Goal: Task Accomplishment & Management: Manage account settings

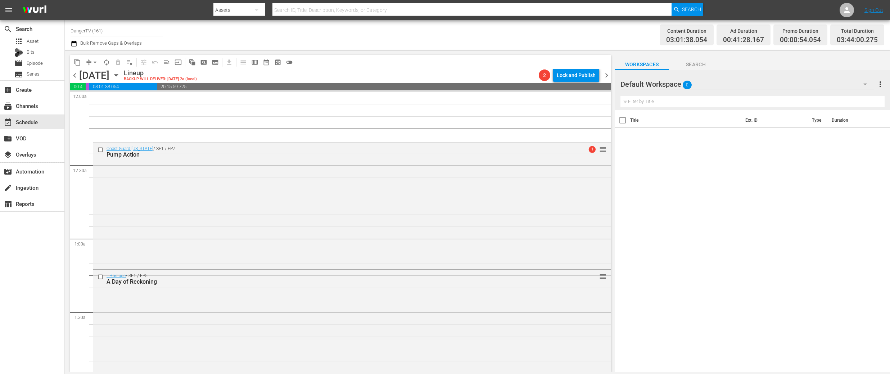
scroll to position [447, 0]
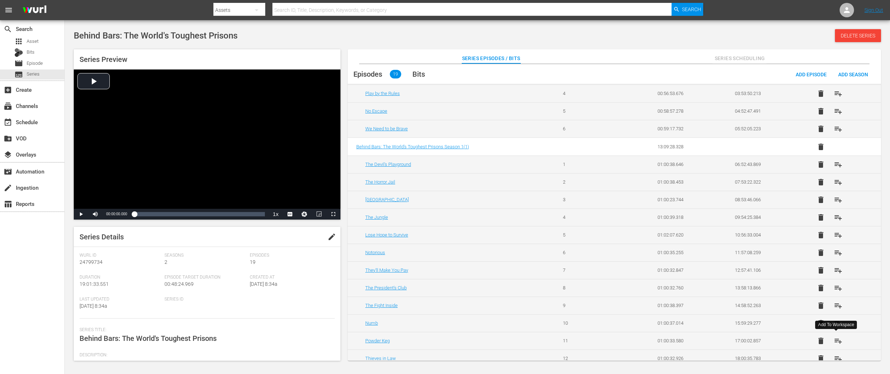
scroll to position [115, 0]
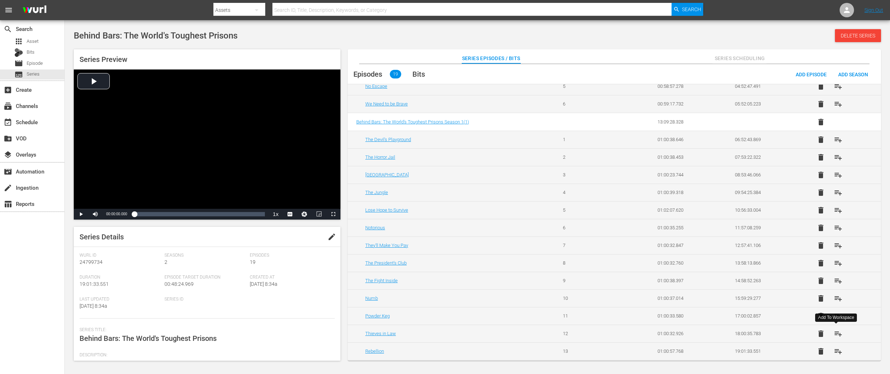
click at [837, 334] on span "playlist_add" at bounding box center [838, 333] width 9 height 9
click at [838, 349] on span "playlist_add" at bounding box center [838, 351] width 9 height 9
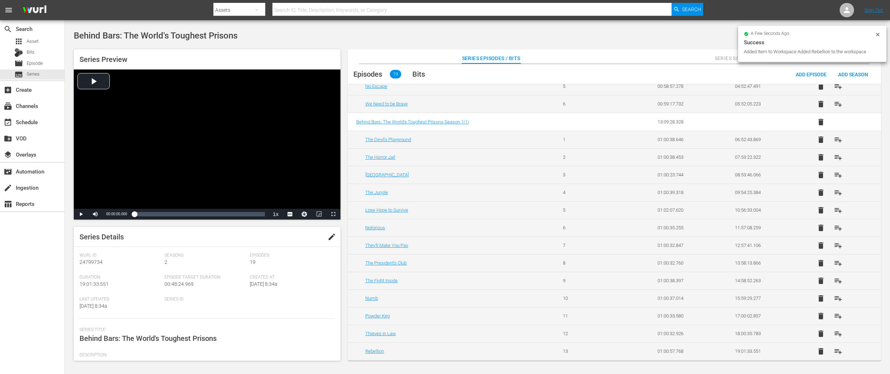
scroll to position [0, 0]
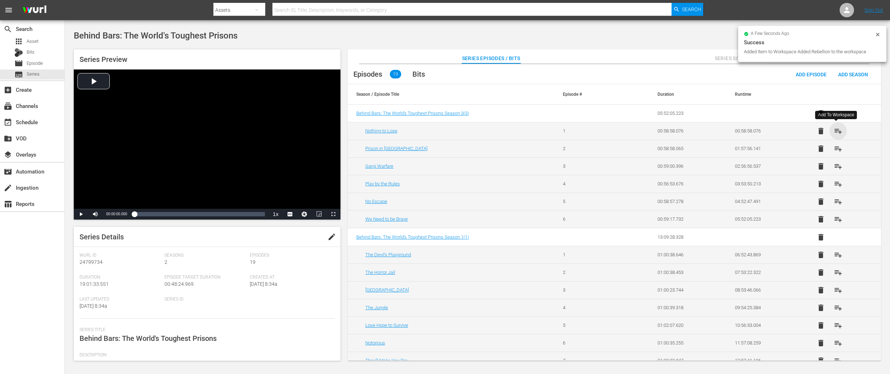
click at [838, 129] on span "playlist_add" at bounding box center [838, 131] width 9 height 9
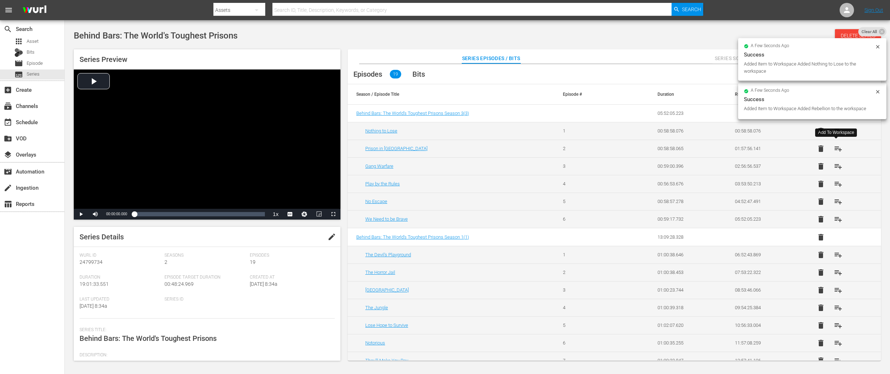
click at [839, 146] on span "playlist_add" at bounding box center [838, 148] width 9 height 9
click at [835, 166] on span "playlist_add" at bounding box center [838, 166] width 9 height 9
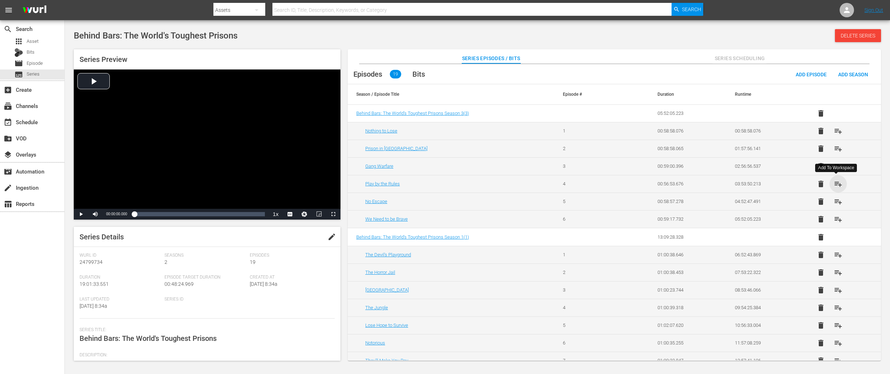
click at [836, 183] on span "playlist_add" at bounding box center [838, 184] width 9 height 9
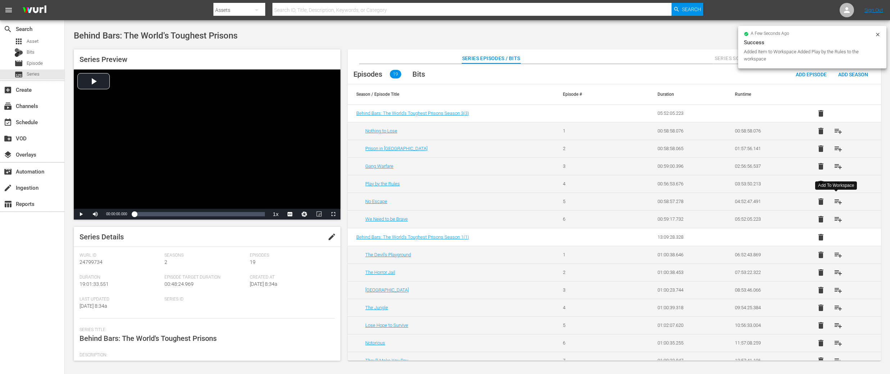
click at [838, 202] on span "playlist_add" at bounding box center [838, 201] width 9 height 9
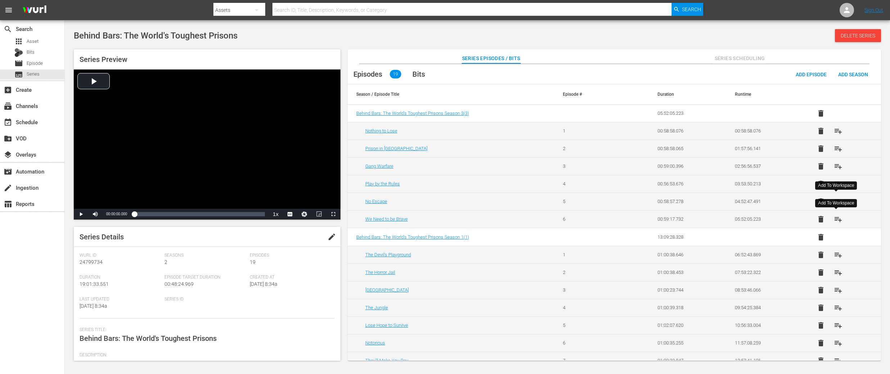
click at [835, 218] on span "playlist_add" at bounding box center [838, 219] width 9 height 9
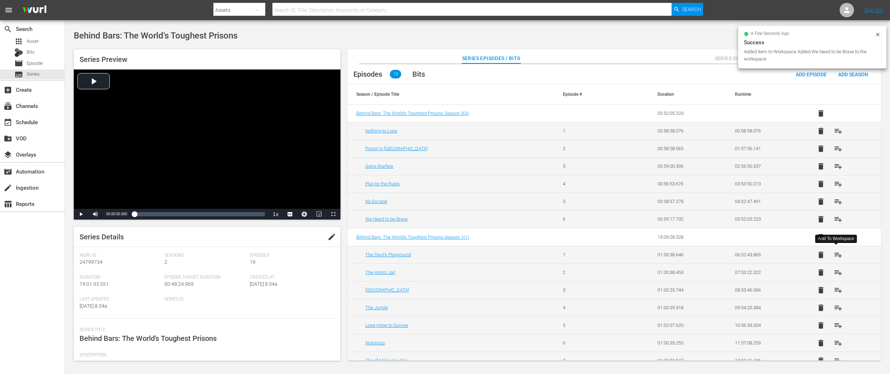
click at [837, 258] on span "playlist_add" at bounding box center [838, 255] width 9 height 9
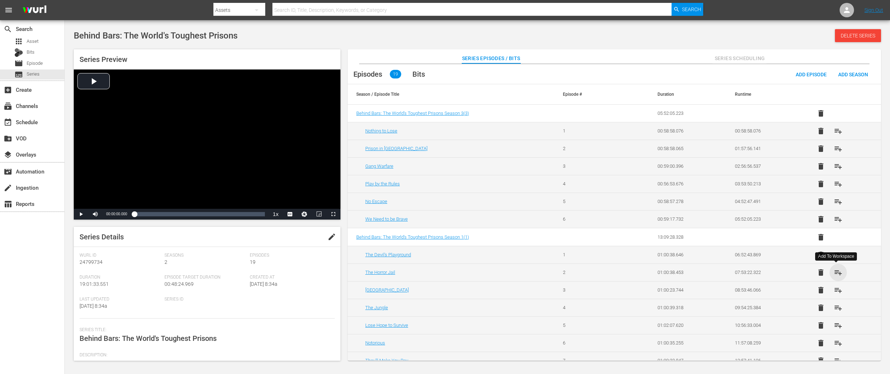
click at [836, 274] on span "playlist_add" at bounding box center [838, 272] width 9 height 9
click at [835, 290] on span "playlist_add" at bounding box center [838, 290] width 9 height 9
click at [836, 308] on span "playlist_add" at bounding box center [838, 307] width 9 height 9
click at [834, 323] on span "playlist_add" at bounding box center [838, 325] width 9 height 9
click at [837, 342] on span "playlist_add" at bounding box center [838, 343] width 9 height 9
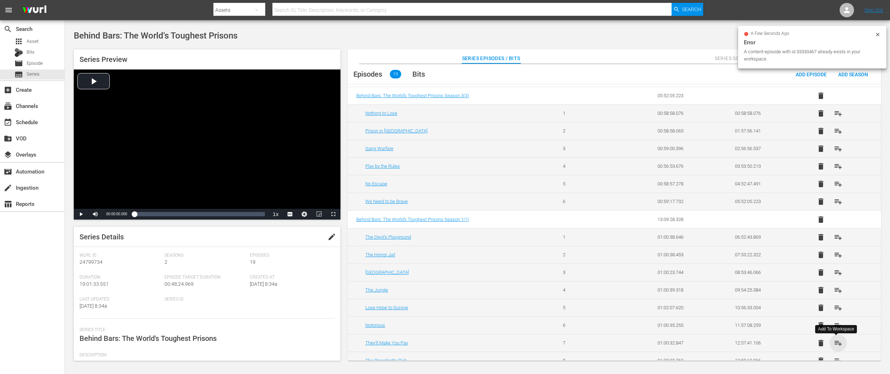
click at [837, 343] on span "playlist_add" at bounding box center [838, 343] width 9 height 9
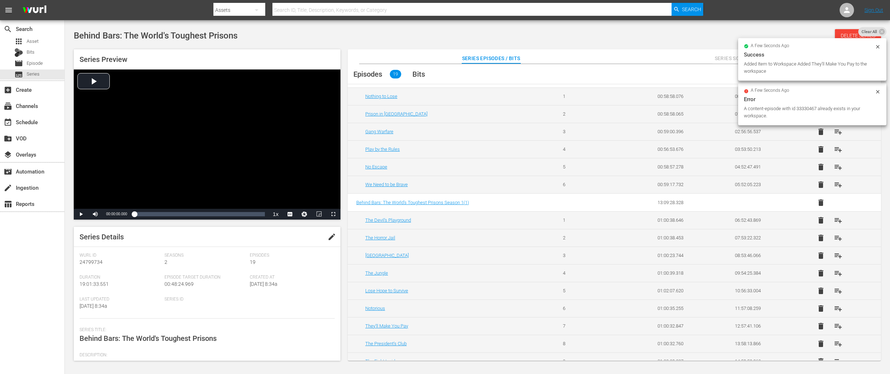
scroll to position [40, 0]
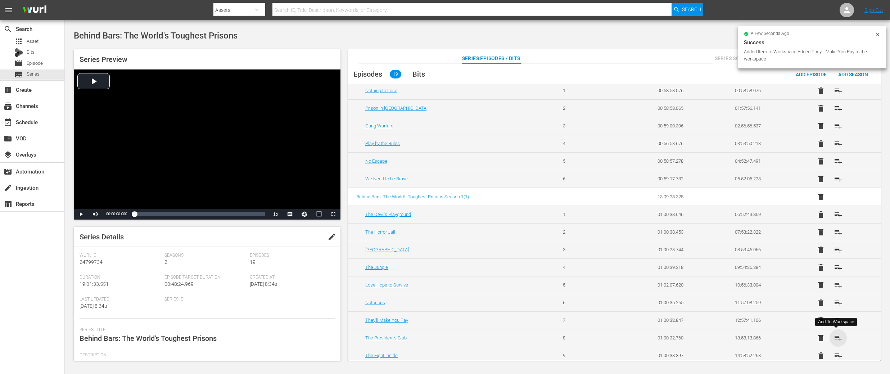
click at [837, 339] on span "playlist_add" at bounding box center [838, 338] width 9 height 9
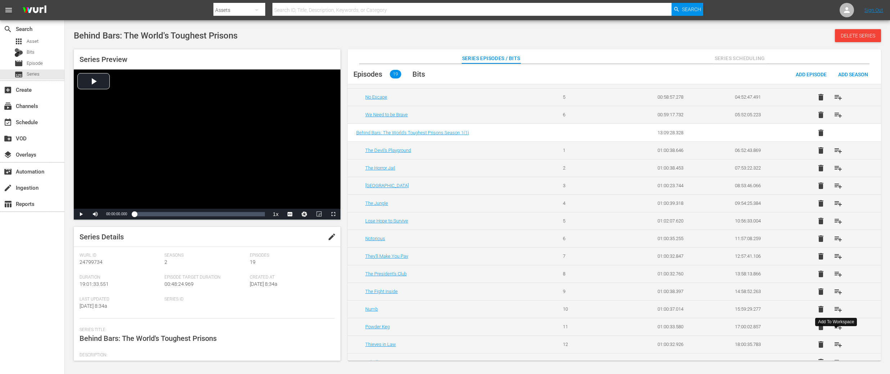
scroll to position [109, 0]
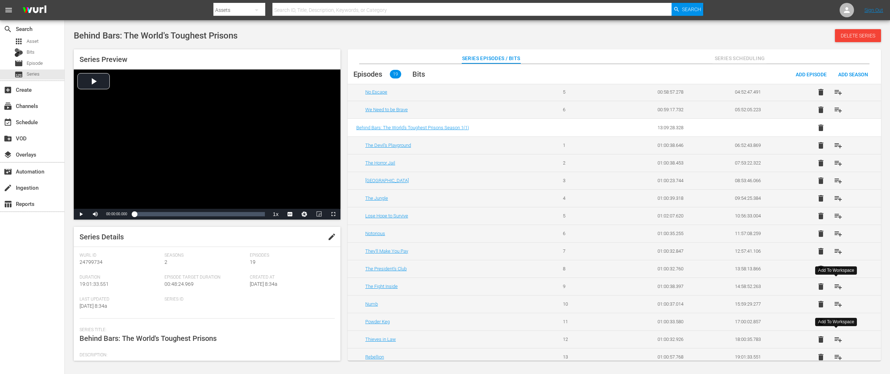
click at [837, 288] on span "playlist_add" at bounding box center [838, 286] width 9 height 9
click at [838, 306] on span "playlist_add" at bounding box center [838, 304] width 9 height 9
click at [837, 322] on span "playlist_add" at bounding box center [838, 321] width 9 height 9
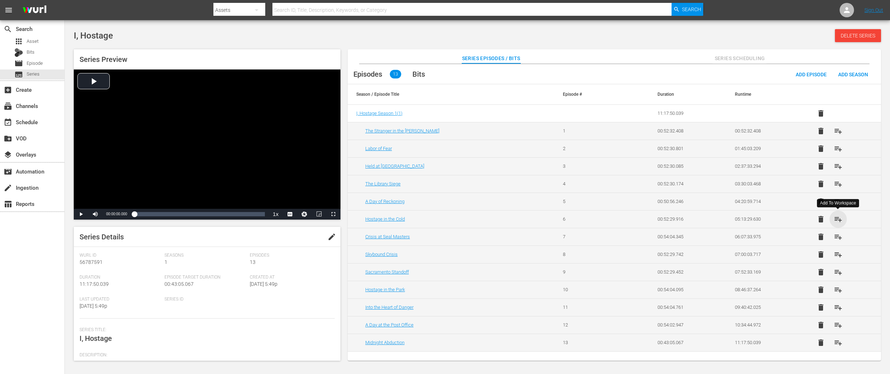
click at [841, 220] on span "playlist_add" at bounding box center [838, 219] width 9 height 9
click at [838, 236] on span "playlist_add" at bounding box center [838, 237] width 9 height 9
click at [841, 254] on span "playlist_add" at bounding box center [838, 254] width 9 height 9
click at [840, 272] on span "playlist_add" at bounding box center [838, 272] width 9 height 9
click at [838, 289] on span "playlist_add" at bounding box center [838, 289] width 9 height 9
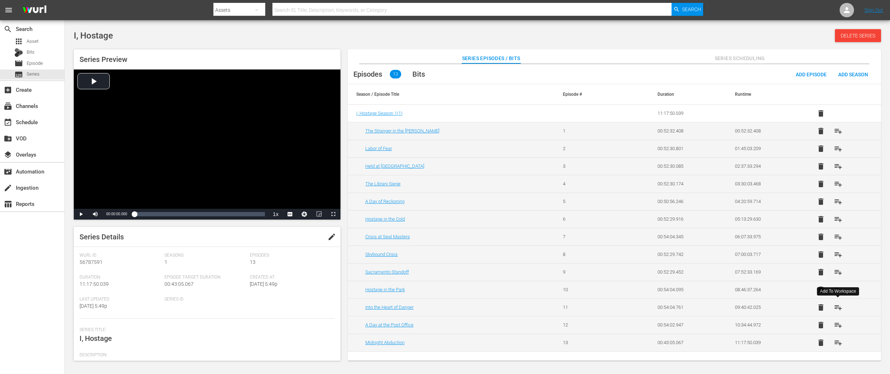
click at [839, 306] on span "playlist_add" at bounding box center [838, 307] width 9 height 9
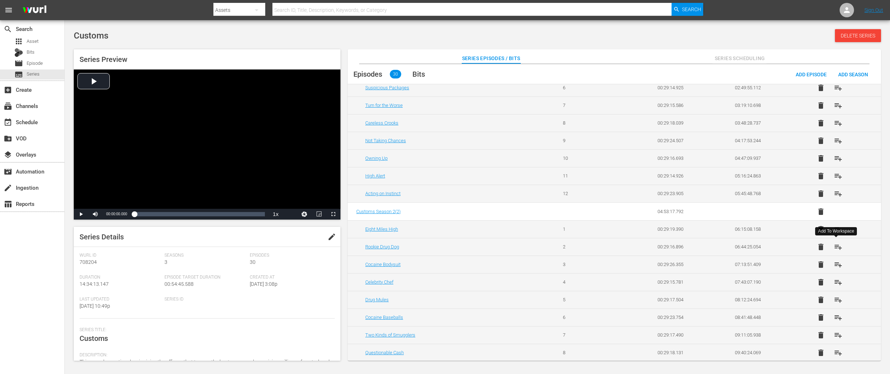
scroll to position [132, 0]
click at [837, 227] on span "playlist_add" at bounding box center [838, 229] width 9 height 9
click at [835, 246] on span "playlist_add" at bounding box center [838, 246] width 9 height 9
click at [836, 265] on span "playlist_add" at bounding box center [838, 264] width 9 height 9
drag, startPoint x: 837, startPoint y: 282, endPoint x: 838, endPoint y: 287, distance: 4.8
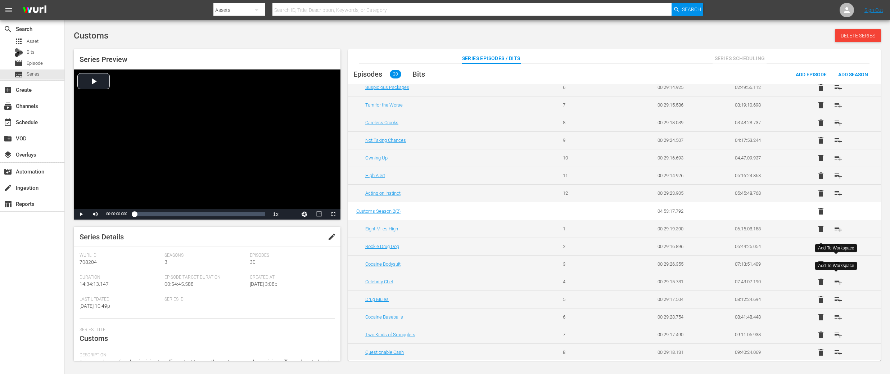
click at [838, 283] on span "playlist_add" at bounding box center [838, 282] width 9 height 9
click at [838, 298] on span "playlist_add" at bounding box center [838, 299] width 9 height 9
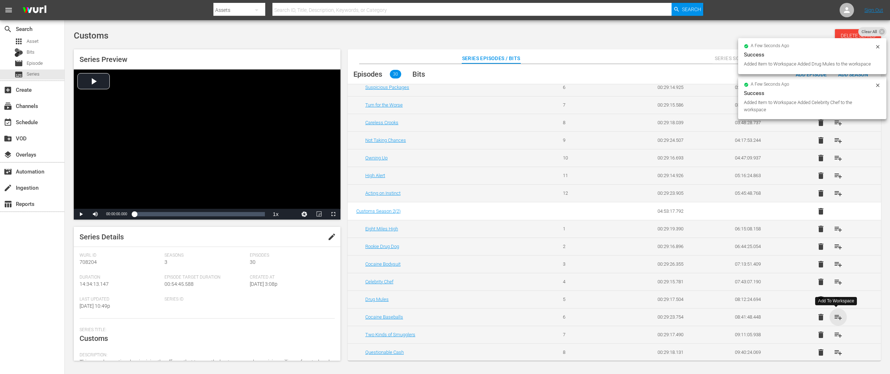
click at [837, 317] on span "playlist_add" at bounding box center [838, 317] width 9 height 9
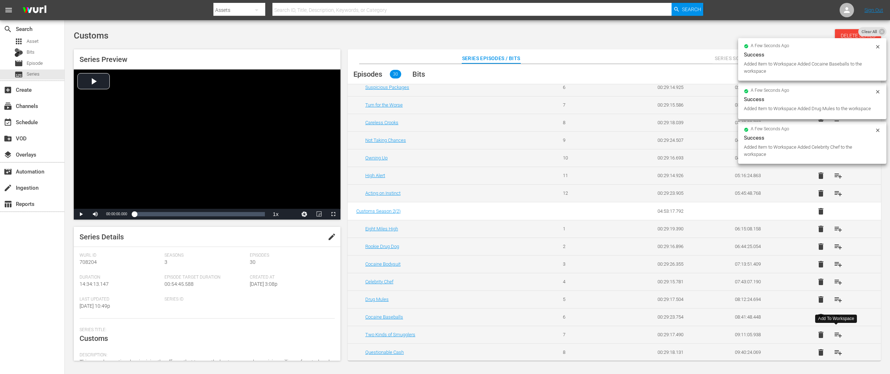
click at [836, 333] on span "playlist_add" at bounding box center [838, 334] width 9 height 9
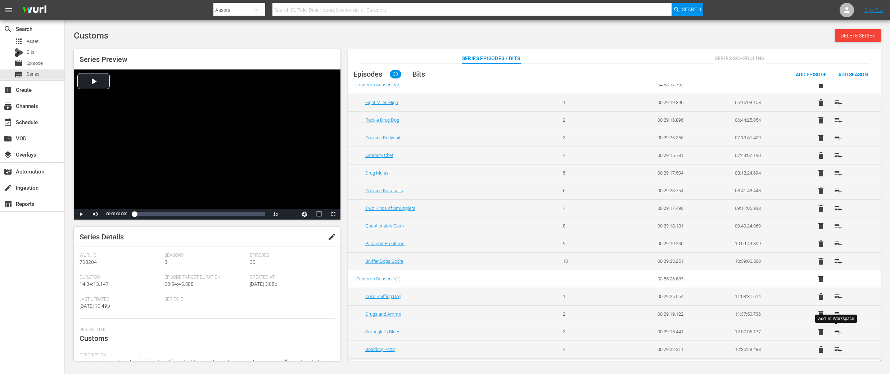
scroll to position [258, 0]
click at [837, 226] on span "playlist_add" at bounding box center [838, 225] width 9 height 9
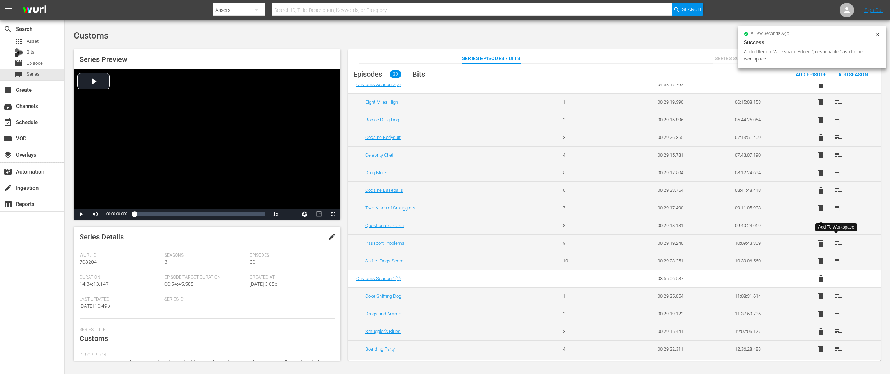
click at [837, 243] on span "playlist_add" at bounding box center [838, 243] width 9 height 9
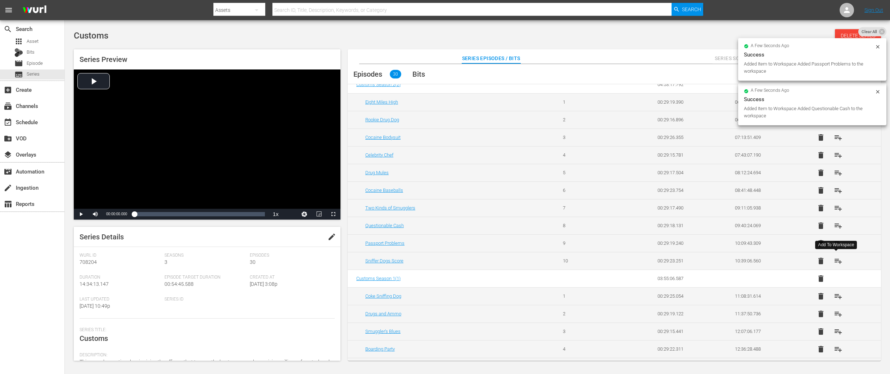
drag, startPoint x: 838, startPoint y: 260, endPoint x: 840, endPoint y: 271, distance: 10.5
click at [838, 260] on span "playlist_add" at bounding box center [838, 261] width 9 height 9
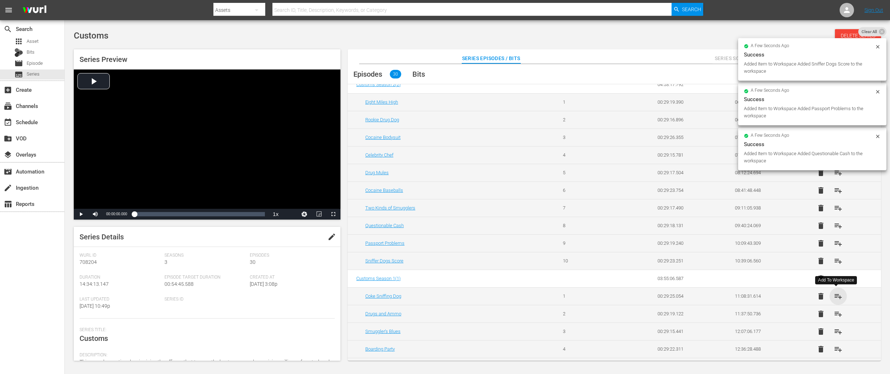
click at [839, 293] on span "playlist_add" at bounding box center [838, 296] width 9 height 9
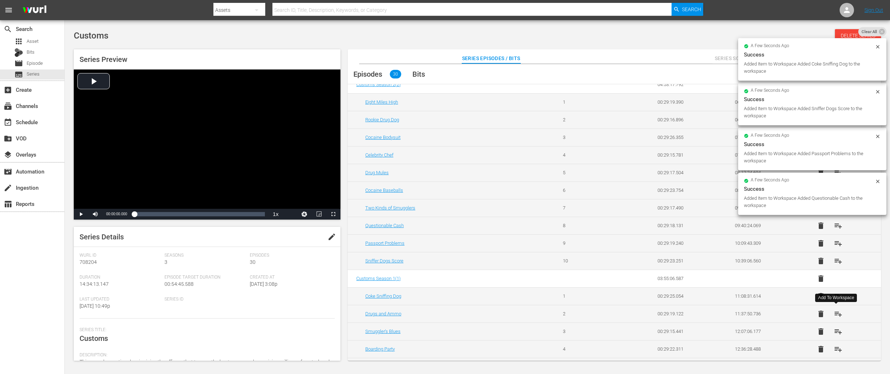
click at [837, 312] on span "playlist_add" at bounding box center [838, 314] width 9 height 9
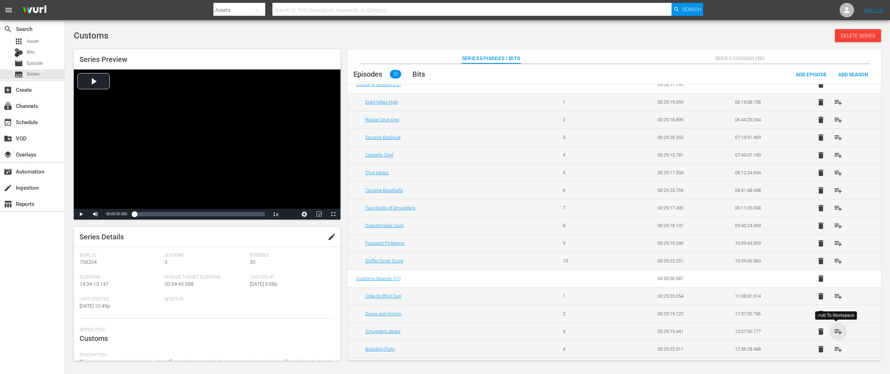
drag, startPoint x: 838, startPoint y: 330, endPoint x: 838, endPoint y: 335, distance: 4.7
click at [838, 330] on span "playlist_add" at bounding box center [838, 331] width 9 height 9
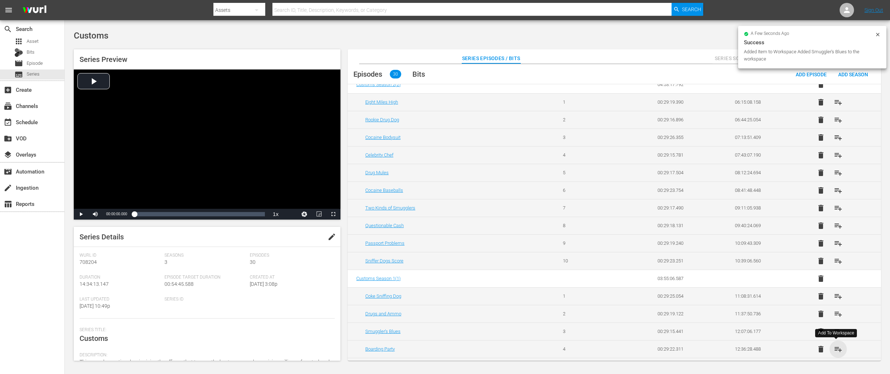
click at [836, 348] on span "playlist_add" at bounding box center [838, 349] width 9 height 9
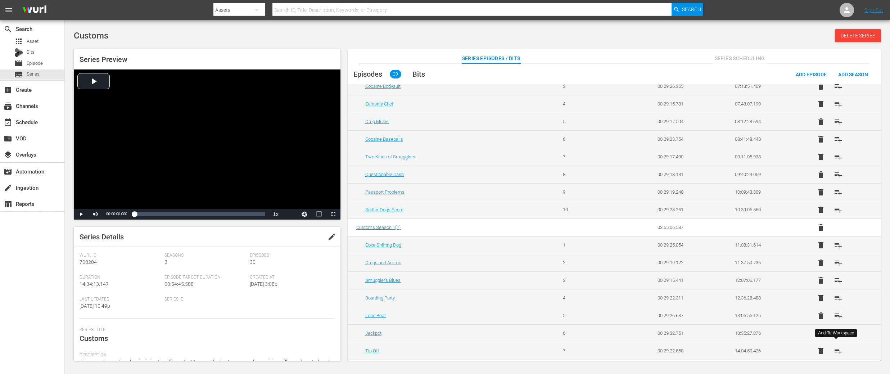
scroll to position [324, 0]
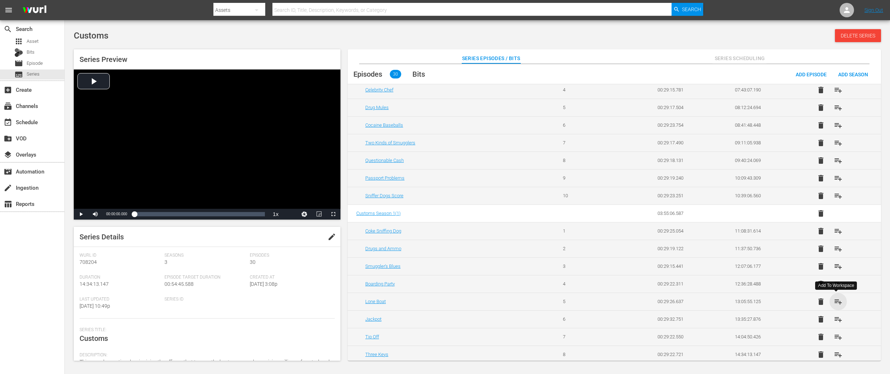
click at [835, 298] on span "playlist_add" at bounding box center [838, 301] width 9 height 9
click at [834, 321] on span "playlist_add" at bounding box center [838, 319] width 9 height 9
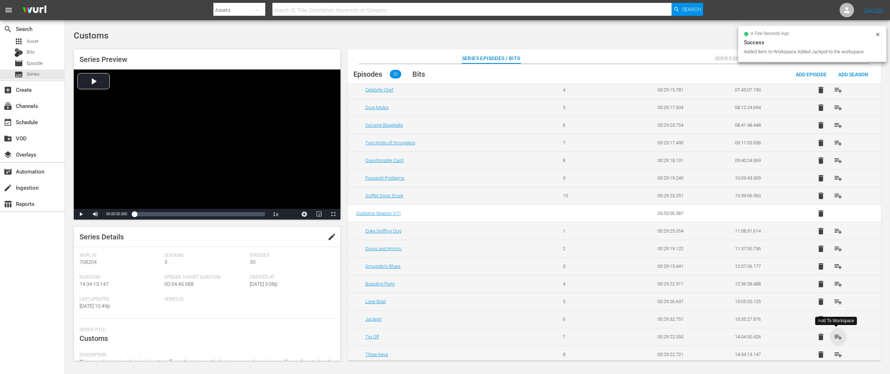
click at [838, 335] on span "playlist_add" at bounding box center [838, 337] width 9 height 9
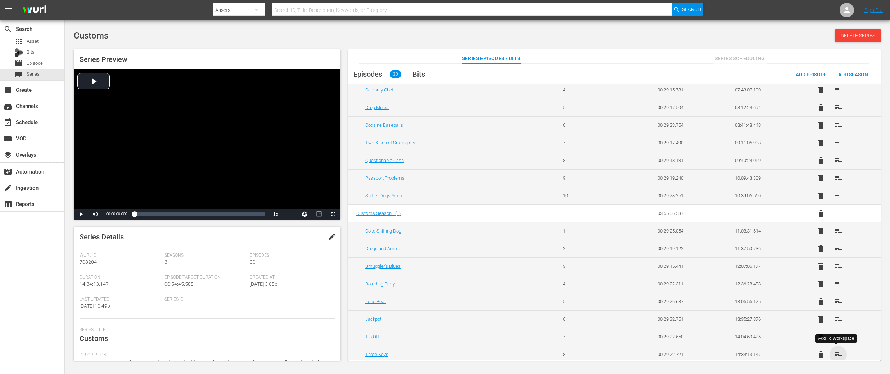
click at [837, 354] on span "playlist_add" at bounding box center [838, 354] width 9 height 9
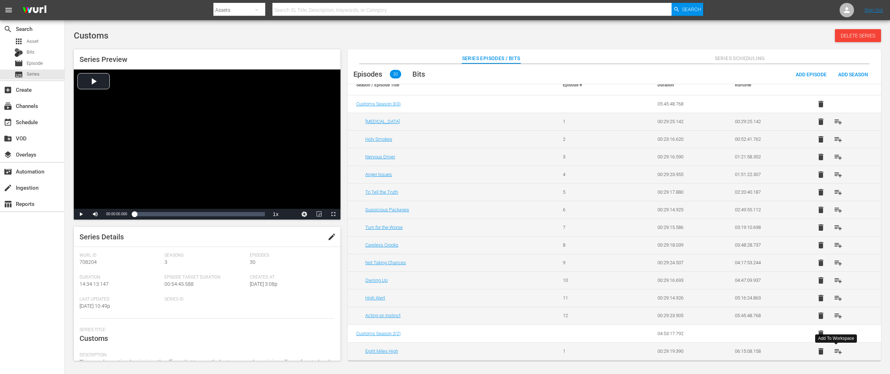
scroll to position [0, 0]
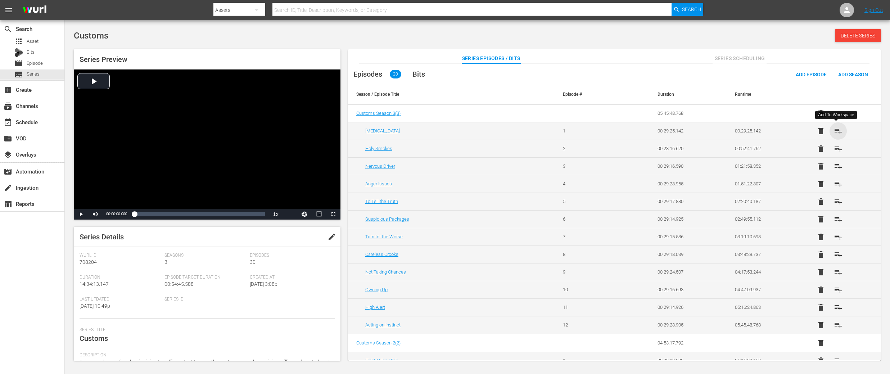
click at [837, 131] on span "playlist_add" at bounding box center [838, 131] width 9 height 9
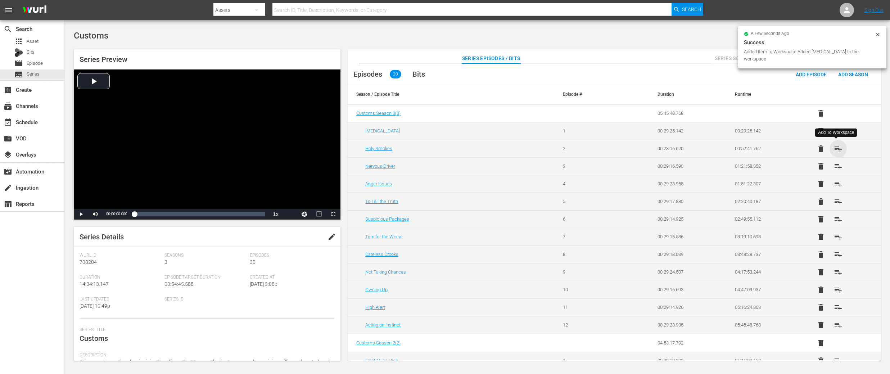
click at [837, 147] on span "playlist_add" at bounding box center [838, 148] width 9 height 9
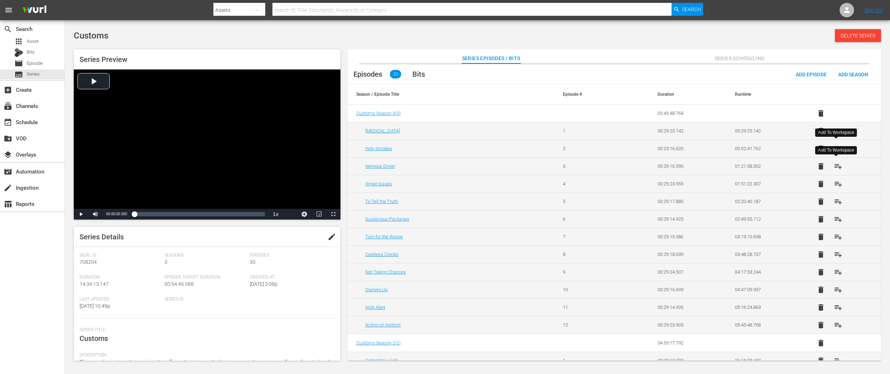
click at [837, 164] on span "playlist_add" at bounding box center [838, 166] width 9 height 9
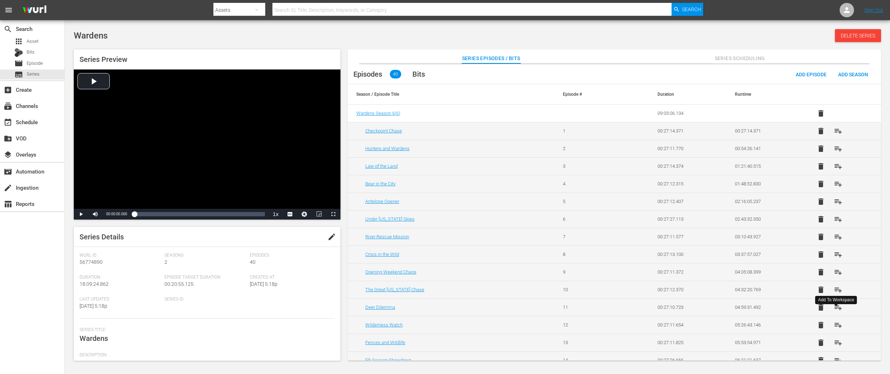
scroll to position [186, 0]
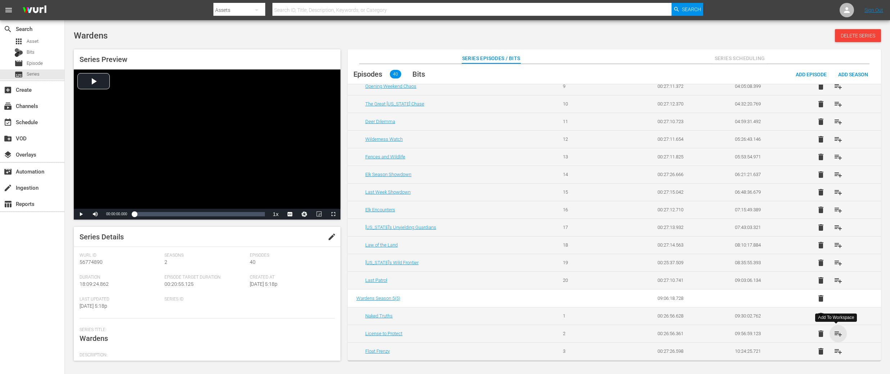
click at [837, 335] on span "playlist_add" at bounding box center [838, 333] width 9 height 9
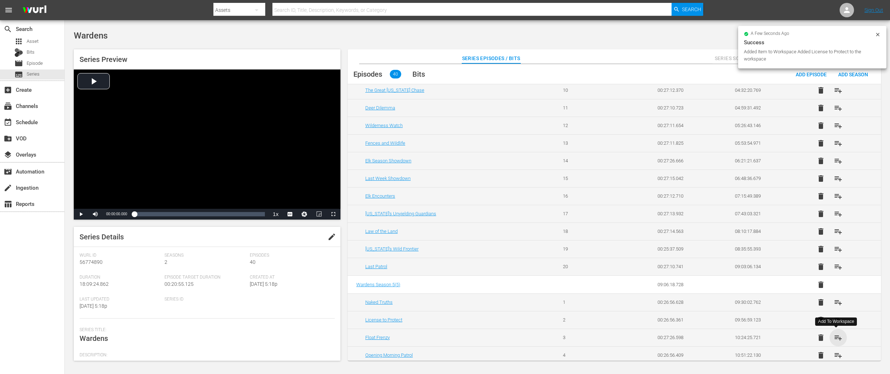
click at [837, 335] on span "playlist_add" at bounding box center [838, 337] width 9 height 9
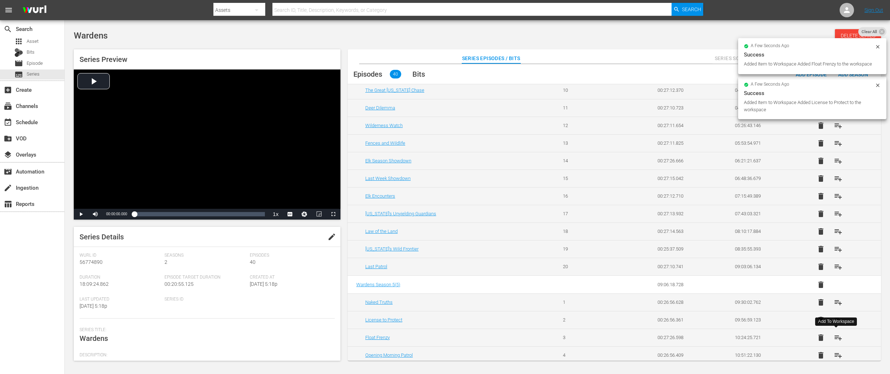
scroll to position [216, 0]
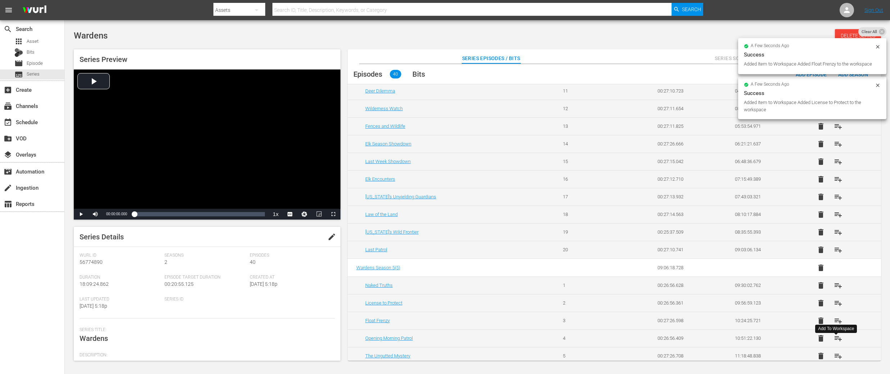
click at [837, 335] on span "playlist_add" at bounding box center [838, 338] width 9 height 9
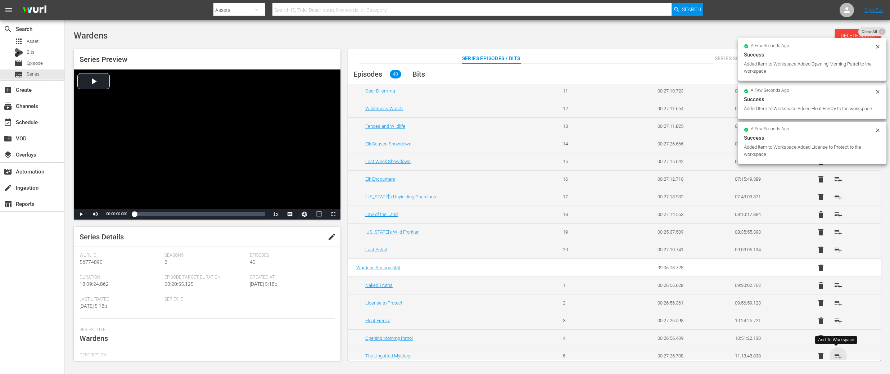
click at [837, 354] on span "playlist_add" at bounding box center [838, 356] width 9 height 9
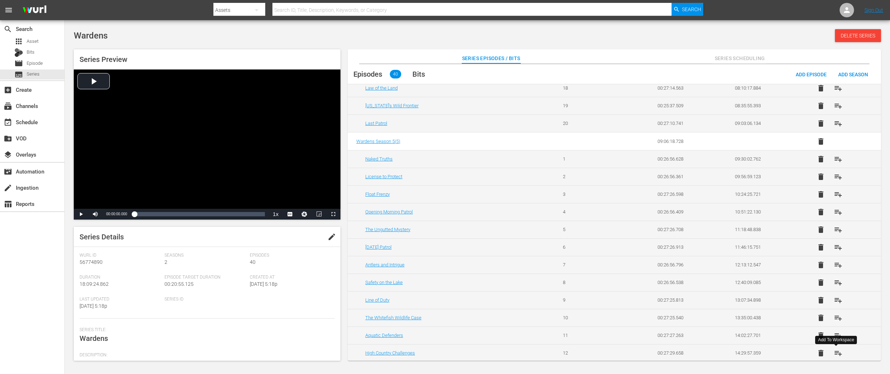
scroll to position [345, 0]
click at [837, 246] on span "playlist_add" at bounding box center [838, 245] width 9 height 9
click at [838, 264] on span "playlist_add" at bounding box center [838, 262] width 9 height 9
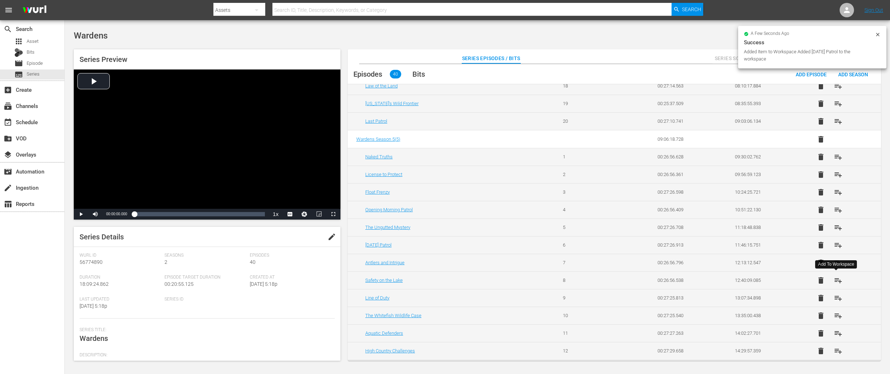
click at [837, 277] on span "playlist_add" at bounding box center [838, 280] width 9 height 9
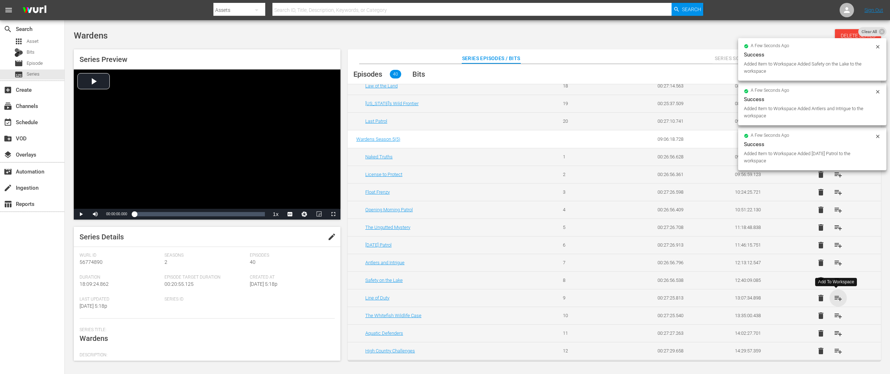
click at [837, 298] on span "playlist_add" at bounding box center [838, 298] width 9 height 9
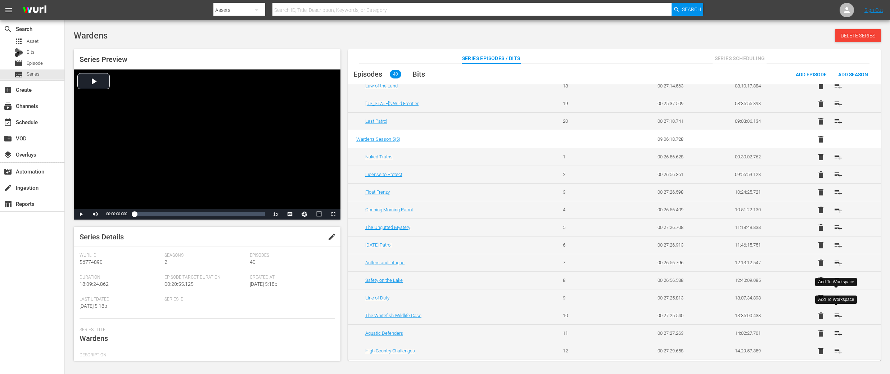
click at [836, 315] on span "playlist_add" at bounding box center [838, 315] width 9 height 9
click at [836, 334] on span "playlist_add" at bounding box center [838, 333] width 9 height 9
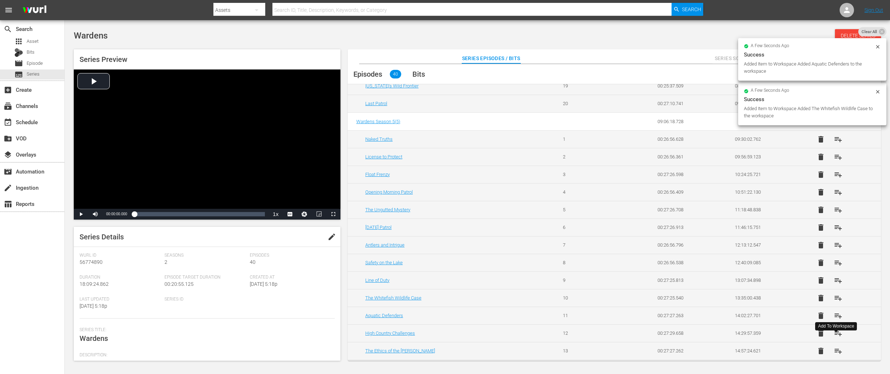
scroll to position [373, 0]
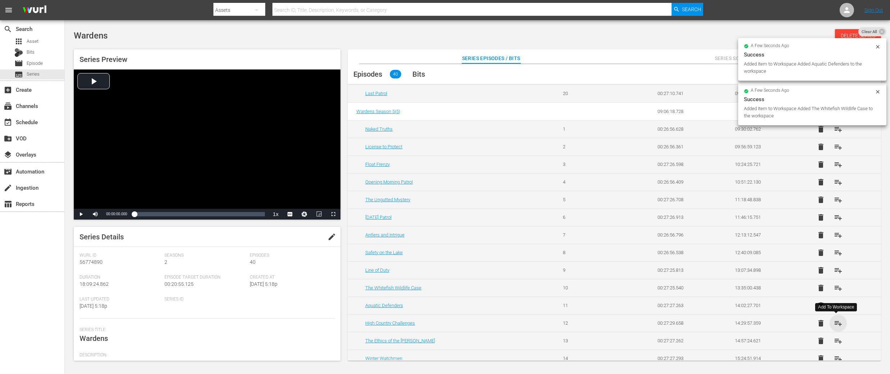
click at [836, 323] on span "playlist_add" at bounding box center [838, 323] width 9 height 9
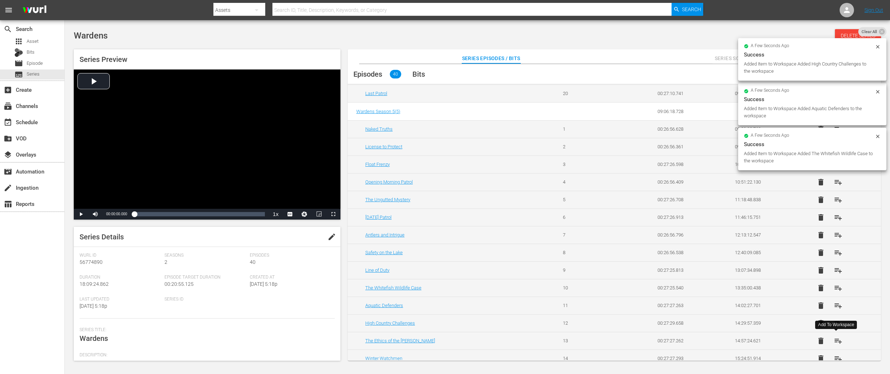
click at [835, 342] on span "playlist_add" at bounding box center [838, 341] width 9 height 9
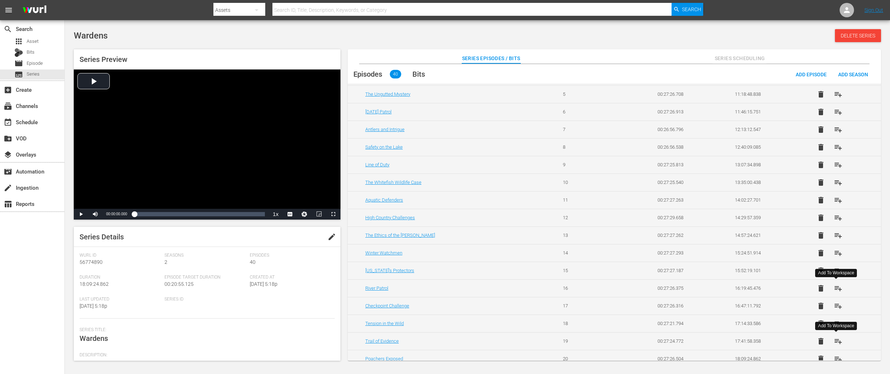
scroll to position [486, 0]
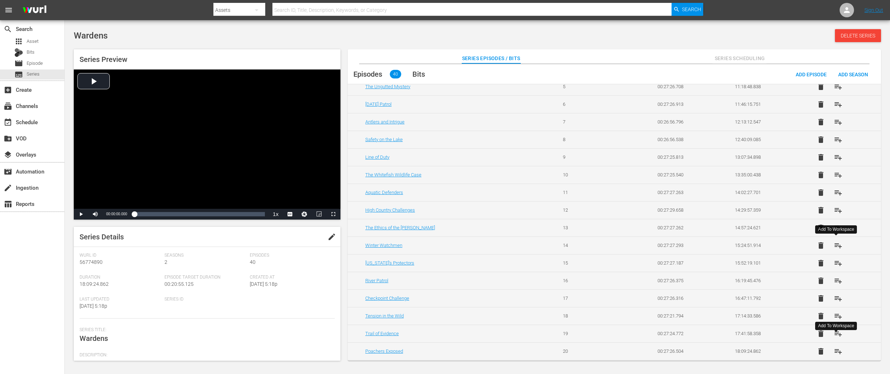
click at [837, 246] on span "playlist_add" at bounding box center [838, 245] width 9 height 9
click at [839, 263] on span "playlist_add" at bounding box center [838, 263] width 9 height 9
click at [839, 280] on span "playlist_add" at bounding box center [838, 280] width 9 height 9
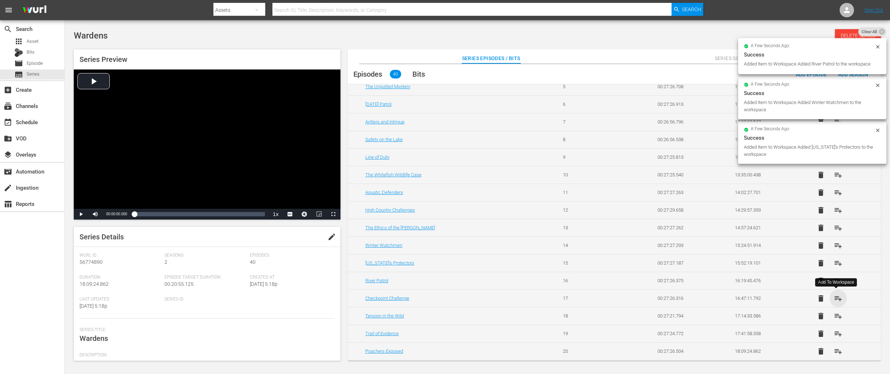
click at [837, 298] on span "playlist_add" at bounding box center [838, 298] width 9 height 9
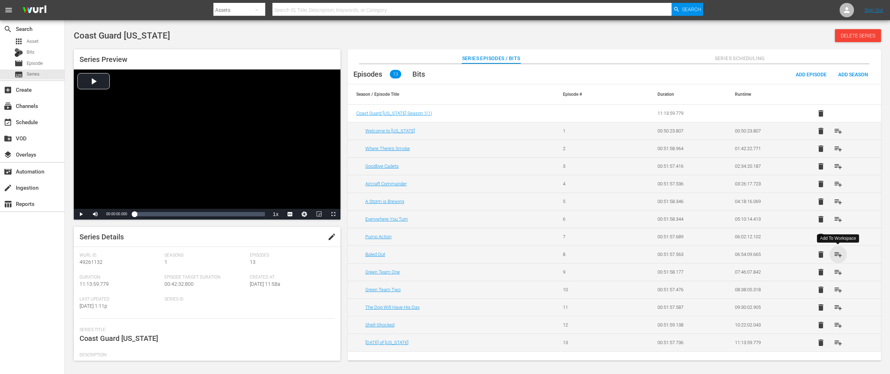
click at [840, 254] on span "playlist_add" at bounding box center [838, 254] width 9 height 9
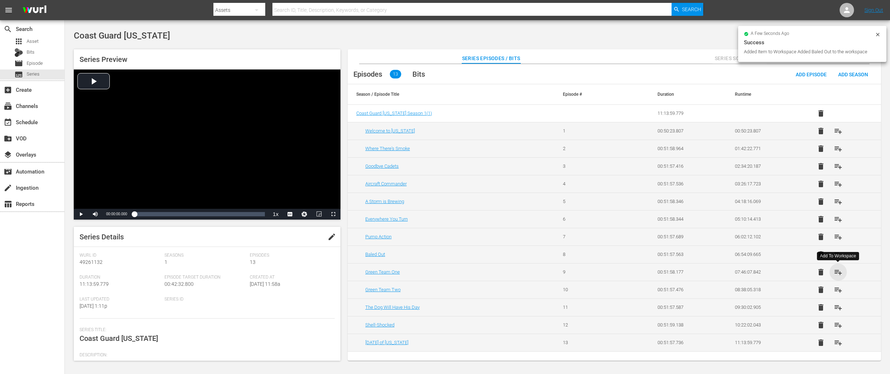
click at [840, 274] on span "playlist_add" at bounding box center [838, 272] width 9 height 9
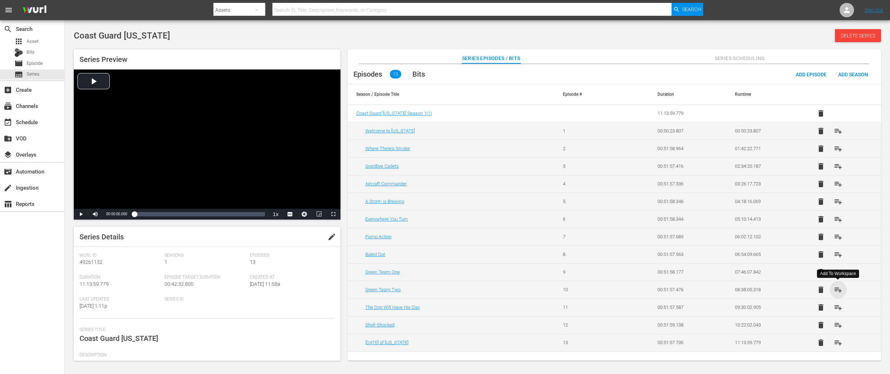
click at [838, 288] on span "playlist_add" at bounding box center [838, 289] width 9 height 9
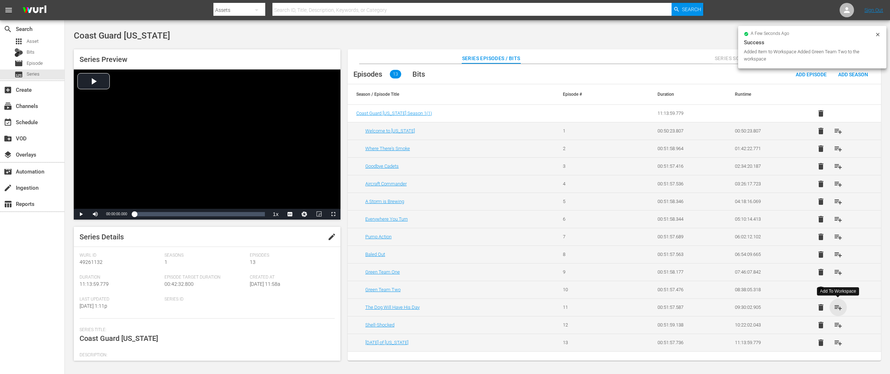
click at [840, 308] on span "playlist_add" at bounding box center [838, 307] width 9 height 9
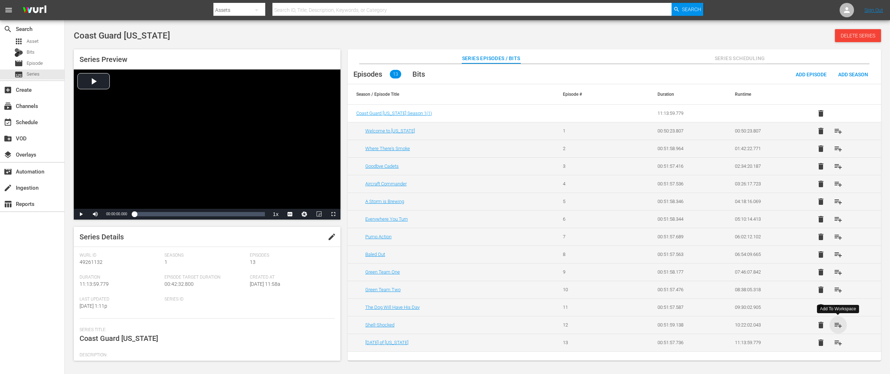
click at [839, 327] on span "playlist_add" at bounding box center [838, 325] width 9 height 9
click at [841, 346] on span "playlist_add" at bounding box center [838, 342] width 9 height 9
click at [837, 132] on span "playlist_add" at bounding box center [838, 131] width 9 height 9
click at [839, 149] on span "playlist_add" at bounding box center [838, 148] width 9 height 9
click at [836, 166] on span "playlist_add" at bounding box center [838, 166] width 9 height 9
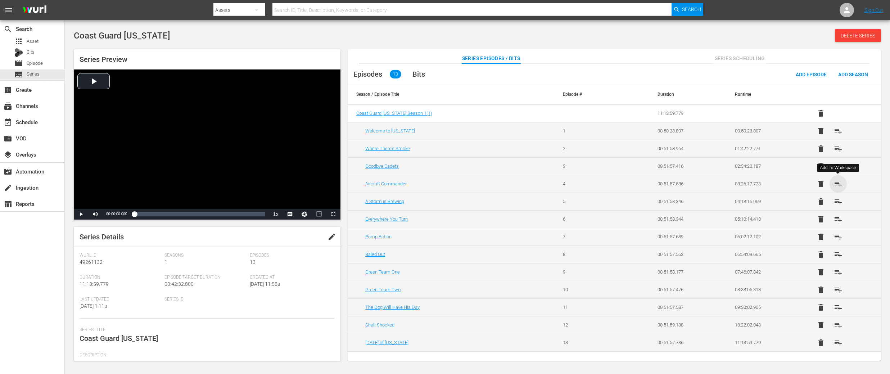
click at [837, 183] on span "playlist_add" at bounding box center [838, 184] width 9 height 9
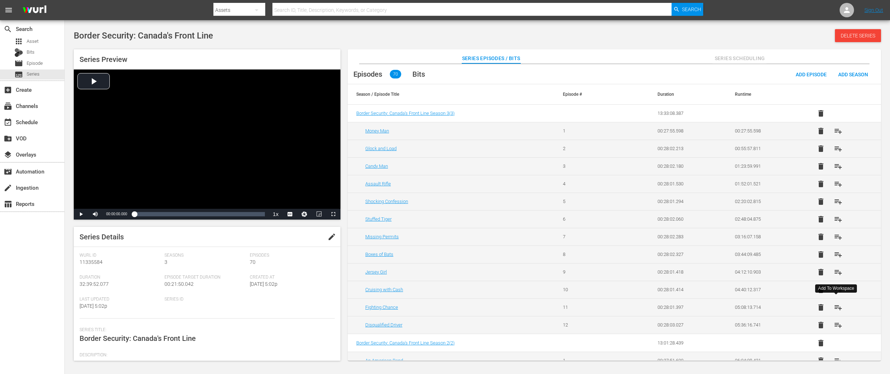
scroll to position [250, 0]
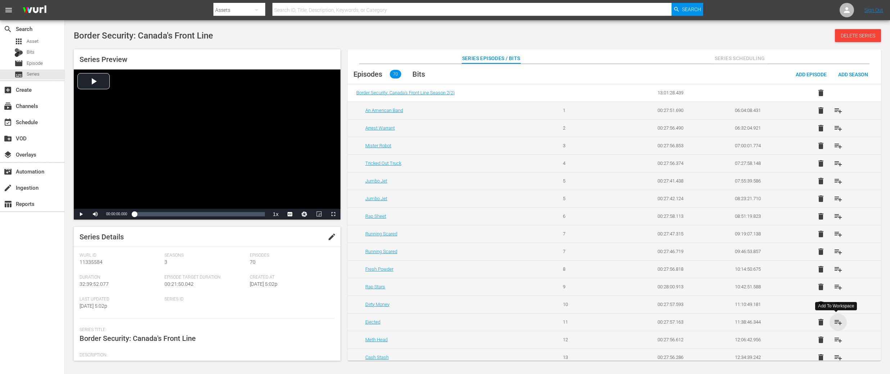
click at [838, 322] on span "playlist_add" at bounding box center [838, 322] width 9 height 9
click at [838, 341] on span "playlist_add" at bounding box center [838, 339] width 9 height 9
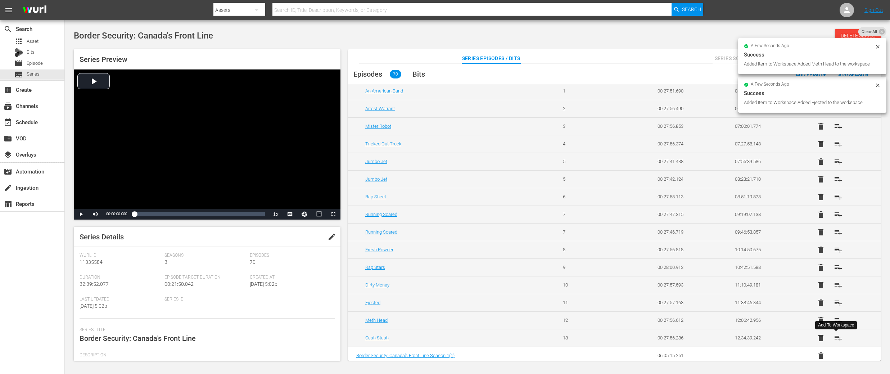
scroll to position [277, 0]
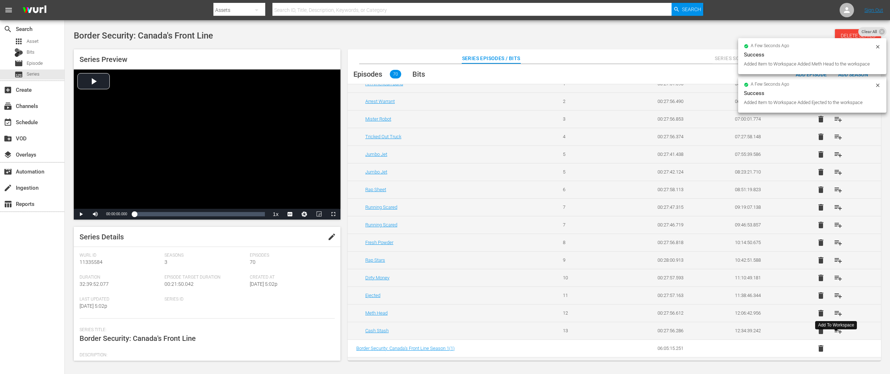
click at [836, 332] on span "playlist_add" at bounding box center [838, 330] width 9 height 9
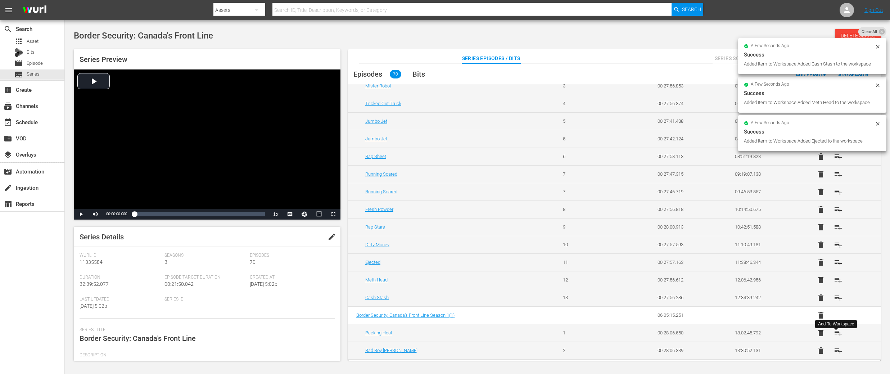
scroll to position [312, 0]
click at [836, 332] on span "playlist_add" at bounding box center [838, 330] width 9 height 9
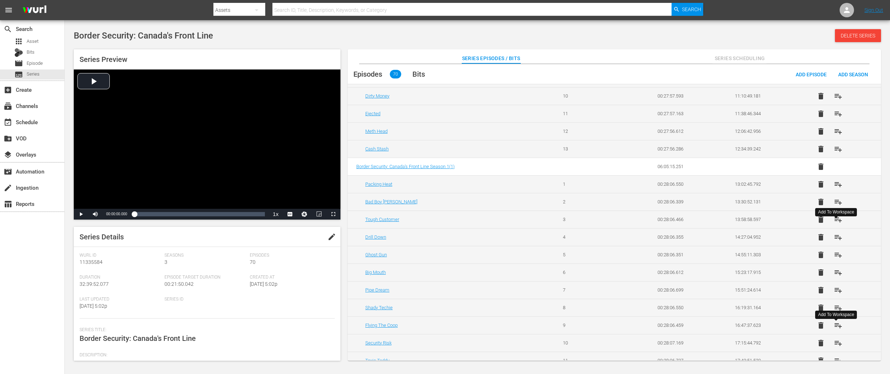
scroll to position [469, 0]
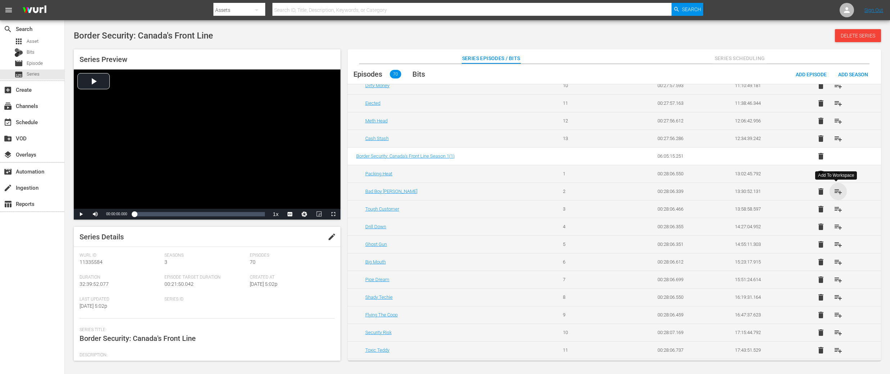
click at [837, 191] on span "playlist_add" at bounding box center [838, 191] width 9 height 9
click at [836, 210] on span "playlist_add" at bounding box center [838, 209] width 9 height 9
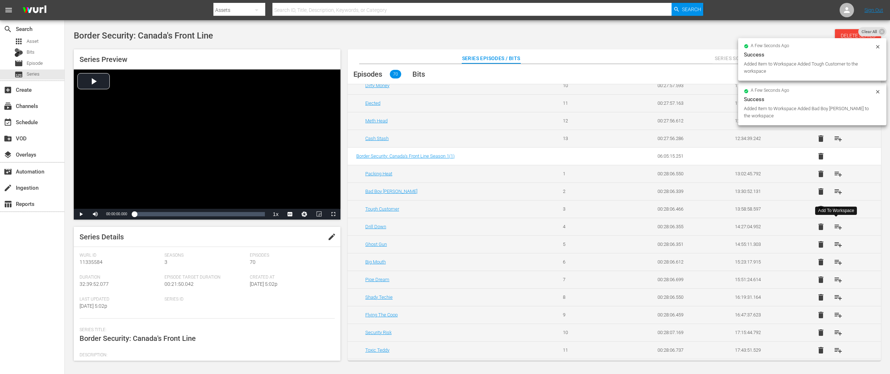
click at [836, 225] on span "playlist_add" at bounding box center [838, 226] width 9 height 9
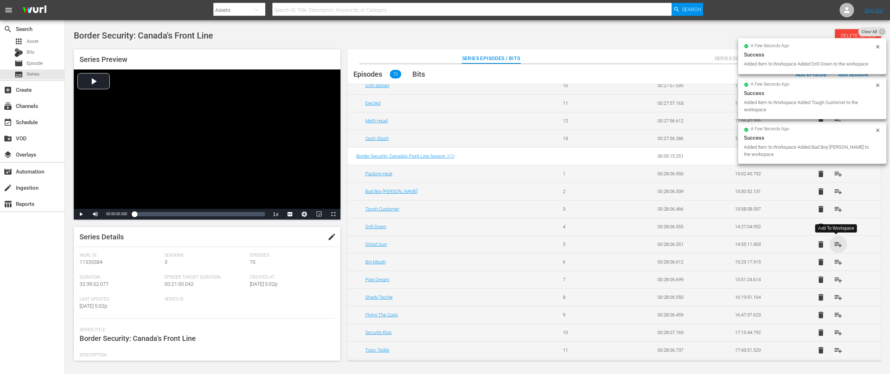
click at [837, 244] on span "playlist_add" at bounding box center [838, 244] width 9 height 9
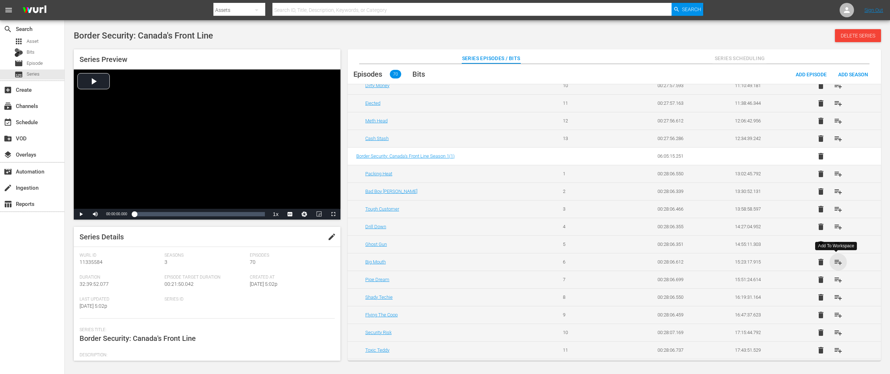
click at [837, 261] on span "playlist_add" at bounding box center [838, 262] width 9 height 9
click at [836, 278] on span "playlist_add" at bounding box center [838, 279] width 9 height 9
drag, startPoint x: 835, startPoint y: 296, endPoint x: 836, endPoint y: 301, distance: 5.4
click at [835, 296] on span "playlist_add" at bounding box center [838, 297] width 9 height 9
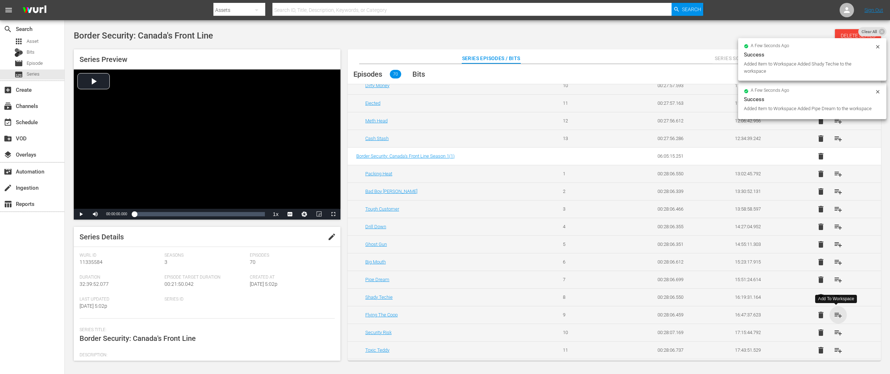
click at [835, 311] on span "playlist_add" at bounding box center [838, 315] width 9 height 9
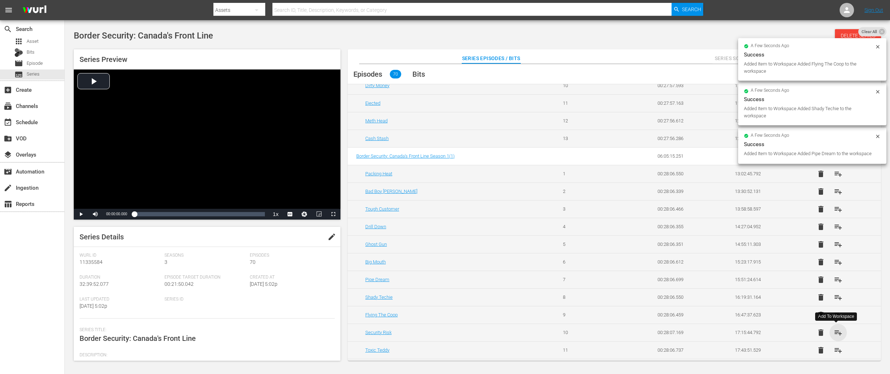
click at [838, 333] on span "playlist_add" at bounding box center [838, 332] width 9 height 9
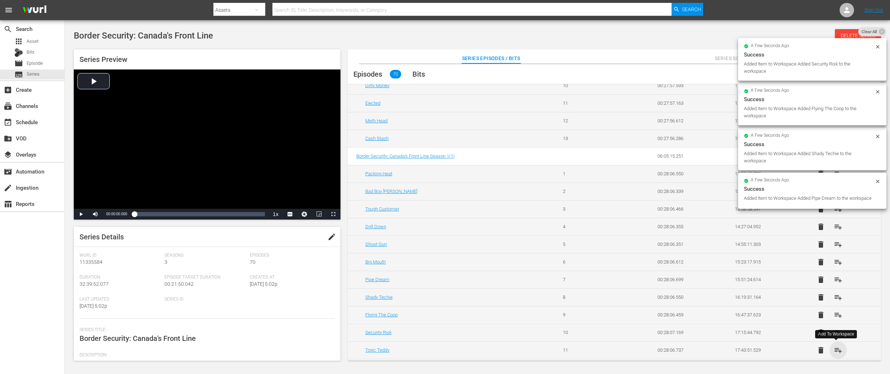
click at [838, 350] on span "playlist_add" at bounding box center [838, 350] width 9 height 9
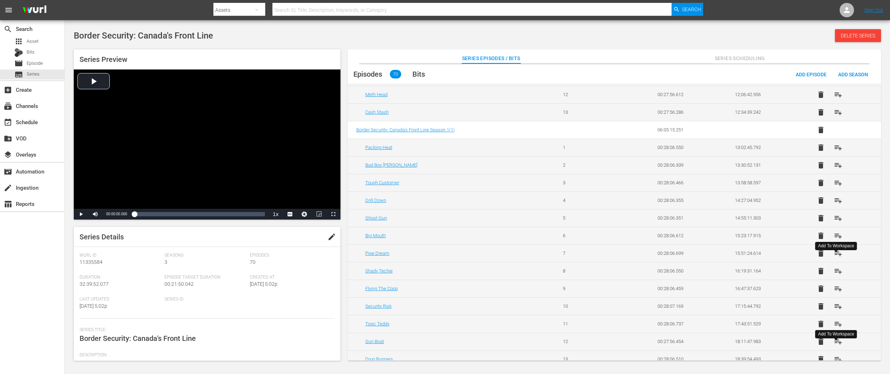
scroll to position [503, 0]
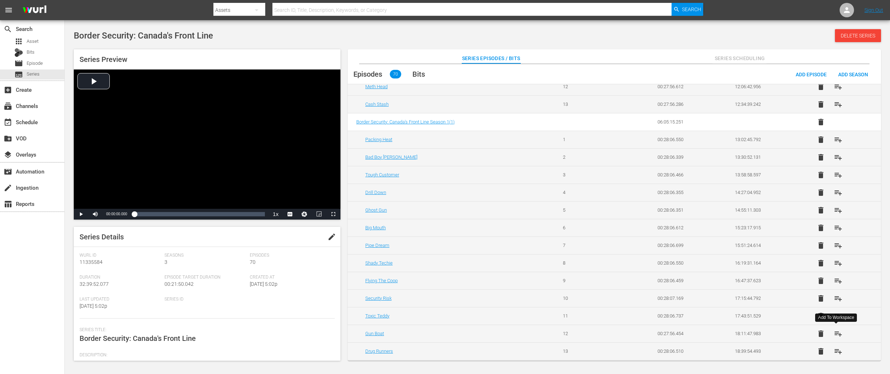
click at [839, 334] on span "playlist_add" at bounding box center [838, 333] width 9 height 9
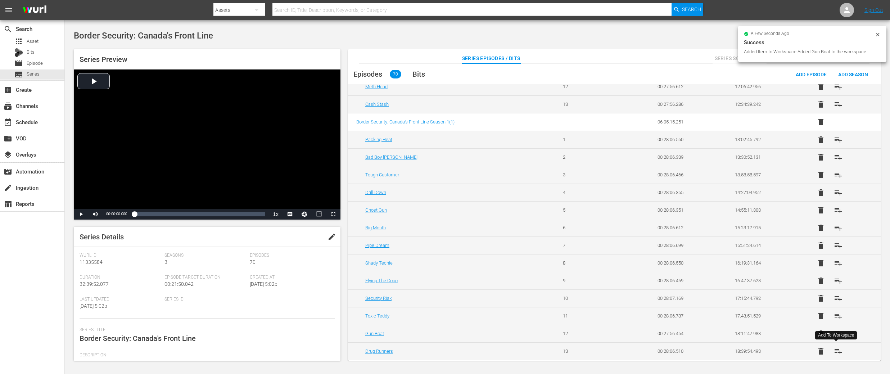
click at [837, 350] on span "playlist_add" at bounding box center [838, 351] width 9 height 9
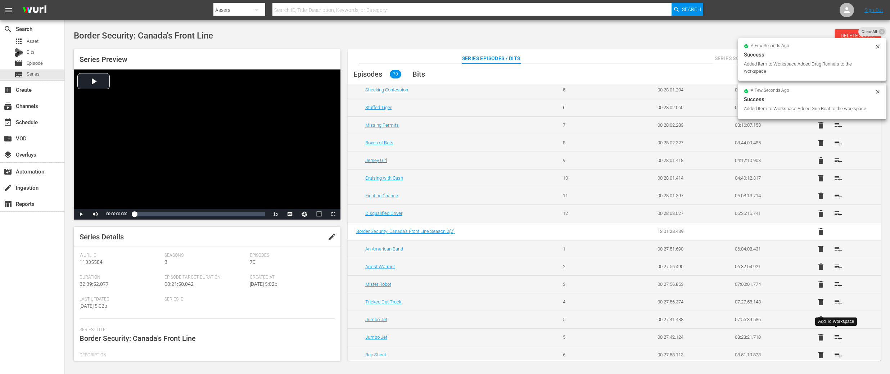
scroll to position [0, 0]
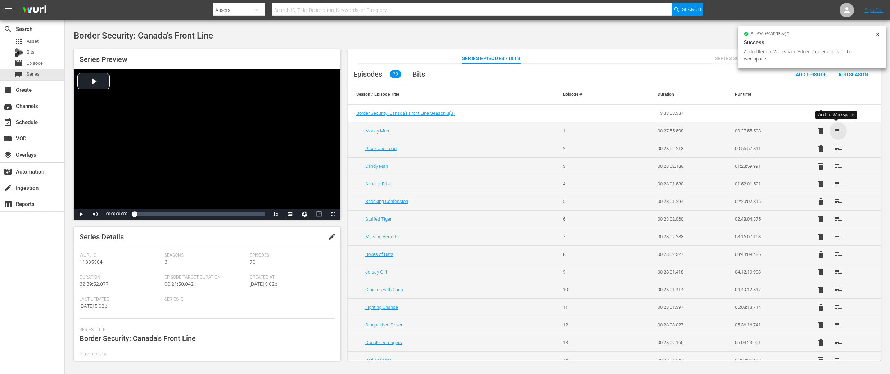
click at [836, 127] on span "playlist_add" at bounding box center [838, 131] width 9 height 9
click at [836, 148] on span "playlist_add" at bounding box center [838, 148] width 9 height 9
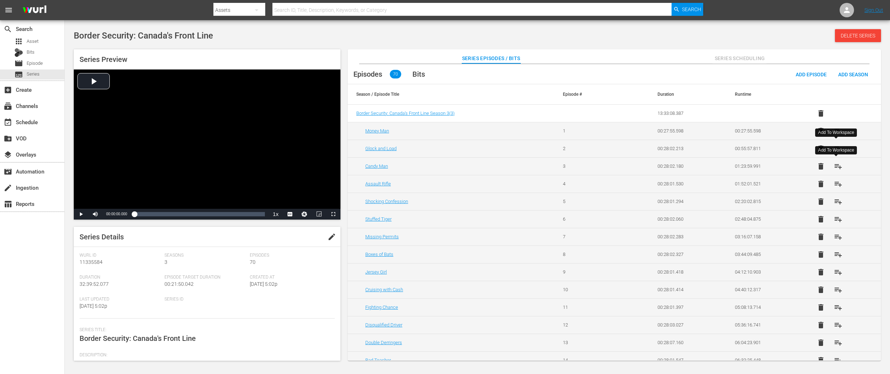
click at [836, 167] on span "playlist_add" at bounding box center [838, 166] width 9 height 9
click at [838, 183] on span "playlist_add" at bounding box center [838, 184] width 9 height 9
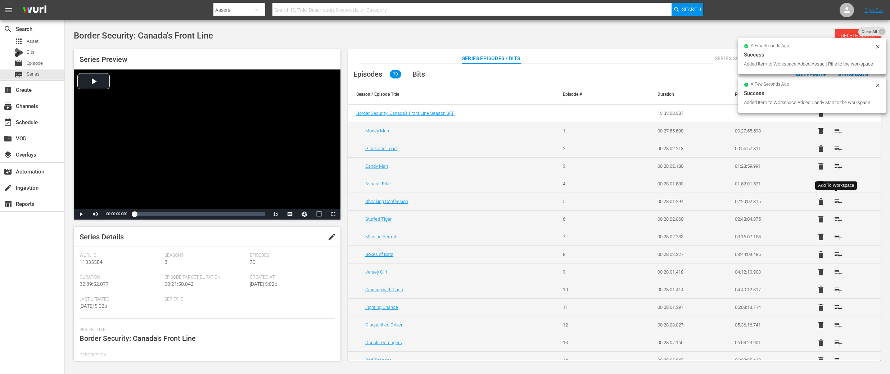
click at [837, 199] on span "playlist_add" at bounding box center [838, 201] width 9 height 9
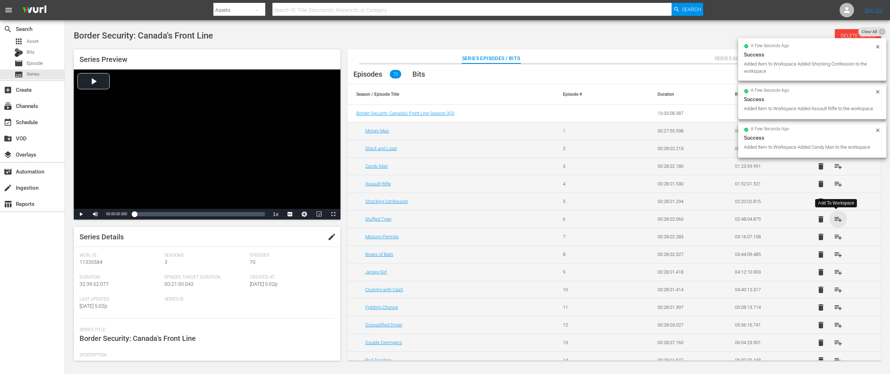
click at [837, 217] on span "playlist_add" at bounding box center [838, 219] width 9 height 9
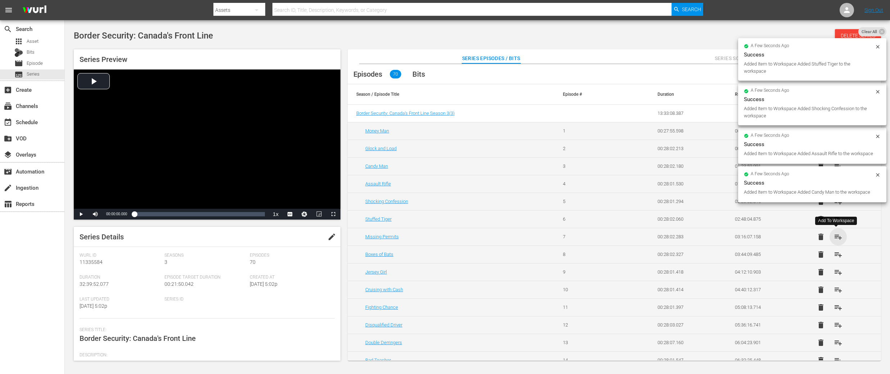
click at [837, 236] on span "playlist_add" at bounding box center [838, 237] width 9 height 9
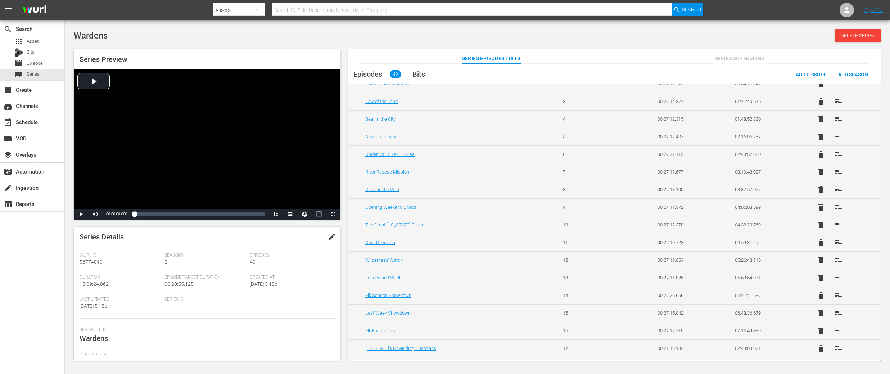
scroll to position [67, 0]
click at [837, 242] on span "playlist_add" at bounding box center [838, 240] width 9 height 9
drag, startPoint x: 835, startPoint y: 257, endPoint x: 839, endPoint y: 257, distance: 3.6
click at [835, 257] on span "playlist_add" at bounding box center [838, 258] width 9 height 9
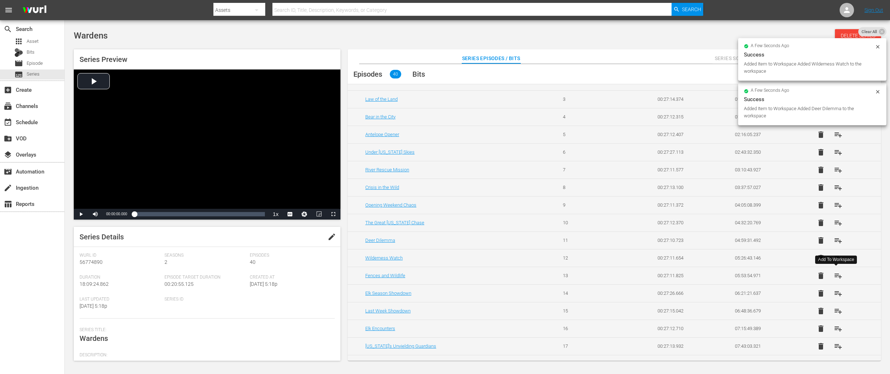
click at [839, 276] on span "playlist_add" at bounding box center [838, 275] width 9 height 9
click at [837, 292] on span "playlist_add" at bounding box center [838, 293] width 9 height 9
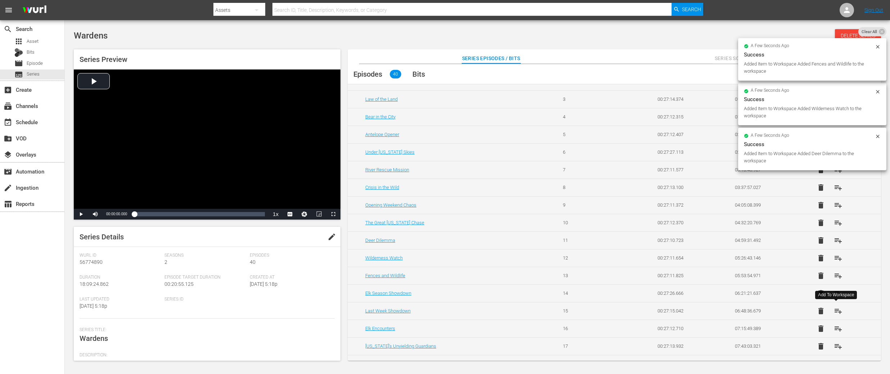
click at [835, 312] on span "playlist_add" at bounding box center [838, 311] width 9 height 9
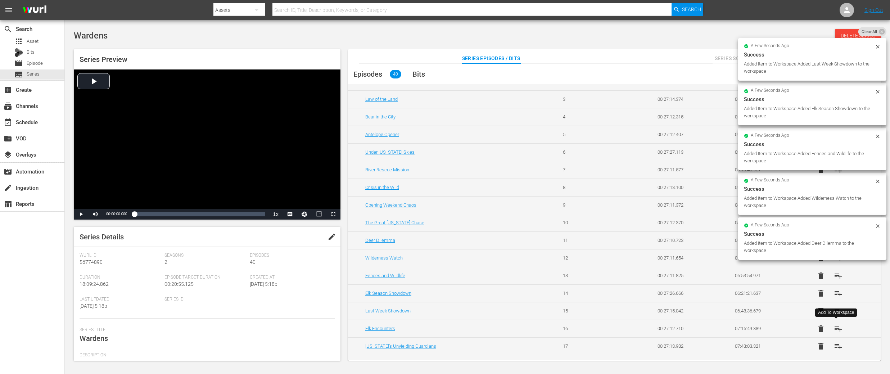
click at [837, 331] on span "playlist_add" at bounding box center [838, 328] width 9 height 9
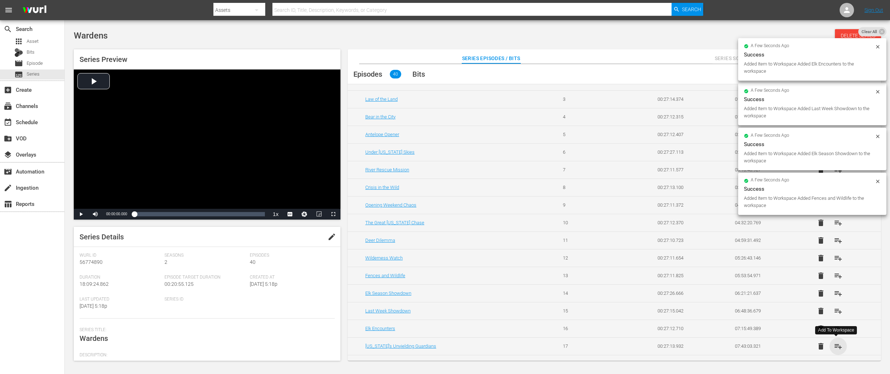
click at [836, 347] on span "playlist_add" at bounding box center [838, 346] width 9 height 9
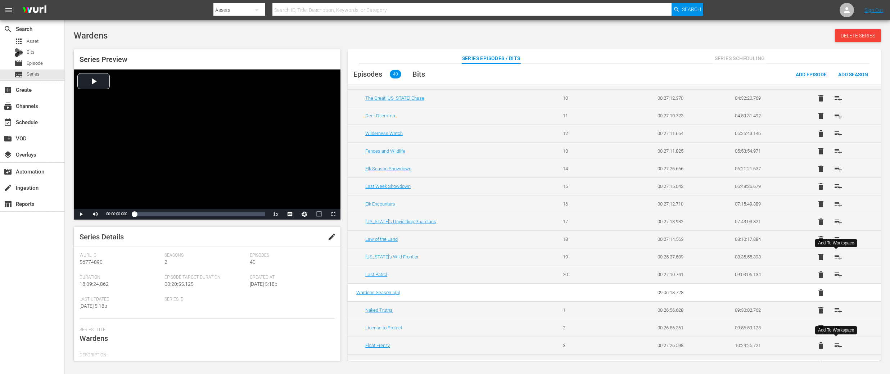
scroll to position [195, 0]
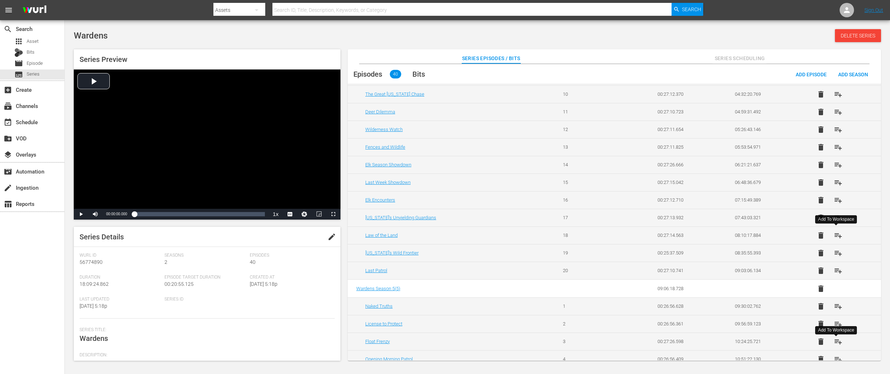
click at [836, 234] on span "playlist_add" at bounding box center [838, 235] width 9 height 9
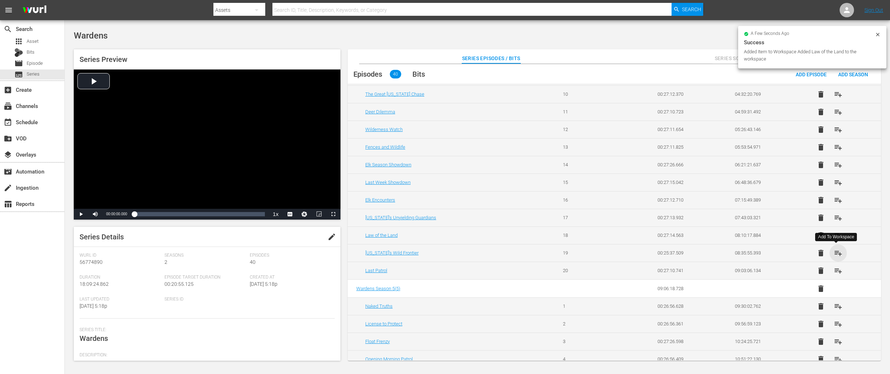
click at [838, 254] on span "playlist_add" at bounding box center [838, 253] width 9 height 9
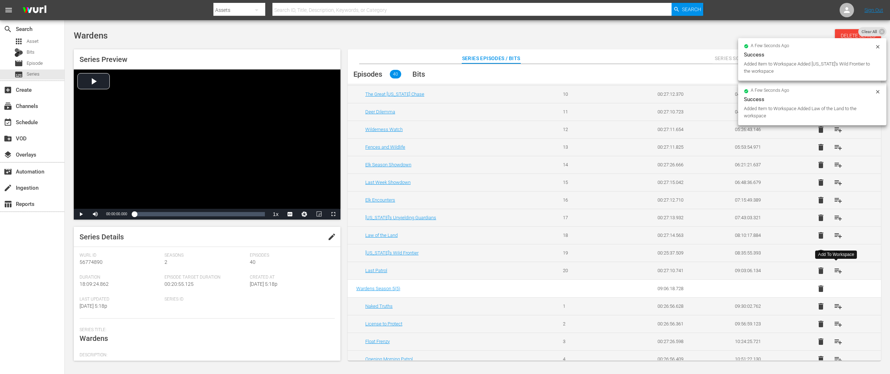
click at [837, 270] on span "playlist_add" at bounding box center [838, 270] width 9 height 9
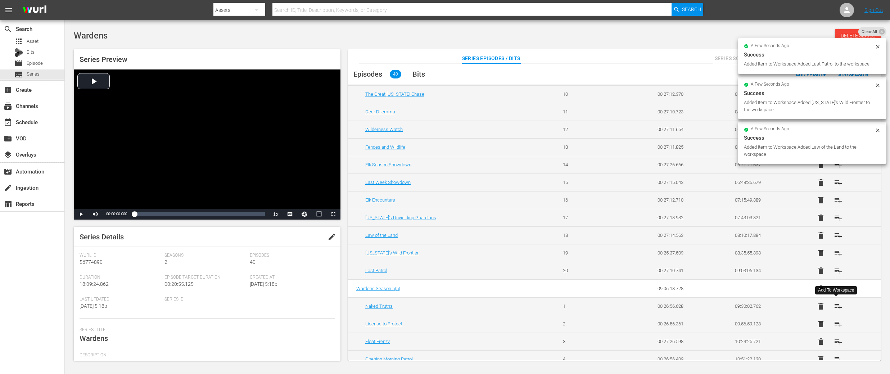
click at [839, 306] on span "playlist_add" at bounding box center [838, 306] width 9 height 9
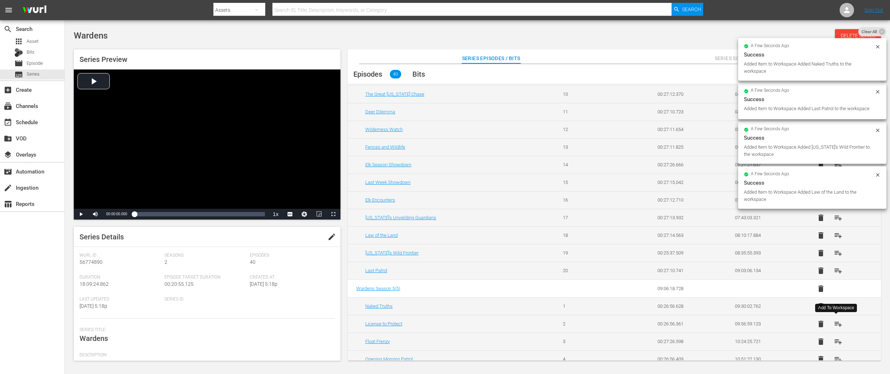
click at [838, 322] on span "playlist_add" at bounding box center [838, 324] width 9 height 9
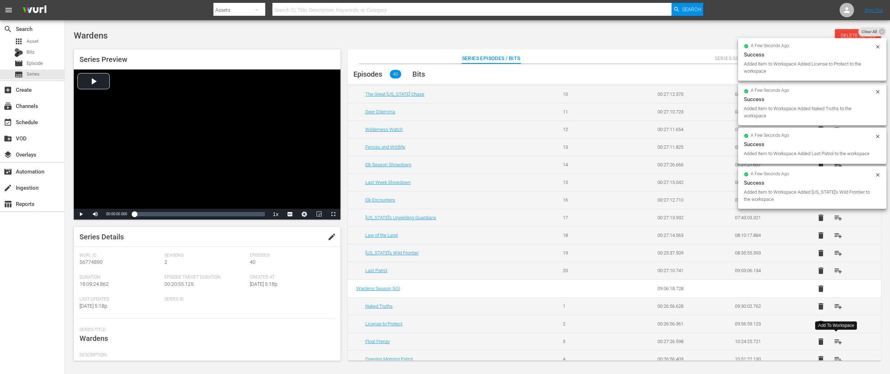
click at [838, 341] on span "playlist_add" at bounding box center [838, 341] width 9 height 9
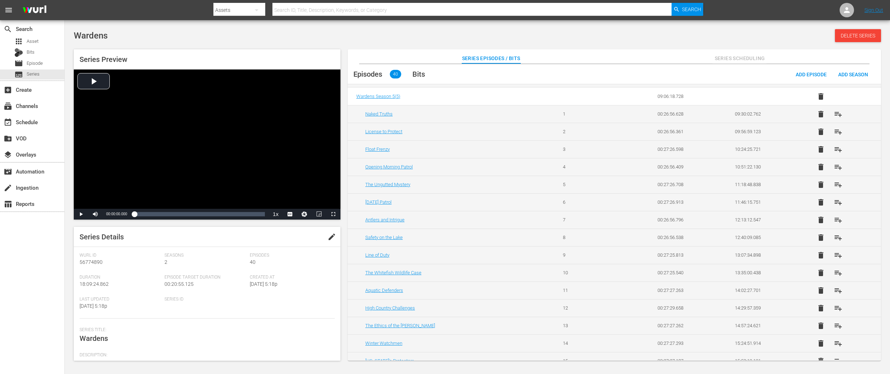
scroll to position [389, 0]
click at [835, 167] on span "playlist_add" at bounding box center [838, 166] width 9 height 9
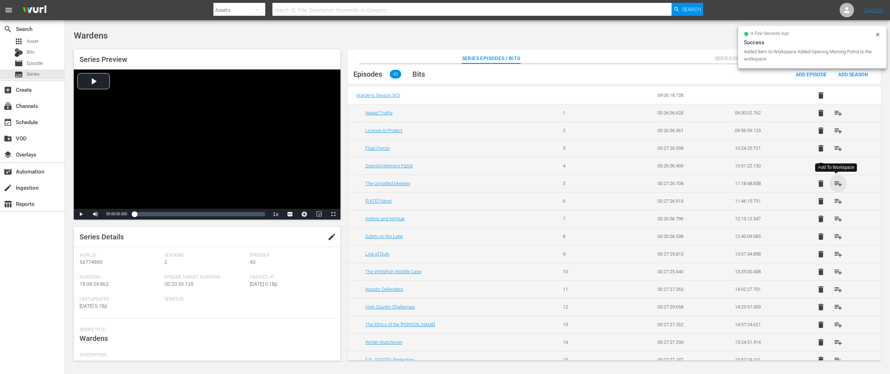
click at [835, 181] on span "playlist_add" at bounding box center [838, 183] width 9 height 9
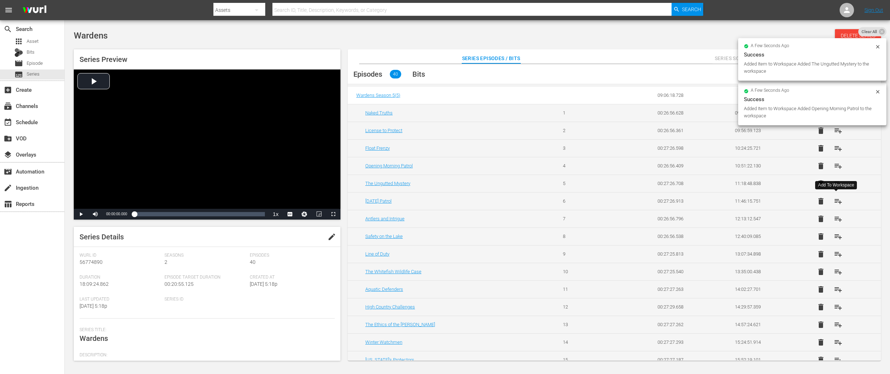
click at [836, 199] on span "playlist_add" at bounding box center [838, 201] width 9 height 9
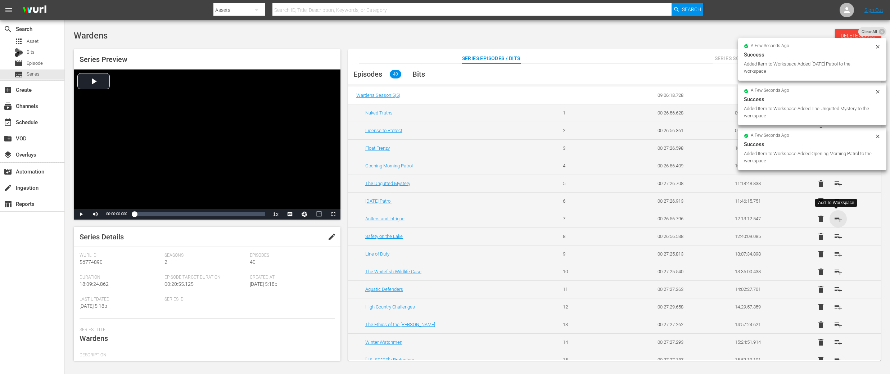
click at [835, 218] on span "playlist_add" at bounding box center [838, 219] width 9 height 9
click at [837, 236] on span "playlist_add" at bounding box center [838, 236] width 9 height 9
click at [835, 253] on span "playlist_add" at bounding box center [838, 254] width 9 height 9
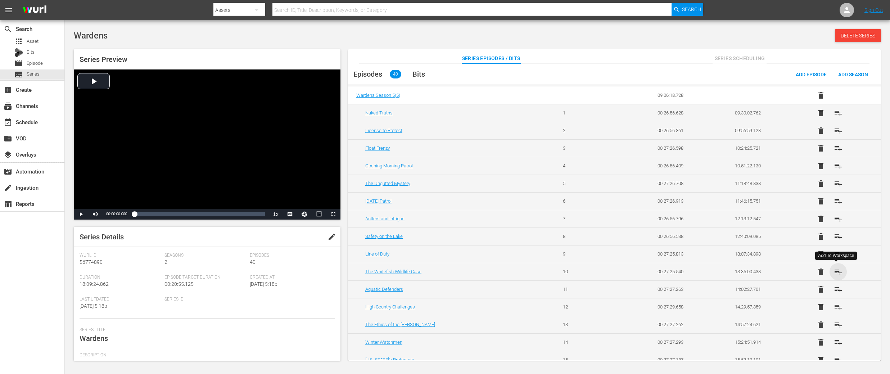
click at [836, 272] on span "playlist_add" at bounding box center [838, 271] width 9 height 9
click at [836, 287] on span "playlist_add" at bounding box center [838, 289] width 9 height 9
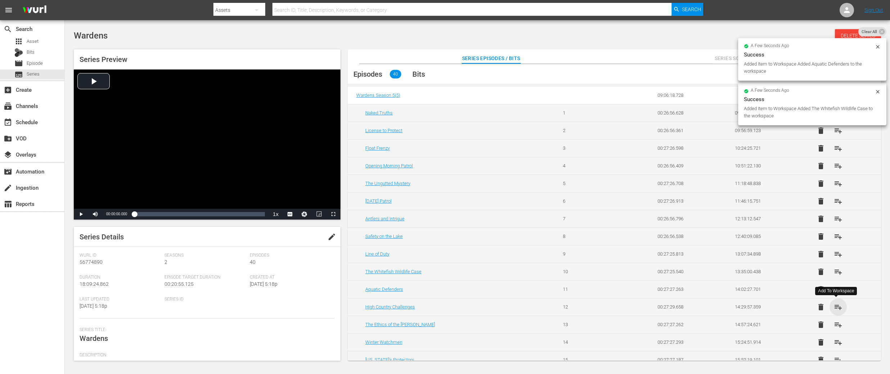
click at [835, 303] on span "playlist_add" at bounding box center [838, 307] width 9 height 9
click at [835, 321] on span "playlist_add" at bounding box center [838, 324] width 9 height 9
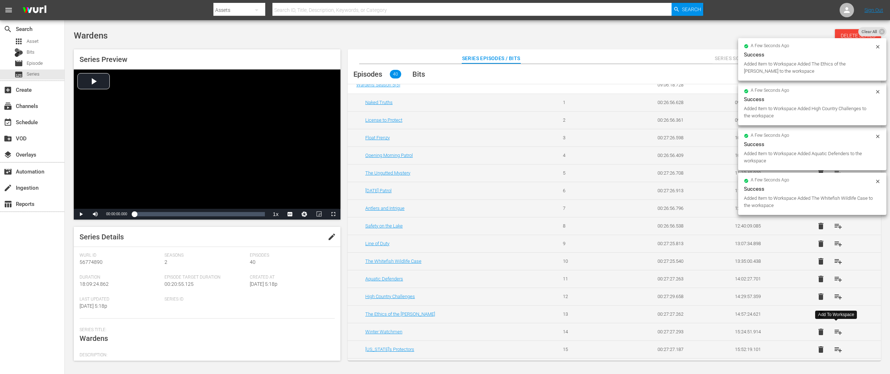
scroll to position [402, 0]
click at [837, 328] on span "playlist_add" at bounding box center [838, 328] width 9 height 9
click at [835, 347] on span "playlist_add" at bounding box center [838, 346] width 9 height 9
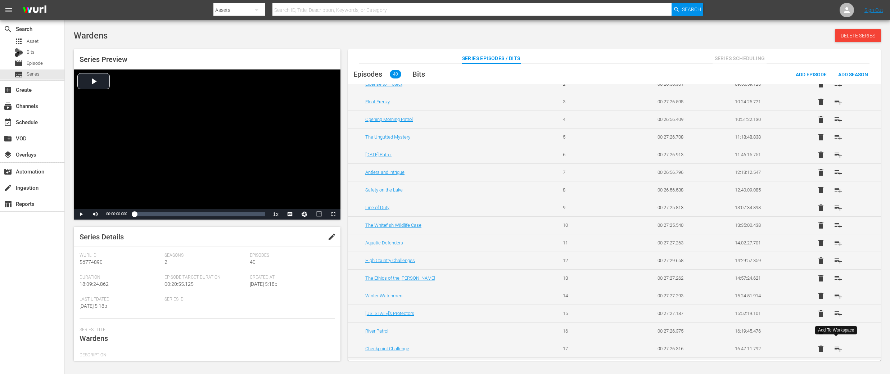
scroll to position [437, 0]
click at [837, 329] on span "playlist_add" at bounding box center [838, 329] width 9 height 9
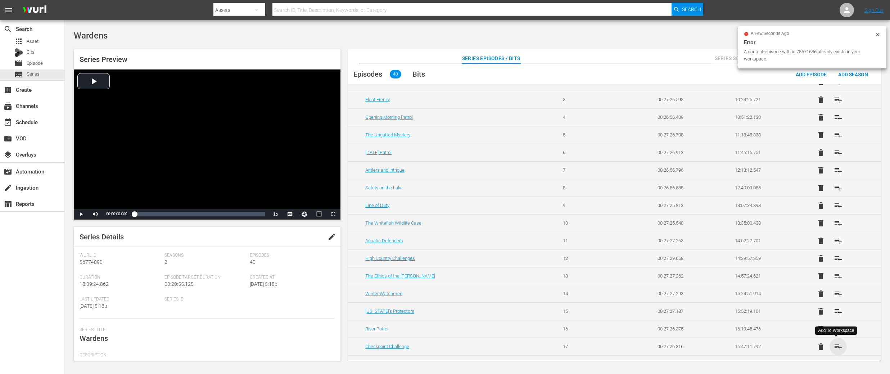
click at [837, 348] on span "playlist_add" at bounding box center [838, 346] width 9 height 9
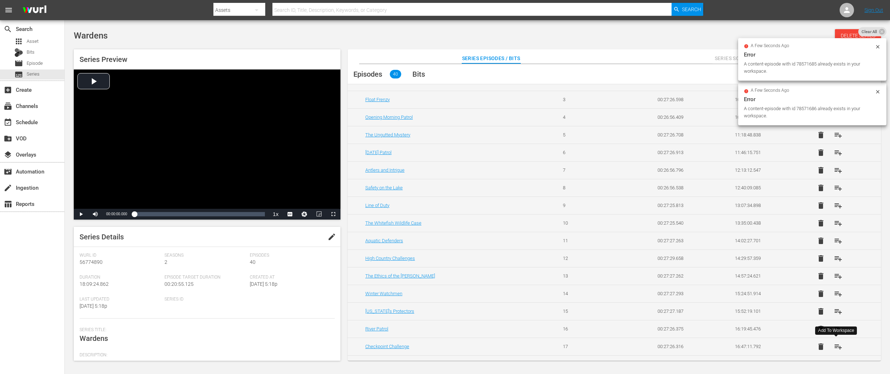
scroll to position [486, 0]
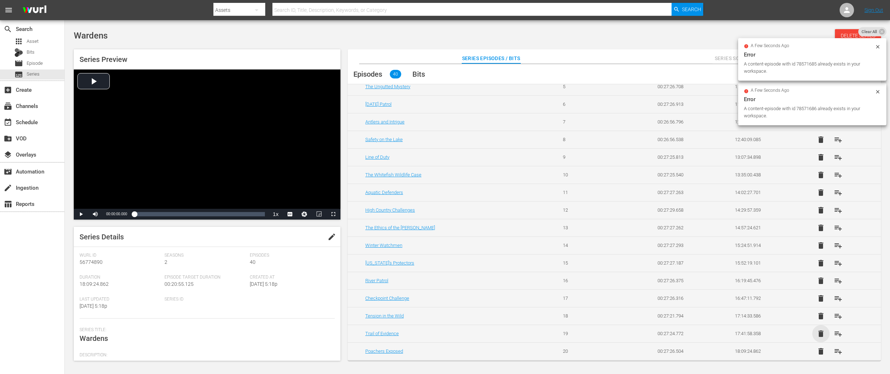
click at [822, 333] on span "delete" at bounding box center [821, 333] width 9 height 9
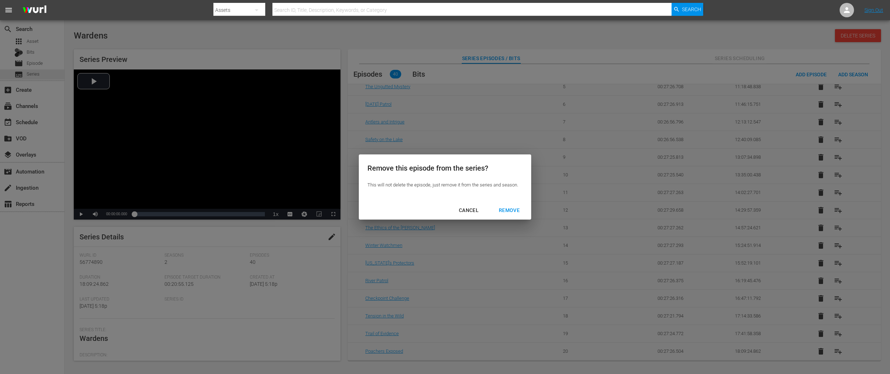
click at [463, 207] on div "CANCEL" at bounding box center [468, 210] width 31 height 9
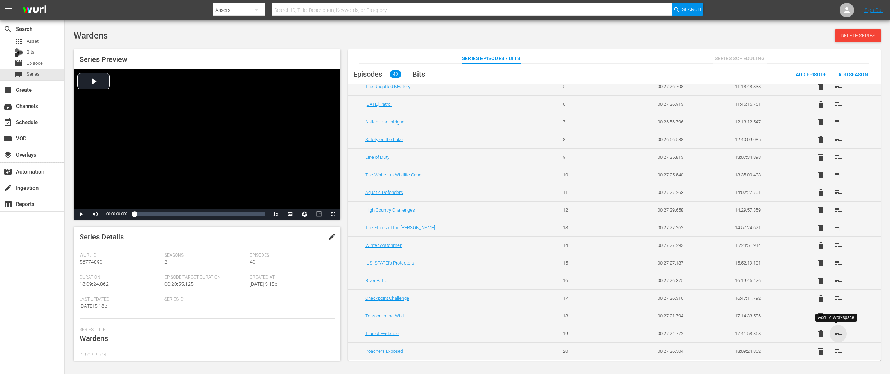
click at [834, 336] on span "playlist_add" at bounding box center [838, 333] width 9 height 9
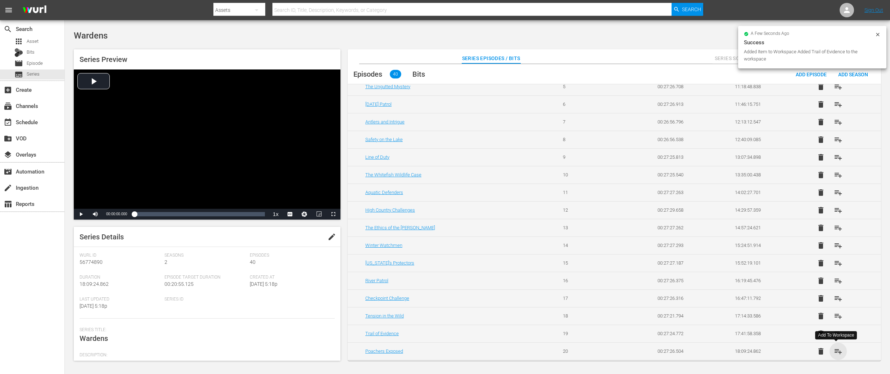
click at [837, 355] on span "playlist_add" at bounding box center [838, 351] width 9 height 9
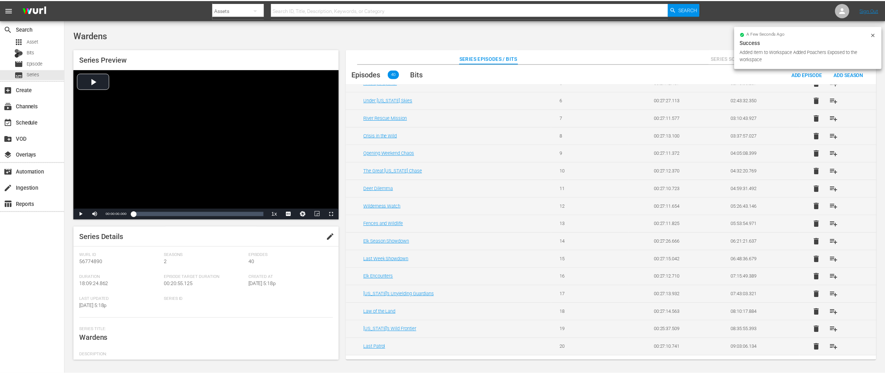
scroll to position [0, 0]
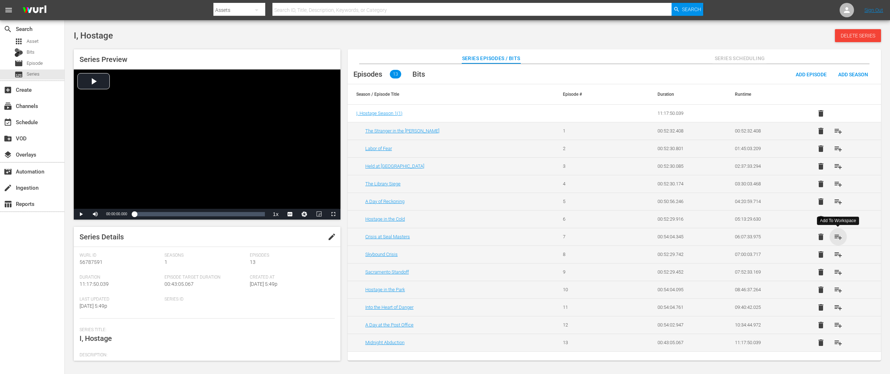
click at [839, 239] on span "playlist_add" at bounding box center [838, 237] width 9 height 9
click at [840, 254] on span "playlist_add" at bounding box center [838, 254] width 9 height 9
click at [838, 273] on span "playlist_add" at bounding box center [838, 272] width 9 height 9
click at [835, 289] on span "playlist_add" at bounding box center [838, 289] width 9 height 9
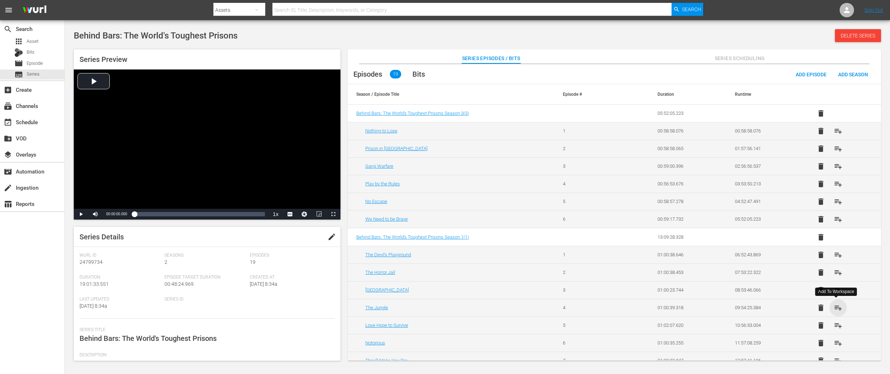
click at [835, 308] on span "playlist_add" at bounding box center [838, 307] width 9 height 9
click at [835, 326] on span "playlist_add" at bounding box center [838, 325] width 9 height 9
click at [839, 346] on span "playlist_add" at bounding box center [838, 343] width 9 height 9
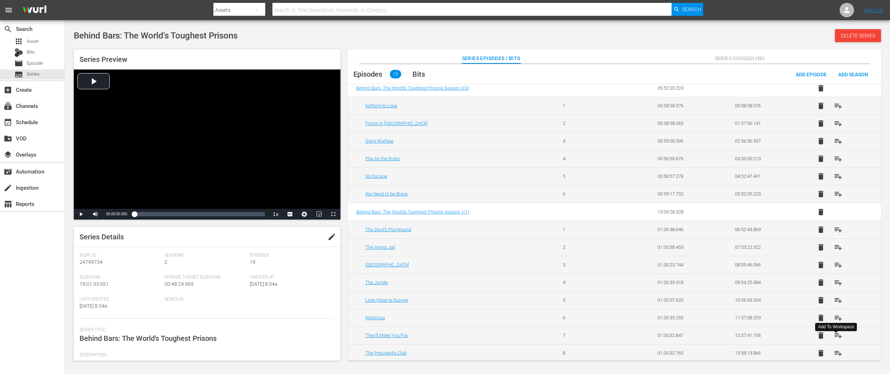
scroll to position [27, 0]
click at [835, 333] on span "playlist_add" at bounding box center [838, 333] width 9 height 9
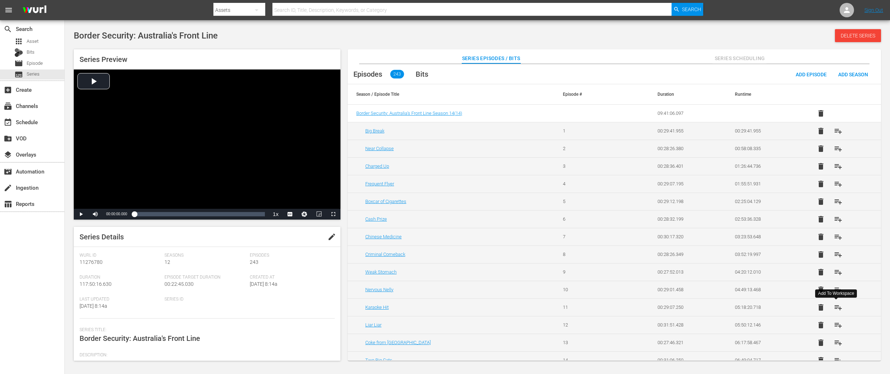
scroll to position [668, 0]
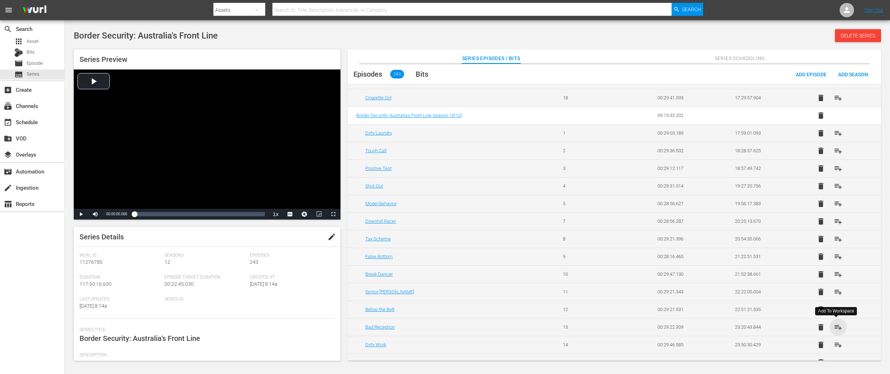
click at [837, 327] on span "playlist_add" at bounding box center [838, 327] width 9 height 9
click at [836, 346] on span "playlist_add" at bounding box center [838, 345] width 9 height 9
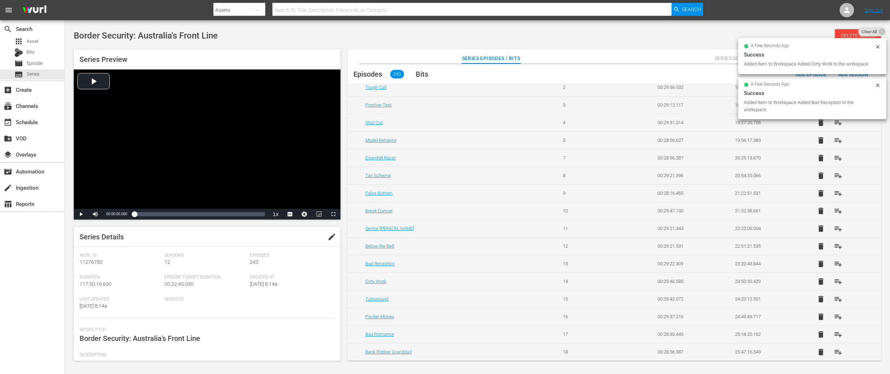
scroll to position [736, 0]
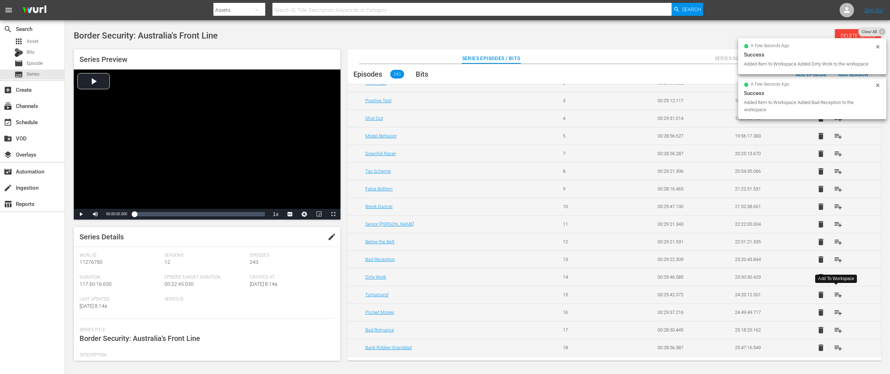
click at [837, 294] on span "playlist_add" at bounding box center [838, 294] width 9 height 9
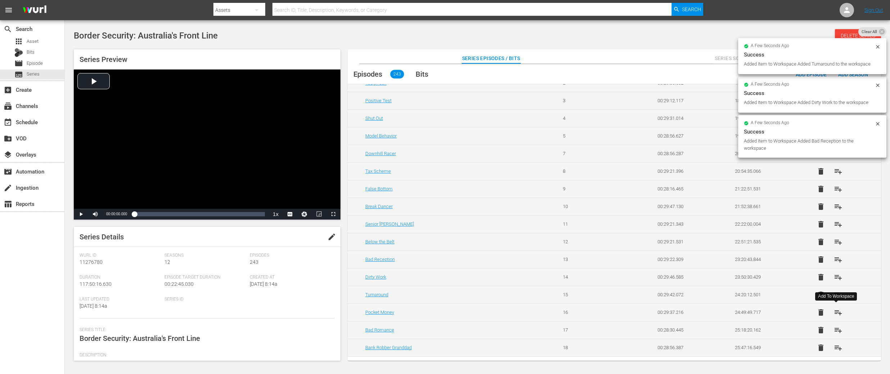
click at [835, 310] on span "playlist_add" at bounding box center [838, 312] width 9 height 9
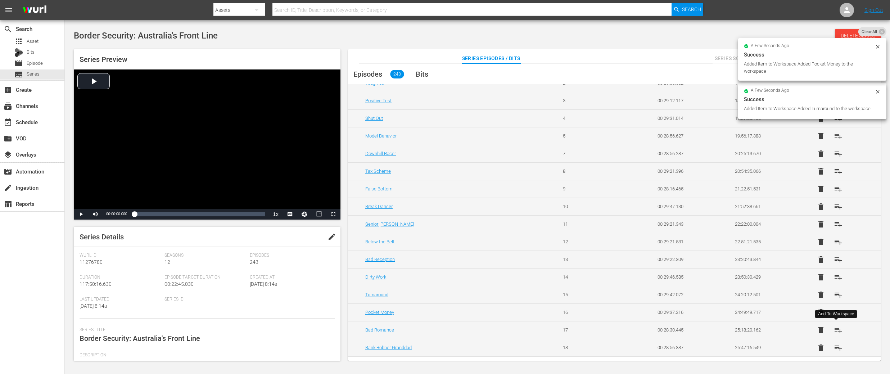
click at [835, 327] on span "playlist_add" at bounding box center [838, 330] width 9 height 9
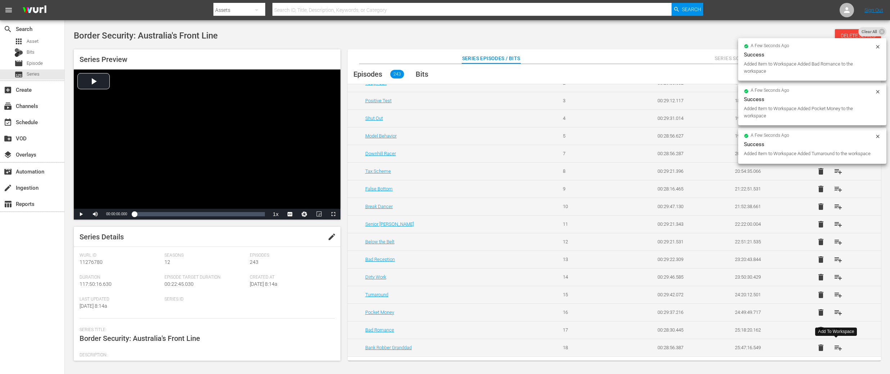
click at [838, 348] on span "playlist_add" at bounding box center [838, 347] width 9 height 9
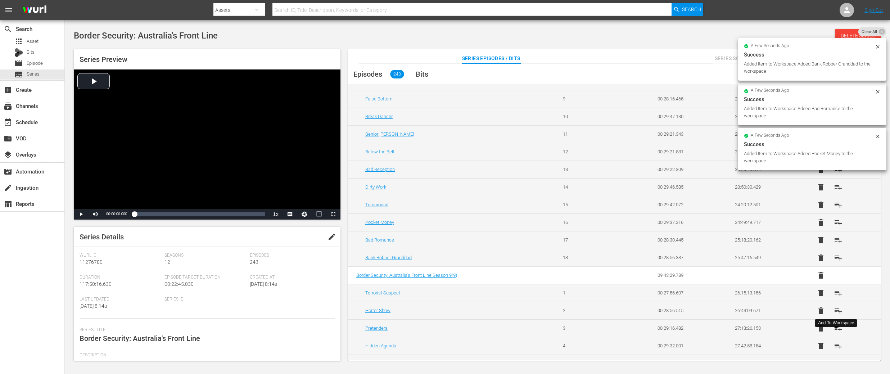
scroll to position [830, 0]
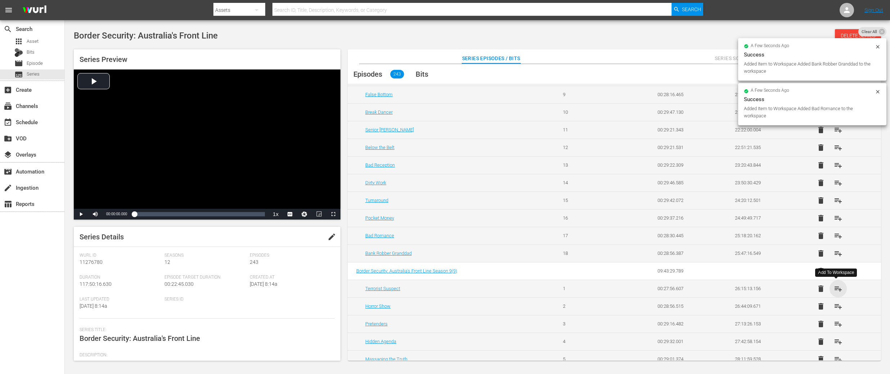
click at [838, 289] on span "playlist_add" at bounding box center [838, 288] width 9 height 9
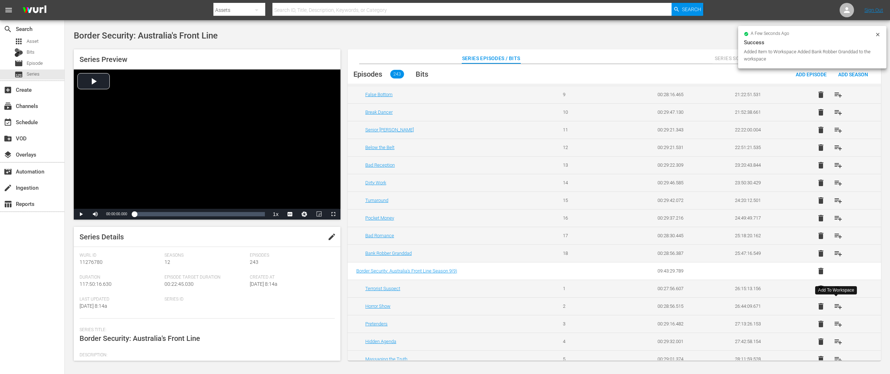
click at [836, 306] on span "playlist_add" at bounding box center [838, 306] width 9 height 9
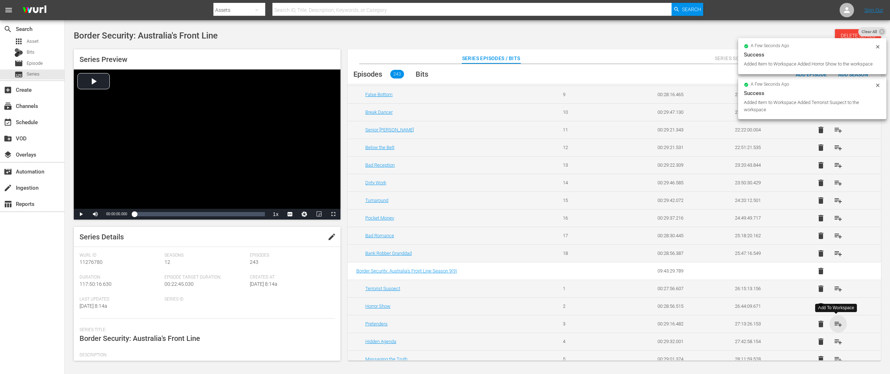
click at [837, 323] on span "playlist_add" at bounding box center [838, 324] width 9 height 9
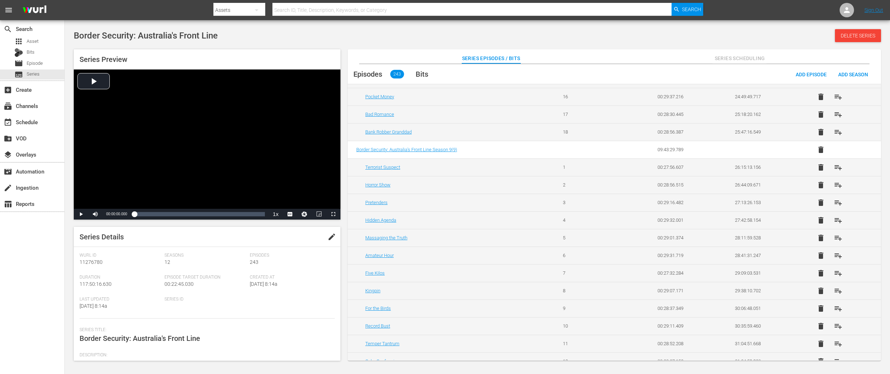
scroll to position [953, 0]
click at [837, 217] on span "playlist_add" at bounding box center [838, 219] width 9 height 9
click at [835, 237] on span "playlist_add" at bounding box center [838, 237] width 9 height 9
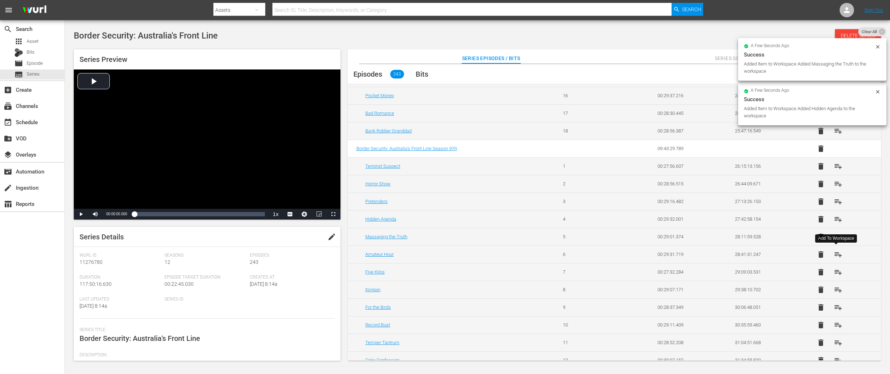
click at [837, 253] on span "playlist_add" at bounding box center [838, 254] width 9 height 9
click at [835, 270] on span "playlist_add" at bounding box center [838, 272] width 9 height 9
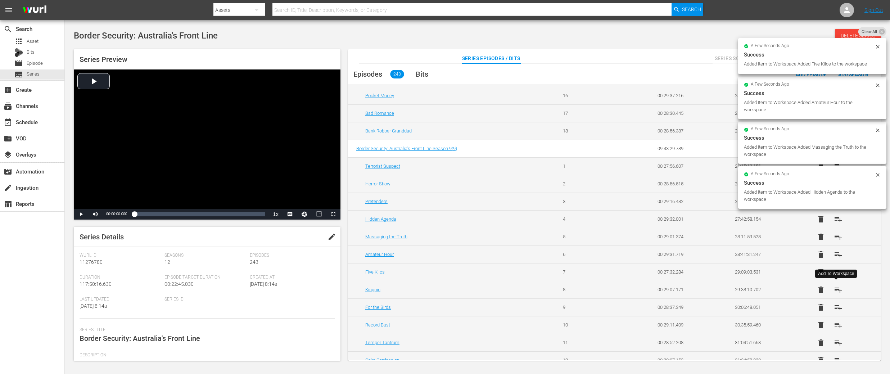
click at [837, 289] on span "playlist_add" at bounding box center [838, 289] width 9 height 9
click at [837, 305] on span "playlist_add" at bounding box center [838, 307] width 9 height 9
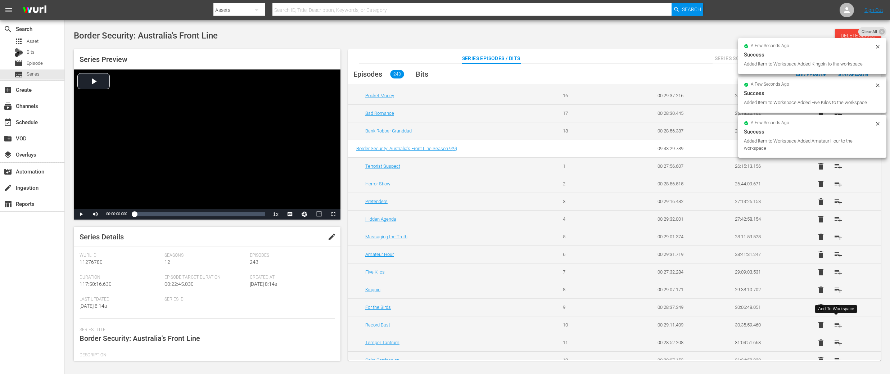
click at [837, 325] on span "playlist_add" at bounding box center [838, 325] width 9 height 9
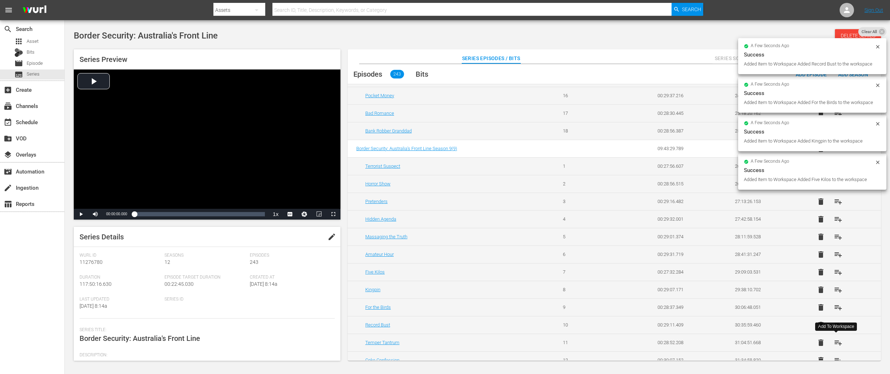
click at [837, 342] on span "playlist_add" at bounding box center [838, 342] width 9 height 9
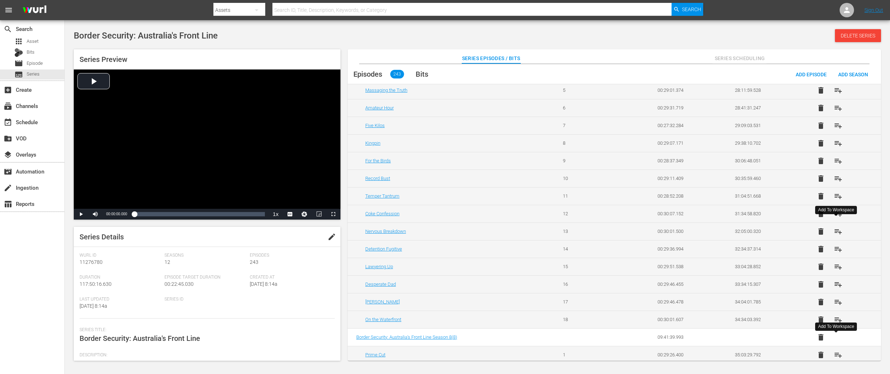
scroll to position [1105, 0]
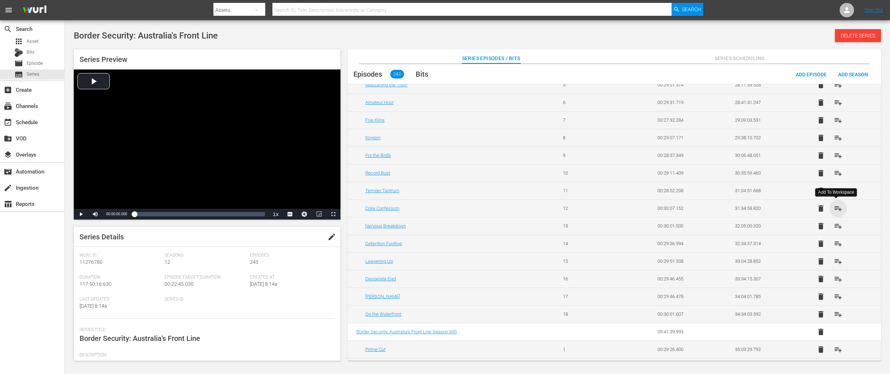
drag, startPoint x: 837, startPoint y: 210, endPoint x: 837, endPoint y: 216, distance: 5.4
click at [837, 210] on span "playlist_add" at bounding box center [838, 208] width 9 height 9
click at [837, 225] on span "playlist_add" at bounding box center [838, 226] width 9 height 9
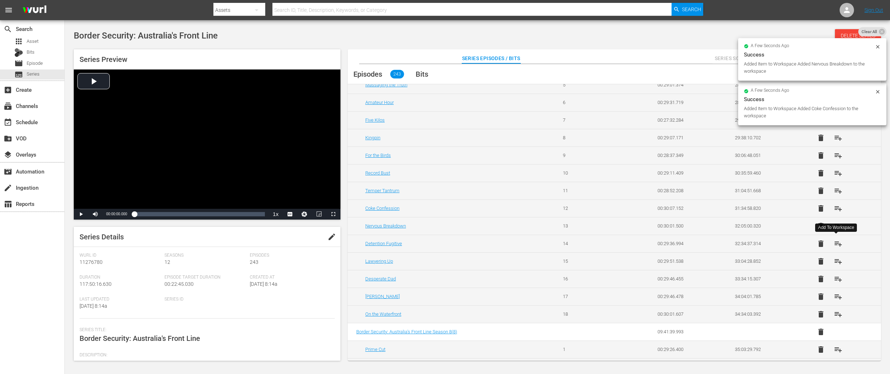
click at [837, 245] on span "playlist_add" at bounding box center [838, 243] width 9 height 9
click at [834, 259] on span "playlist_add" at bounding box center [838, 262] width 9 height 9
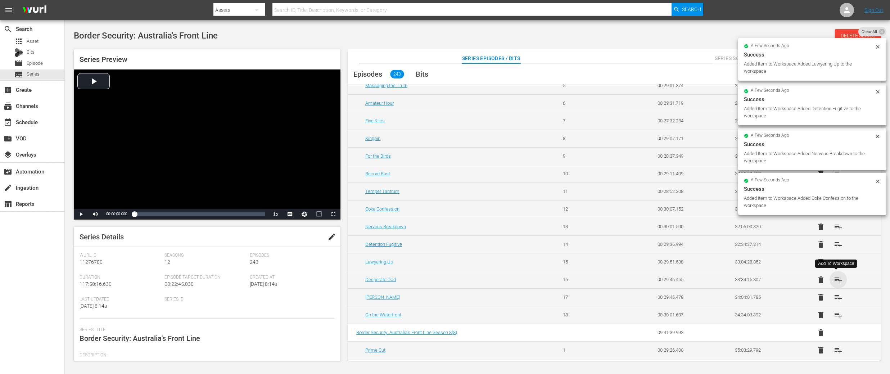
drag, startPoint x: 838, startPoint y: 278, endPoint x: 838, endPoint y: 289, distance: 11.2
click at [838, 278] on span "playlist_add" at bounding box center [838, 279] width 9 height 9
click at [835, 299] on span "playlist_add" at bounding box center [838, 299] width 9 height 9
click at [838, 317] on span "playlist_add" at bounding box center [838, 317] width 9 height 9
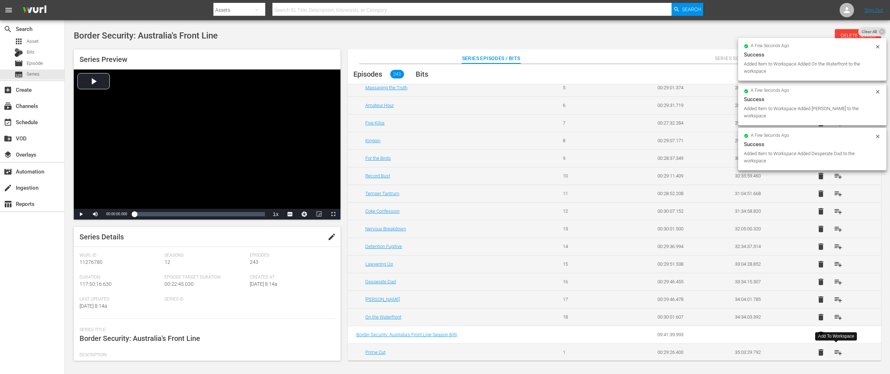
click at [838, 355] on span "playlist_add" at bounding box center [838, 352] width 9 height 9
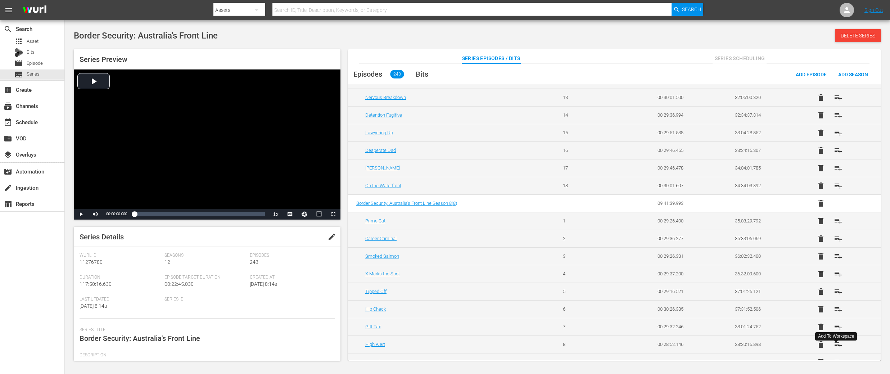
scroll to position [1235, 0]
drag, startPoint x: 838, startPoint y: 237, endPoint x: 839, endPoint y: 244, distance: 6.9
click at [838, 237] on span "playlist_add" at bounding box center [838, 237] width 9 height 9
click at [838, 253] on span "playlist_add" at bounding box center [838, 254] width 9 height 9
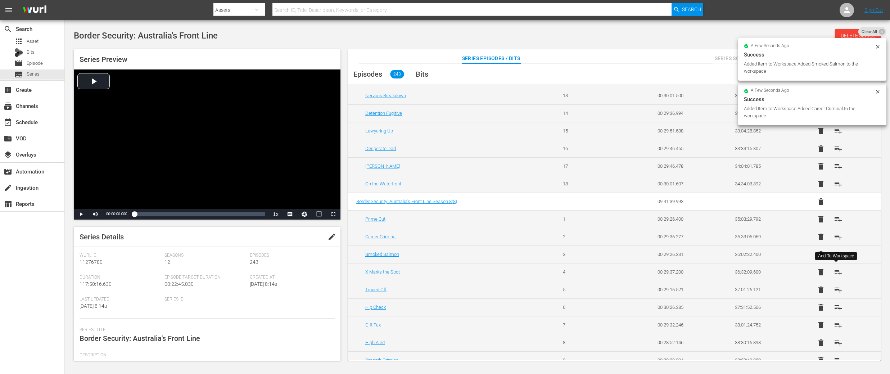
click at [837, 271] on span "playlist_add" at bounding box center [838, 272] width 9 height 9
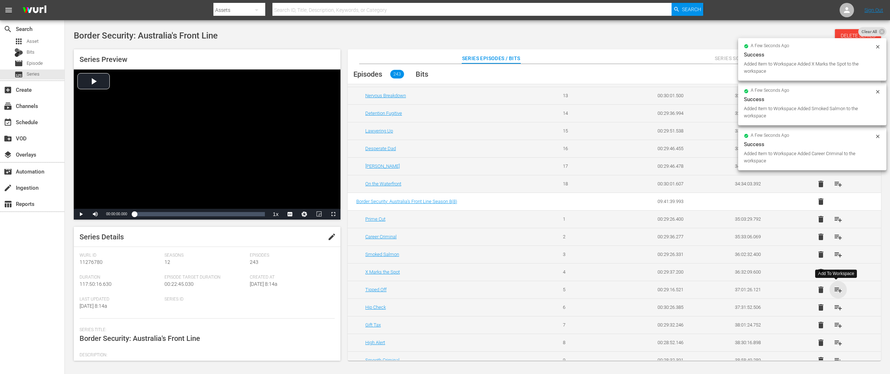
click at [837, 290] on span "playlist_add" at bounding box center [838, 289] width 9 height 9
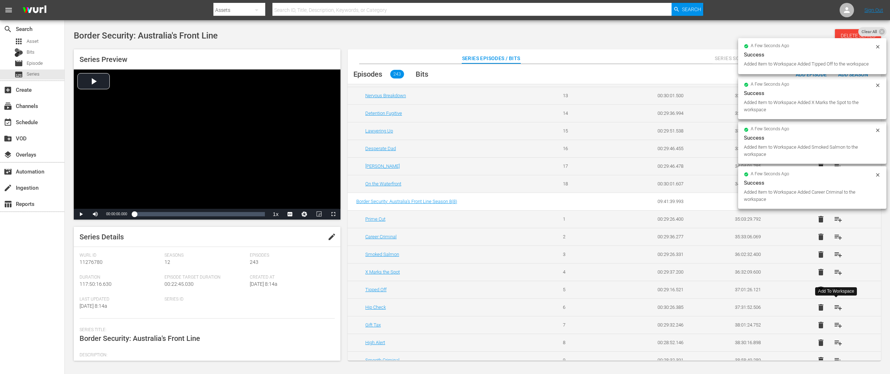
click at [836, 306] on span "playlist_add" at bounding box center [838, 307] width 9 height 9
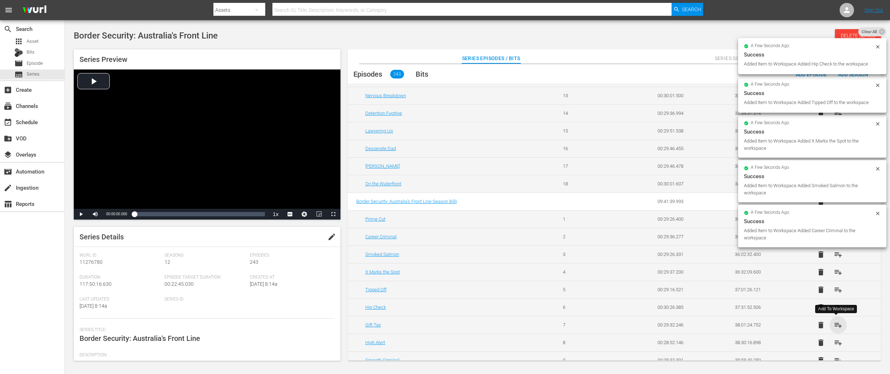
click at [836, 322] on span "playlist_add" at bounding box center [838, 325] width 9 height 9
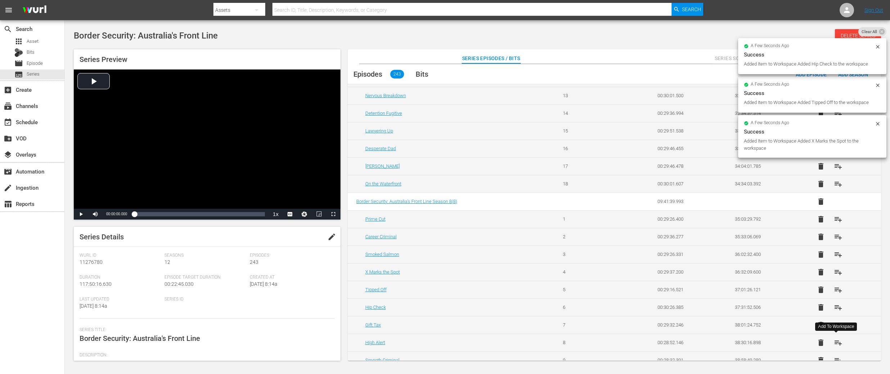
click at [837, 341] on span "playlist_add" at bounding box center [838, 342] width 9 height 9
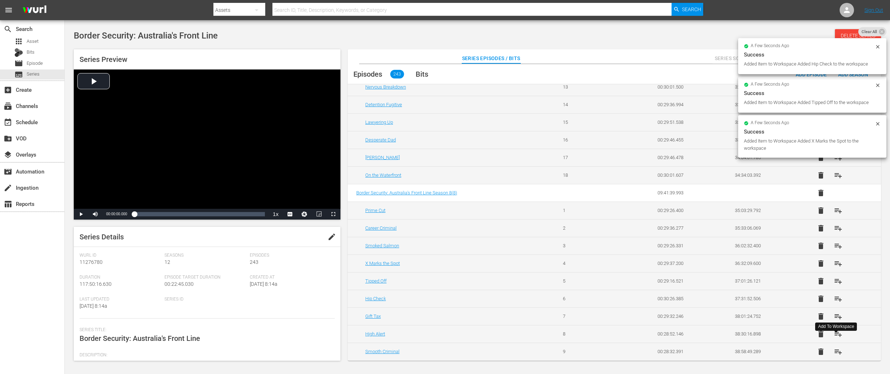
scroll to position [1248, 0]
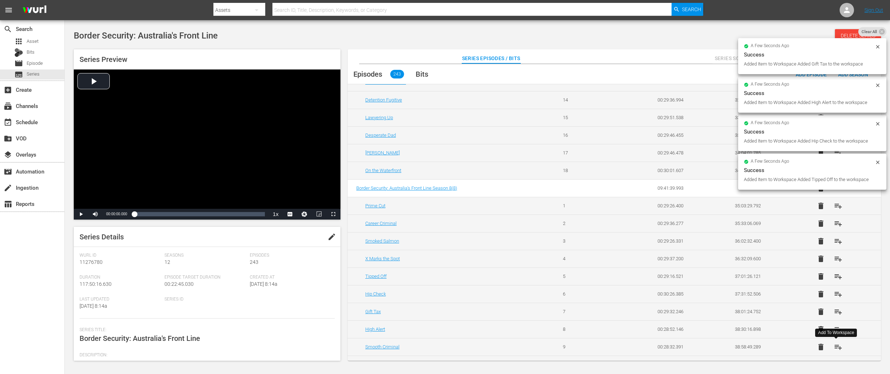
click at [836, 344] on span "playlist_add" at bounding box center [838, 347] width 9 height 9
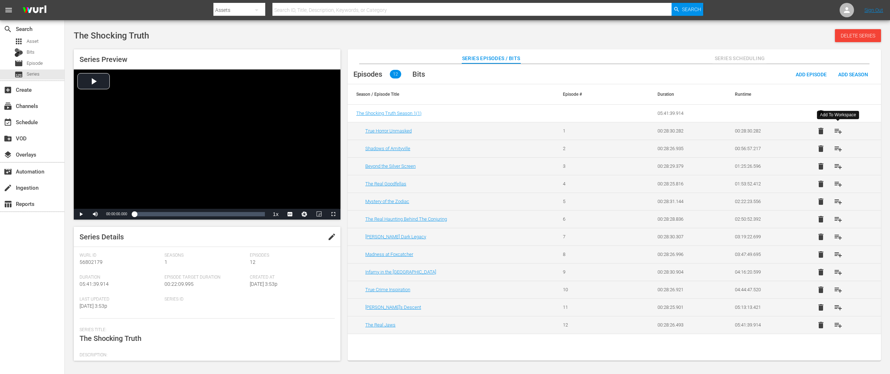
click at [838, 129] on span "playlist_add" at bounding box center [838, 131] width 9 height 9
click at [838, 147] on span "playlist_add" at bounding box center [838, 148] width 9 height 9
click at [840, 166] on span "playlist_add" at bounding box center [838, 166] width 9 height 9
click at [836, 182] on span "playlist_add" at bounding box center [838, 184] width 9 height 9
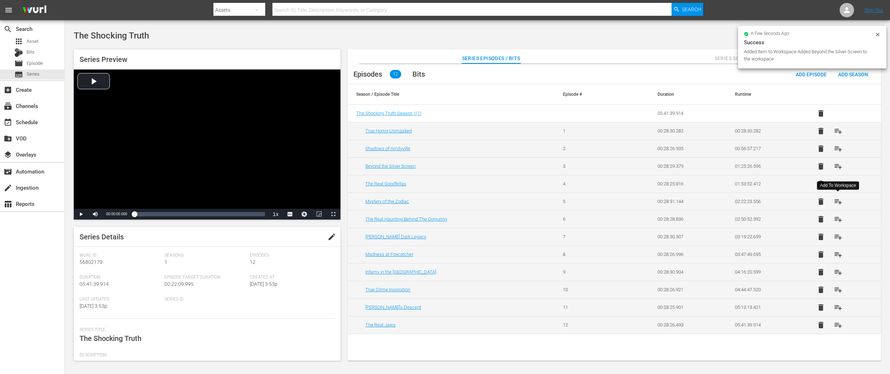
click at [839, 198] on span "playlist_add" at bounding box center [838, 201] width 9 height 9
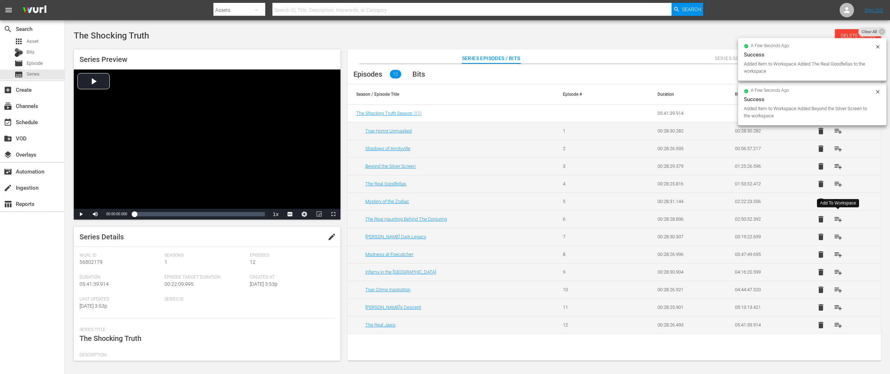
click at [839, 218] on span "playlist_add" at bounding box center [838, 219] width 9 height 9
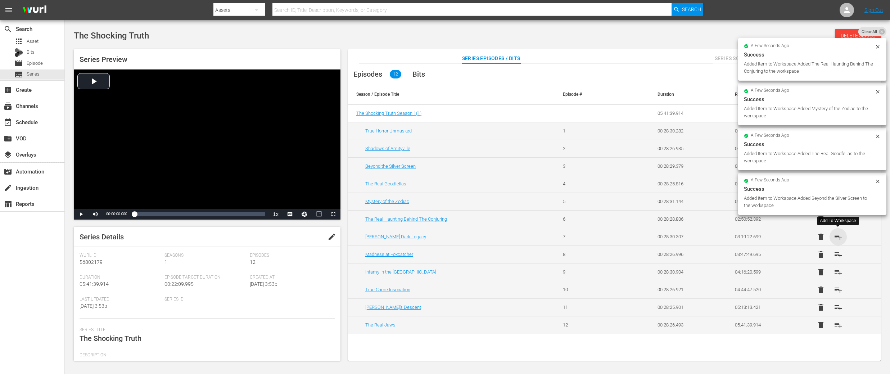
click at [839, 235] on span "playlist_add" at bounding box center [838, 237] width 9 height 9
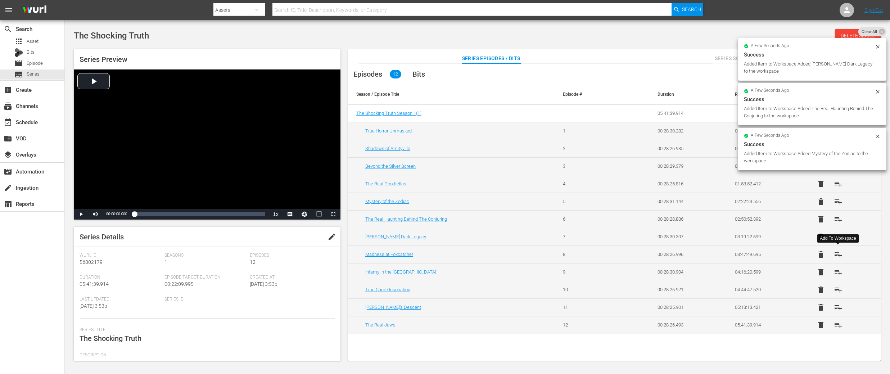
click at [838, 254] on span "playlist_add" at bounding box center [838, 254] width 9 height 9
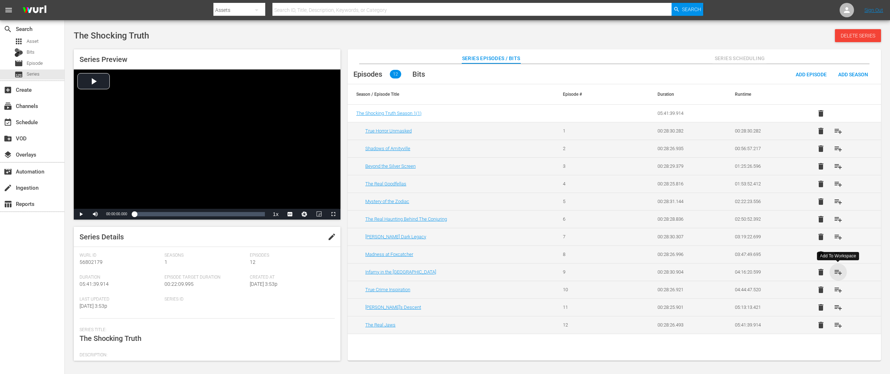
click at [840, 271] on span "playlist_add" at bounding box center [838, 272] width 9 height 9
click at [838, 291] on span "playlist_add" at bounding box center [838, 289] width 9 height 9
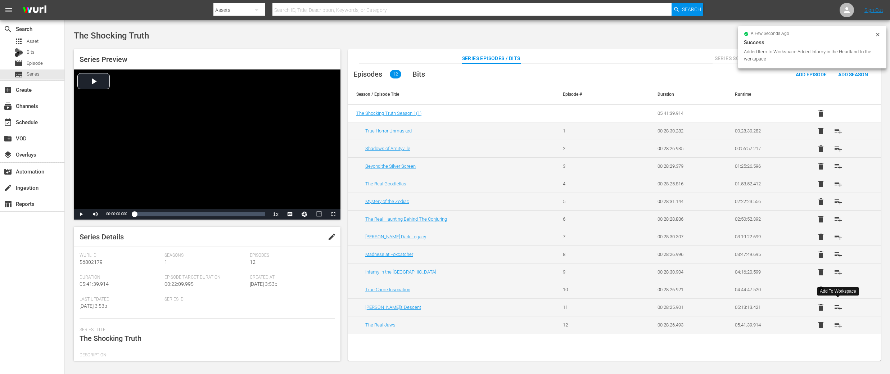
click at [838, 306] on span "playlist_add" at bounding box center [838, 307] width 9 height 9
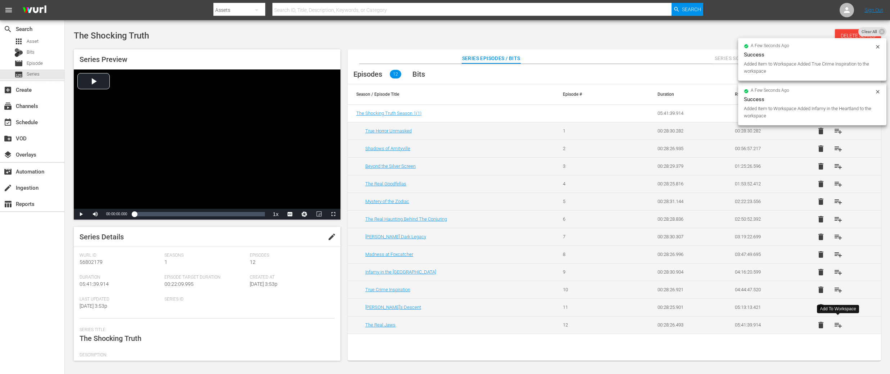
click at [837, 324] on span "playlist_add" at bounding box center [838, 325] width 9 height 9
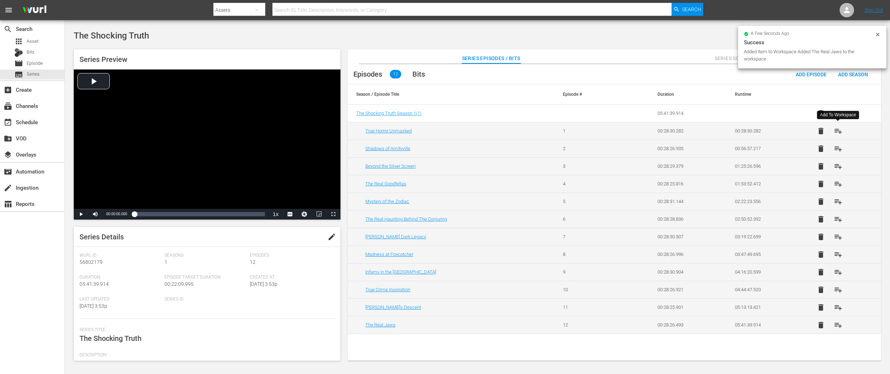
click at [840, 130] on span "playlist_add" at bounding box center [838, 131] width 9 height 9
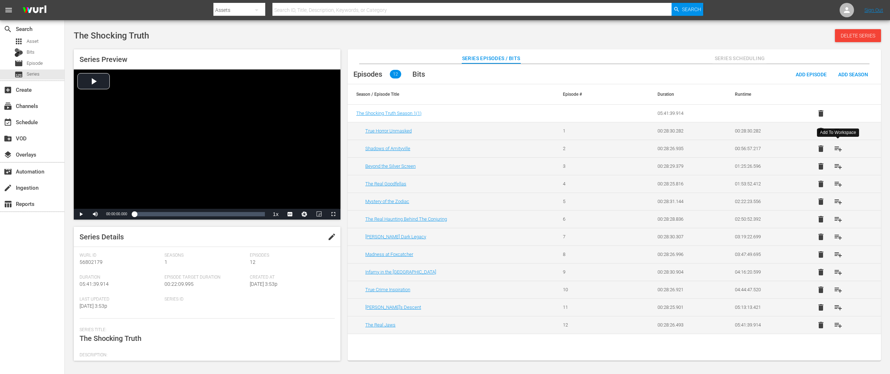
click at [838, 148] on span "playlist_add" at bounding box center [838, 148] width 9 height 9
click at [837, 166] on span "playlist_add" at bounding box center [838, 166] width 9 height 9
click at [838, 306] on span "playlist_add" at bounding box center [838, 307] width 9 height 9
click at [841, 308] on span "playlist_add" at bounding box center [838, 307] width 9 height 9
click at [839, 253] on span "playlist_add" at bounding box center [838, 254] width 9 height 9
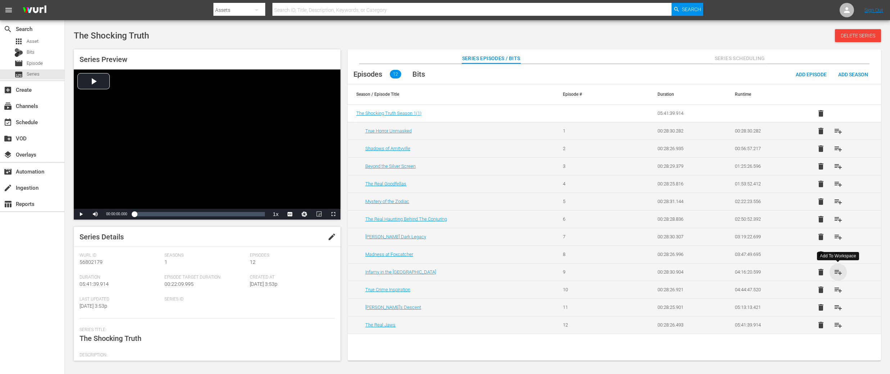
click at [839, 271] on span "playlist_add" at bounding box center [838, 272] width 9 height 9
click at [839, 292] on span "playlist_add" at bounding box center [838, 289] width 9 height 9
click at [839, 130] on span "playlist_add" at bounding box center [838, 131] width 9 height 9
click at [840, 149] on span "playlist_add" at bounding box center [838, 148] width 9 height 9
click at [840, 168] on span "playlist_add" at bounding box center [838, 166] width 9 height 9
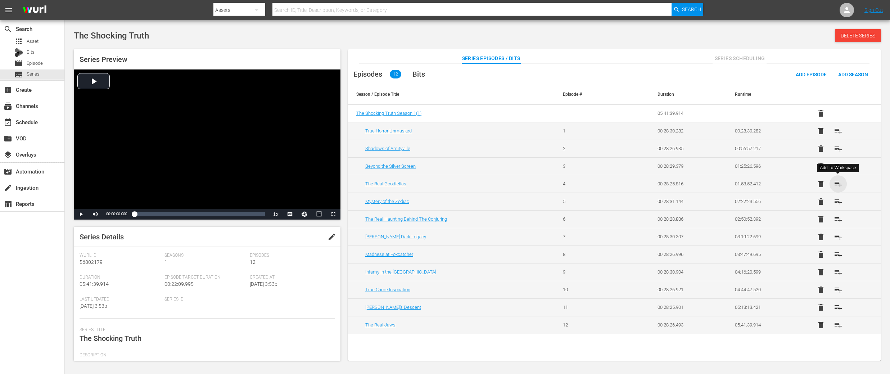
click at [839, 183] on span "playlist_add" at bounding box center [838, 184] width 9 height 9
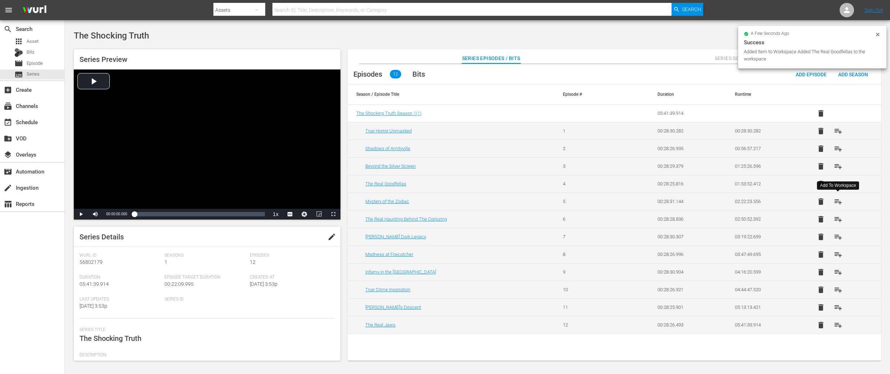
click at [838, 201] on span "playlist_add" at bounding box center [838, 201] width 9 height 9
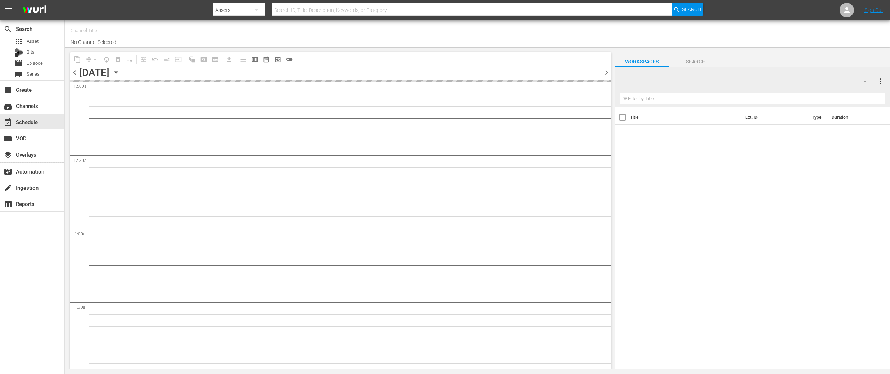
type input "DangerTV (161)"
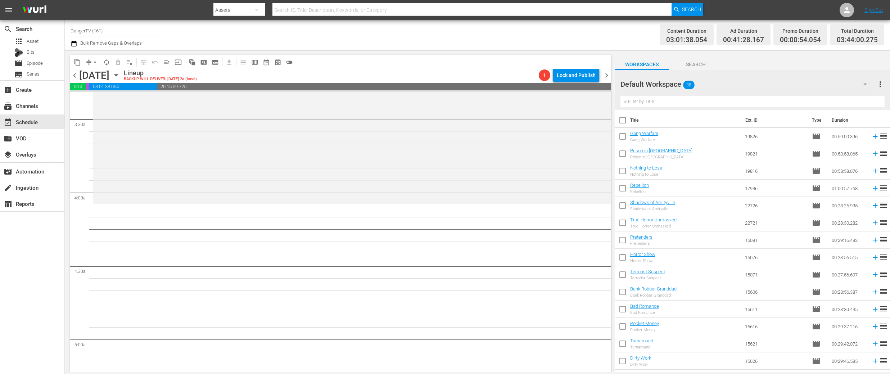
click at [626, 118] on input "checkbox" at bounding box center [622, 121] width 15 height 15
checkbox input "true"
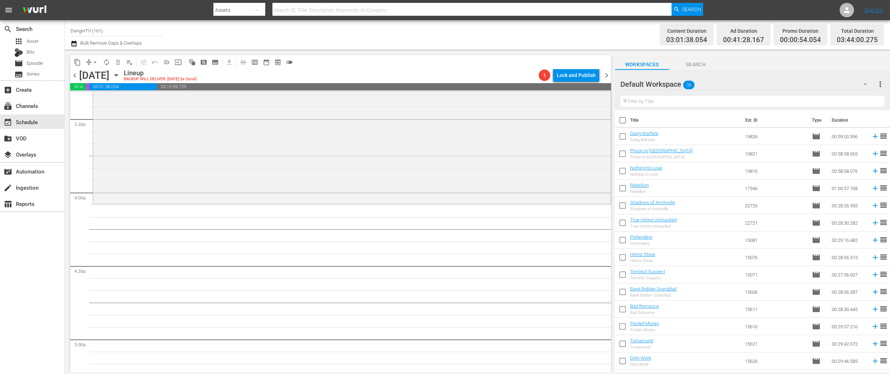
checkbox input "true"
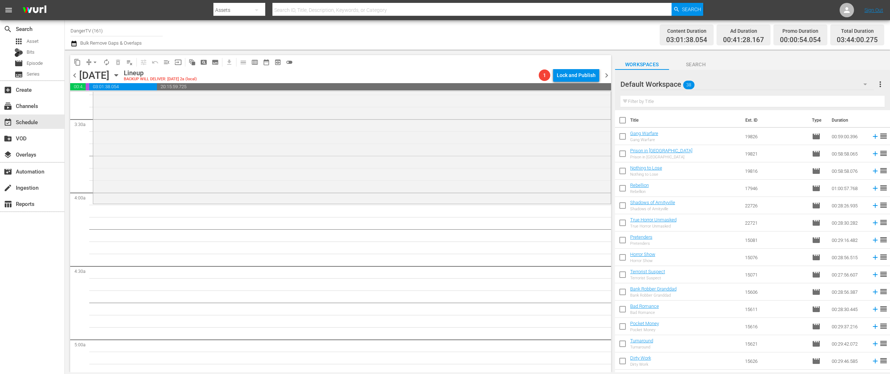
checkbox input "true"
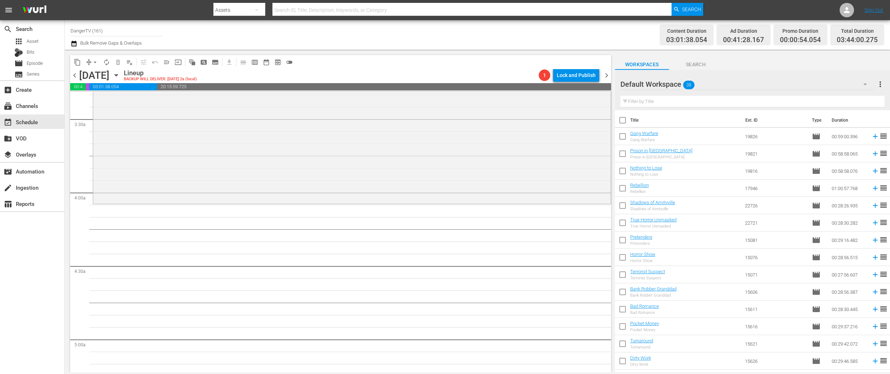
checkbox input "true"
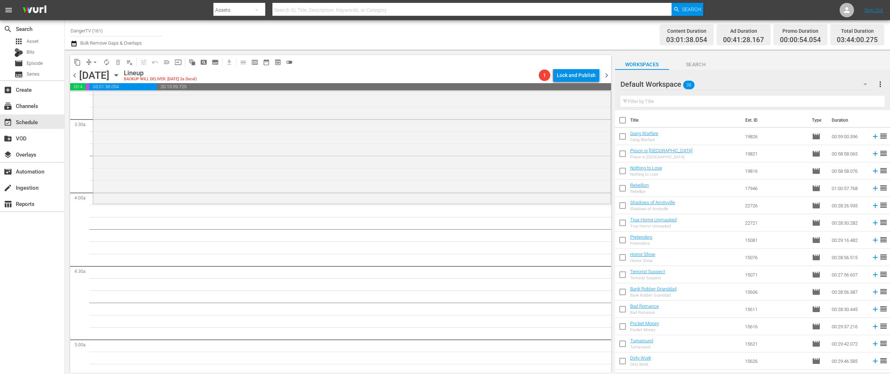
checkbox input "true"
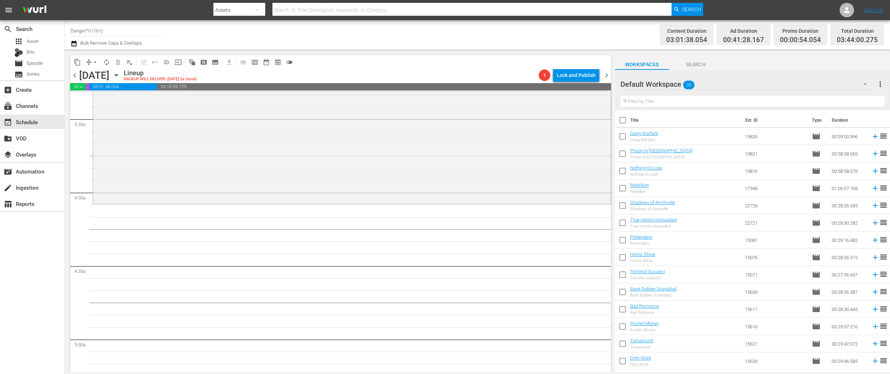
checkbox input "true"
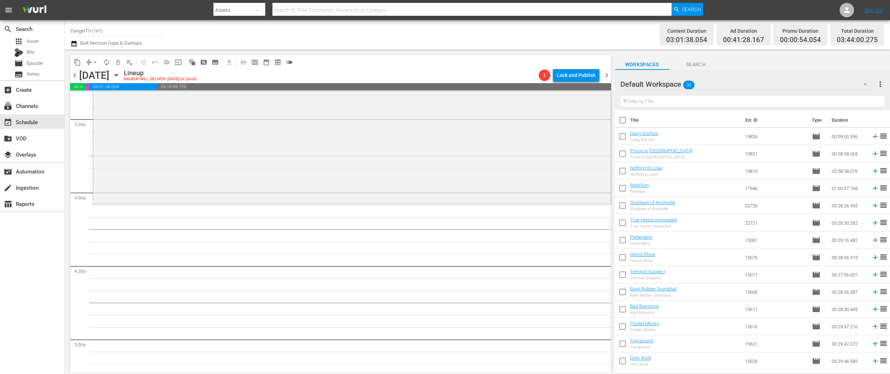
checkbox input "true"
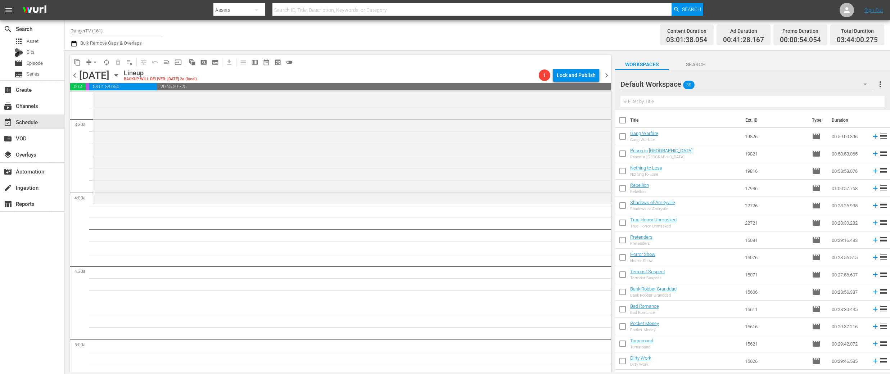
checkbox input "true"
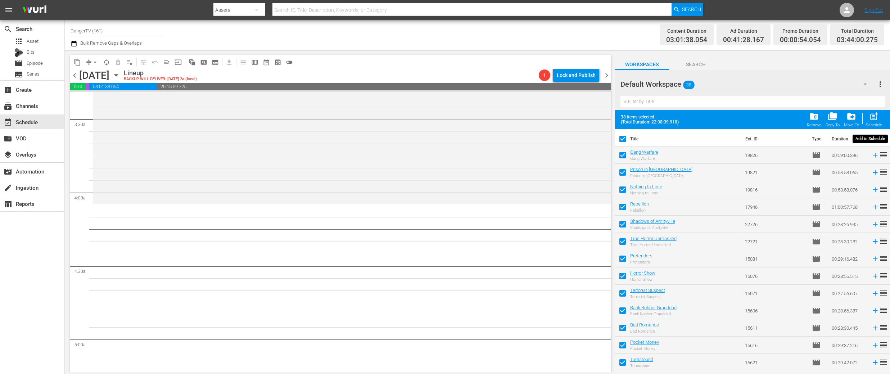
click at [872, 118] on span "post_add" at bounding box center [874, 117] width 10 height 10
checkbox input "false"
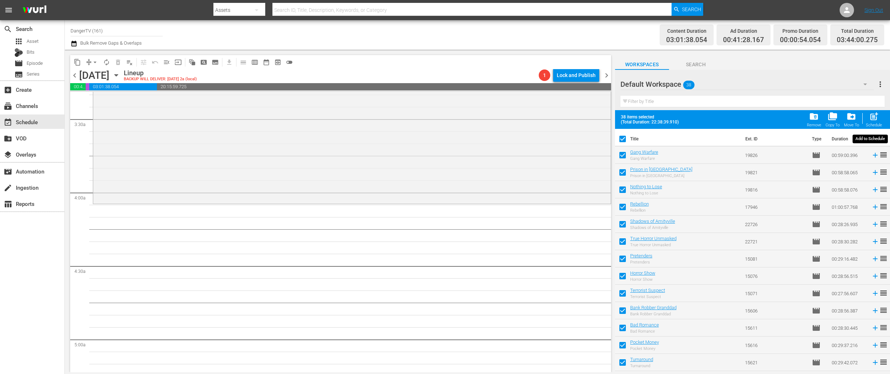
checkbox input "false"
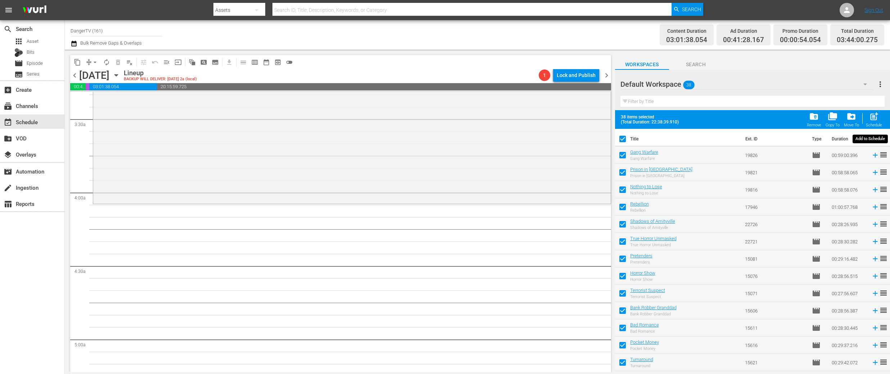
checkbox input "false"
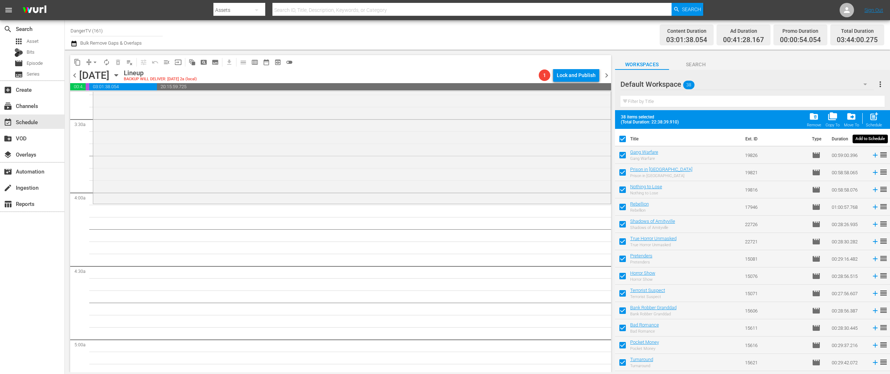
checkbox input "false"
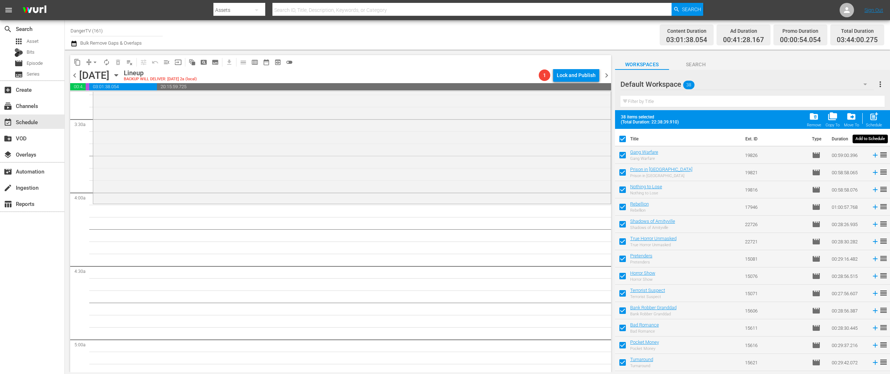
checkbox input "false"
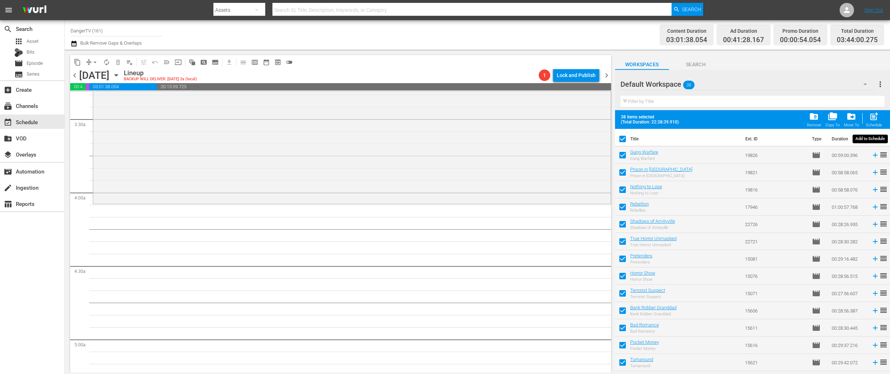
checkbox input "false"
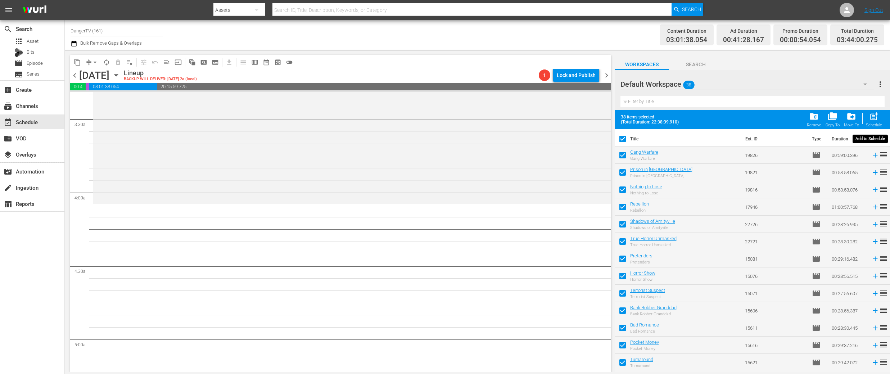
checkbox input "false"
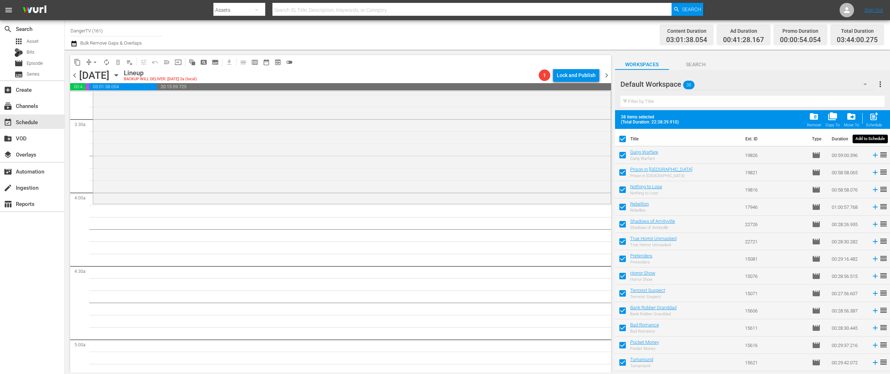
checkbox input "false"
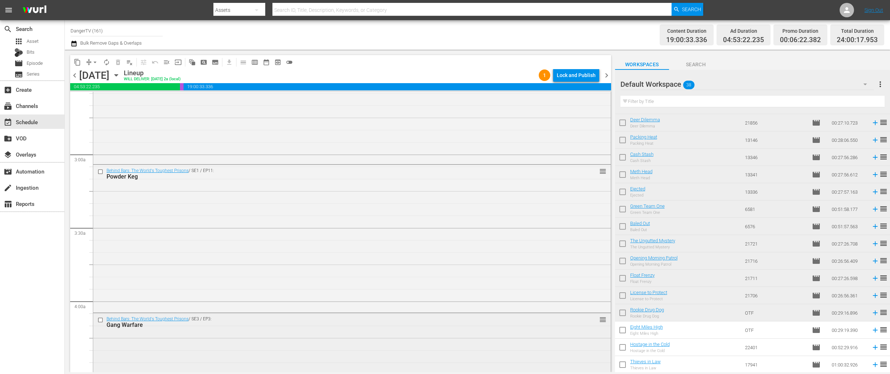
scroll to position [382, 0]
click at [179, 278] on div "Behind Bars: The World's Toughest Prisons / SE1 / EP11: Powder Keg reorder" at bounding box center [352, 234] width 518 height 146
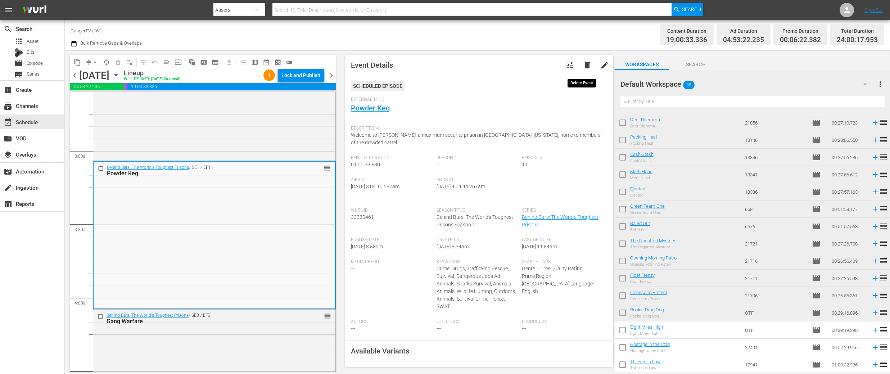
click at [583, 65] on span "delete" at bounding box center [587, 65] width 9 height 9
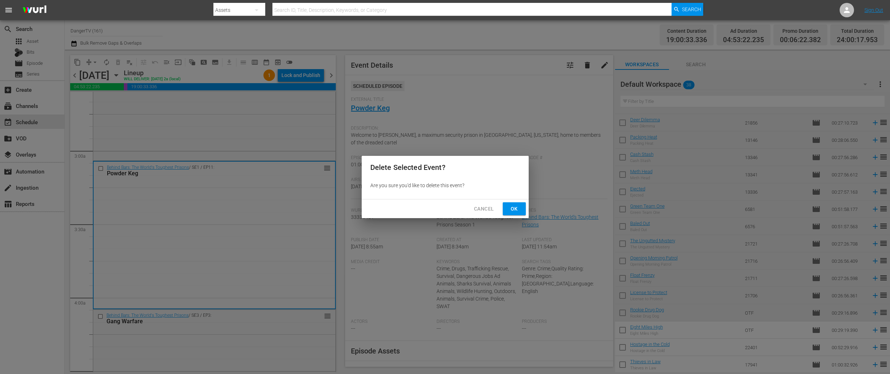
click at [515, 209] on span "Ok" at bounding box center [515, 208] width 12 height 9
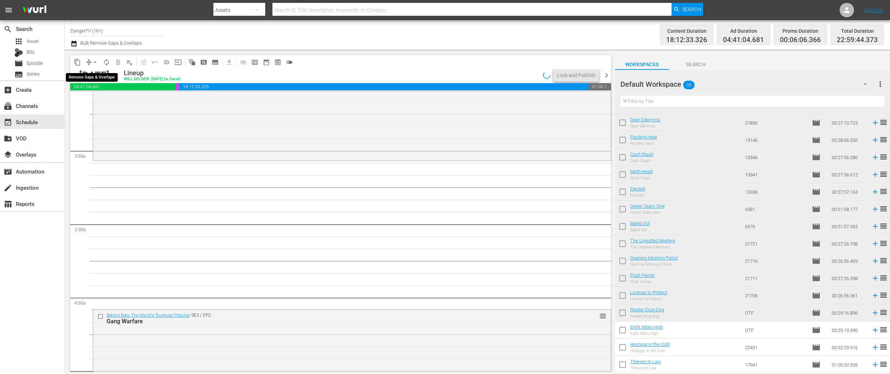
click at [94, 61] on span "arrow_drop_down" at bounding box center [94, 62] width 7 height 7
click at [101, 99] on li "Align to End of Previous Day" at bounding box center [96, 101] width 76 height 12
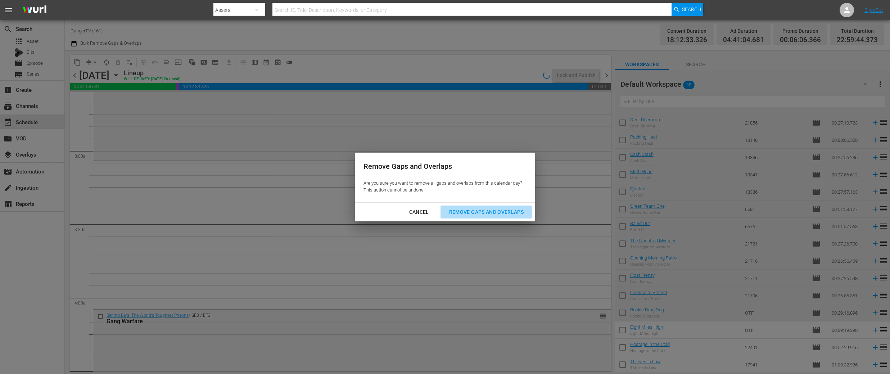
click at [479, 215] on div "Remove Gaps and Overlaps" at bounding box center [486, 212] width 86 height 9
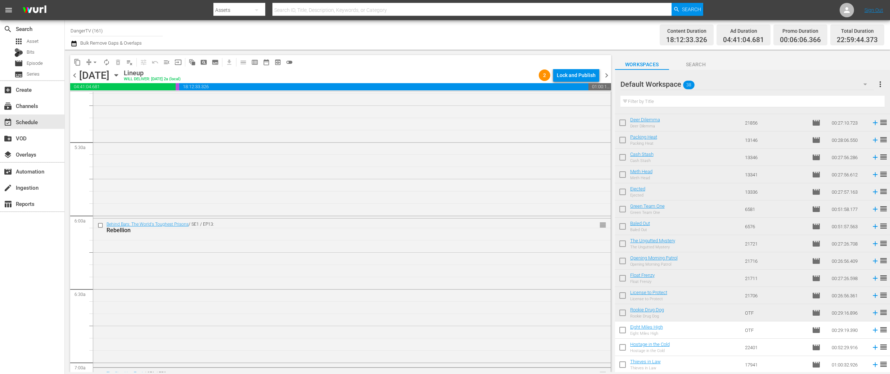
scroll to position [735, 0]
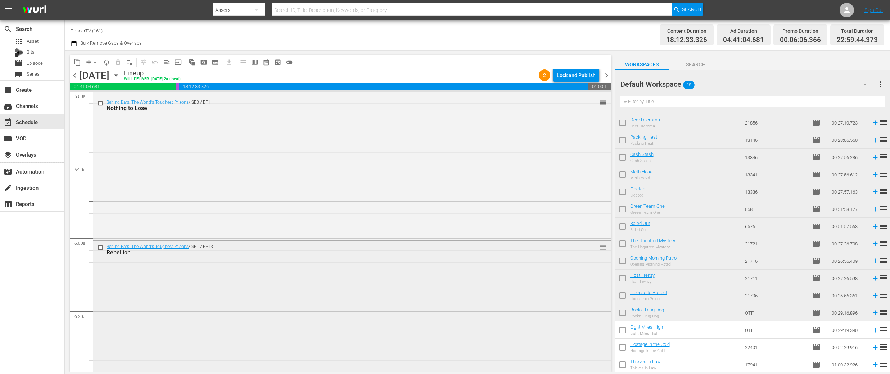
click at [101, 246] on input "checkbox" at bounding box center [102, 248] width 8 height 6
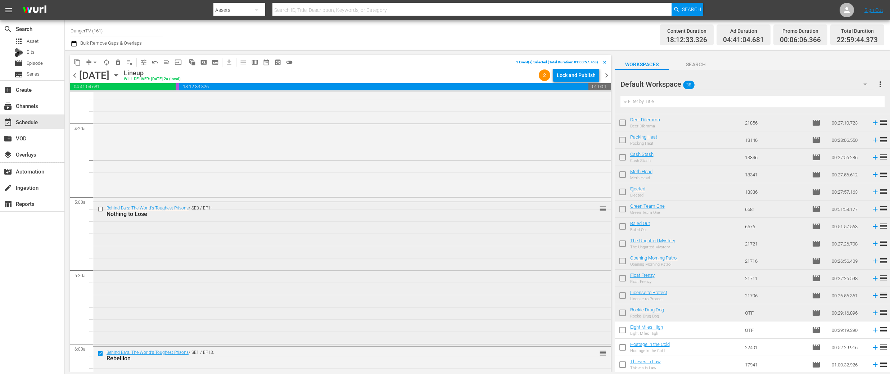
scroll to position [626, 0]
click at [100, 211] on input "checkbox" at bounding box center [102, 212] width 8 height 6
click at [120, 61] on span "delete_forever_outlined" at bounding box center [117, 62] width 7 height 7
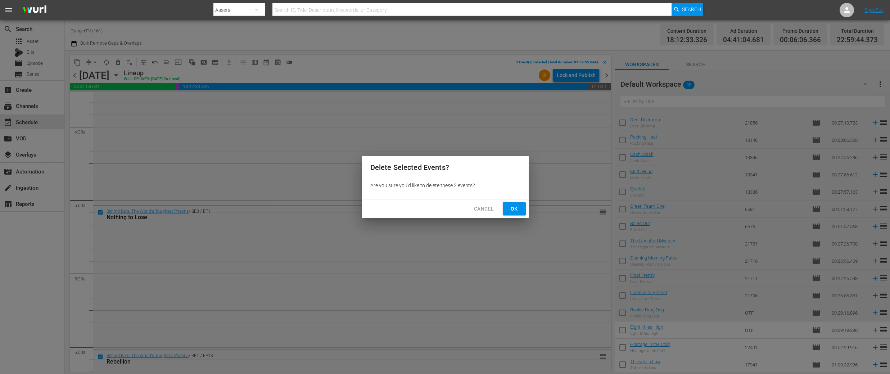
click at [513, 207] on span "Ok" at bounding box center [515, 208] width 12 height 9
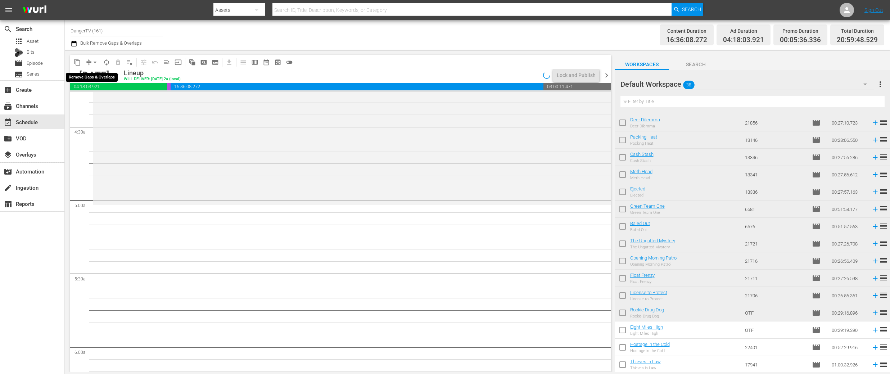
click at [95, 62] on span "arrow_drop_down" at bounding box center [94, 62] width 7 height 7
click at [104, 98] on li "Align to End of Previous Day" at bounding box center [96, 101] width 76 height 12
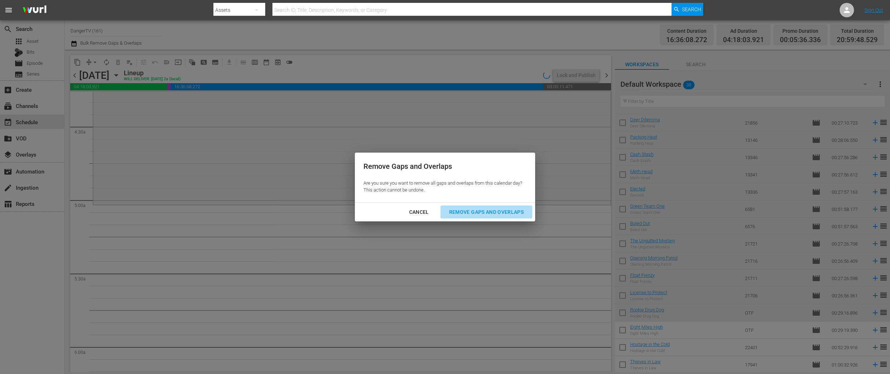
click at [511, 214] on div "Remove Gaps and Overlaps" at bounding box center [486, 212] width 86 height 9
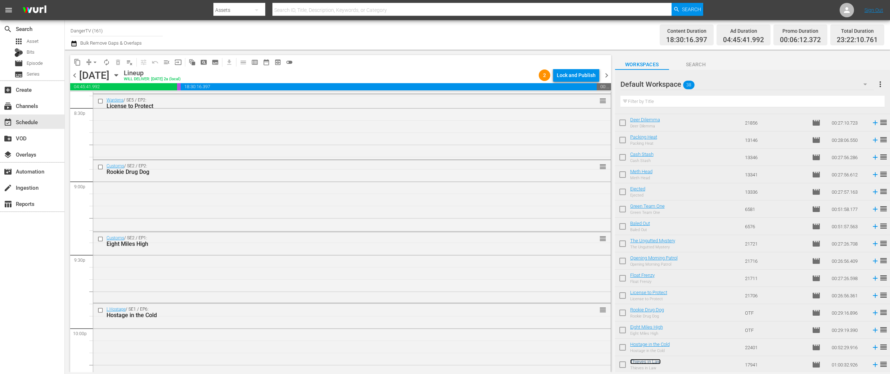
scroll to position [2993, 0]
drag, startPoint x: 652, startPoint y: 362, endPoint x: 324, endPoint y: 22, distance: 472.7
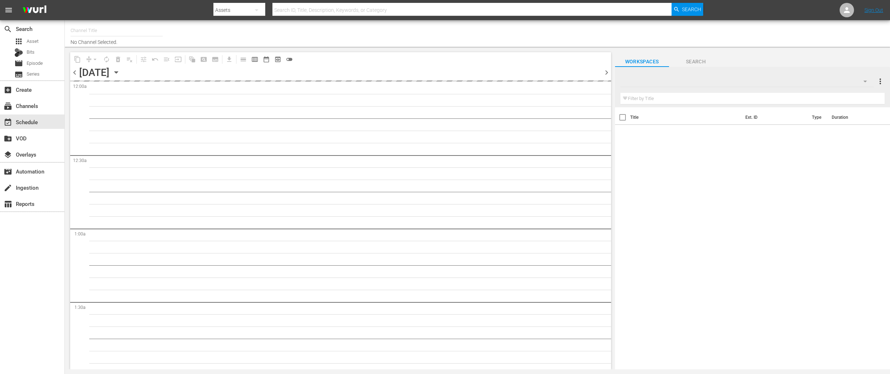
type input "DangerTV (161)"
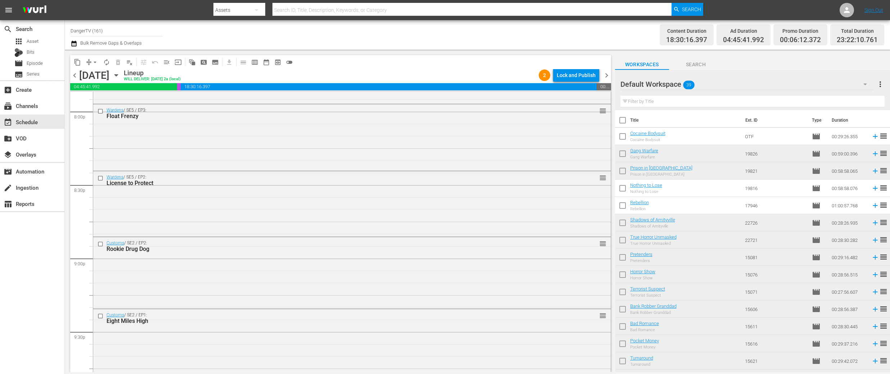
scroll to position [2925, 0]
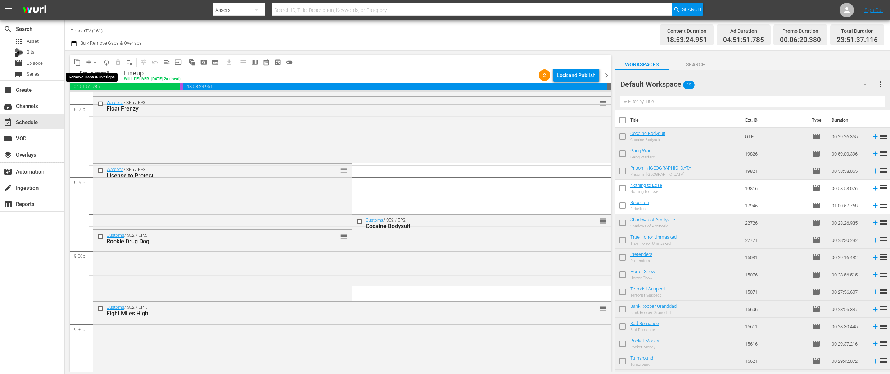
click at [95, 62] on span "arrow_drop_down" at bounding box center [94, 62] width 7 height 7
click at [103, 99] on li "Align to End of Previous Day" at bounding box center [96, 101] width 76 height 12
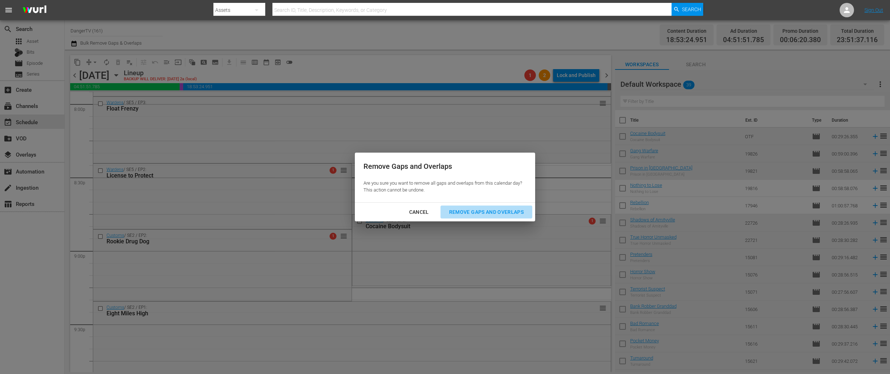
click at [477, 211] on div "Remove Gaps and Overlaps" at bounding box center [486, 212] width 86 height 9
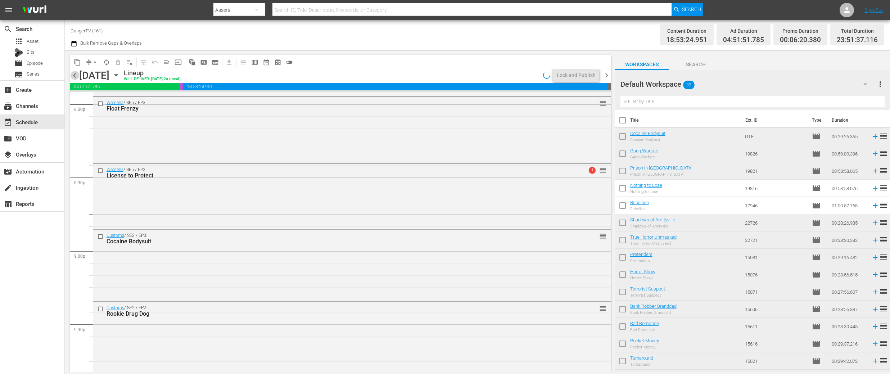
click at [76, 77] on span "chevron_left" at bounding box center [74, 75] width 9 height 9
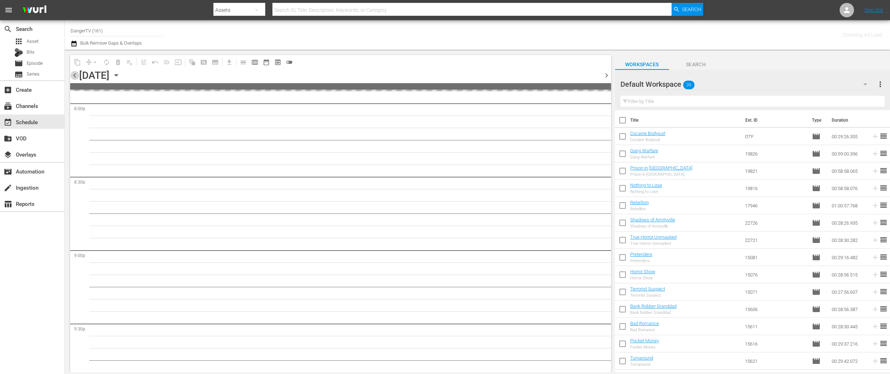
click at [76, 77] on span "chevron_left" at bounding box center [74, 75] width 9 height 9
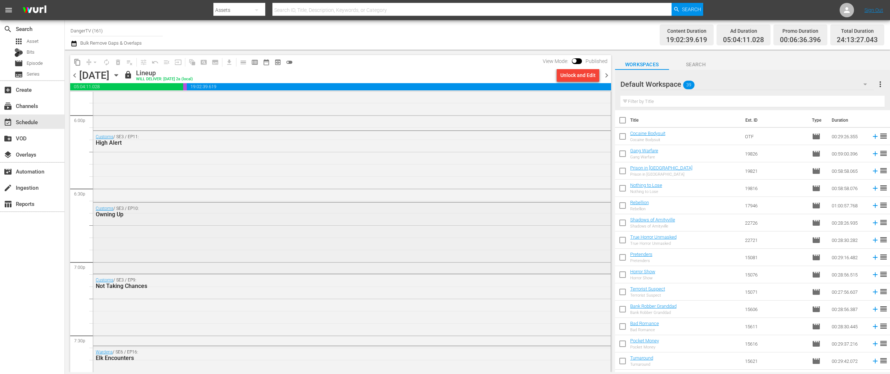
scroll to position [2596, 0]
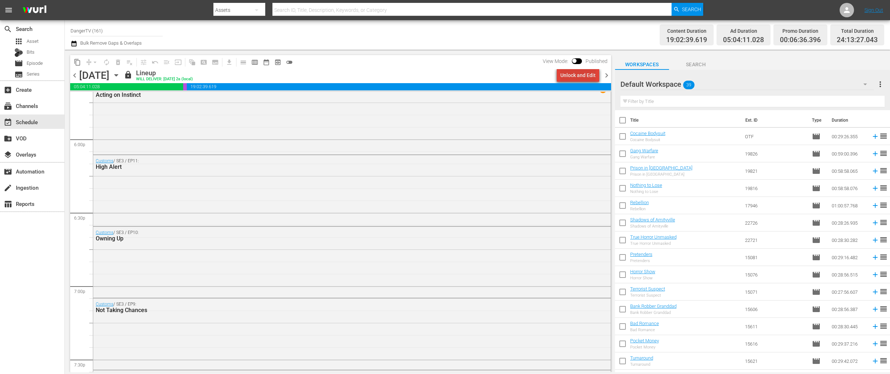
click at [592, 73] on div "Unlock and Edit" at bounding box center [577, 75] width 35 height 13
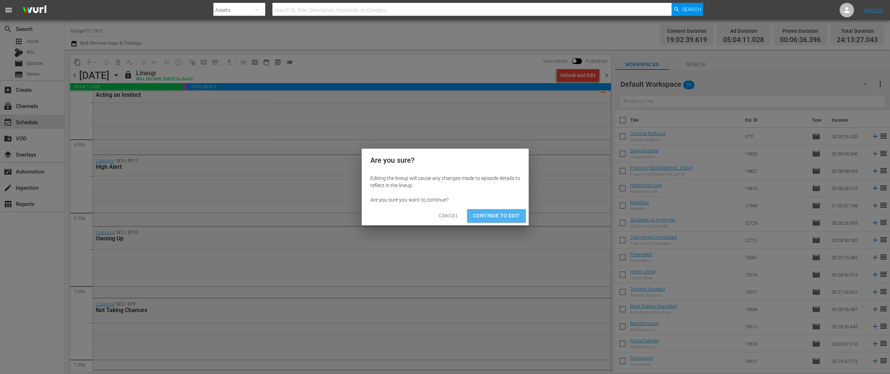
click at [496, 214] on span "Continue to Edit" at bounding box center [496, 215] width 47 height 9
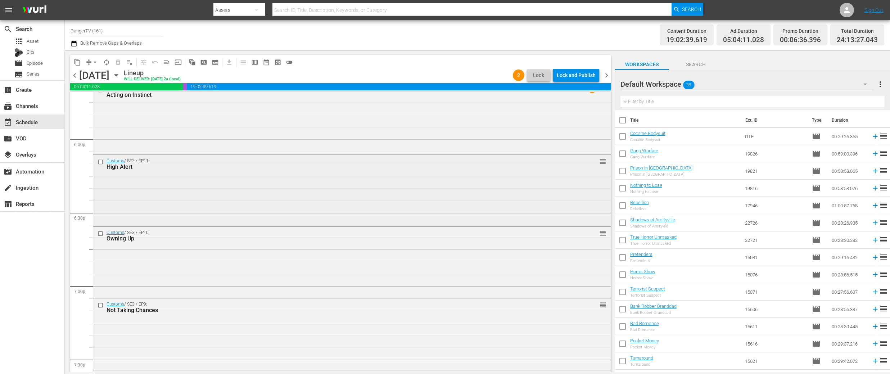
click at [100, 161] on input "checkbox" at bounding box center [102, 162] width 8 height 6
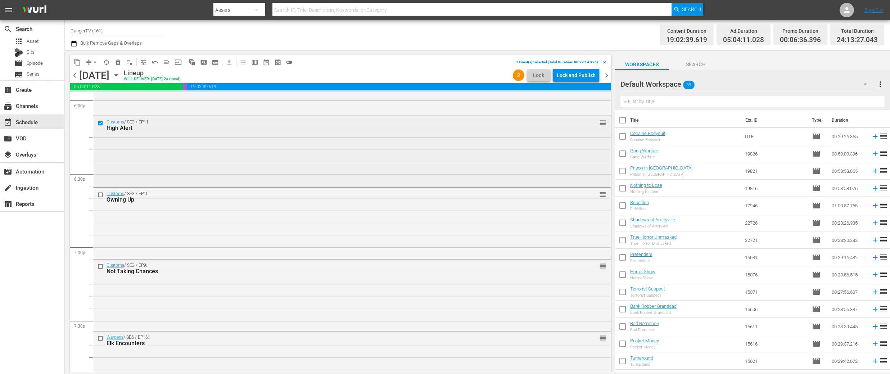
scroll to position [2682, 0]
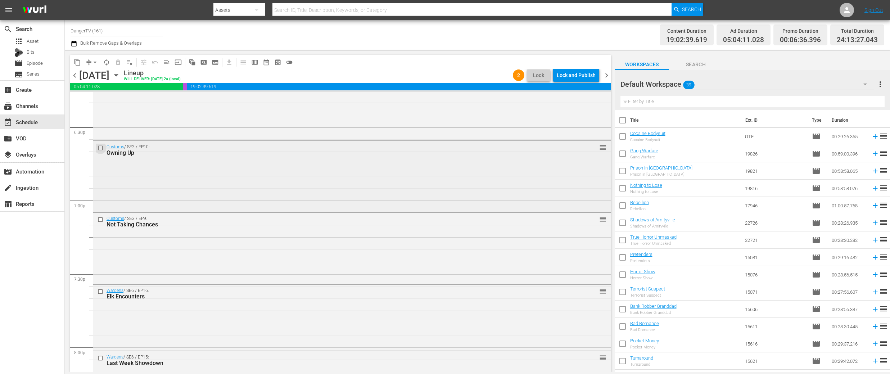
click at [100, 145] on input "checkbox" at bounding box center [102, 148] width 8 height 6
click at [100, 220] on input "checkbox" at bounding box center [102, 220] width 8 height 6
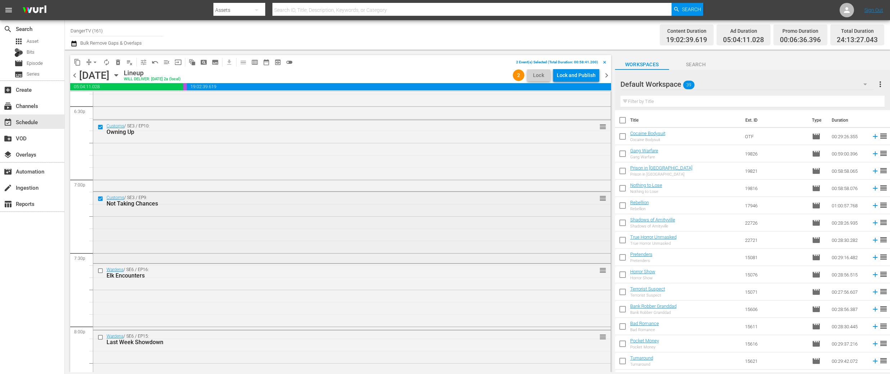
scroll to position [2721, 0]
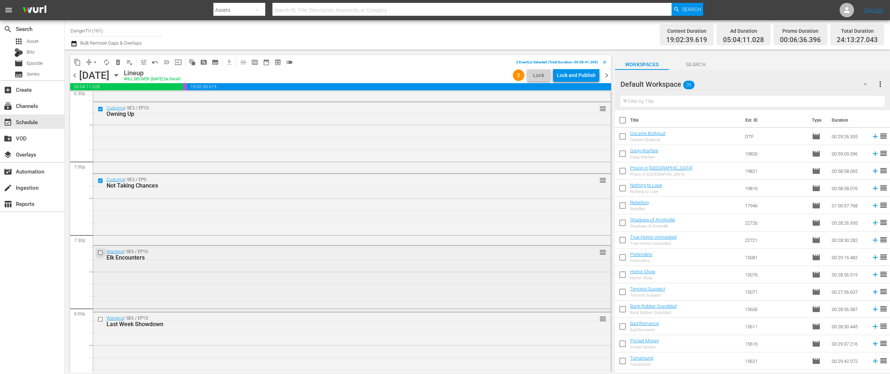
click at [101, 254] on input "checkbox" at bounding box center [102, 253] width 8 height 6
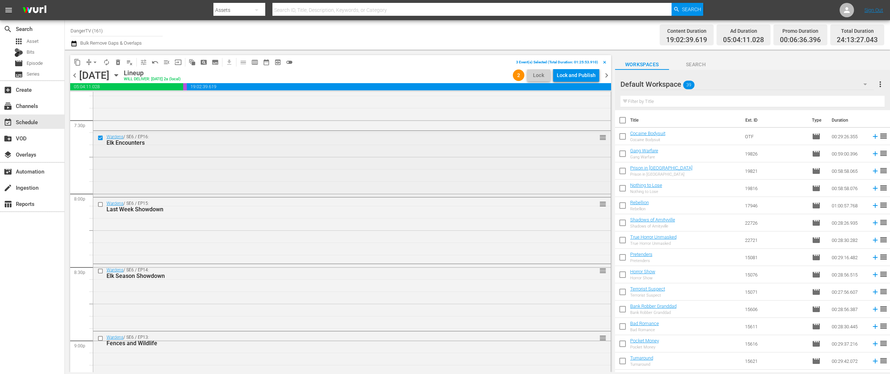
scroll to position [2844, 0]
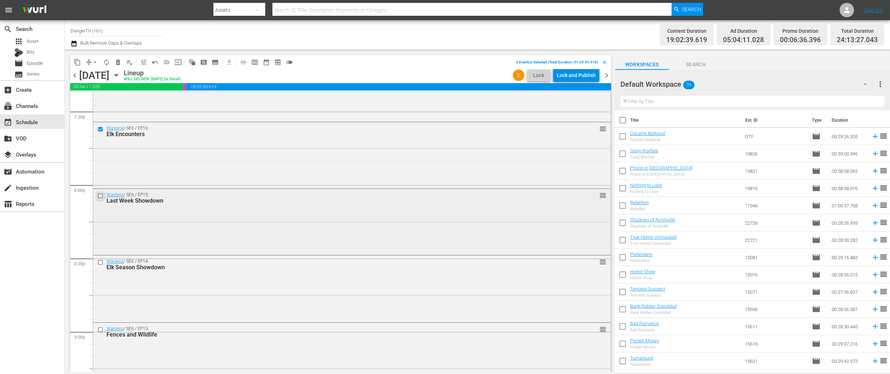
click at [100, 195] on input "checkbox" at bounding box center [102, 196] width 8 height 6
click at [100, 266] on div at bounding box center [101, 262] width 11 height 9
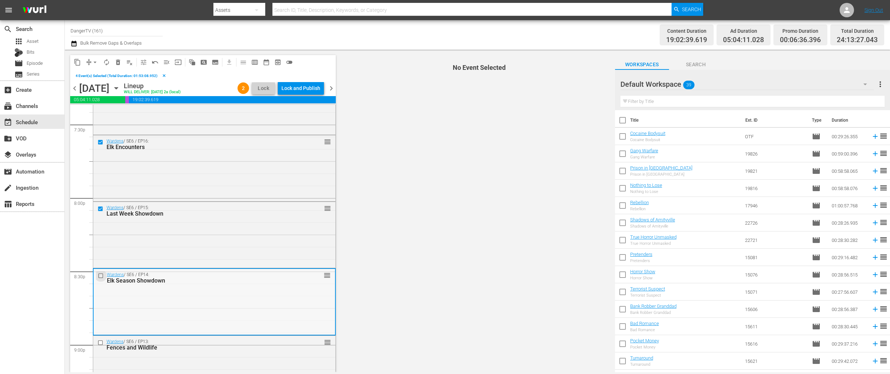
click at [102, 275] on input "checkbox" at bounding box center [102, 276] width 8 height 6
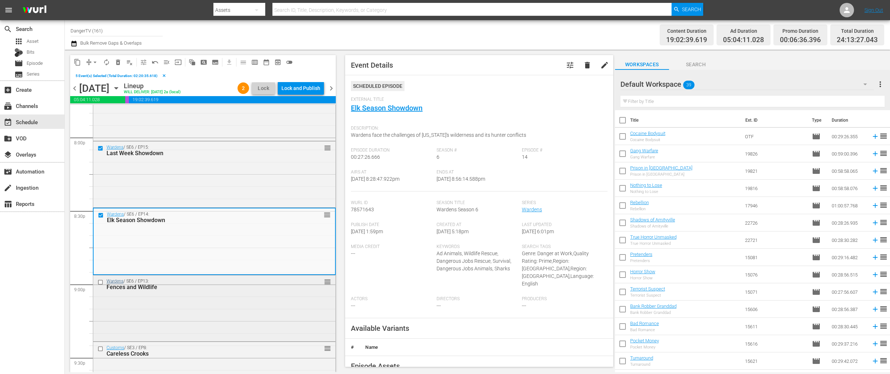
scroll to position [2929, 0]
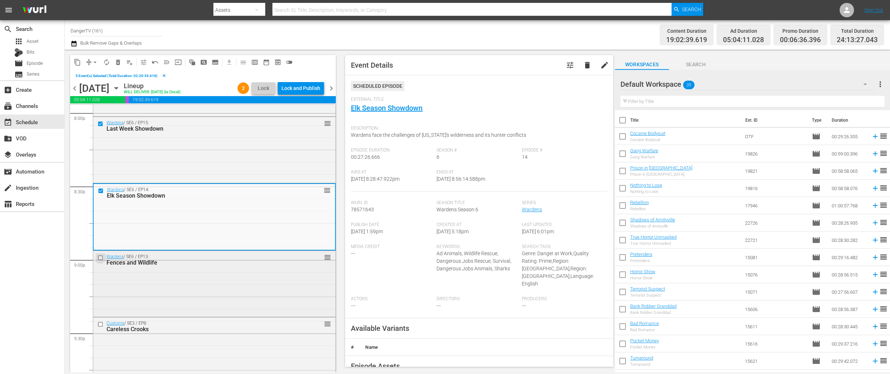
click at [101, 259] on input "checkbox" at bounding box center [102, 258] width 8 height 6
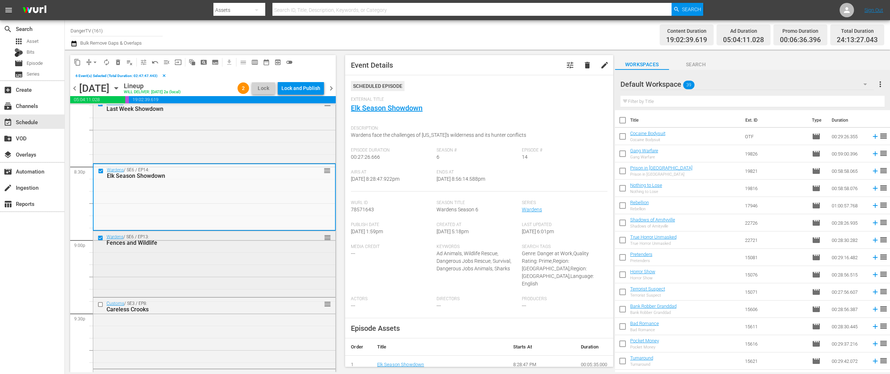
scroll to position [2975, 0]
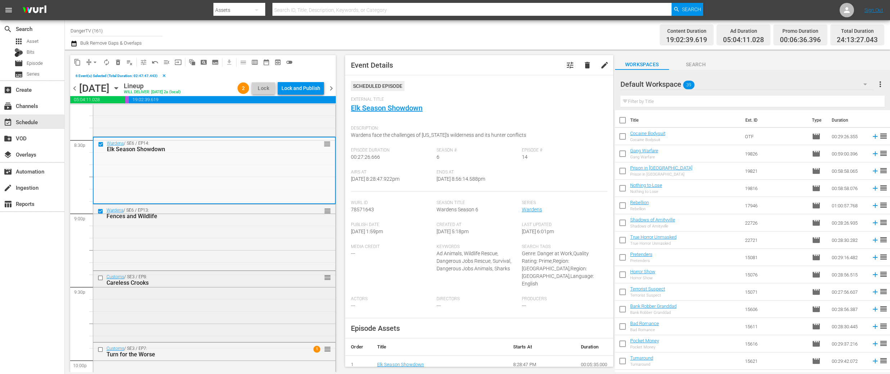
click at [100, 279] on input "checkbox" at bounding box center [102, 278] width 8 height 6
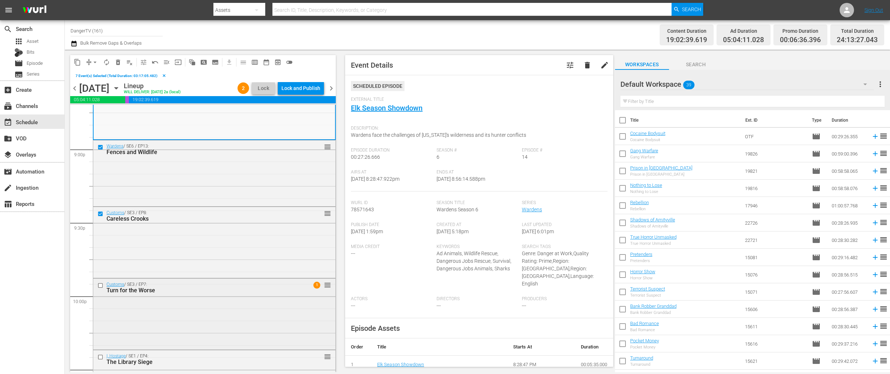
scroll to position [3071, 0]
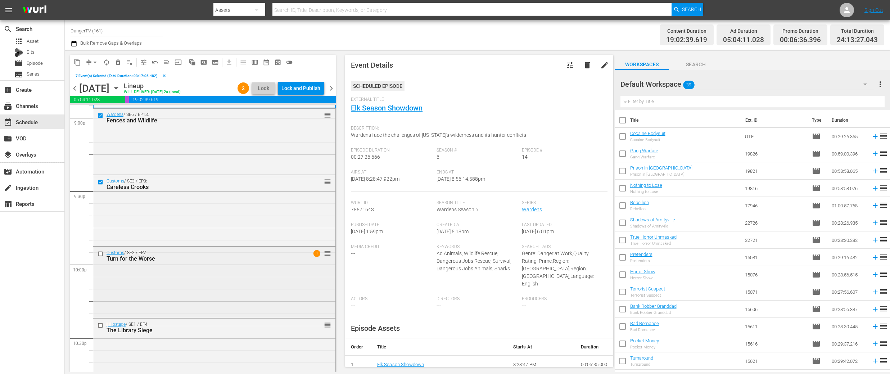
click at [100, 254] on input "checkbox" at bounding box center [102, 254] width 8 height 6
click at [102, 326] on input "checkbox" at bounding box center [102, 325] width 8 height 6
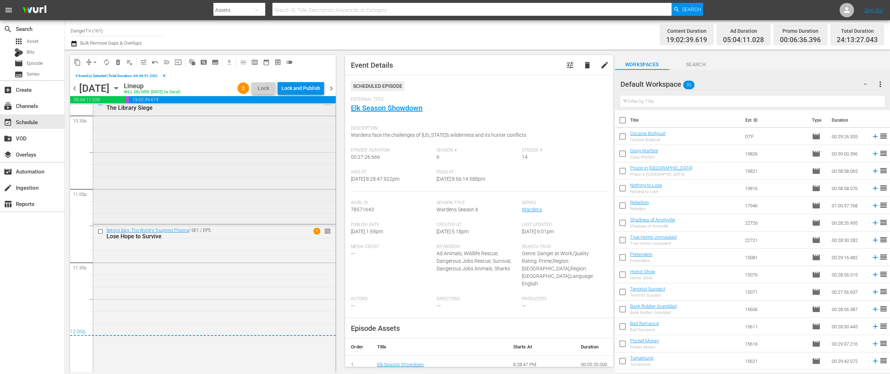
scroll to position [3298, 0]
click at [100, 226] on input "checkbox" at bounding box center [102, 228] width 8 height 6
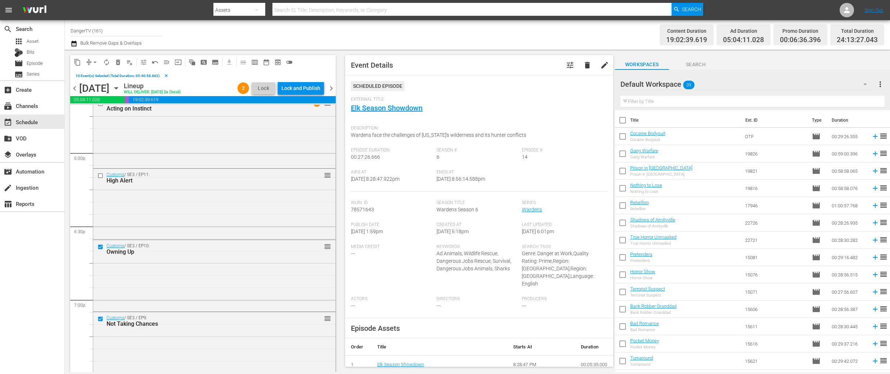
scroll to position [2597, 0]
click at [102, 245] on input "checkbox" at bounding box center [102, 245] width 8 height 6
click at [100, 243] on input "checkbox" at bounding box center [102, 242] width 8 height 6
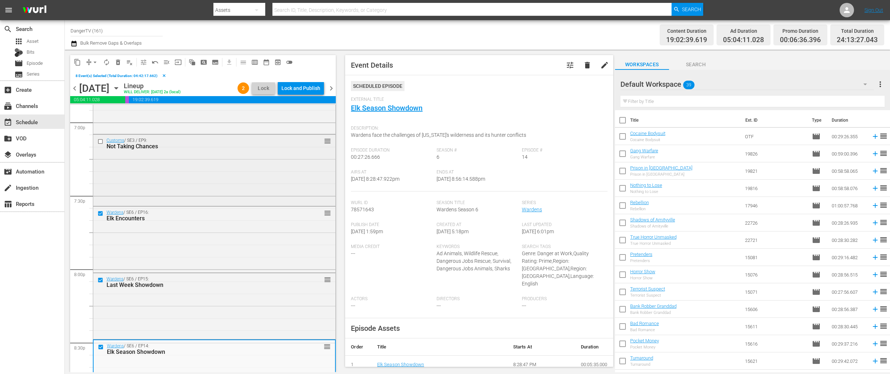
scroll to position [2809, 0]
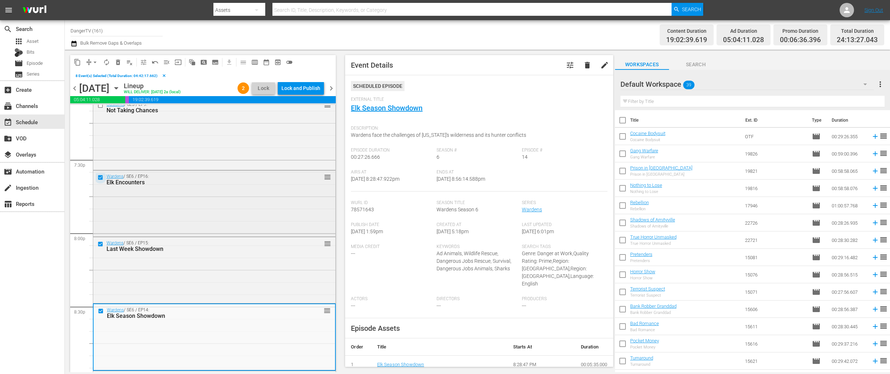
click at [101, 175] on input "checkbox" at bounding box center [102, 177] width 8 height 6
click at [100, 244] on input "checkbox" at bounding box center [102, 244] width 8 height 6
click at [334, 87] on span "chevron_right" at bounding box center [331, 88] width 9 height 9
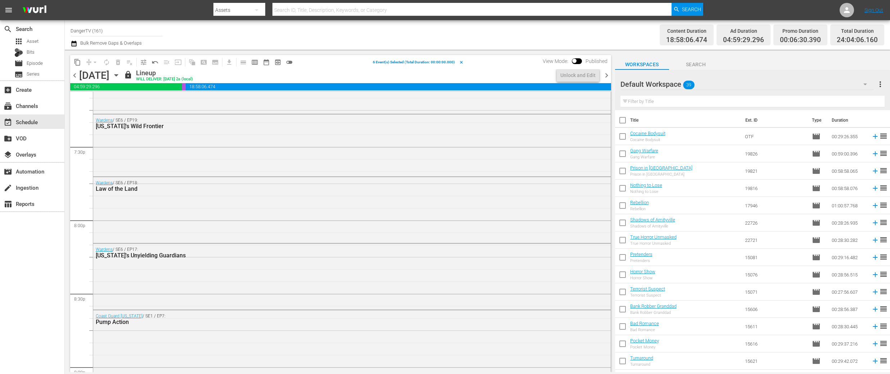
scroll to position [2552, 0]
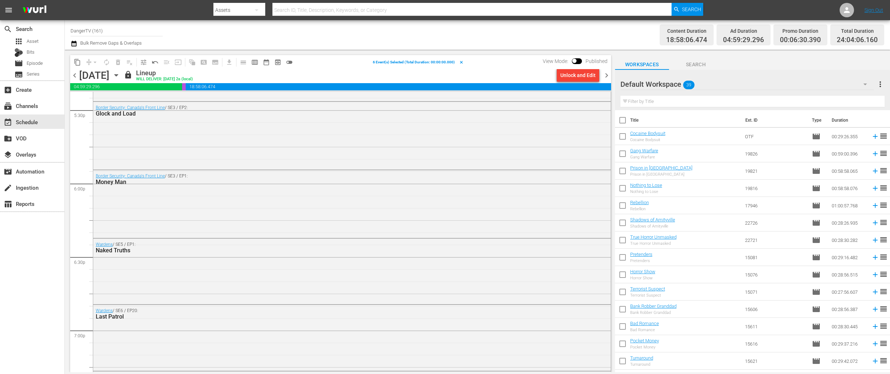
click at [579, 77] on div "Unlock and Edit" at bounding box center [577, 75] width 35 height 13
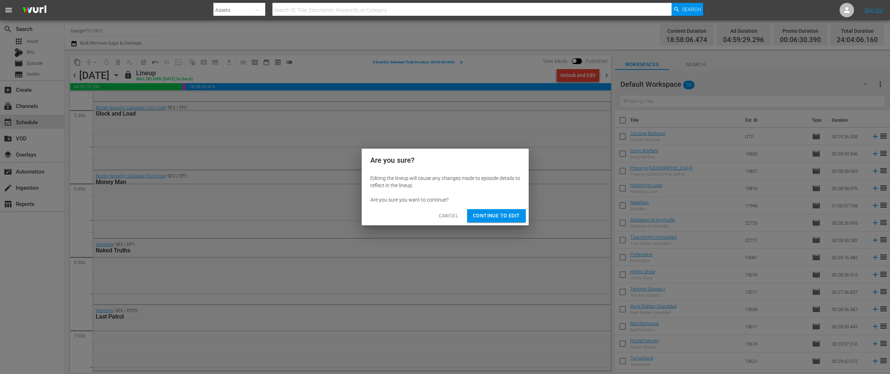
click at [494, 216] on span "Continue to Edit" at bounding box center [496, 215] width 47 height 9
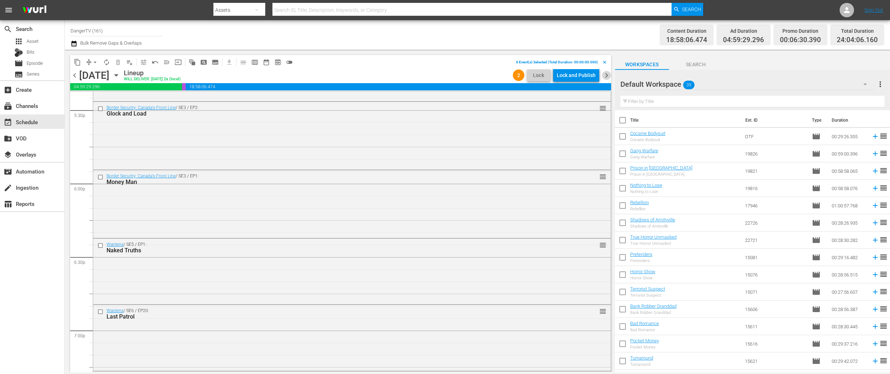
click at [608, 76] on span "chevron_right" at bounding box center [606, 75] width 9 height 9
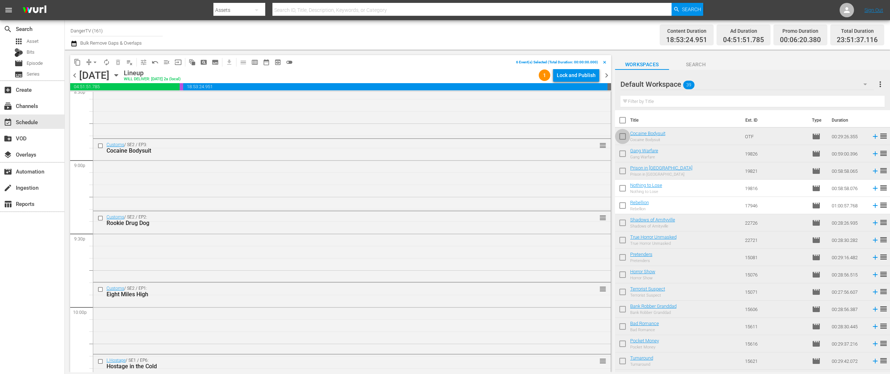
click at [625, 136] on input "checkbox" at bounding box center [622, 137] width 15 height 15
checkbox input "true"
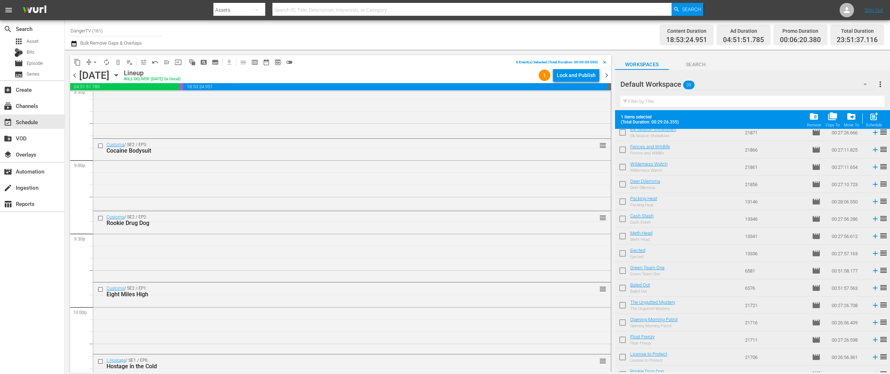
scroll to position [447, 0]
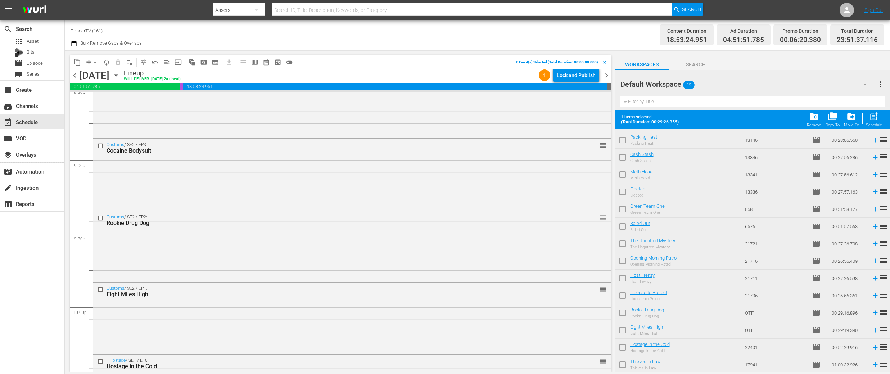
drag, startPoint x: 621, startPoint y: 310, endPoint x: 623, endPoint y: 313, distance: 3.9
click at [621, 310] on input "checkbox" at bounding box center [622, 314] width 15 height 15
checkbox input "true"
click at [624, 329] on input "checkbox" at bounding box center [622, 331] width 15 height 15
checkbox input "true"
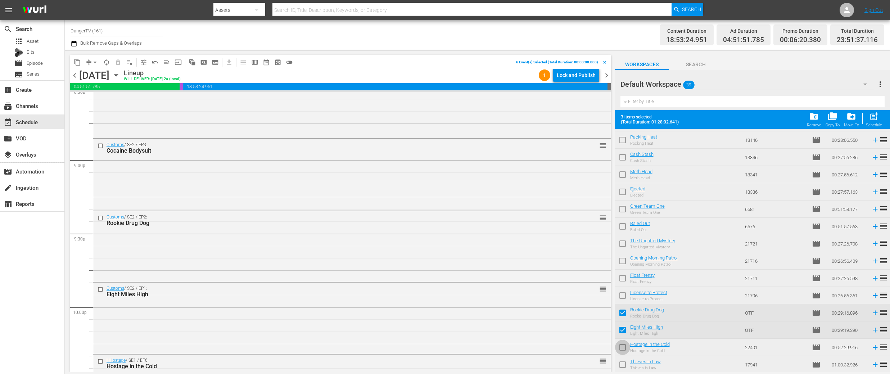
click at [623, 347] on input "checkbox" at bounding box center [622, 348] width 15 height 15
checkbox input "true"
click at [624, 365] on input "checkbox" at bounding box center [622, 366] width 15 height 15
checkbox input "true"
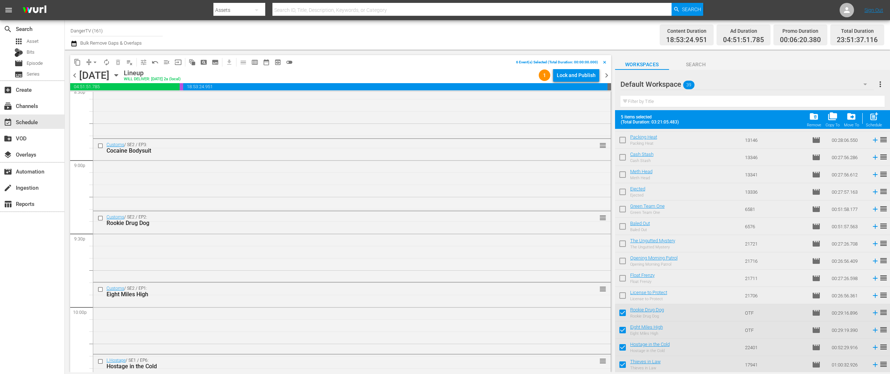
click at [605, 76] on span "chevron_right" at bounding box center [606, 75] width 9 height 9
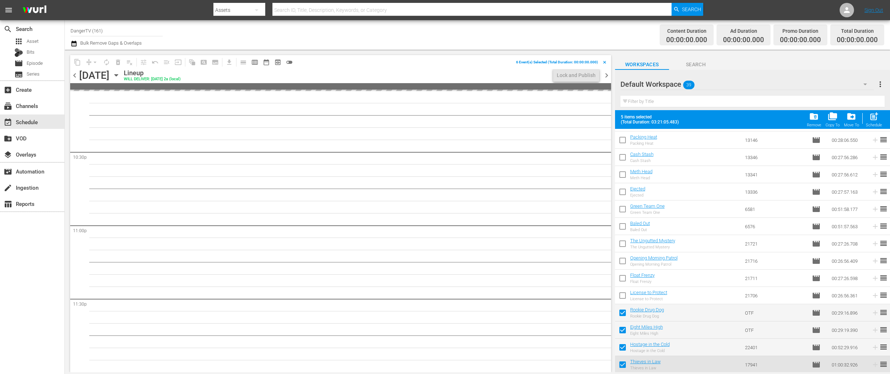
scroll to position [3244, 0]
click at [875, 117] on span "post_add" at bounding box center [874, 117] width 10 height 10
checkbox input "false"
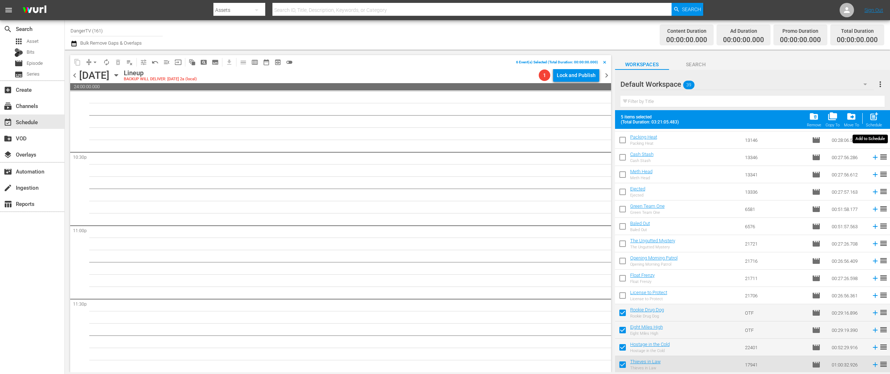
checkbox input "false"
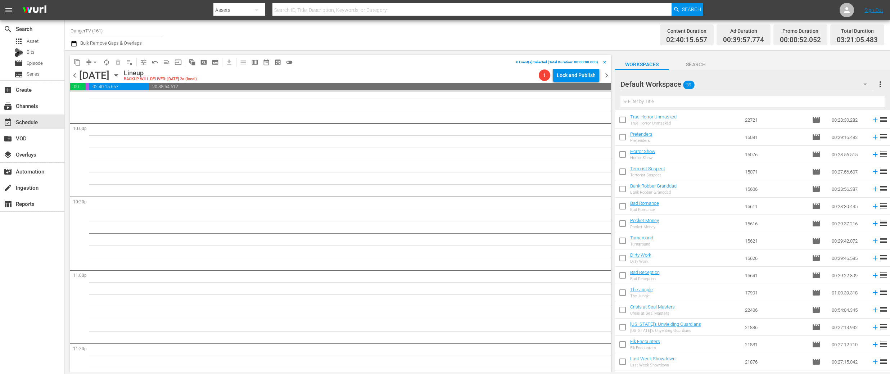
scroll to position [0, 0]
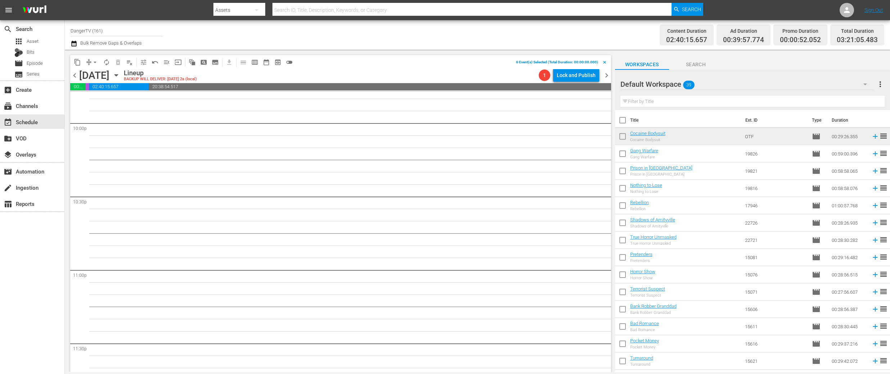
click at [622, 119] on input "checkbox" at bounding box center [622, 121] width 15 height 15
checkbox input "true"
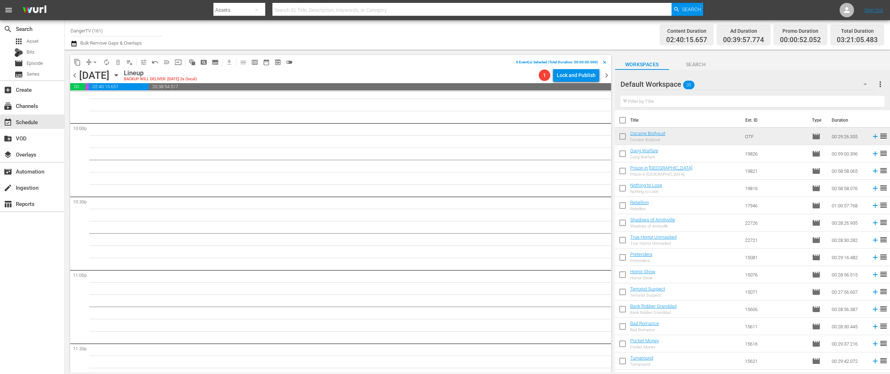
checkbox input "true"
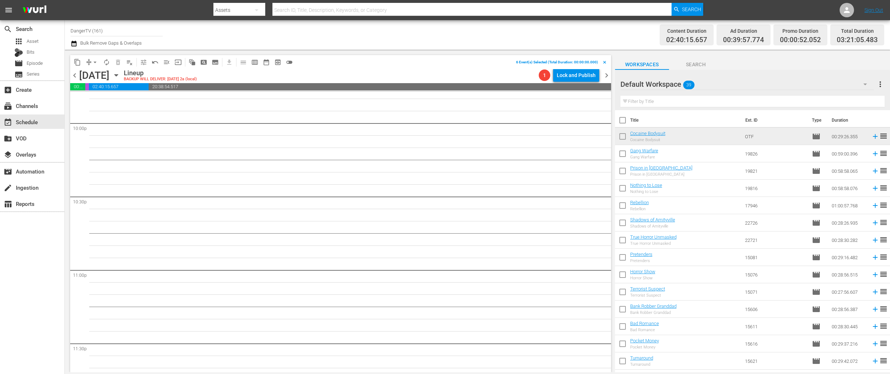
checkbox input "true"
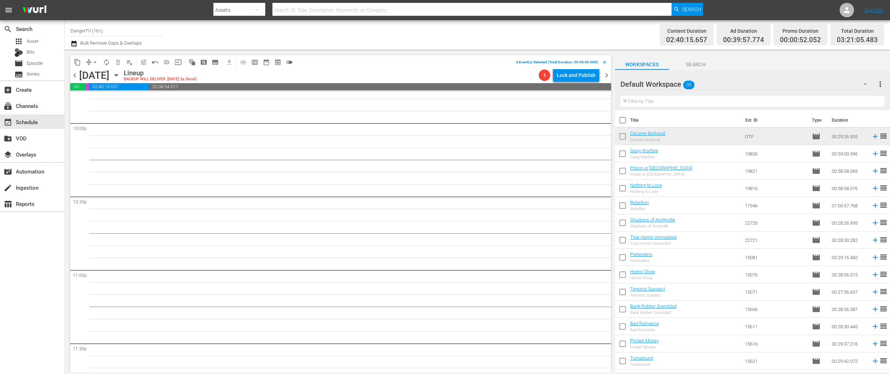
checkbox input "true"
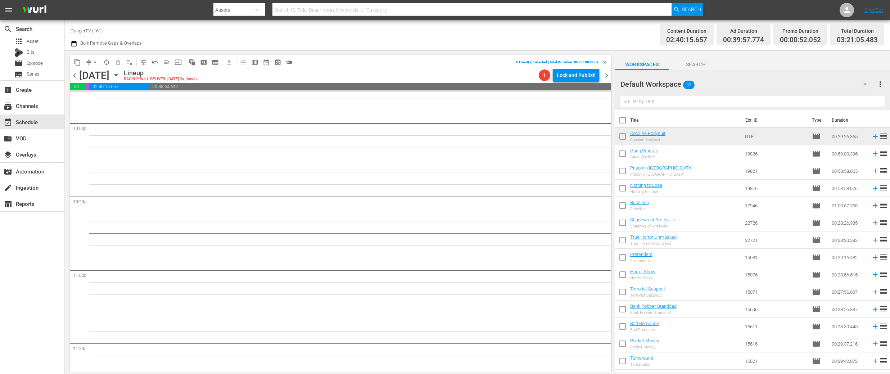
checkbox input "true"
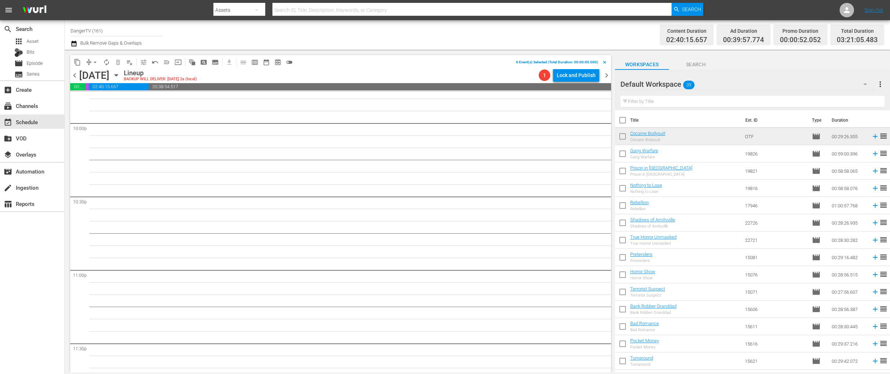
checkbox input "true"
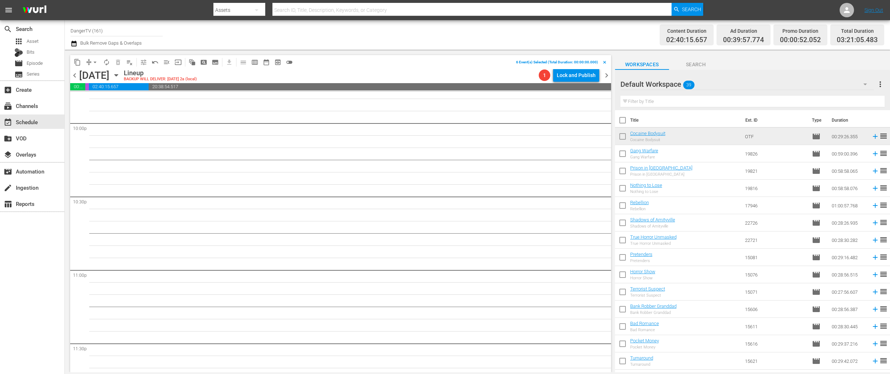
checkbox input "true"
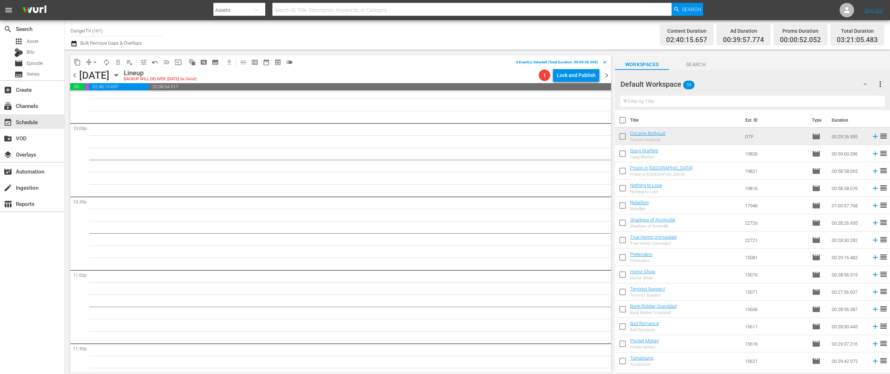
checkbox input "true"
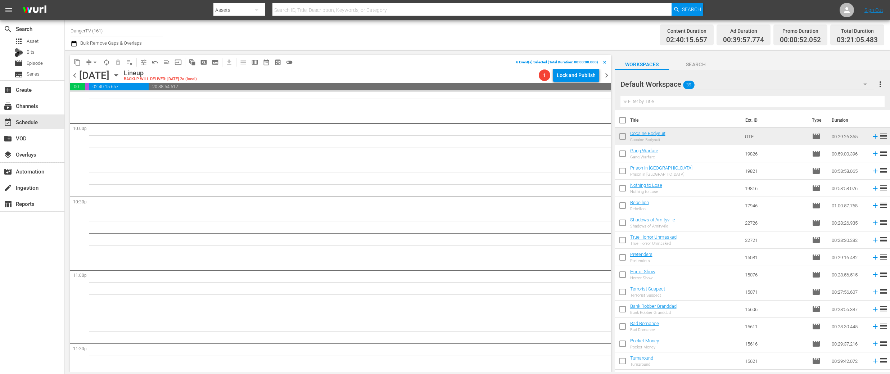
checkbox input "true"
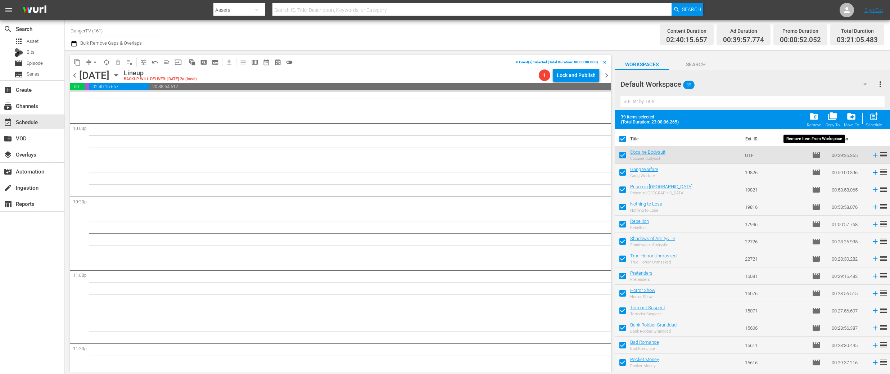
click at [816, 116] on span "folder_delete" at bounding box center [814, 117] width 10 height 10
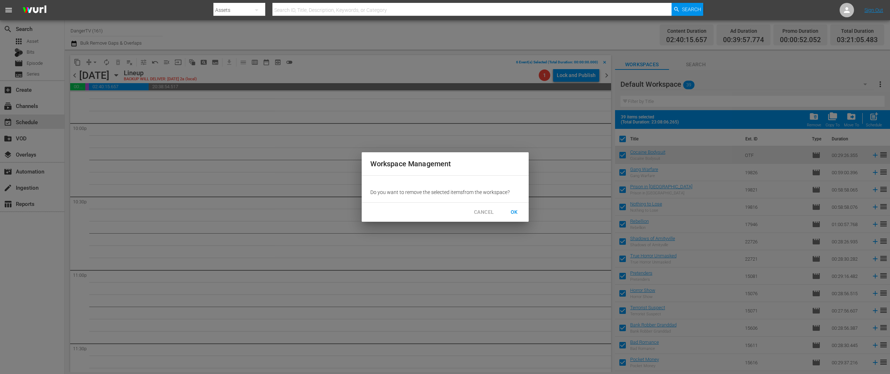
drag, startPoint x: 514, startPoint y: 211, endPoint x: 519, endPoint y: 210, distance: 4.7
click at [514, 211] on span "OK" at bounding box center [515, 212] width 12 height 9
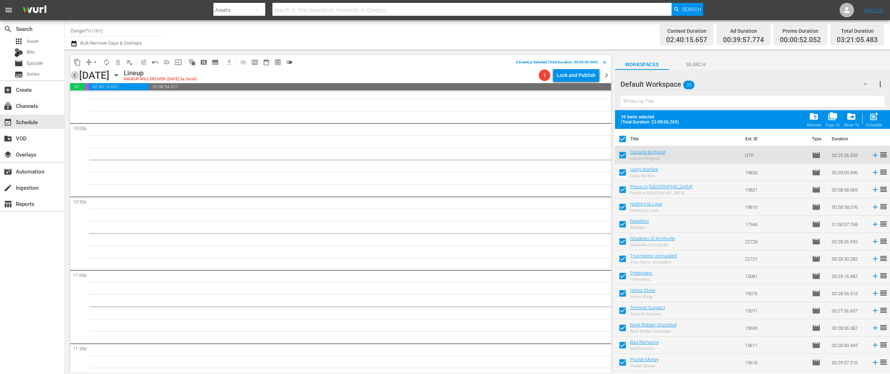
click at [74, 74] on span "chevron_left" at bounding box center [74, 75] width 9 height 9
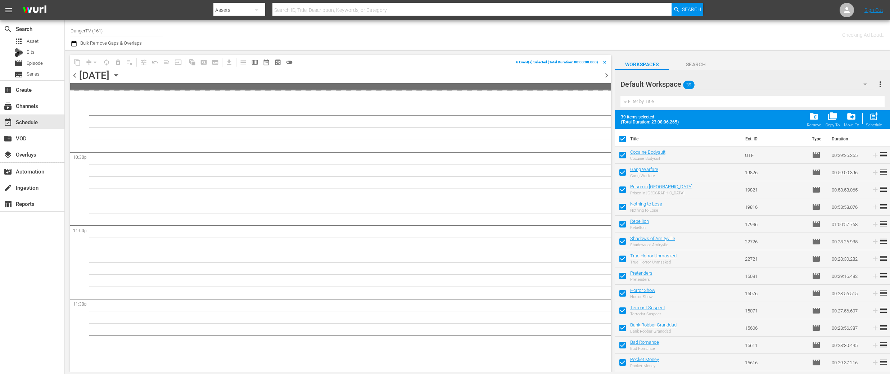
checkbox input "false"
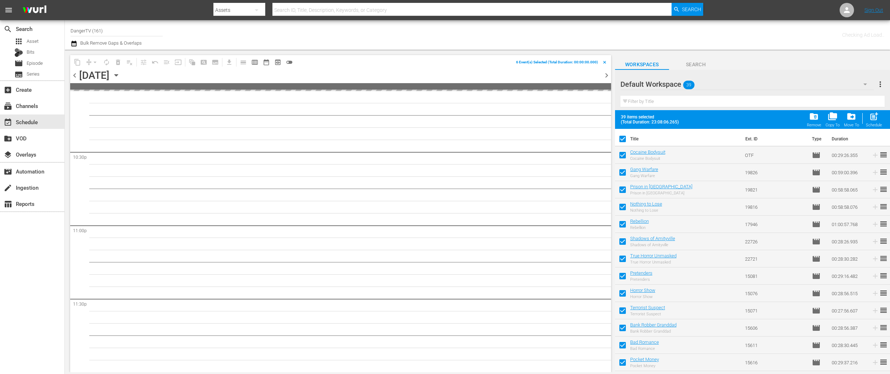
checkbox input "false"
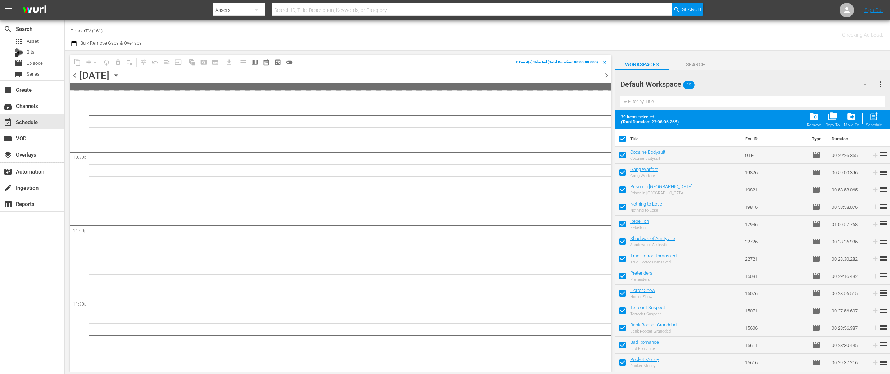
checkbox input "false"
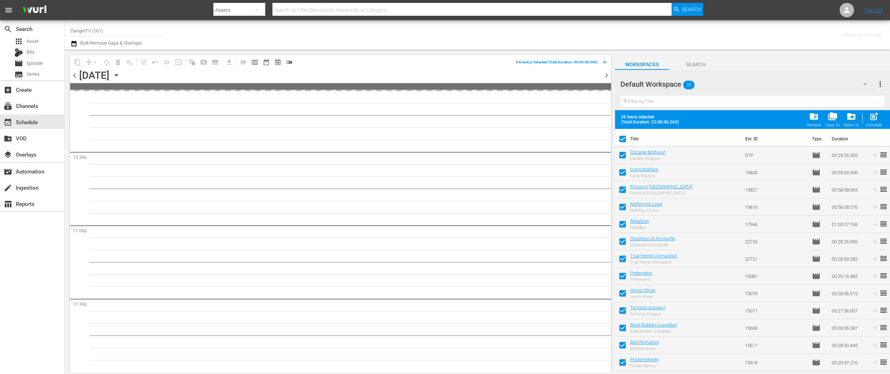
checkbox input "false"
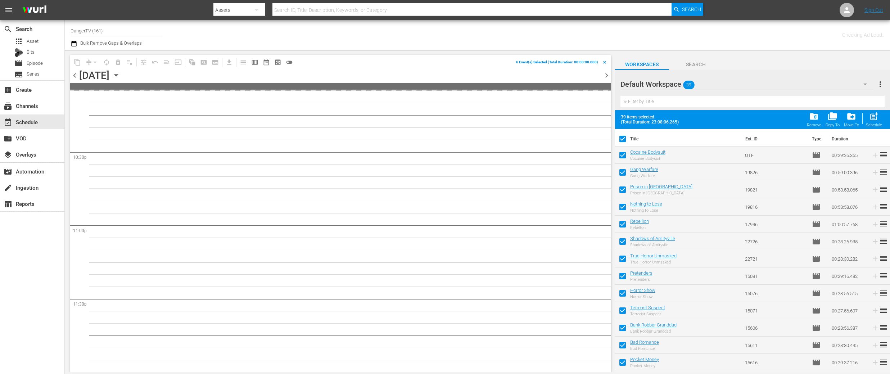
checkbox input "false"
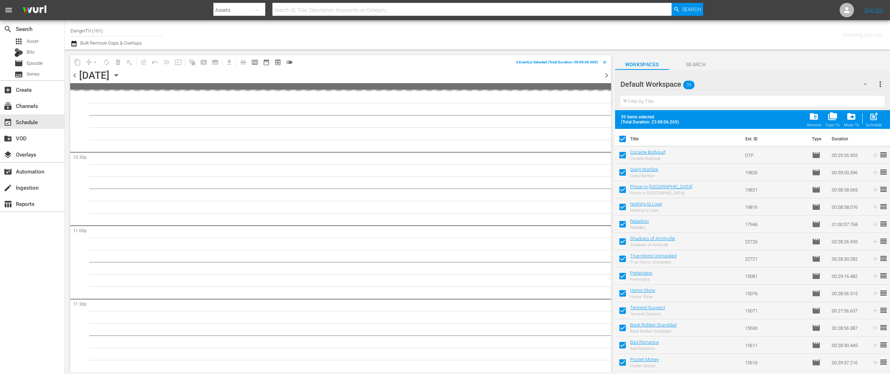
checkbox input "false"
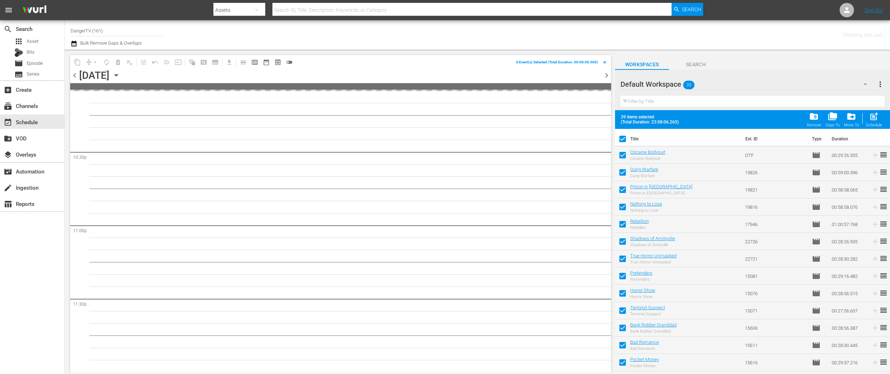
checkbox input "false"
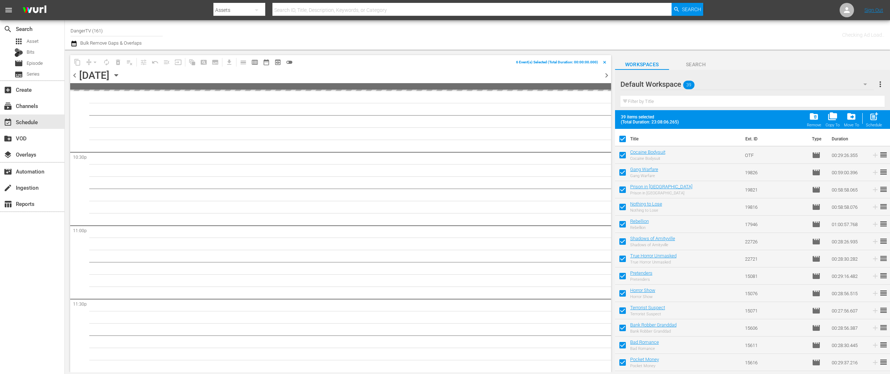
checkbox input "false"
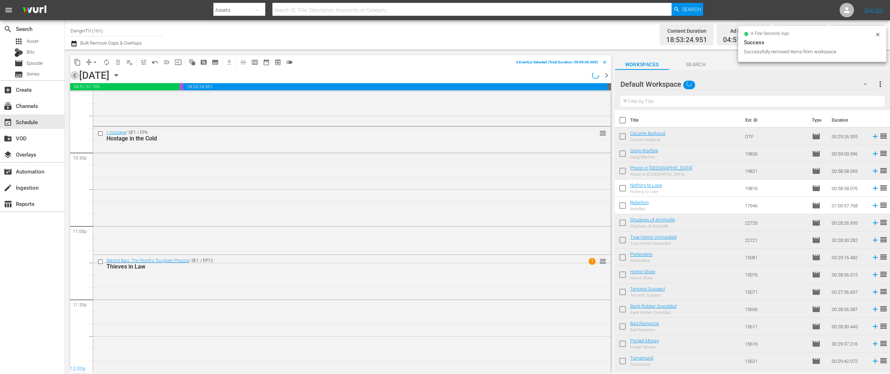
click at [75, 74] on span "chevron_left" at bounding box center [74, 75] width 9 height 9
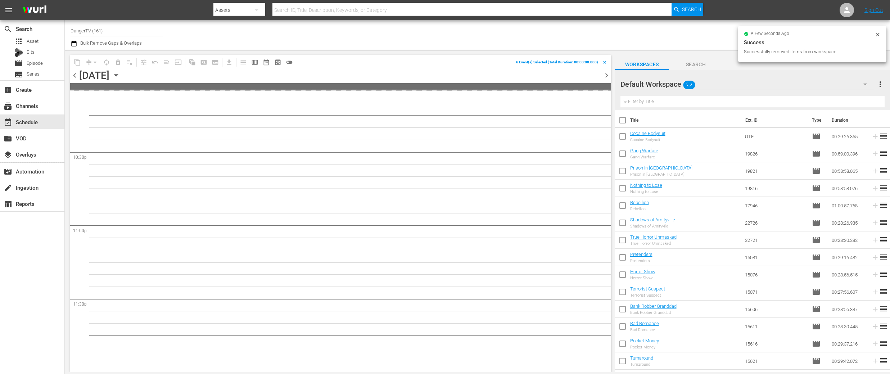
scroll to position [3244, 0]
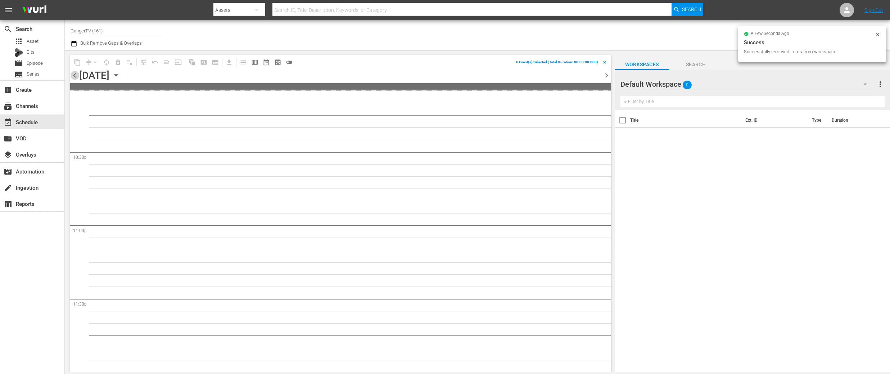
click at [75, 73] on span "chevron_left" at bounding box center [74, 75] width 9 height 9
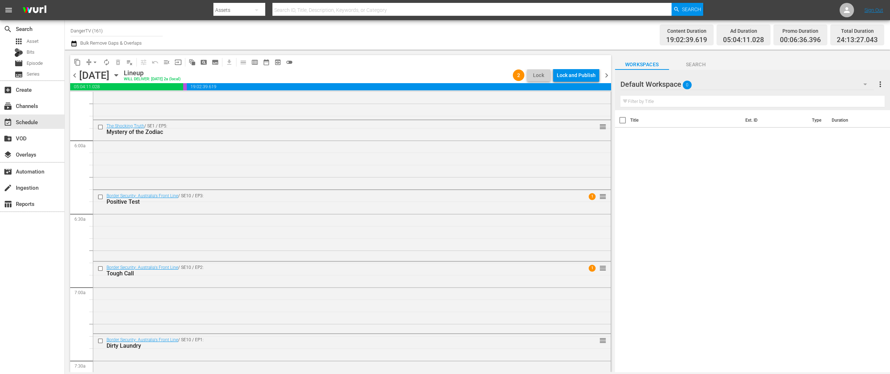
scroll to position [816, 0]
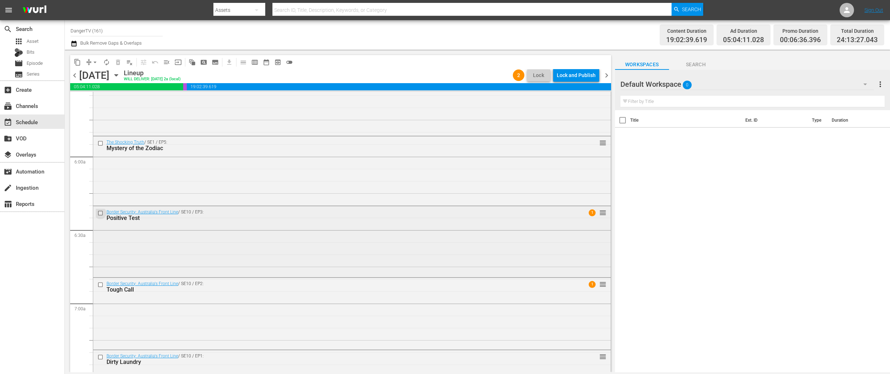
click at [100, 212] on input "checkbox" at bounding box center [102, 213] width 8 height 6
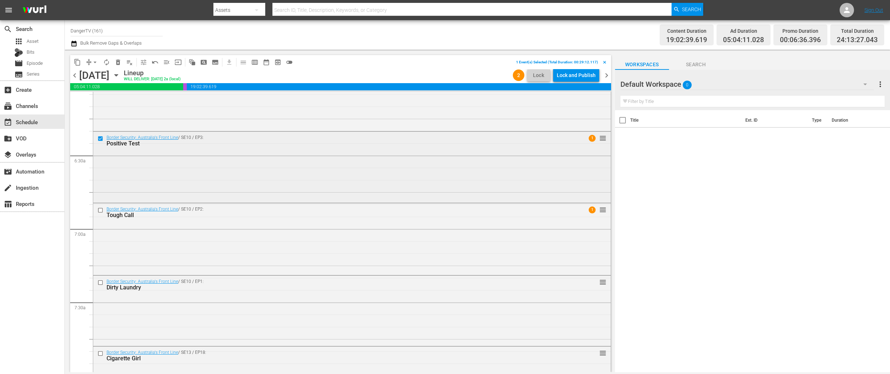
scroll to position [901, 0]
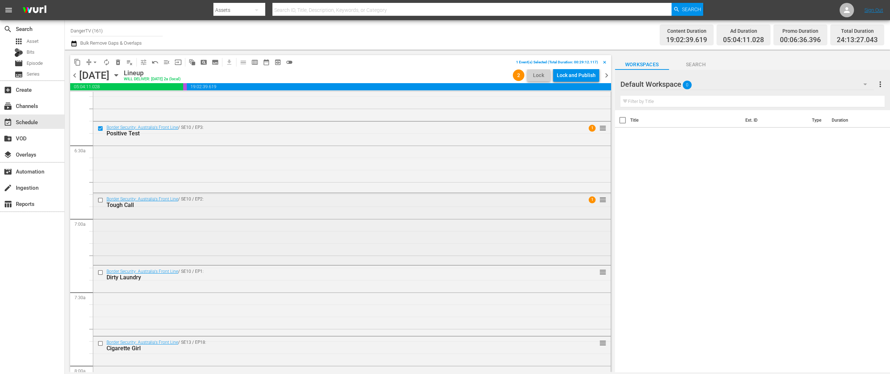
click at [101, 200] on input "checkbox" at bounding box center [102, 200] width 8 height 6
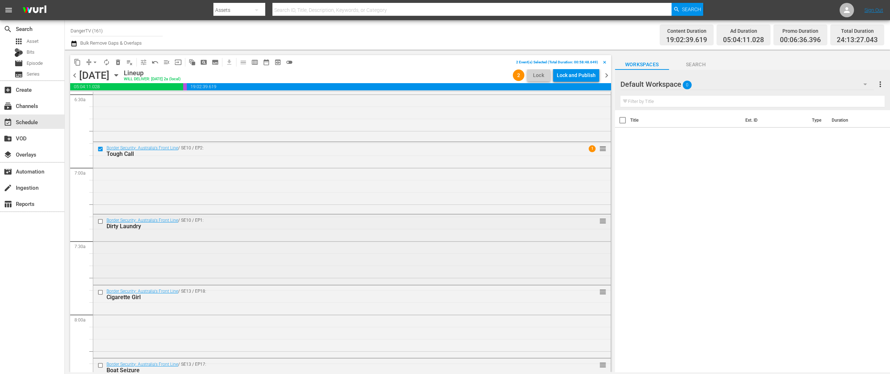
click at [99, 219] on input "checkbox" at bounding box center [102, 221] width 8 height 6
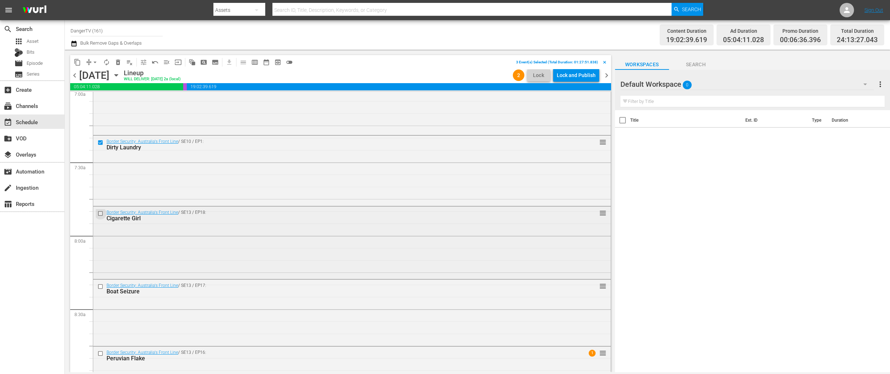
click at [102, 213] on input "checkbox" at bounding box center [102, 214] width 8 height 6
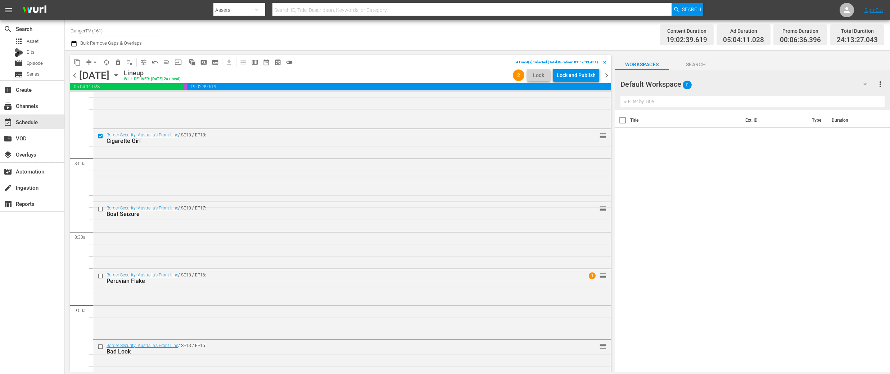
scroll to position [1124, 0]
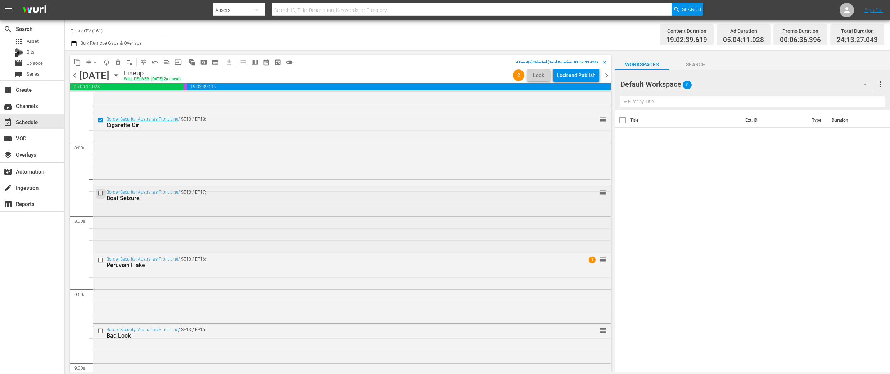
click at [101, 194] on input "checkbox" at bounding box center [102, 193] width 8 height 6
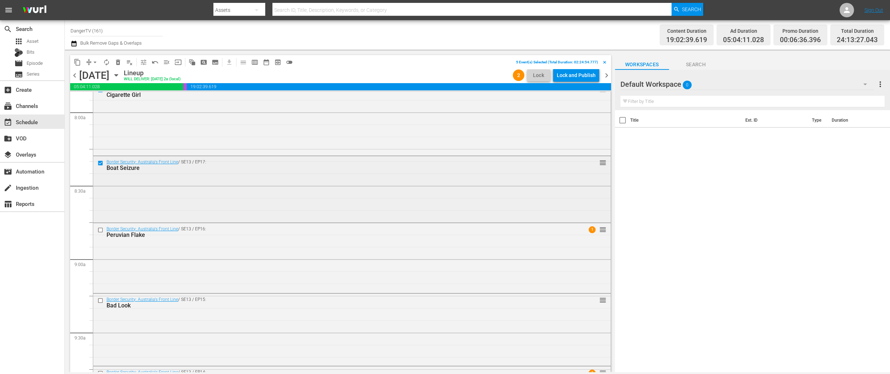
scroll to position [1192, 0]
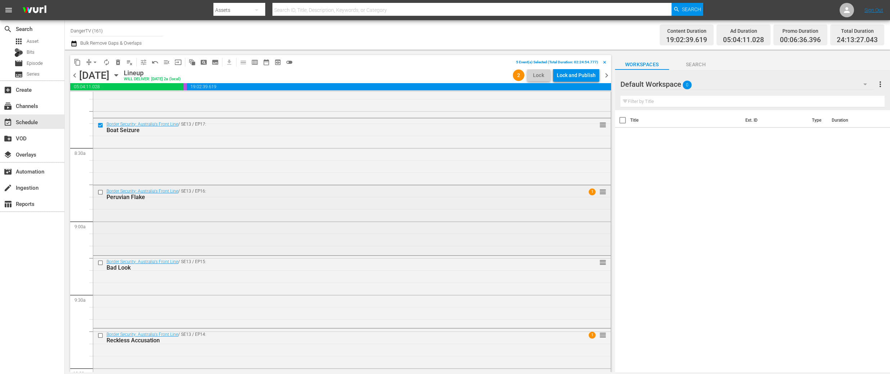
click at [102, 191] on input "checkbox" at bounding box center [102, 192] width 8 height 6
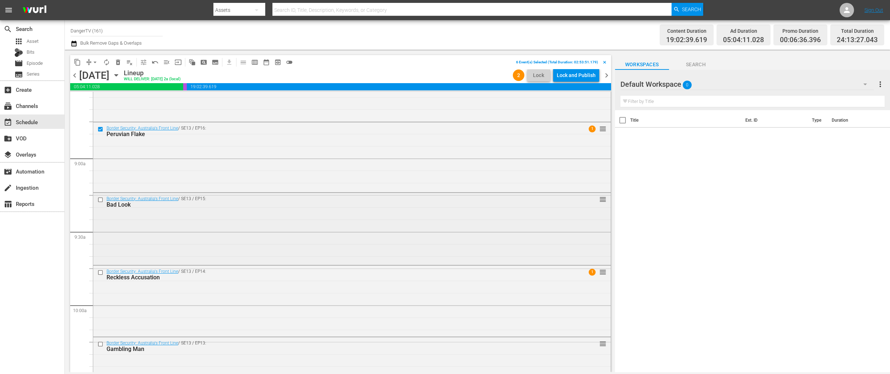
scroll to position [1260, 0]
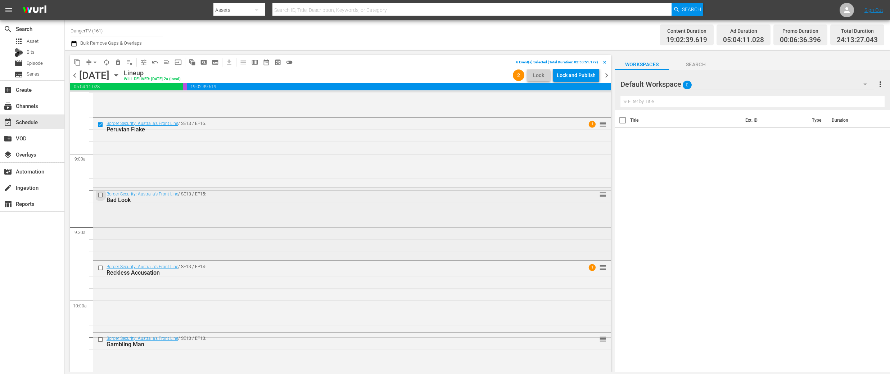
click at [102, 197] on input "checkbox" at bounding box center [102, 195] width 8 height 6
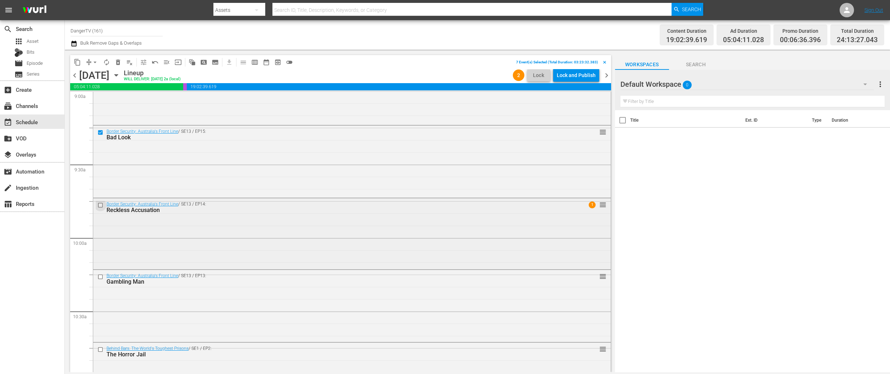
click at [100, 203] on input "checkbox" at bounding box center [102, 205] width 8 height 6
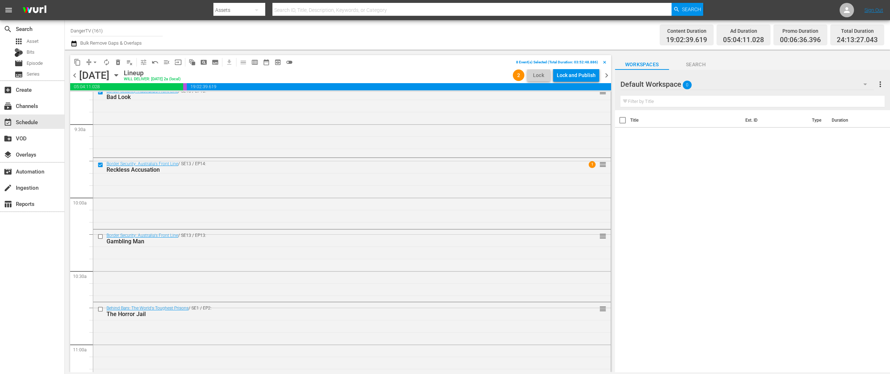
scroll to position [1427, 0]
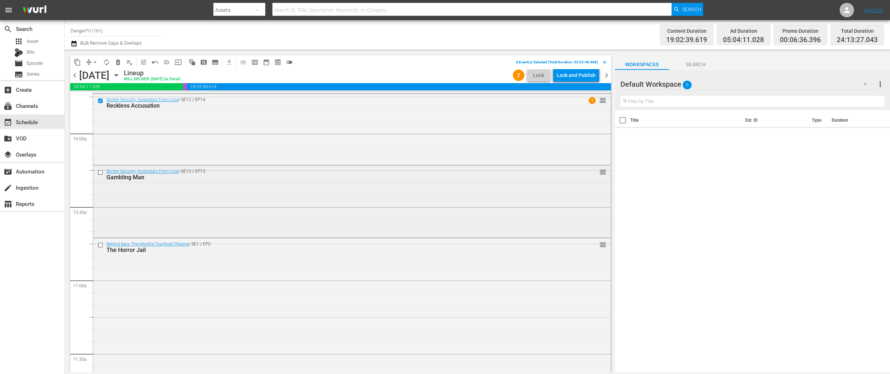
click at [101, 172] on input "checkbox" at bounding box center [102, 173] width 8 height 6
click at [100, 245] on input "checkbox" at bounding box center [102, 245] width 8 height 6
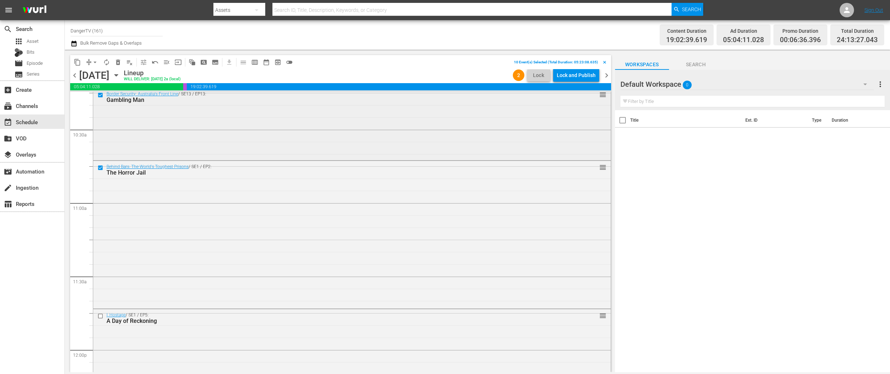
scroll to position [1578, 0]
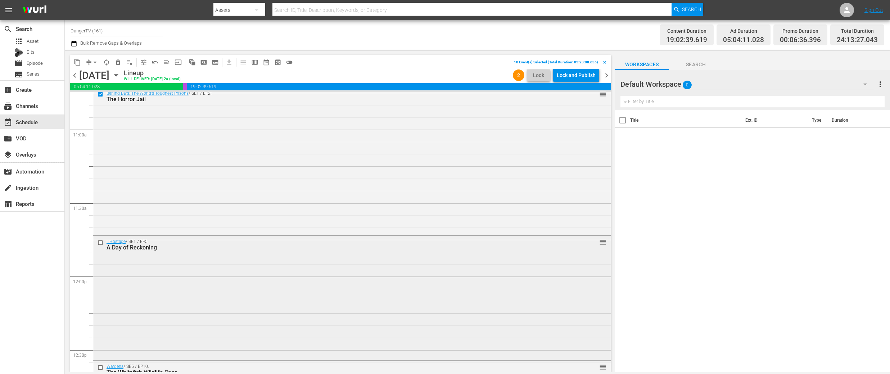
click at [101, 243] on input "checkbox" at bounding box center [102, 243] width 8 height 6
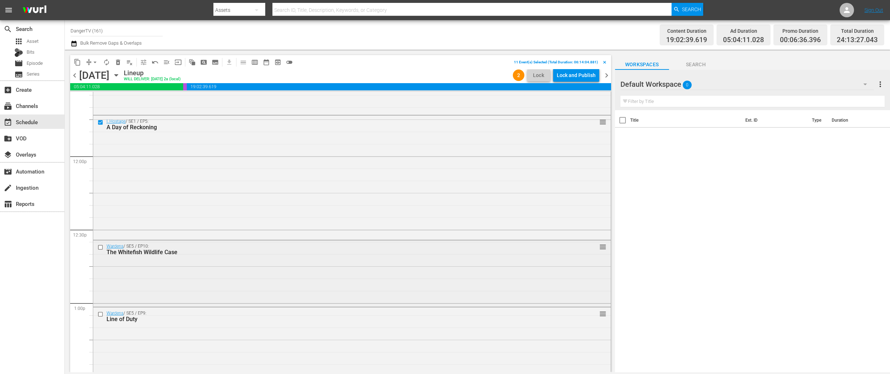
scroll to position [1713, 0]
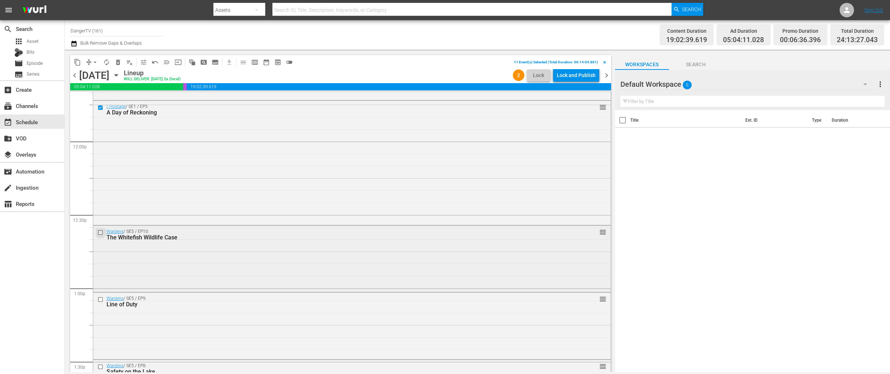
click at [102, 233] on input "checkbox" at bounding box center [102, 232] width 8 height 6
click at [100, 300] on input "checkbox" at bounding box center [102, 299] width 8 height 6
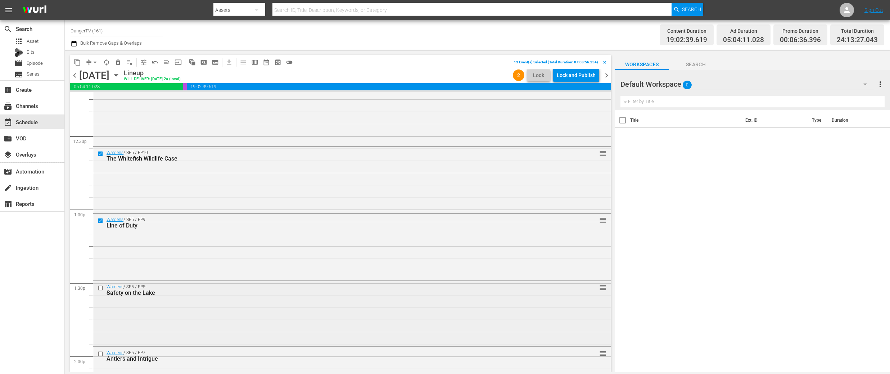
scroll to position [1897, 0]
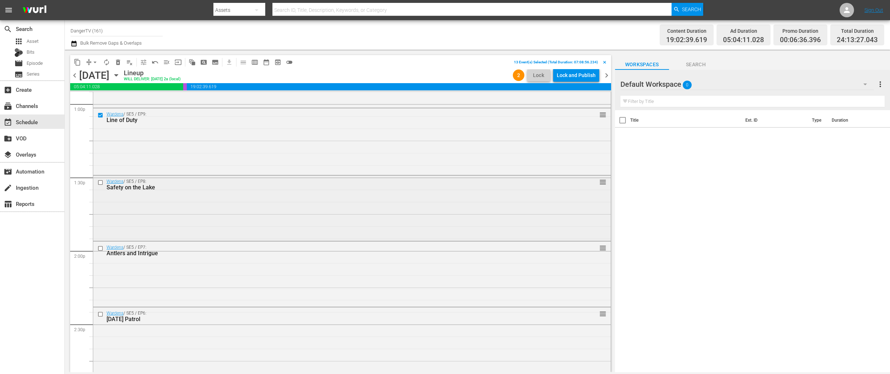
click at [98, 181] on input "checkbox" at bounding box center [102, 182] width 8 height 6
click at [100, 248] on input "checkbox" at bounding box center [102, 248] width 8 height 6
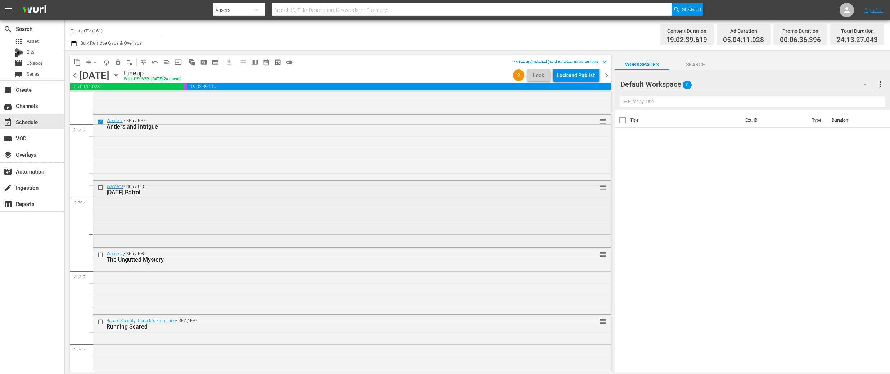
click at [100, 187] on input "checkbox" at bounding box center [102, 188] width 8 height 6
click at [102, 256] on input "checkbox" at bounding box center [102, 255] width 8 height 6
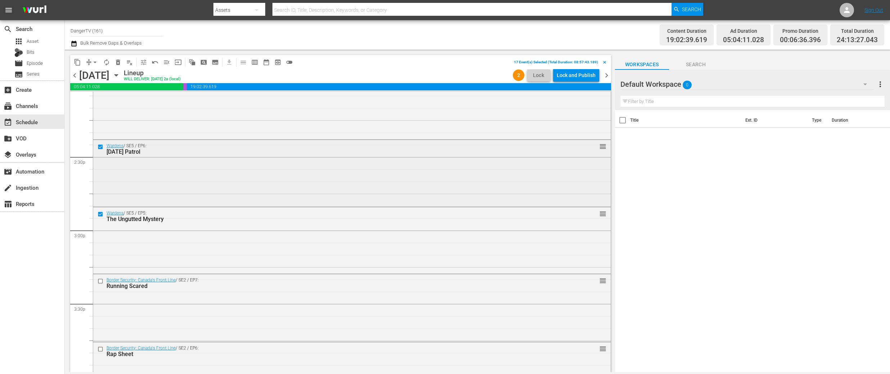
scroll to position [2121, 0]
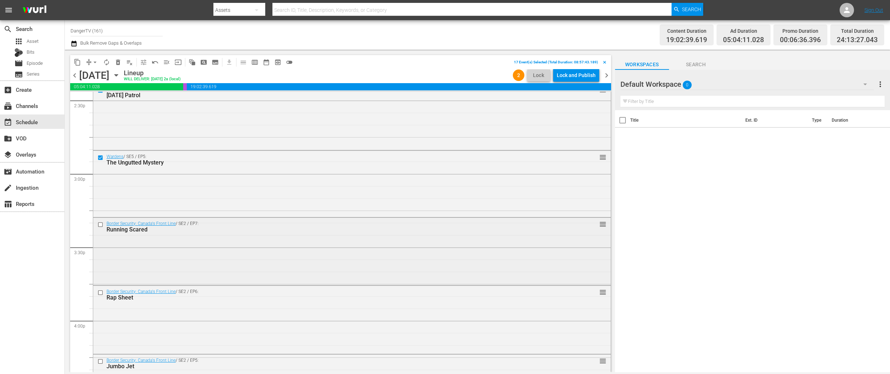
click at [100, 226] on input "checkbox" at bounding box center [102, 225] width 8 height 6
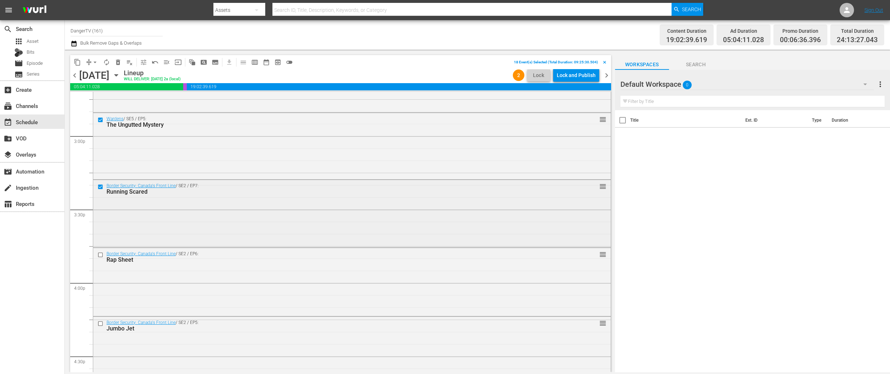
scroll to position [2213, 0]
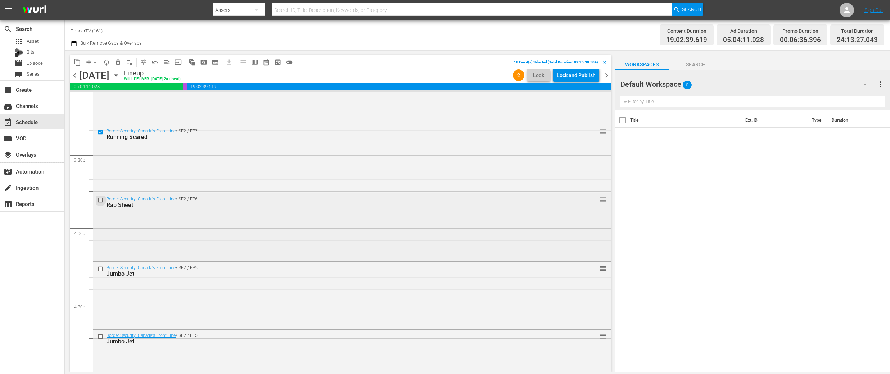
click at [100, 199] on input "checkbox" at bounding box center [102, 200] width 8 height 6
click at [102, 267] on input "checkbox" at bounding box center [102, 269] width 8 height 6
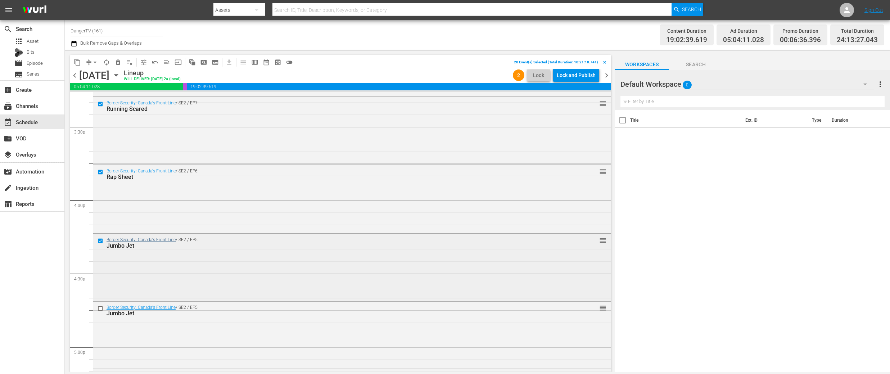
scroll to position [2277, 0]
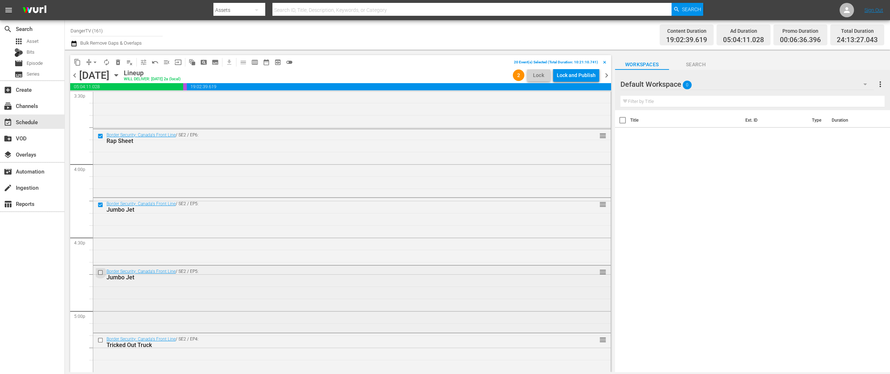
click at [100, 273] on input "checkbox" at bounding box center [102, 273] width 8 height 6
click at [120, 63] on span "delete_forever_outlined" at bounding box center [117, 62] width 7 height 7
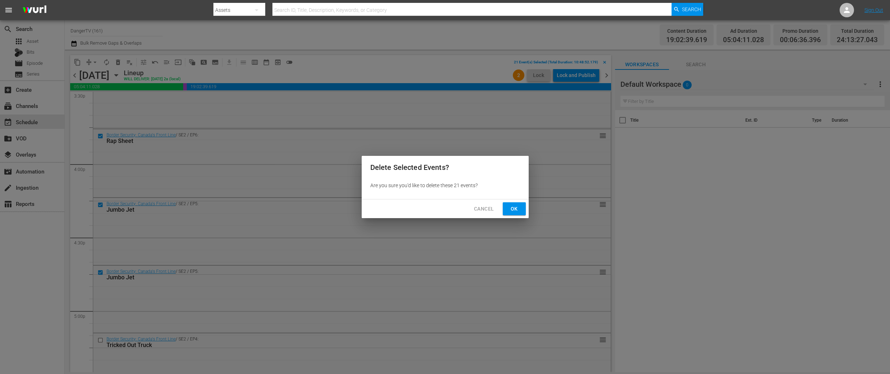
click at [508, 207] on button "Ok" at bounding box center [514, 208] width 23 height 13
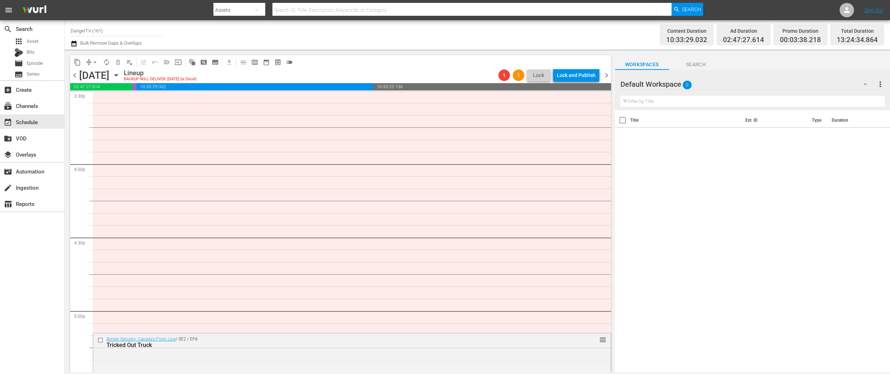
scroll to position [2400, 0]
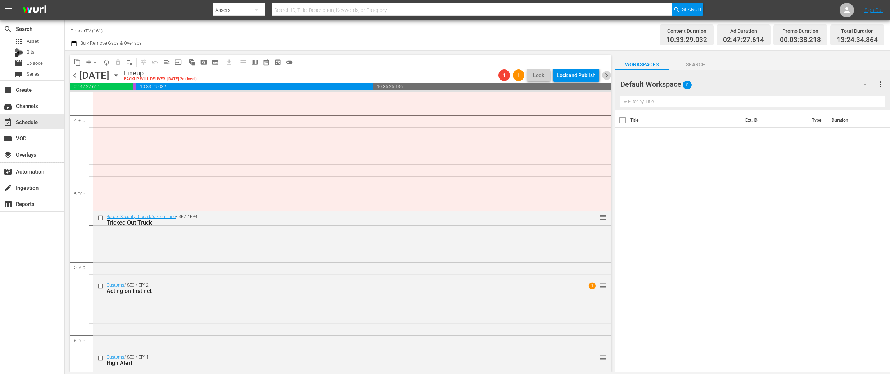
click at [606, 74] on span "chevron_right" at bounding box center [606, 75] width 9 height 9
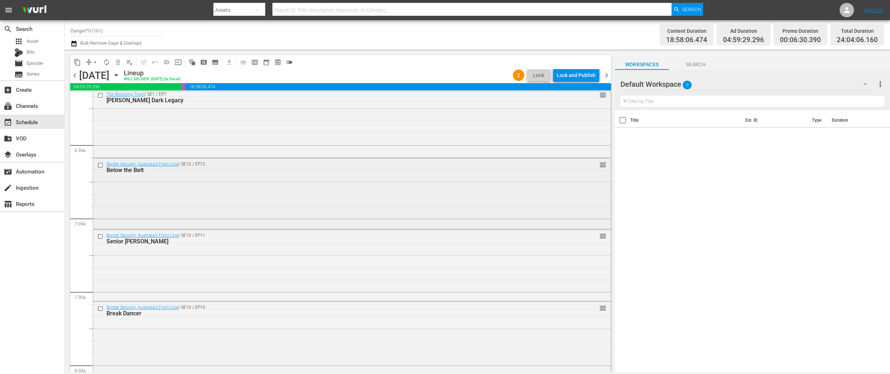
scroll to position [906, 0]
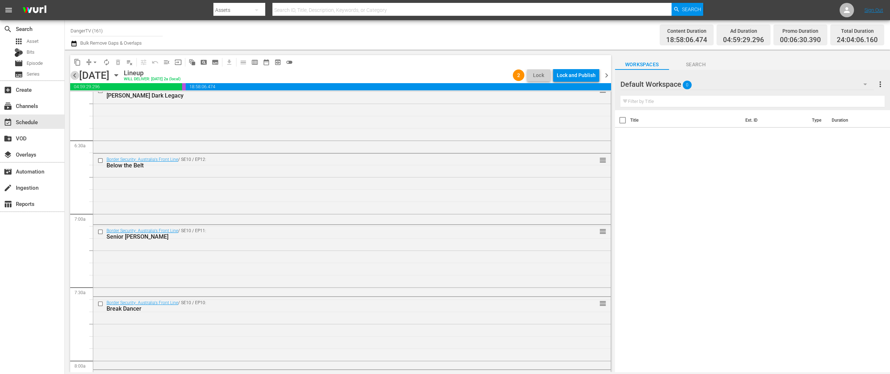
click at [76, 76] on span "chevron_left" at bounding box center [74, 75] width 9 height 9
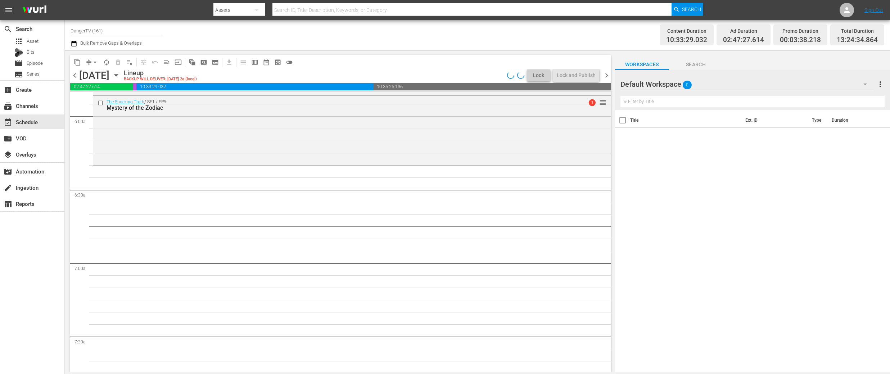
scroll to position [860, 0]
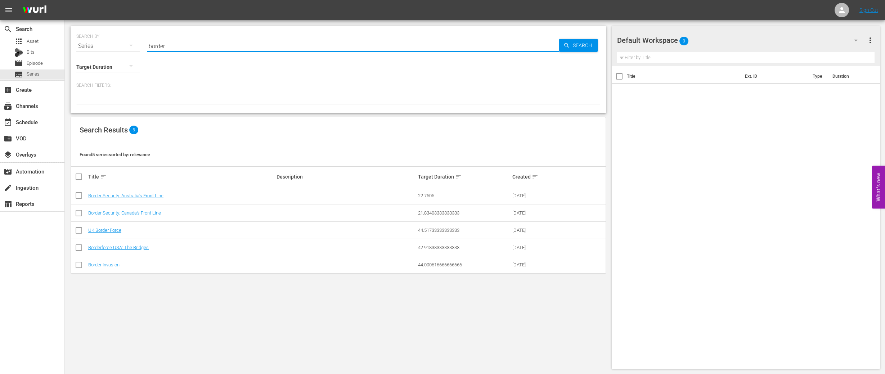
drag, startPoint x: 172, startPoint y: 44, endPoint x: 139, endPoint y: 48, distance: 33.7
click at [139, 48] on div "SEARCH BY Search By Series Search ID, Title, Description, Keywords, or Category…" at bounding box center [338, 42] width 524 height 26
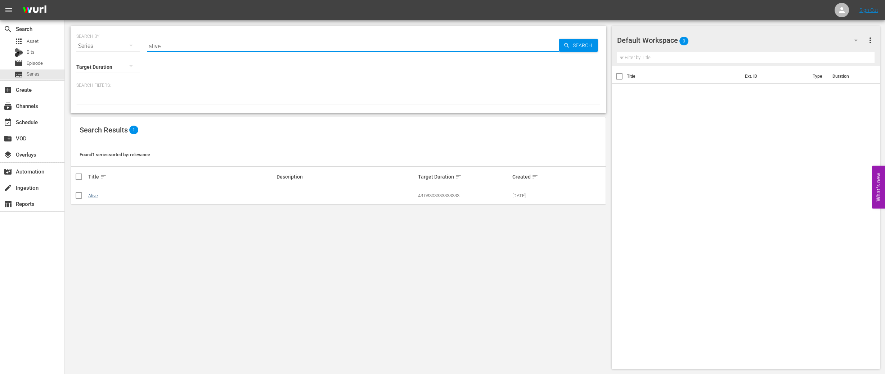
type input "alive"
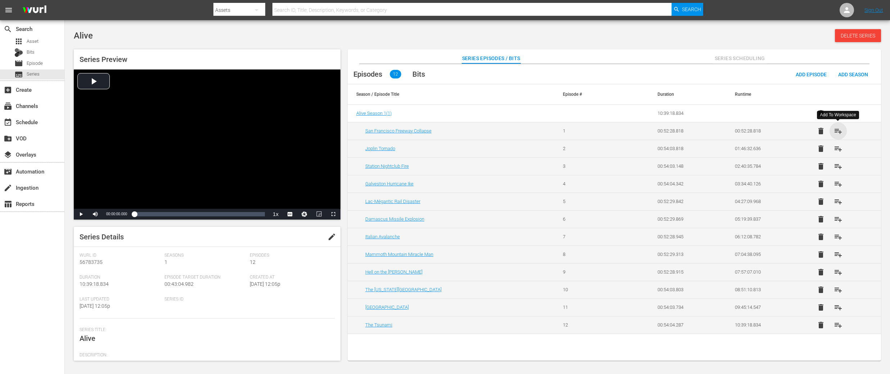
click at [838, 130] on span "playlist_add" at bounding box center [838, 131] width 9 height 9
click at [839, 151] on span "playlist_add" at bounding box center [838, 148] width 9 height 9
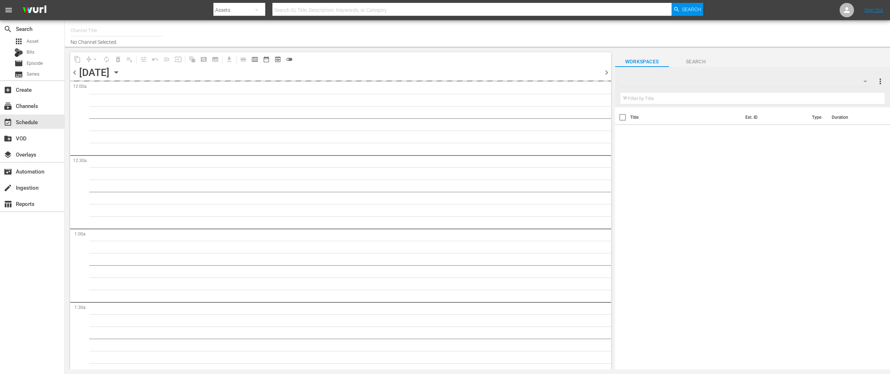
type input "DangerTV (161)"
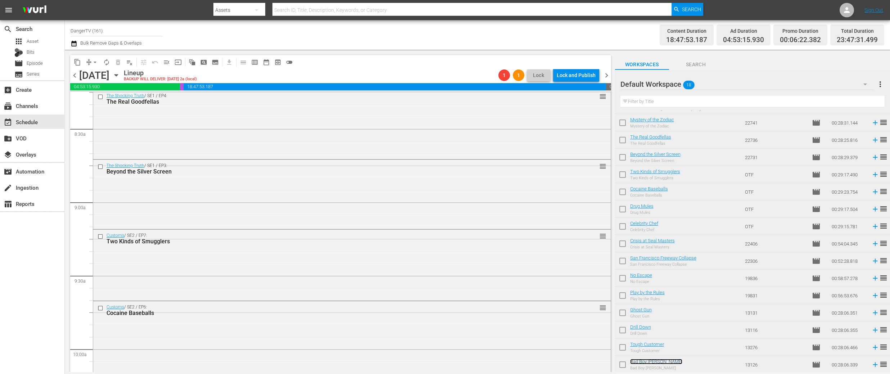
scroll to position [1214, 0]
drag, startPoint x: 649, startPoint y: 360, endPoint x: 171, endPoint y: 20, distance: 586.1
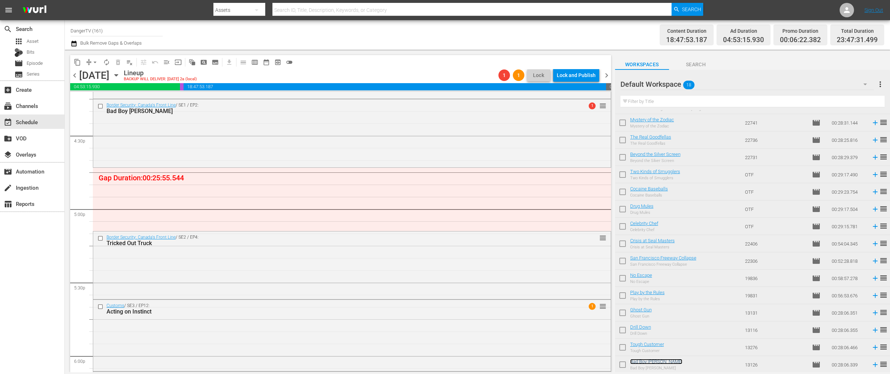
scroll to position [2380, 0]
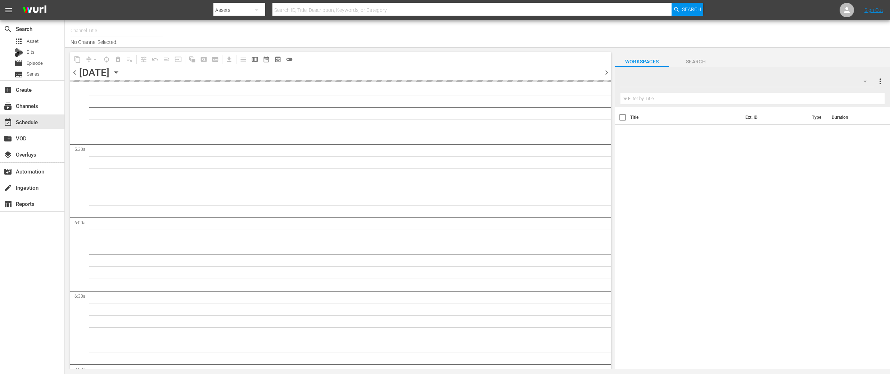
type input "DangerTV (161)"
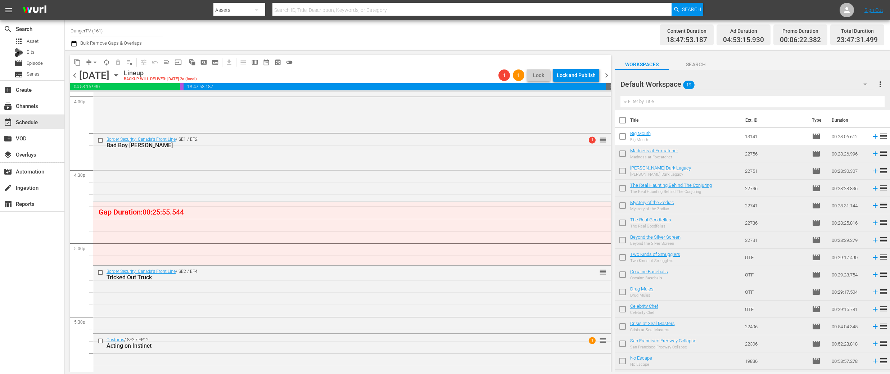
scroll to position [2394, 0]
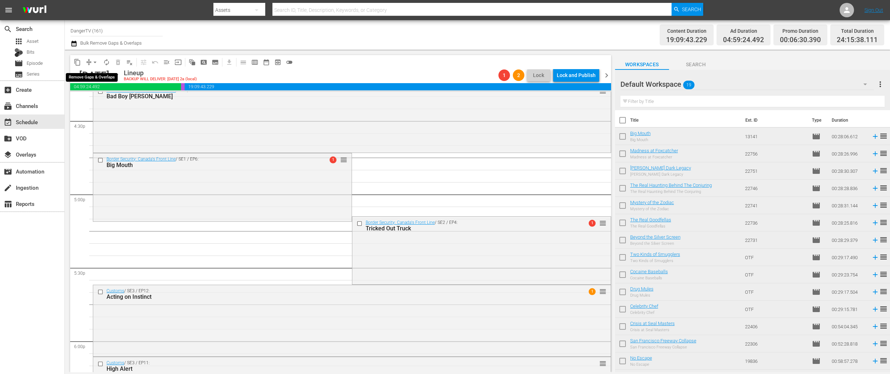
click at [94, 62] on span "arrow_drop_down" at bounding box center [94, 62] width 7 height 7
click at [110, 99] on li "Align to End of Previous Day" at bounding box center [96, 101] width 76 height 12
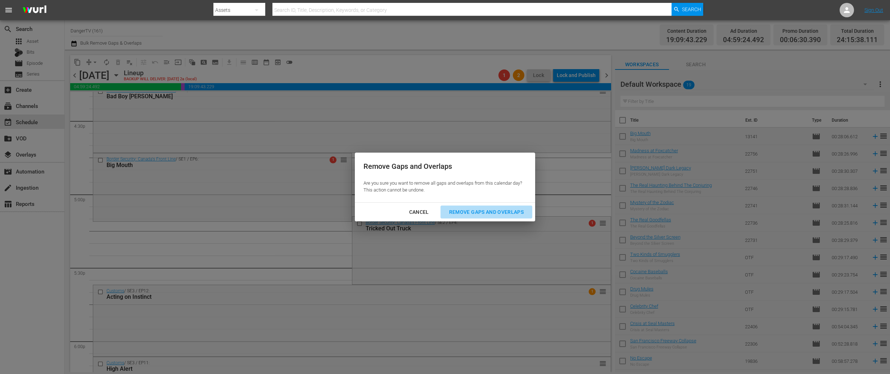
click at [516, 212] on div "Remove Gaps and Overlaps" at bounding box center [486, 212] width 86 height 9
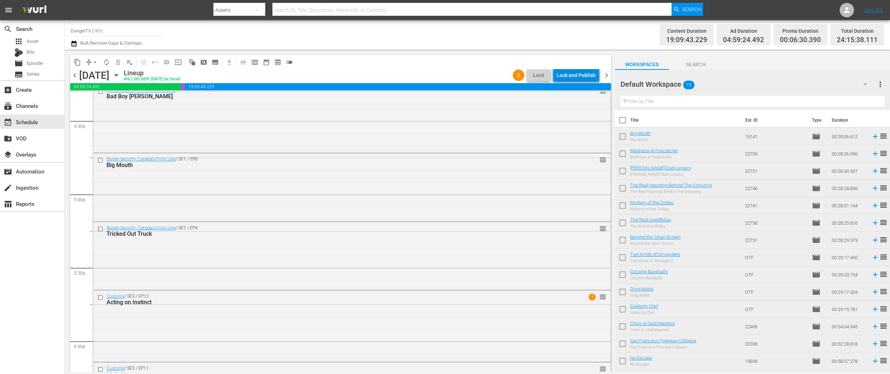
click at [572, 74] on div "Lock and Publish" at bounding box center [576, 75] width 39 height 13
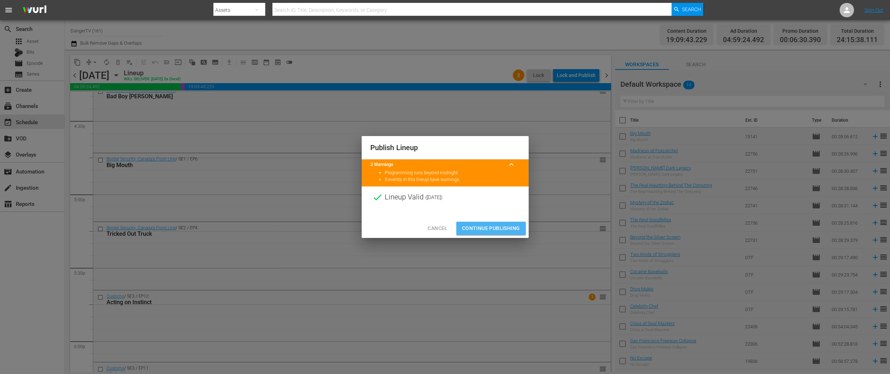
click at [480, 227] on span "Continue Publishing" at bounding box center [491, 228] width 58 height 9
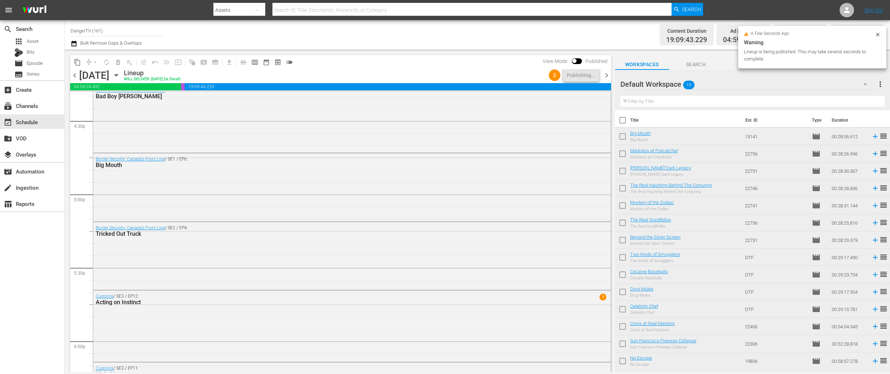
click at [607, 75] on span "chevron_right" at bounding box center [606, 75] width 9 height 9
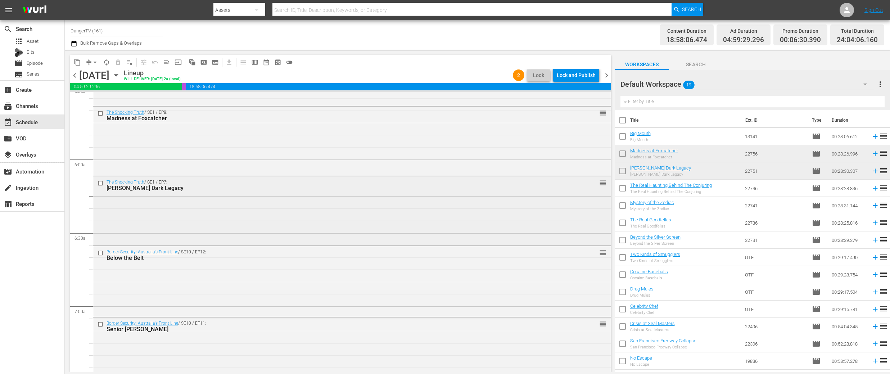
scroll to position [804, 0]
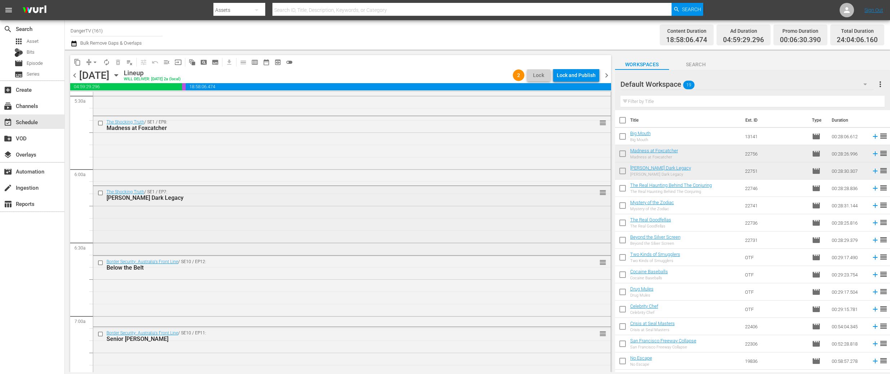
click at [102, 193] on input "checkbox" at bounding box center [102, 193] width 8 height 6
click at [100, 264] on input "checkbox" at bounding box center [102, 263] width 8 height 6
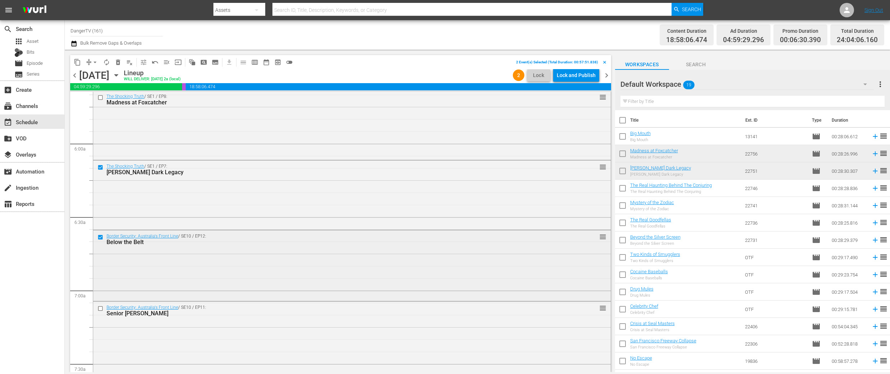
scroll to position [873, 0]
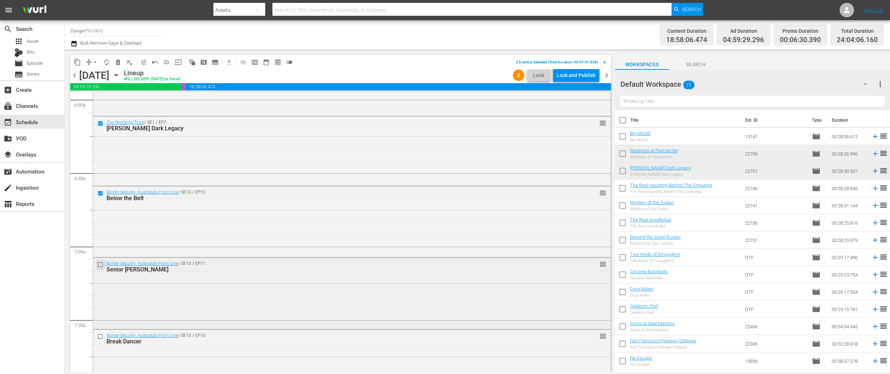
click at [100, 266] on input "checkbox" at bounding box center [102, 265] width 8 height 6
click at [101, 338] on input "checkbox" at bounding box center [102, 337] width 8 height 6
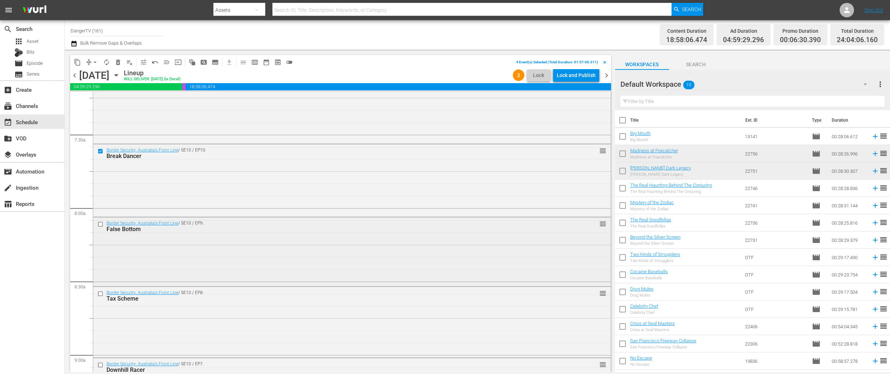
scroll to position [1060, 0]
click at [100, 221] on input "checkbox" at bounding box center [102, 222] width 8 height 6
click at [101, 292] on input "checkbox" at bounding box center [102, 292] width 8 height 6
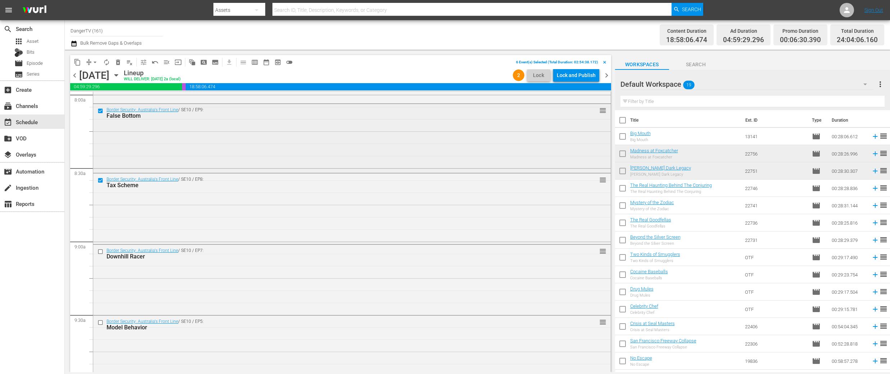
scroll to position [1213, 0]
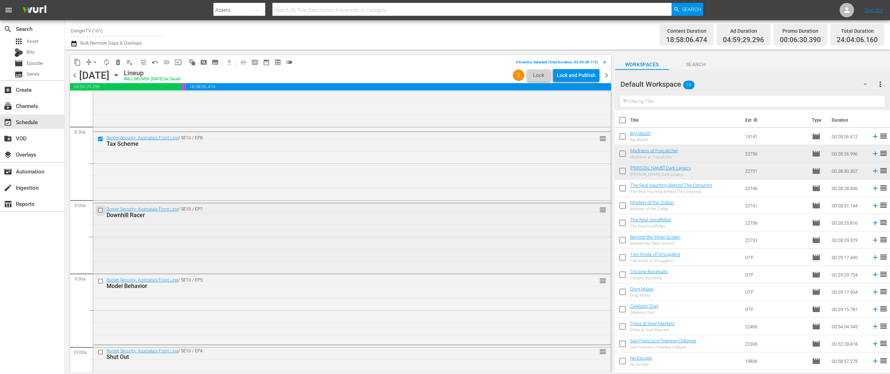
click at [101, 209] on input "checkbox" at bounding box center [102, 210] width 8 height 6
click at [102, 281] on input "checkbox" at bounding box center [102, 281] width 8 height 6
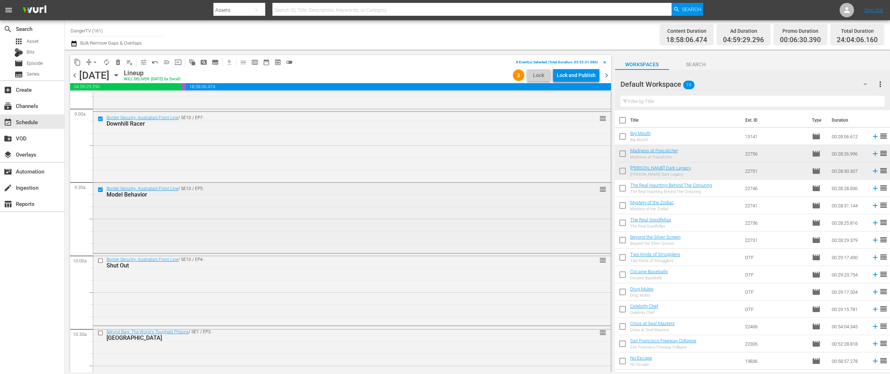
scroll to position [1329, 0]
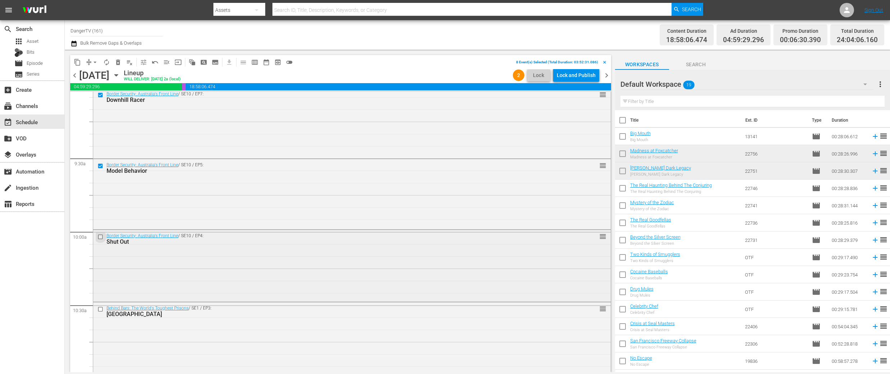
click at [102, 238] on input "checkbox" at bounding box center [102, 237] width 8 height 6
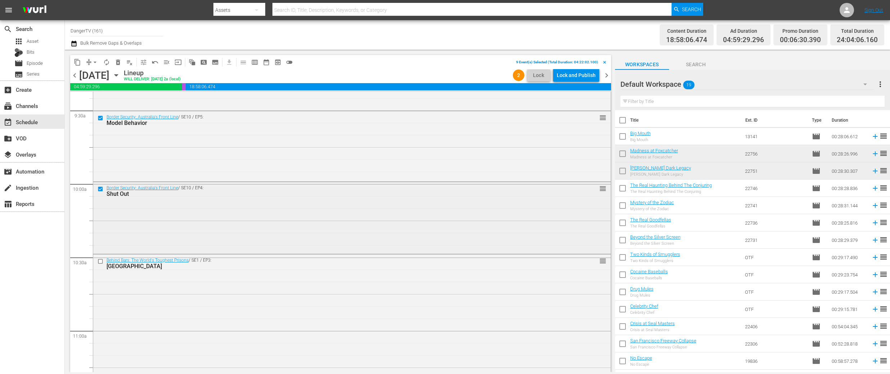
scroll to position [1403, 0]
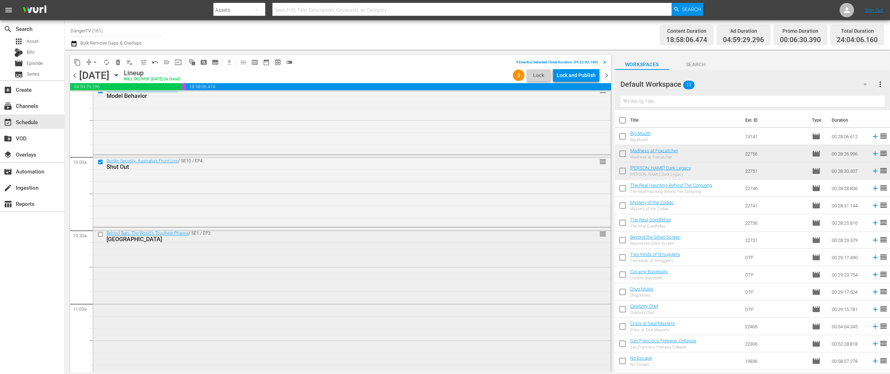
click at [101, 236] on input "checkbox" at bounding box center [102, 234] width 8 height 6
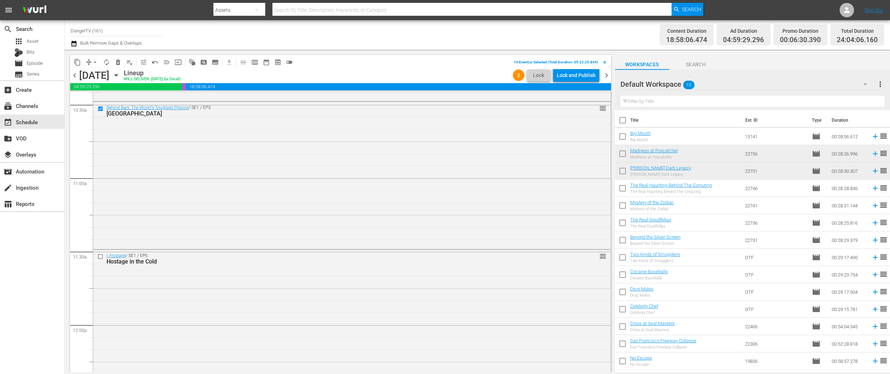
scroll to position [1554, 0]
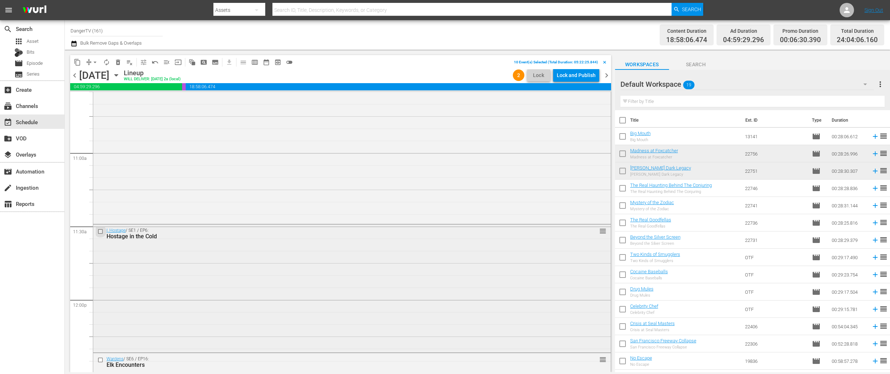
click at [101, 233] on input "checkbox" at bounding box center [102, 232] width 8 height 6
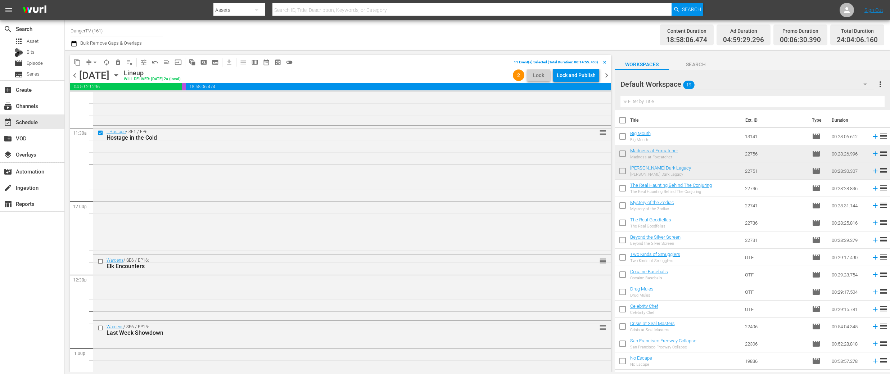
scroll to position [1659, 0]
click at [100, 257] on input "checkbox" at bounding box center [102, 255] width 8 height 6
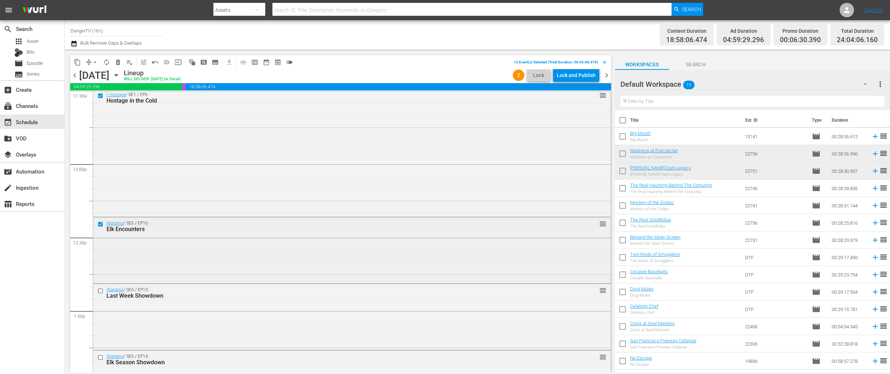
scroll to position [1758, 0]
click at [101, 222] on input "checkbox" at bounding box center [102, 222] width 8 height 6
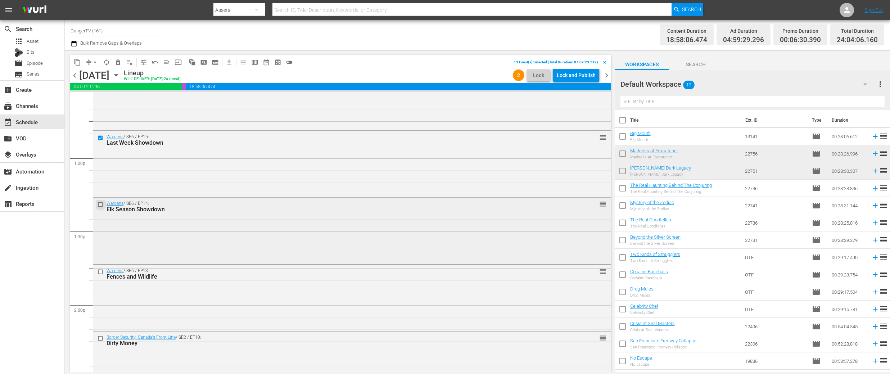
click at [102, 203] on input "checkbox" at bounding box center [102, 204] width 8 height 6
click at [101, 270] on input "checkbox" at bounding box center [102, 272] width 8 height 6
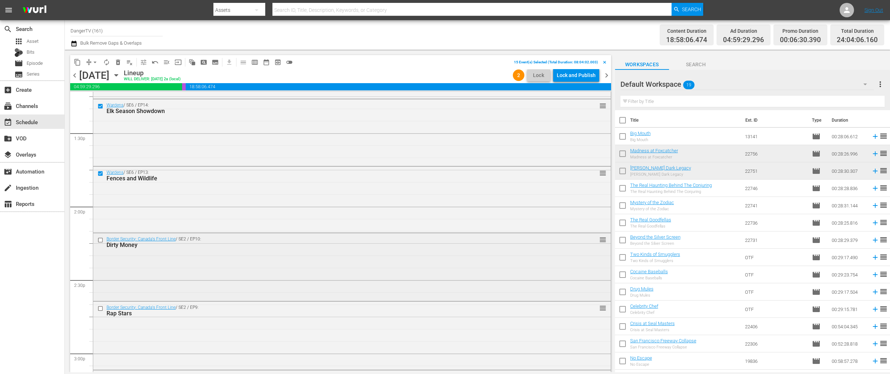
scroll to position [1960, 0]
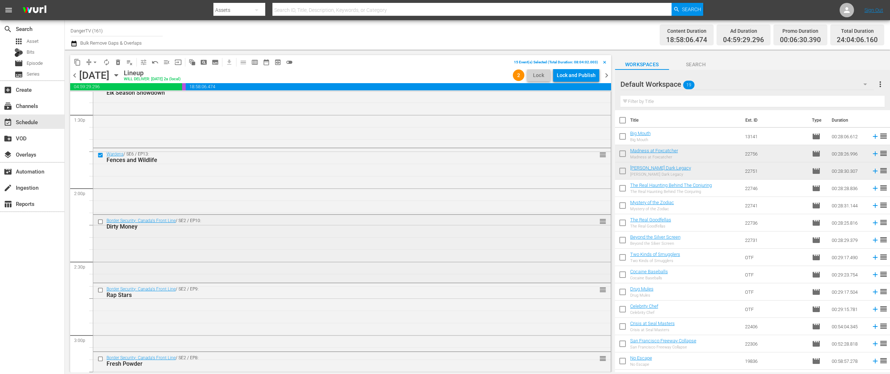
click at [102, 221] on input "checkbox" at bounding box center [102, 221] width 8 height 6
click at [102, 290] on input "checkbox" at bounding box center [102, 290] width 8 height 6
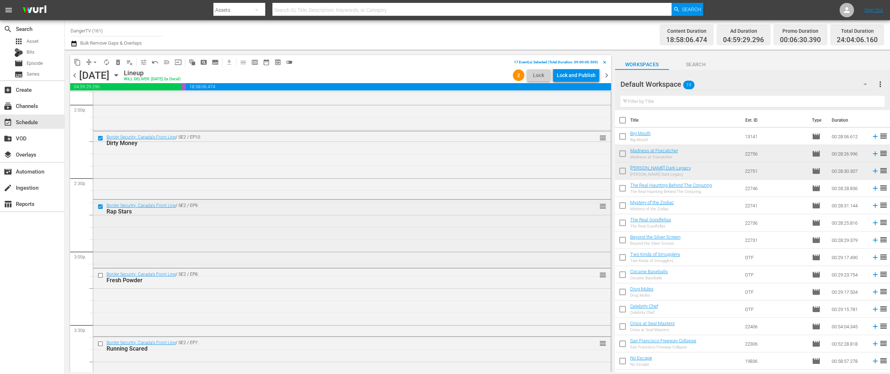
scroll to position [2065, 0]
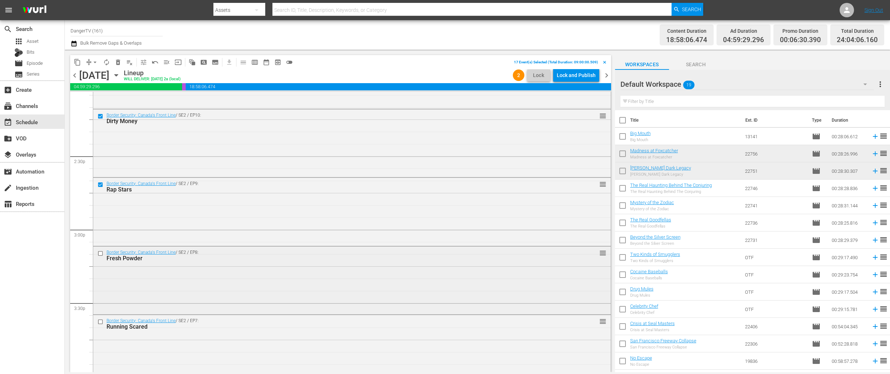
click at [102, 253] on input "checkbox" at bounding box center [102, 253] width 8 height 6
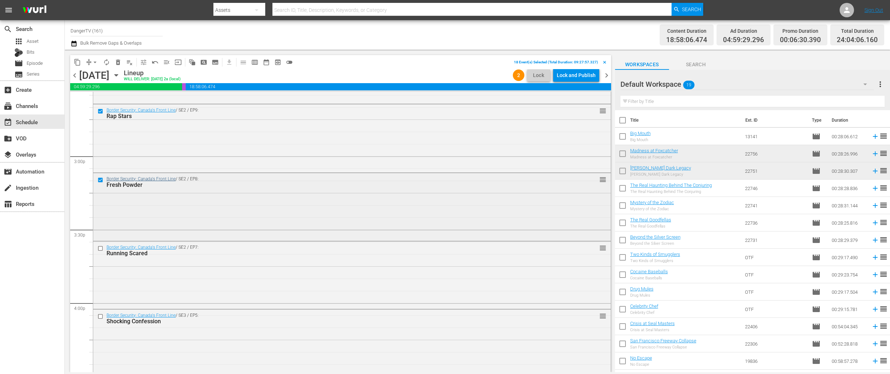
scroll to position [2151, 0]
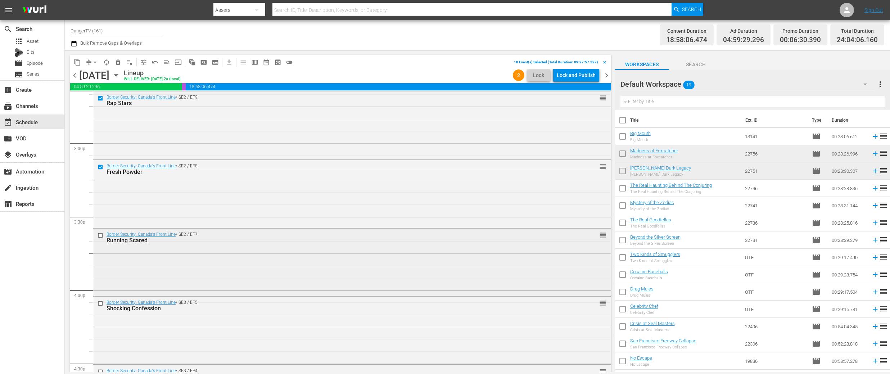
click at [102, 234] on input "checkbox" at bounding box center [102, 235] width 8 height 6
click at [102, 301] on input "checkbox" at bounding box center [102, 303] width 8 height 6
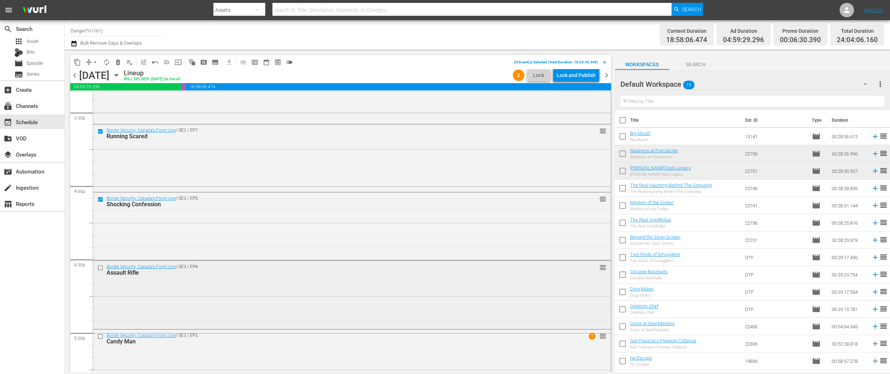
scroll to position [2257, 0]
click at [100, 265] on input "checkbox" at bounding box center [102, 266] width 8 height 6
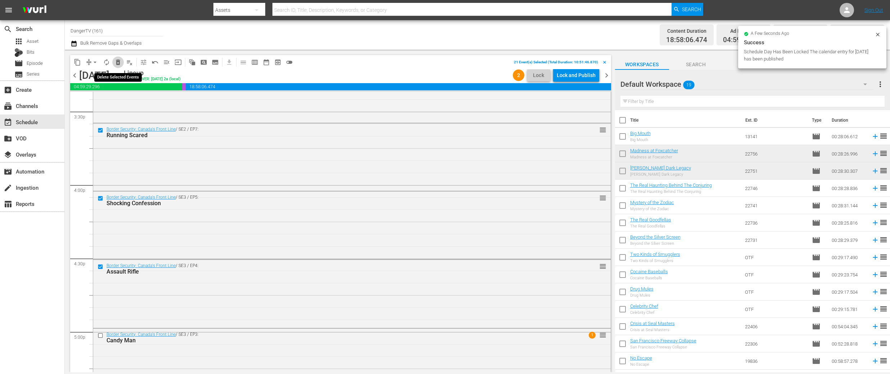
click at [118, 60] on span "delete_forever_outlined" at bounding box center [117, 62] width 7 height 7
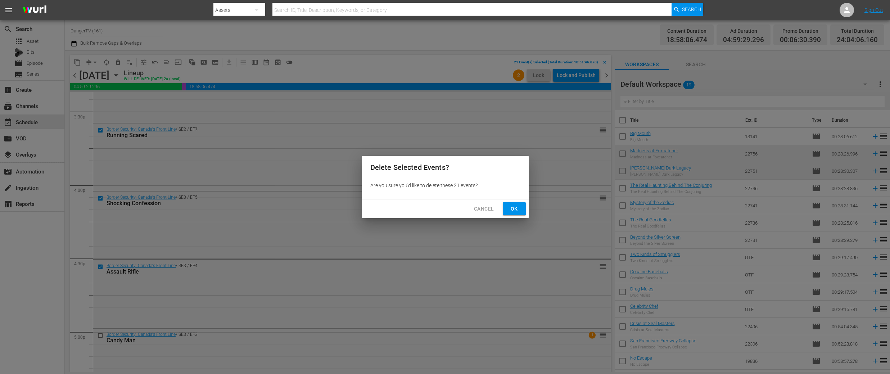
click at [517, 211] on span "Ok" at bounding box center [515, 208] width 12 height 9
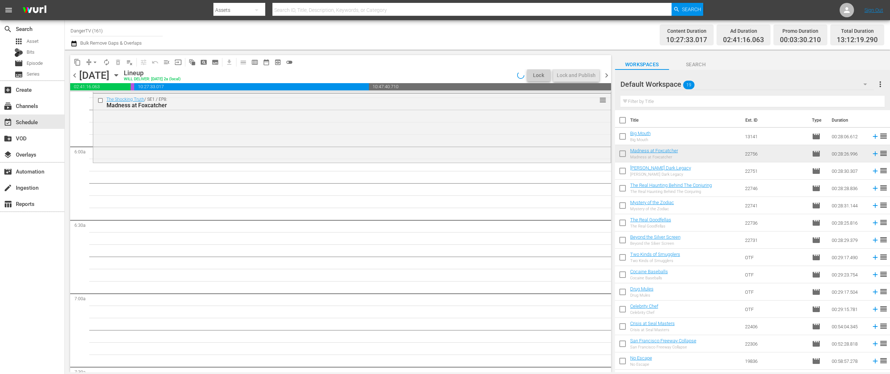
scroll to position [828, 0]
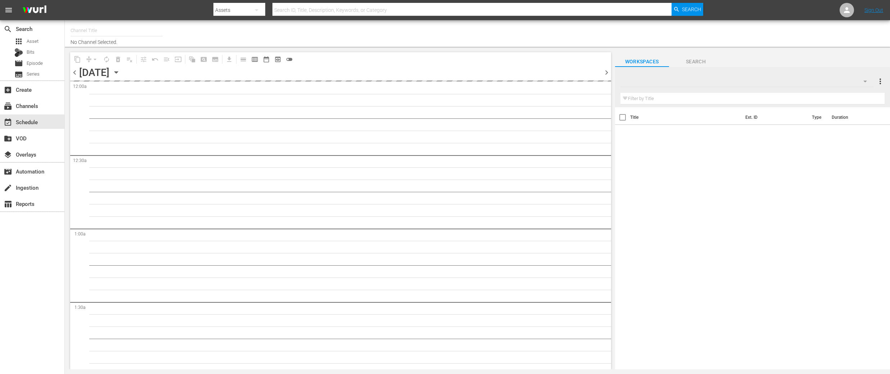
type input "DangerTV (161)"
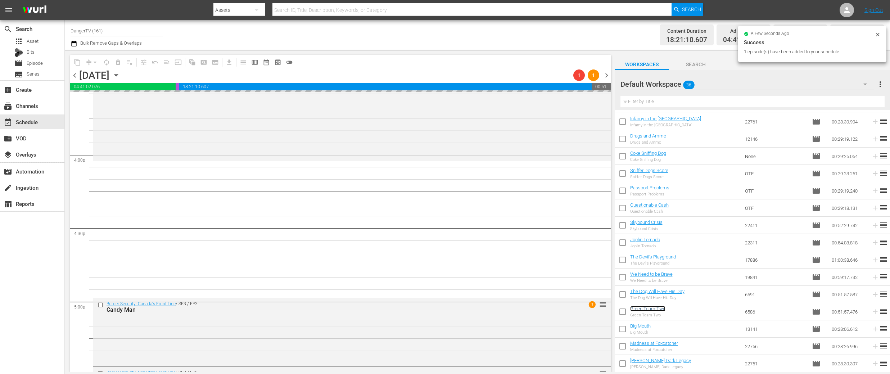
scroll to position [2288, 0]
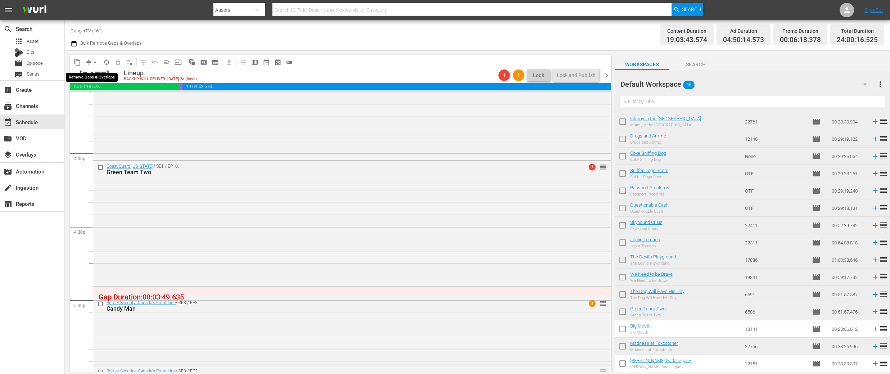
click at [95, 60] on span "arrow_drop_down" at bounding box center [94, 62] width 7 height 7
click at [108, 103] on li "Align to End of Previous Day" at bounding box center [96, 101] width 76 height 12
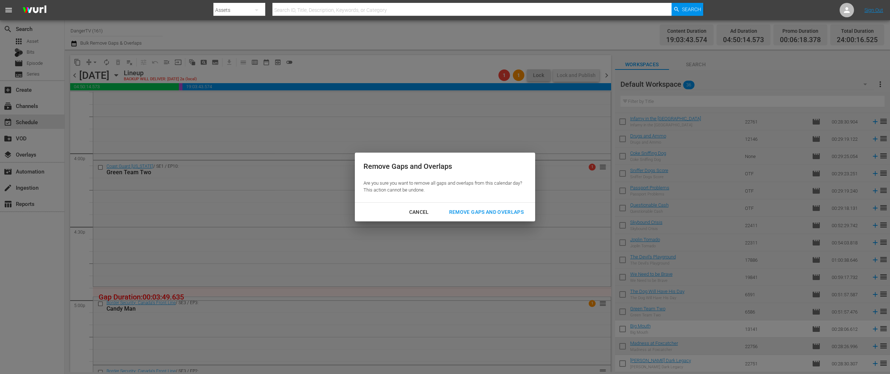
click at [478, 213] on div "Remove Gaps and Overlaps" at bounding box center [486, 212] width 86 height 9
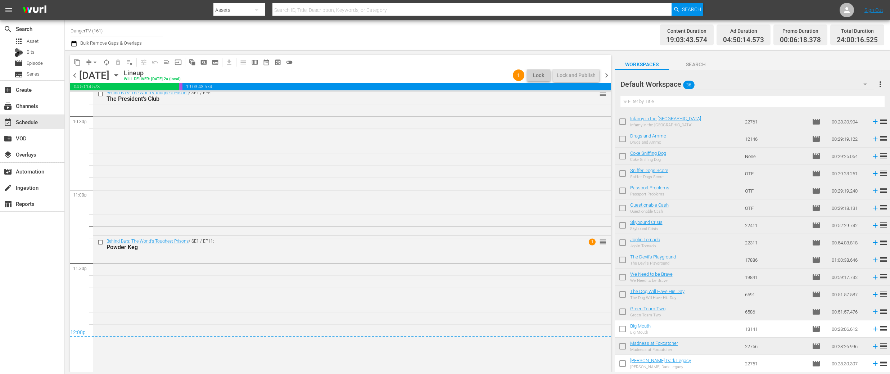
scroll to position [3291, 0]
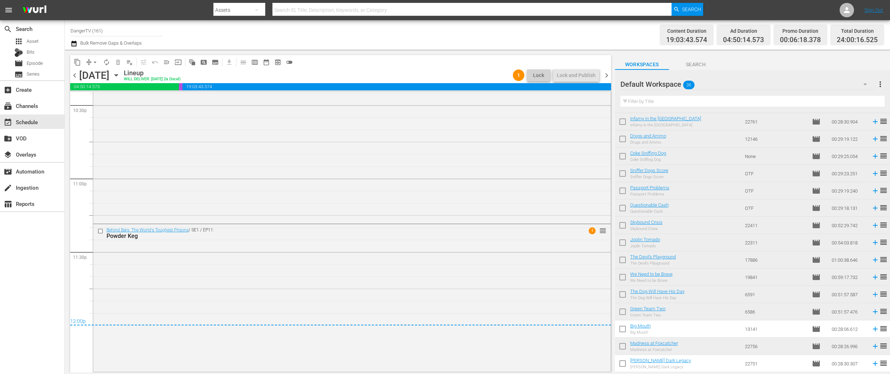
click at [605, 75] on span "chevron_right" at bounding box center [606, 75] width 9 height 9
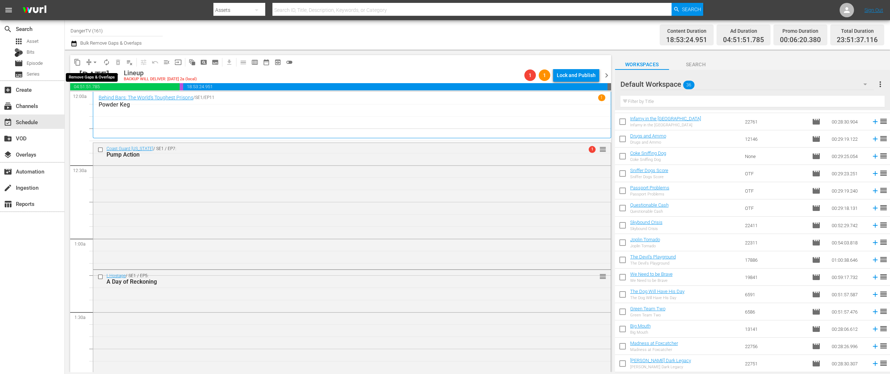
click at [96, 61] on span "arrow_drop_down" at bounding box center [94, 62] width 7 height 7
click at [113, 99] on li "Align to End of Previous Day" at bounding box center [96, 101] width 76 height 12
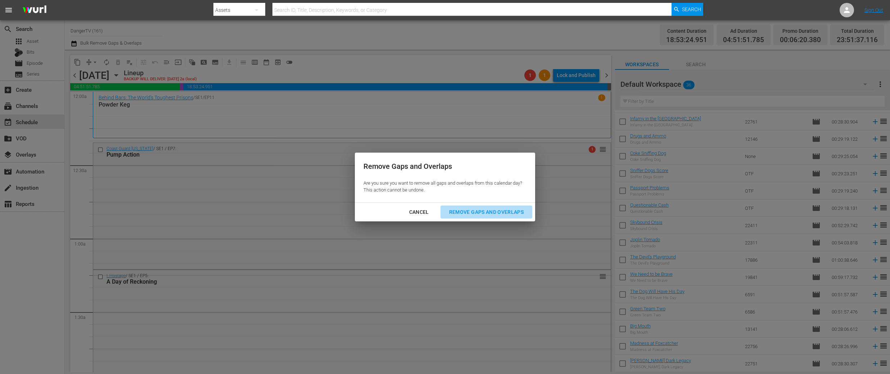
click at [468, 218] on button "Remove Gaps and Overlaps" at bounding box center [487, 212] width 92 height 13
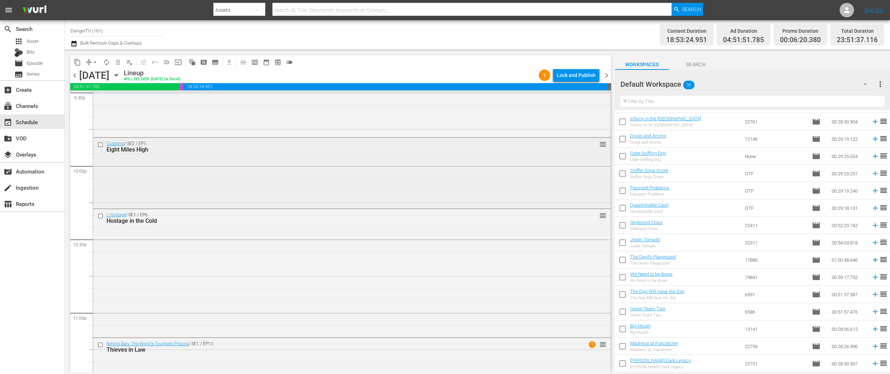
scroll to position [3270, 0]
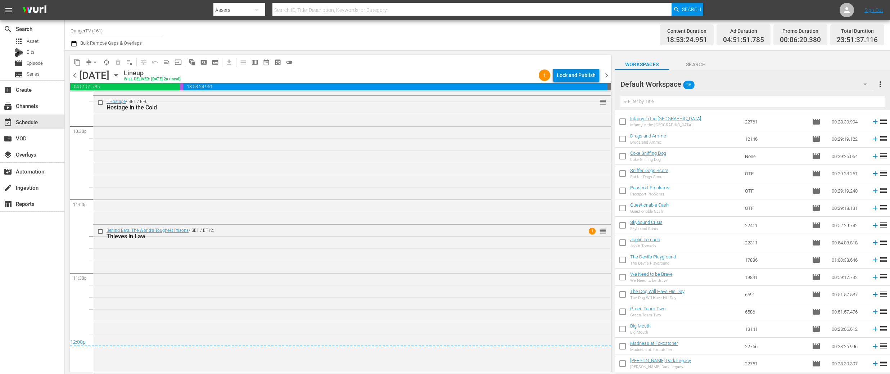
click at [576, 75] on div "Lock and Publish" at bounding box center [576, 75] width 39 height 13
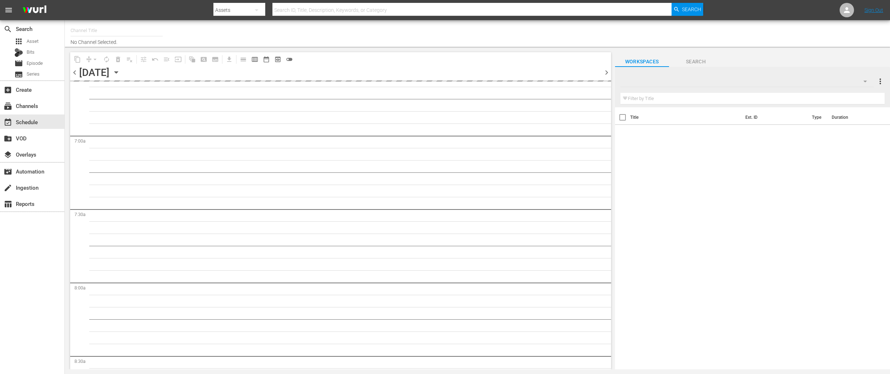
type input "DangerTV (161)"
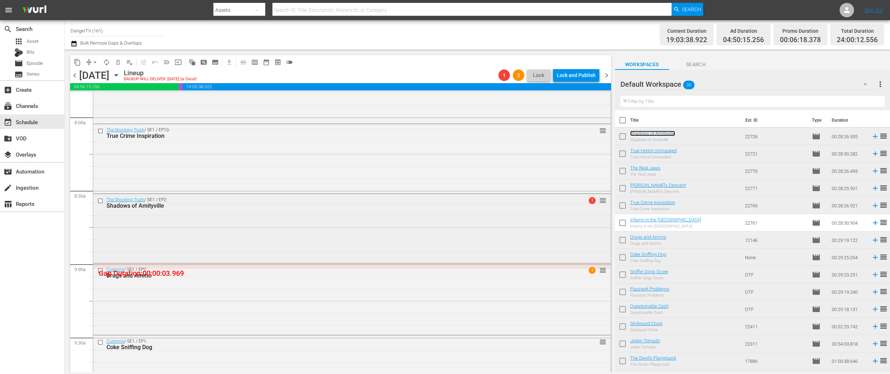
scroll to position [1152, 0]
click at [100, 197] on input "checkbox" at bounding box center [102, 198] width 8 height 6
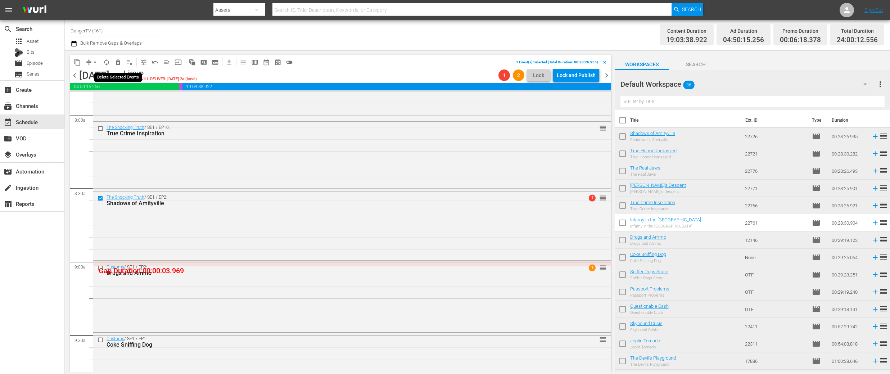
click at [118, 62] on span "delete_forever_outlined" at bounding box center [117, 62] width 7 height 7
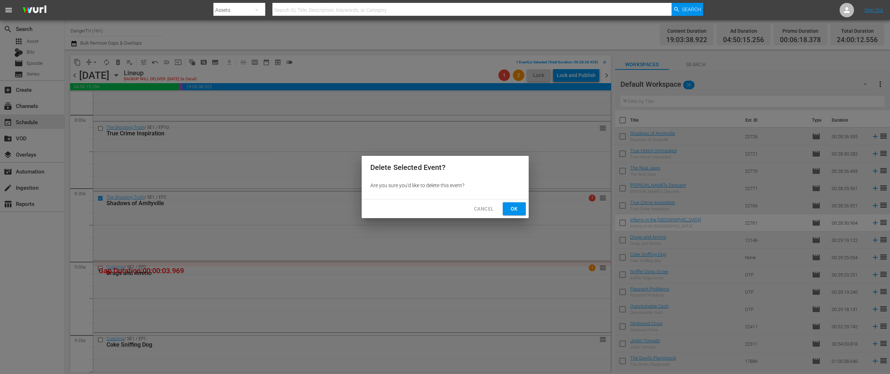
click at [515, 210] on span "Ok" at bounding box center [515, 208] width 12 height 9
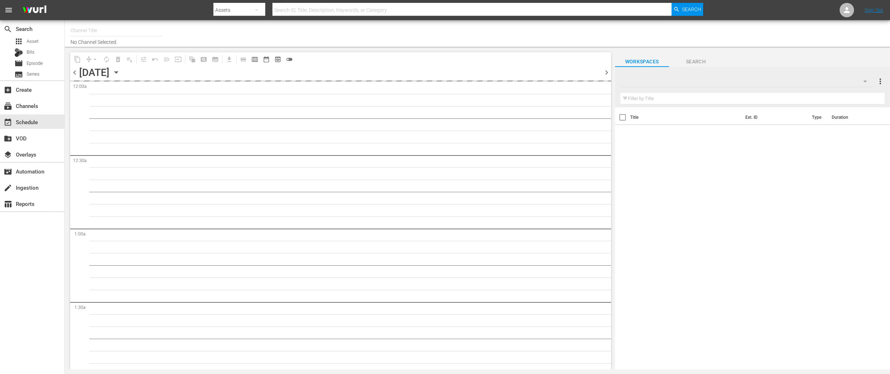
type input "DangerTV (161)"
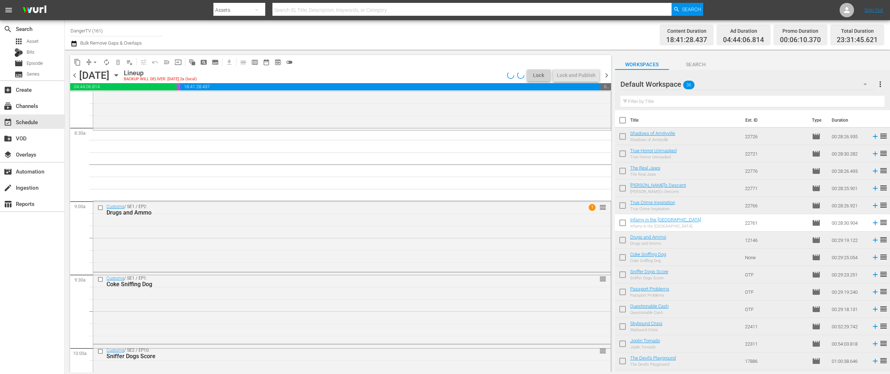
scroll to position [1212, 0]
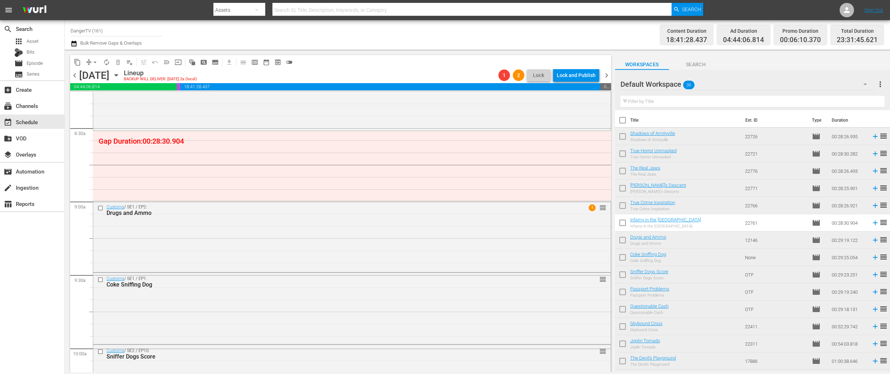
drag, startPoint x: 649, startPoint y: 132, endPoint x: 197, endPoint y: 13, distance: 467.2
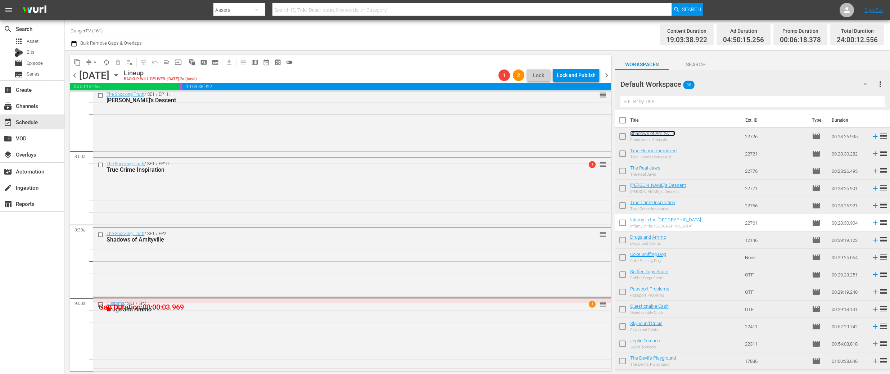
scroll to position [1129, 0]
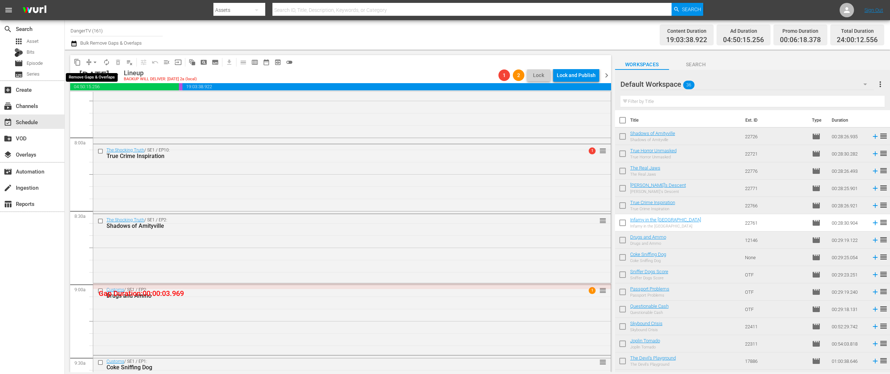
click at [94, 63] on span "arrow_drop_down" at bounding box center [94, 62] width 7 height 7
click at [111, 101] on li "Align to End of Previous Day" at bounding box center [96, 101] width 76 height 12
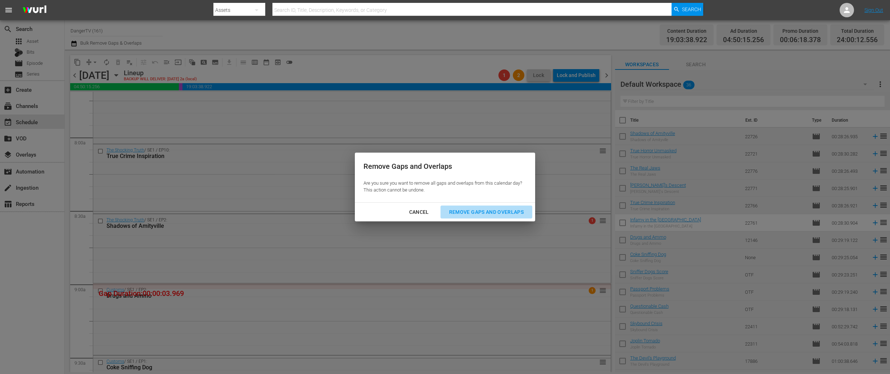
click at [517, 212] on div "Remove Gaps and Overlaps" at bounding box center [486, 212] width 86 height 9
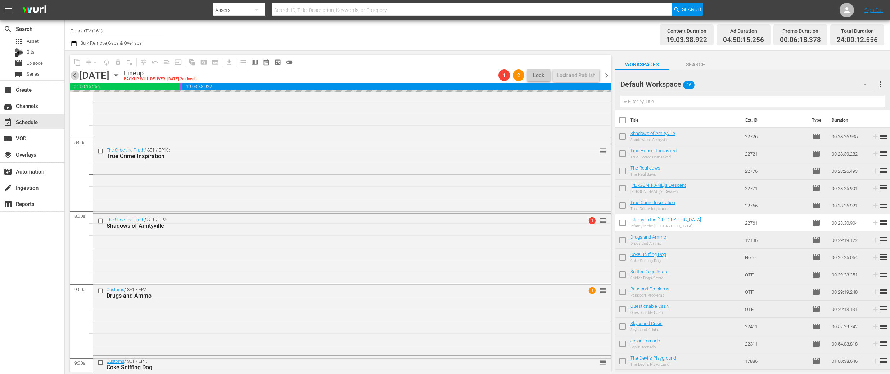
click at [75, 75] on span "chevron_left" at bounding box center [74, 75] width 9 height 9
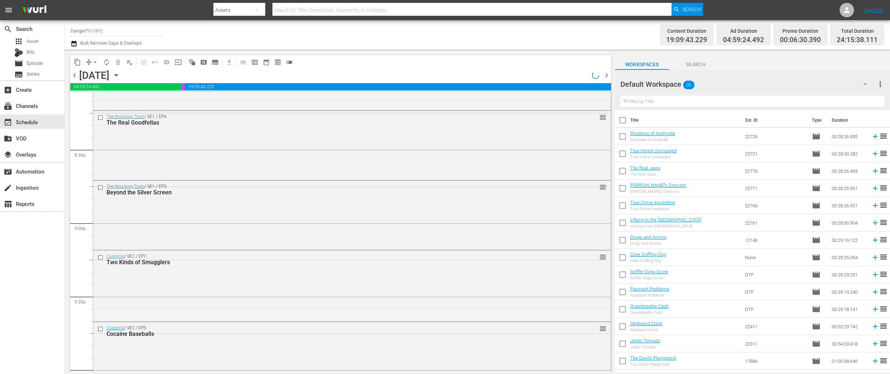
scroll to position [1080, 0]
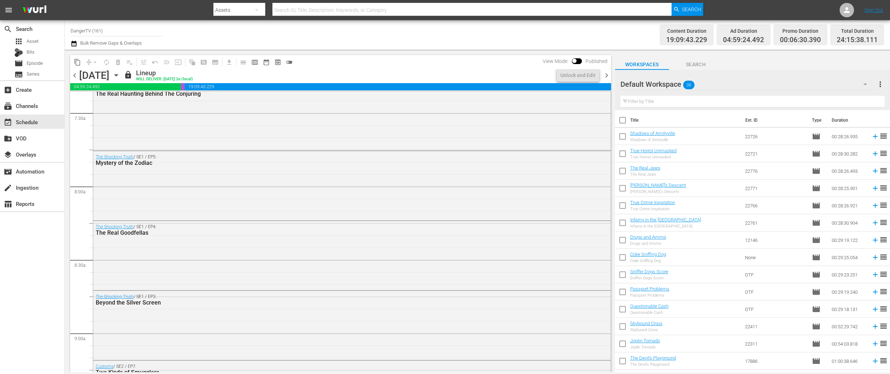
click at [607, 76] on span "chevron_right" at bounding box center [606, 75] width 9 height 9
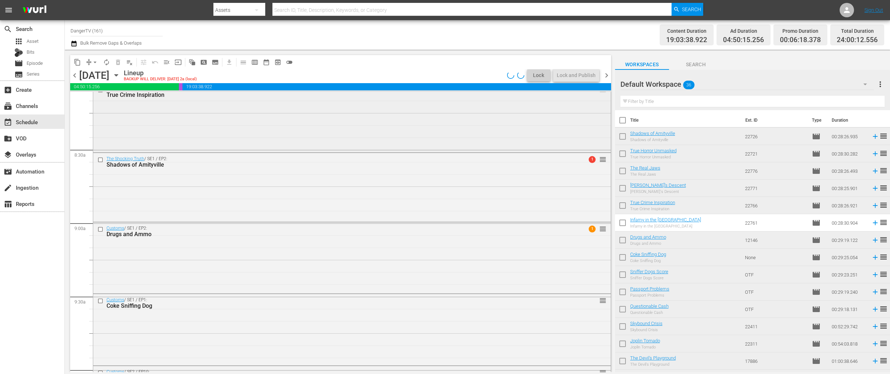
scroll to position [1129, 0]
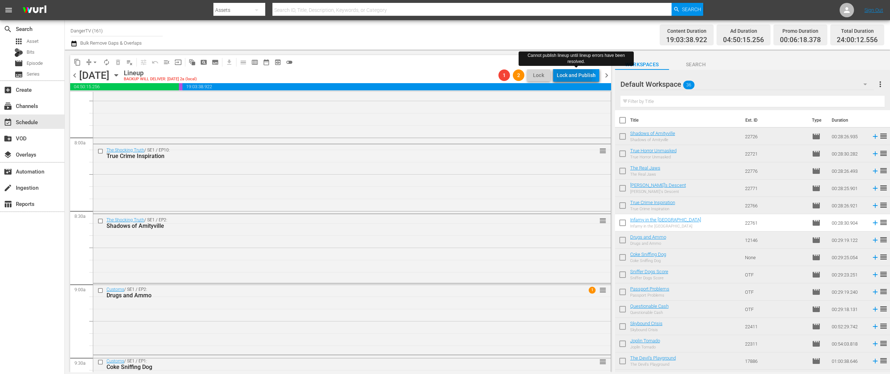
click at [575, 74] on div "Lock and Publish" at bounding box center [576, 75] width 39 height 13
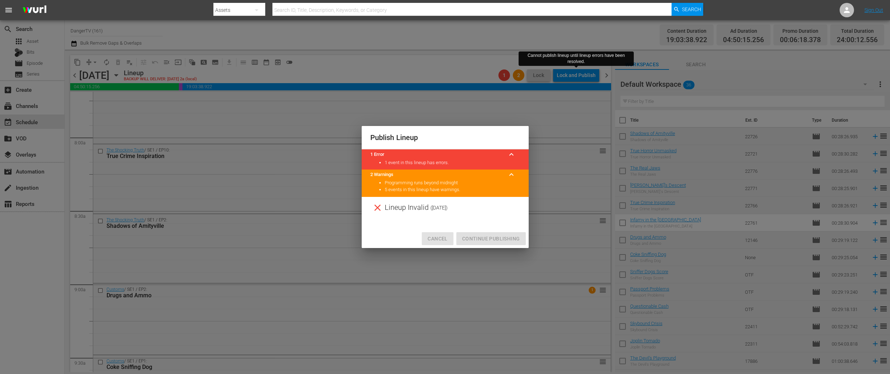
click at [437, 235] on span "Cancel" at bounding box center [438, 238] width 20 height 9
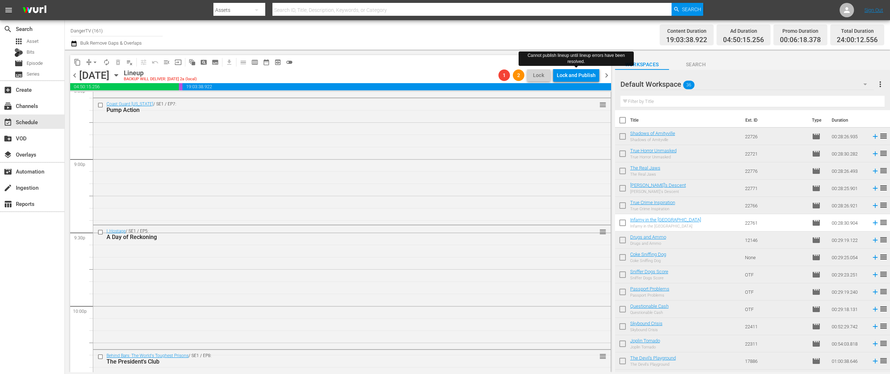
scroll to position [3291, 0]
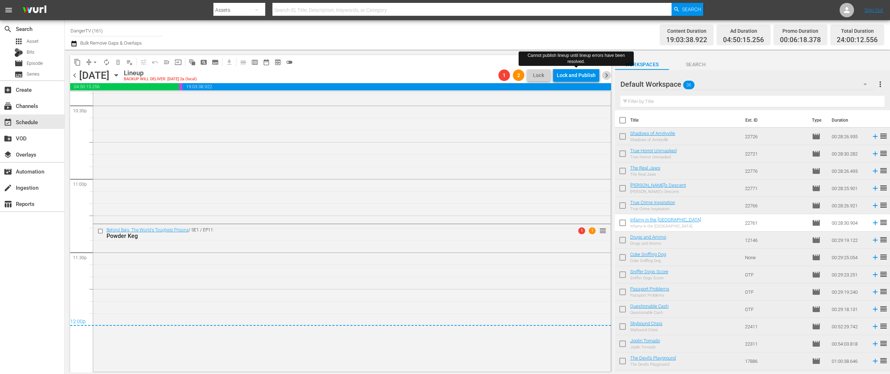
click at [605, 77] on span "chevron_right" at bounding box center [606, 75] width 9 height 9
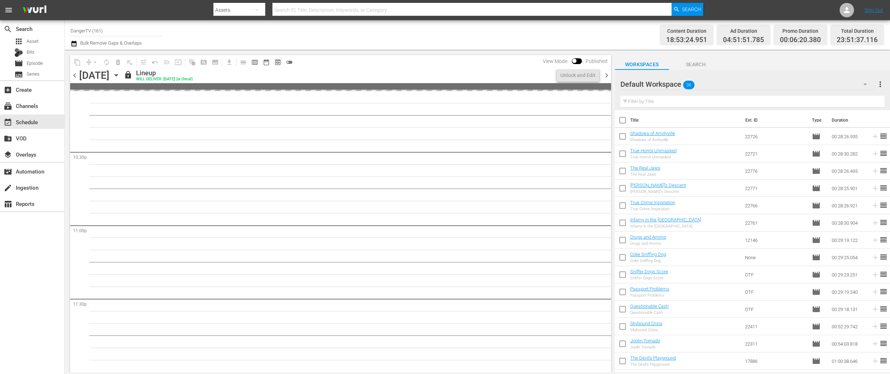
scroll to position [3270, 0]
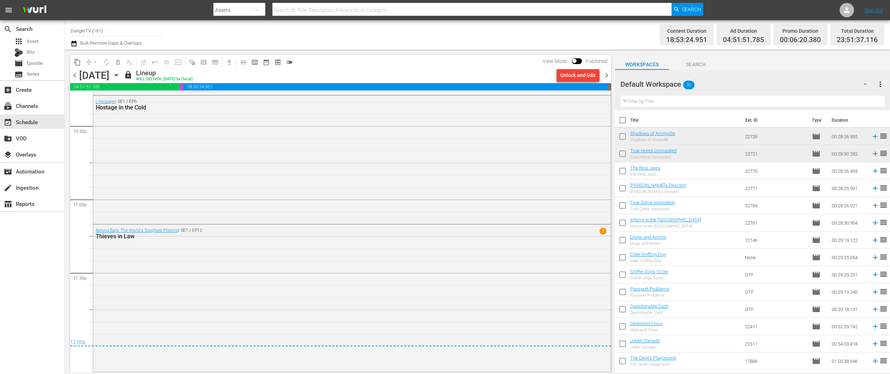
click at [578, 77] on div "Unlock and Edit" at bounding box center [577, 75] width 35 height 13
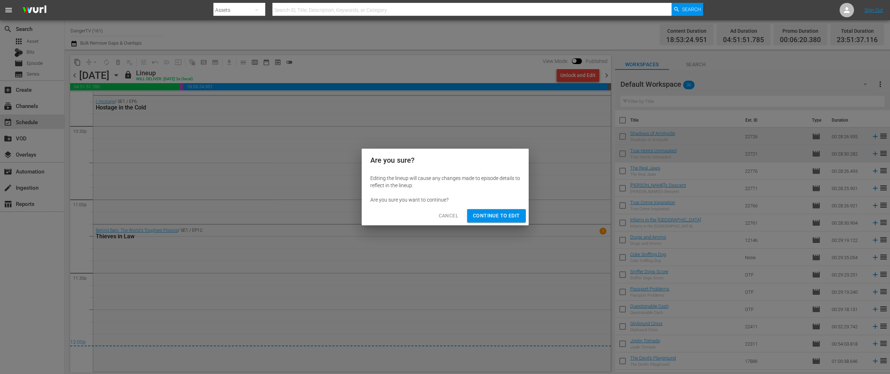
click at [487, 215] on span "Continue to Edit" at bounding box center [496, 215] width 47 height 9
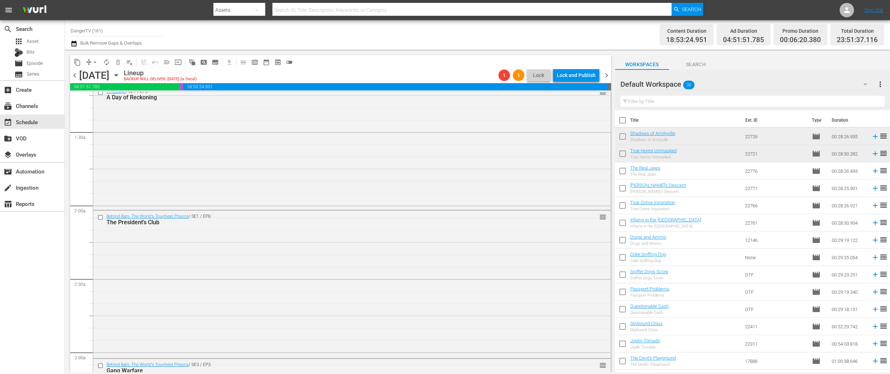
scroll to position [0, 0]
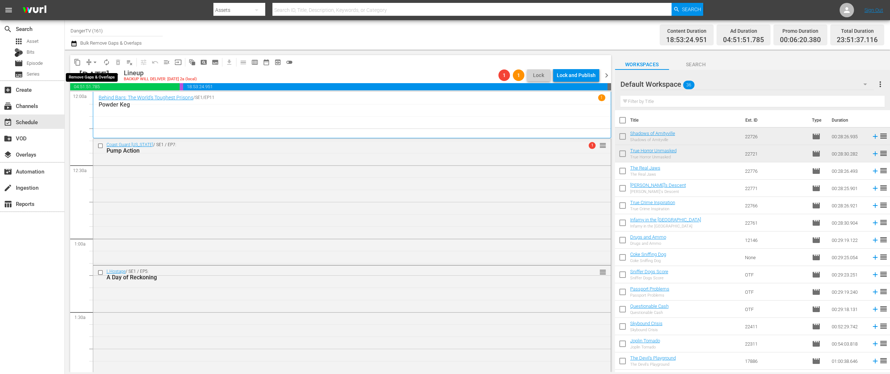
click at [98, 60] on span "arrow_drop_down" at bounding box center [94, 62] width 7 height 7
click at [108, 99] on li "Align to End of Previous Day" at bounding box center [96, 101] width 76 height 12
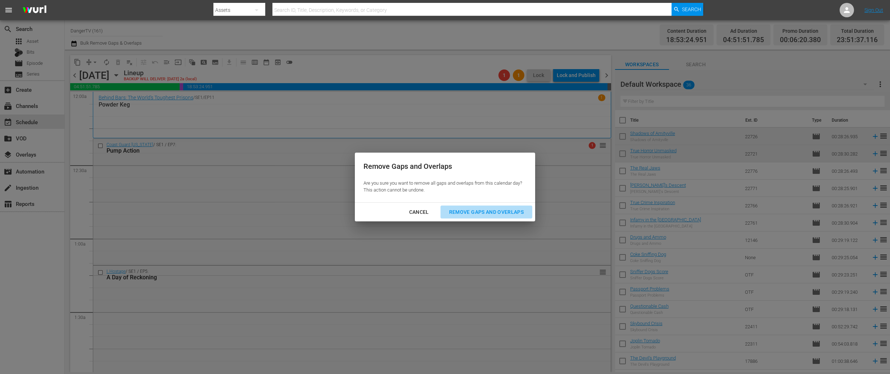
click at [485, 211] on div "Remove Gaps and Overlaps" at bounding box center [486, 212] width 86 height 9
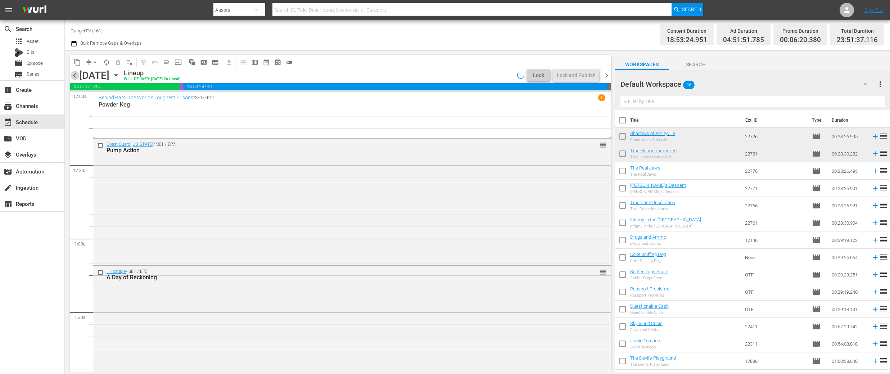
click at [75, 75] on span "chevron_left" at bounding box center [74, 75] width 9 height 9
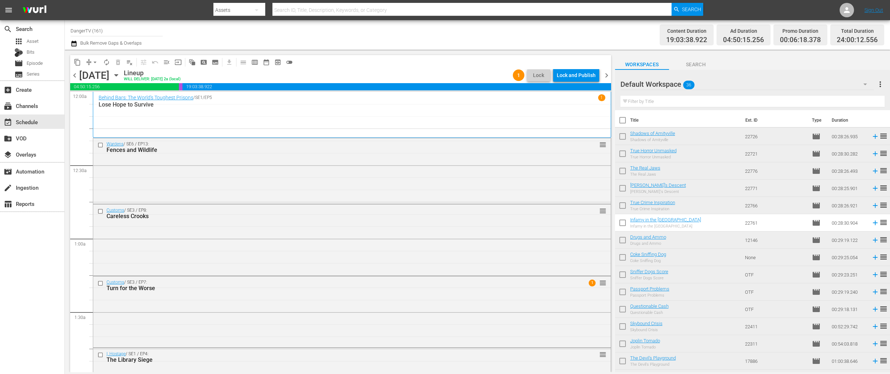
click at [578, 77] on div "Lock and Publish" at bounding box center [576, 75] width 39 height 13
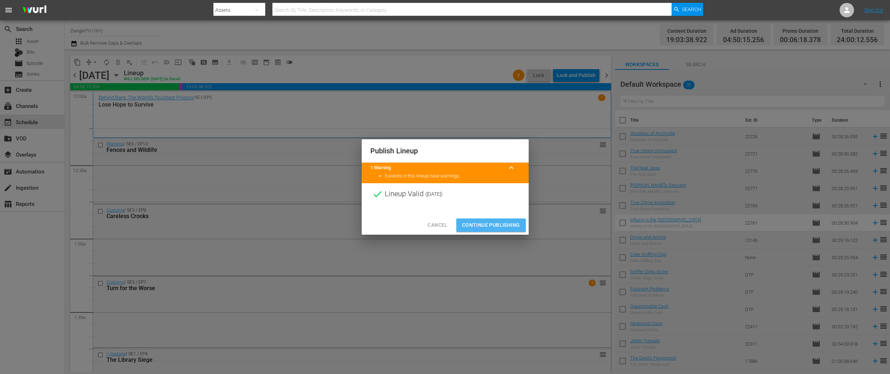
click at [490, 226] on span "Continue Publishing" at bounding box center [491, 225] width 58 height 9
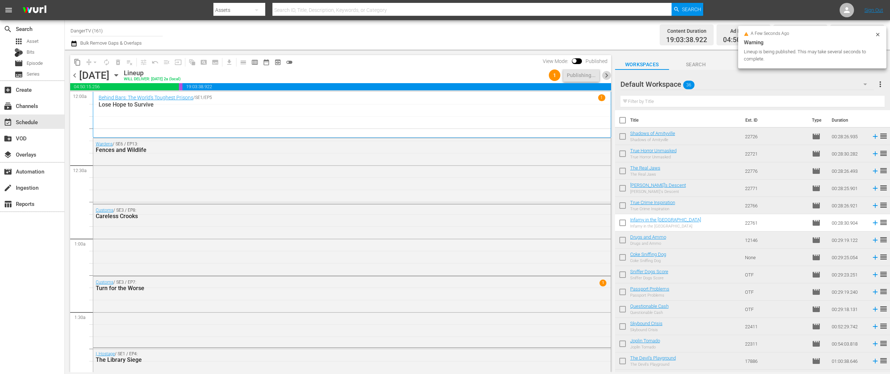
click at [607, 76] on span "chevron_right" at bounding box center [606, 75] width 9 height 9
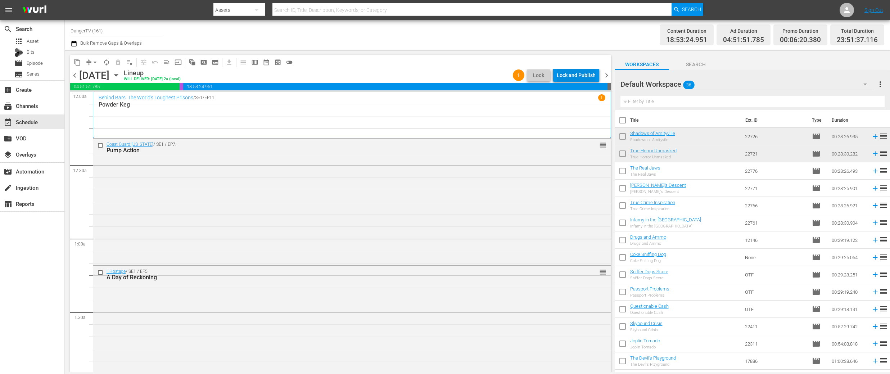
click at [584, 74] on div "Lock and Publish" at bounding box center [576, 75] width 39 height 13
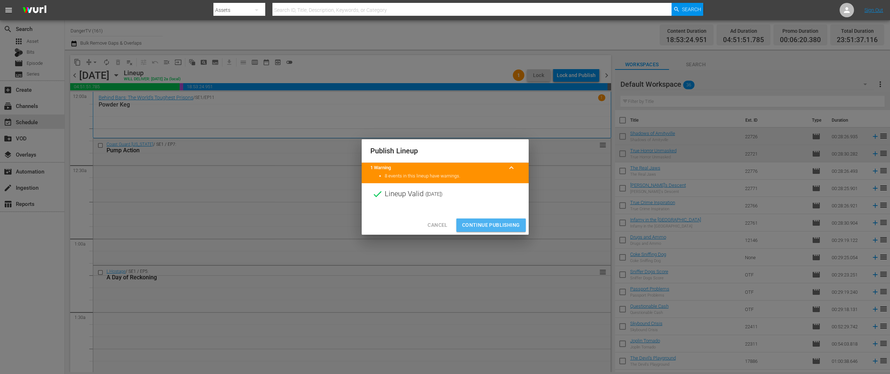
click at [492, 221] on span "Continue Publishing" at bounding box center [491, 225] width 58 height 9
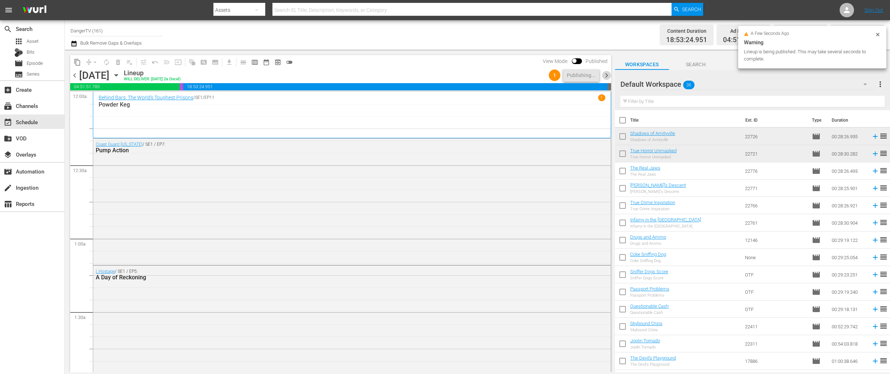
click at [608, 76] on span "chevron_right" at bounding box center [606, 75] width 9 height 9
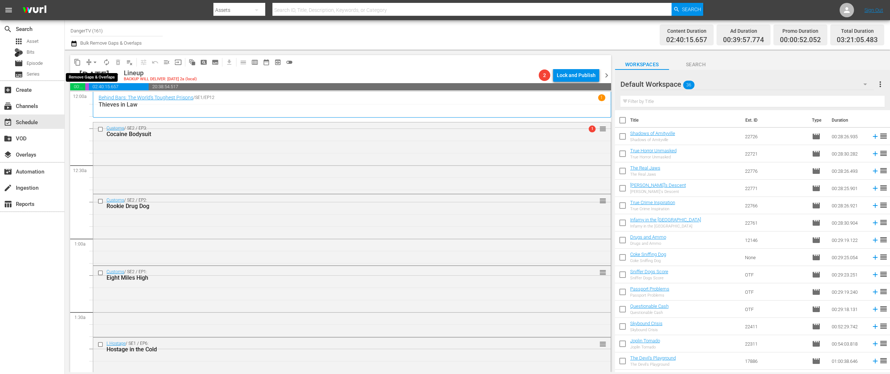
click at [95, 62] on span "arrow_drop_down" at bounding box center [94, 62] width 7 height 7
click at [103, 100] on li "Align to End of Previous Day" at bounding box center [96, 101] width 76 height 12
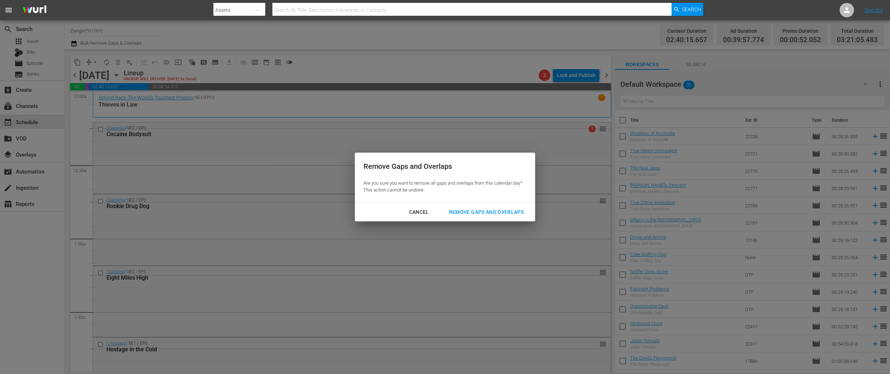
click at [486, 211] on div "Remove Gaps and Overlaps" at bounding box center [486, 212] width 86 height 9
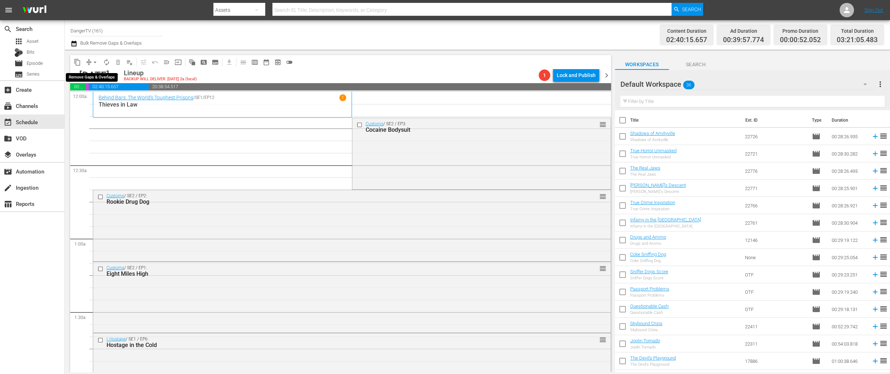
click at [96, 62] on span "arrow_drop_down" at bounding box center [94, 62] width 7 height 7
click at [116, 101] on li "Align to End of Previous Day" at bounding box center [96, 101] width 76 height 12
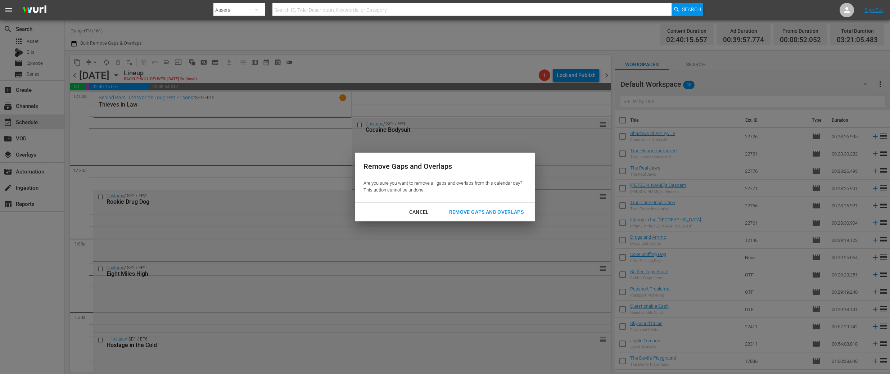
click at [496, 214] on div "Remove Gaps and Overlaps" at bounding box center [486, 212] width 86 height 9
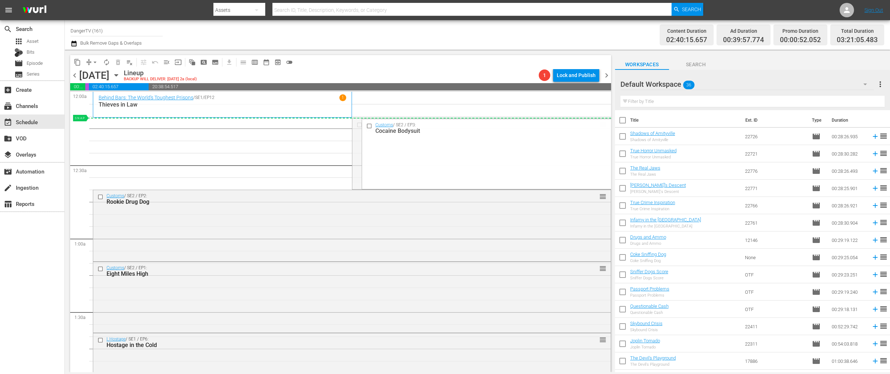
drag, startPoint x: 596, startPoint y: 123, endPoint x: 329, endPoint y: 124, distance: 266.7
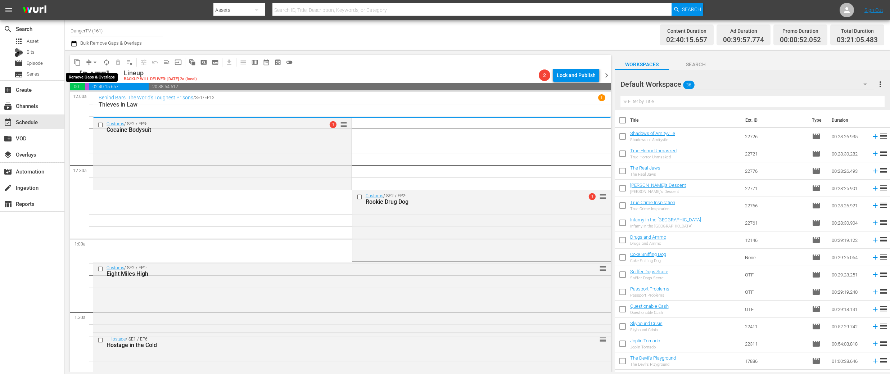
click at [95, 64] on span "arrow_drop_down" at bounding box center [94, 62] width 7 height 7
click at [100, 98] on li "Align to End of Previous Day" at bounding box center [96, 101] width 76 height 12
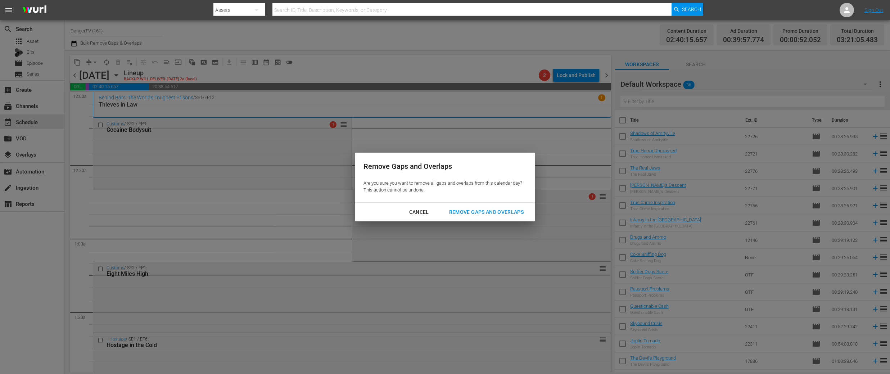
click at [486, 212] on div "Remove Gaps and Overlaps" at bounding box center [486, 212] width 86 height 9
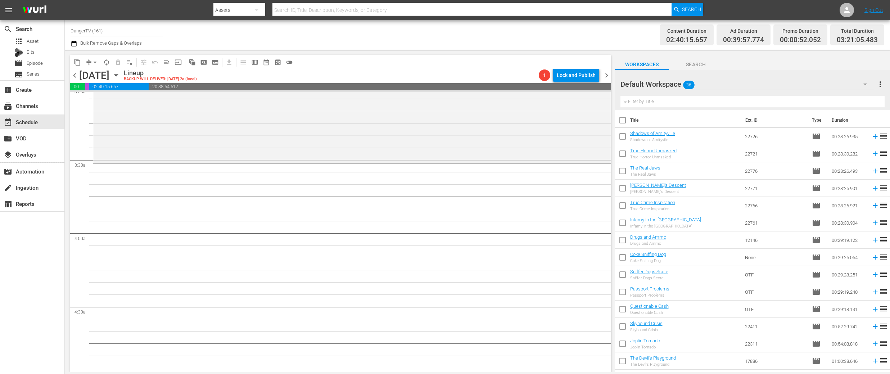
scroll to position [448, 0]
click at [625, 120] on input "checkbox" at bounding box center [622, 121] width 15 height 15
checkbox input "true"
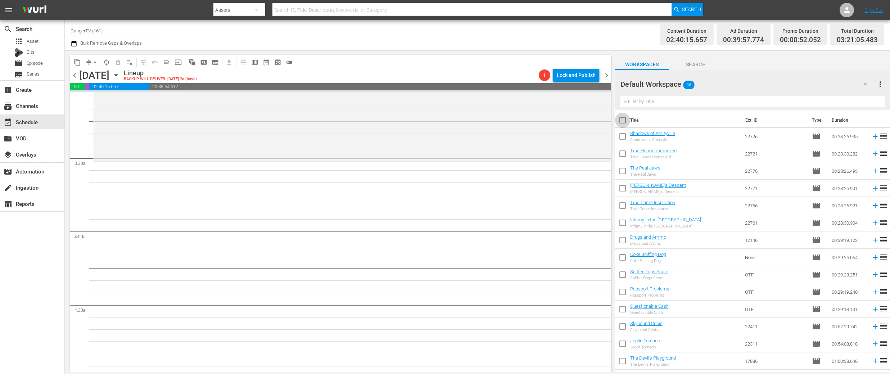
checkbox input "true"
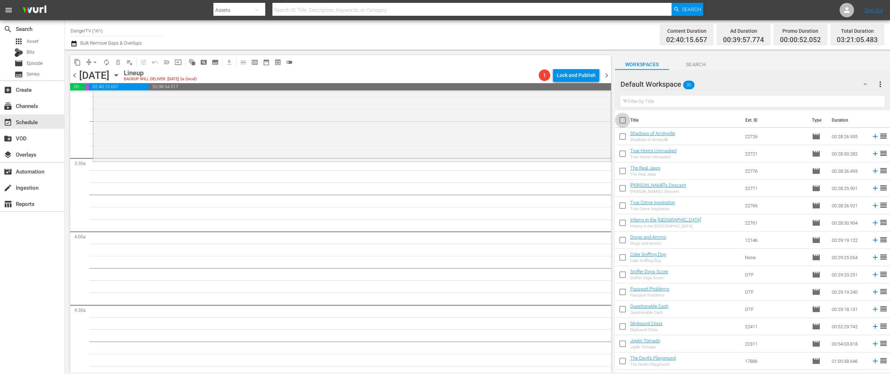
checkbox input "true"
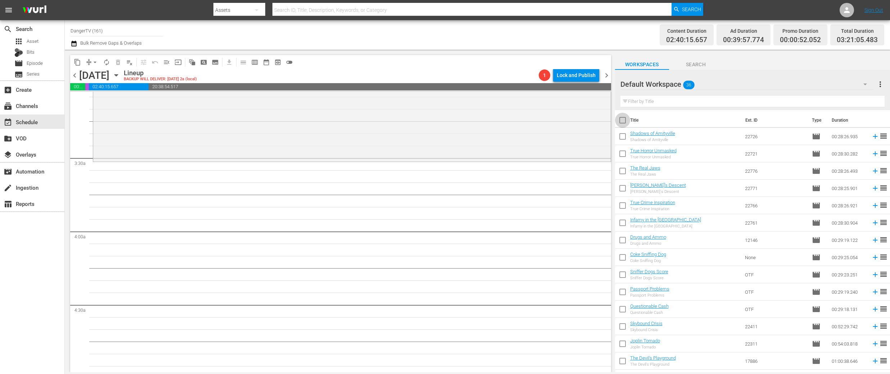
checkbox input "true"
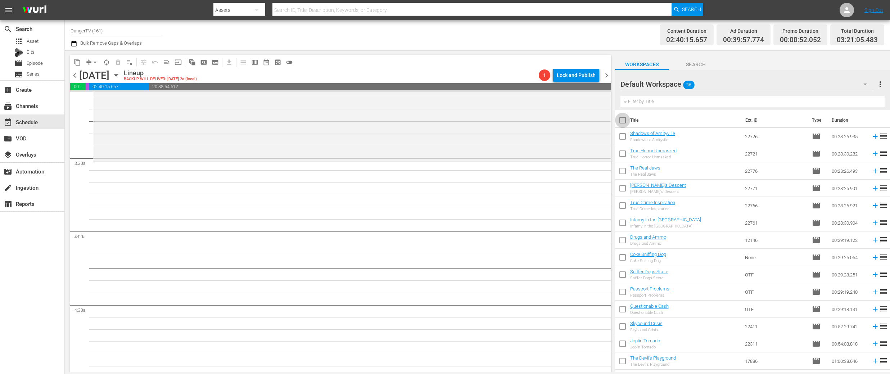
checkbox input "true"
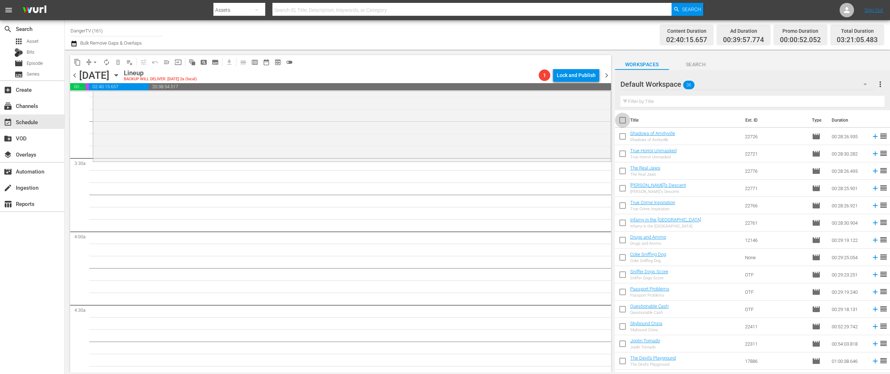
checkbox input "true"
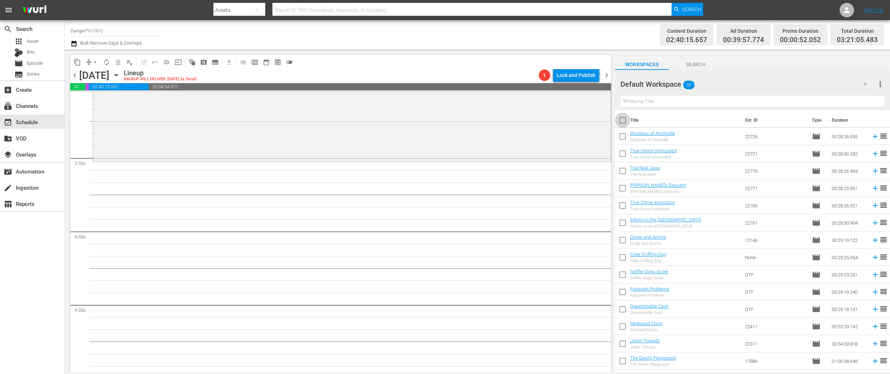
checkbox input "true"
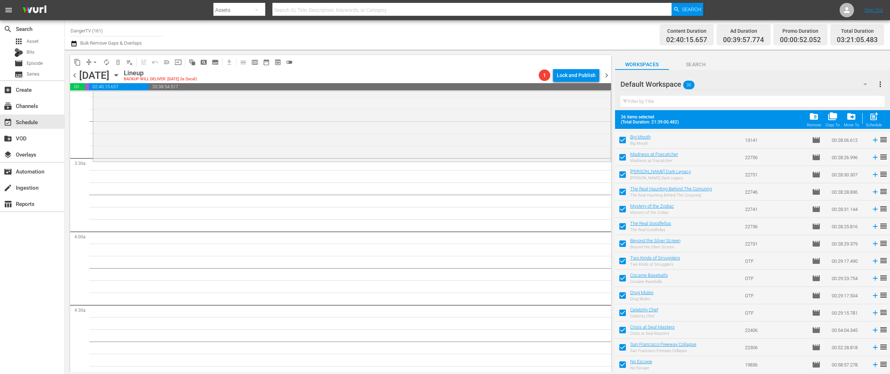
scroll to position [395, 0]
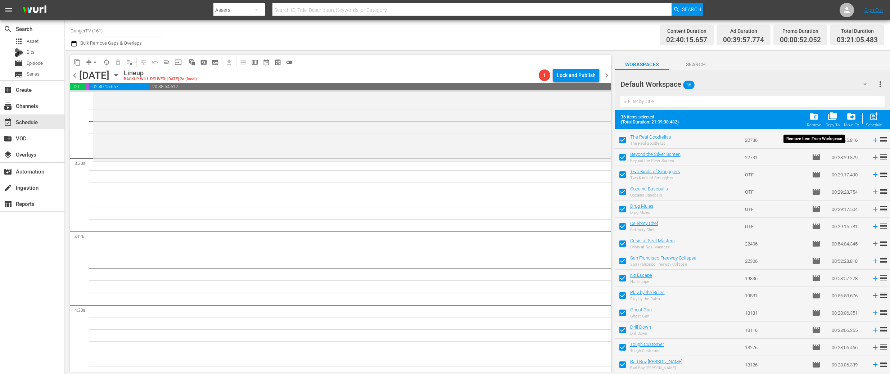
click at [813, 116] on span "folder_delete" at bounding box center [814, 117] width 10 height 10
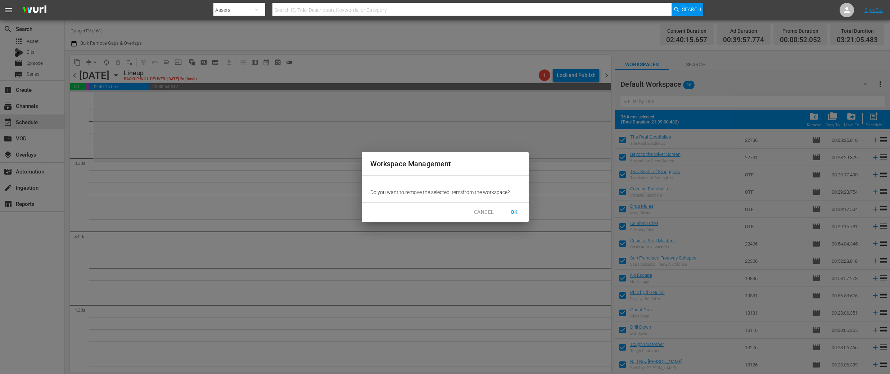
click at [515, 211] on span "OK" at bounding box center [515, 212] width 12 height 9
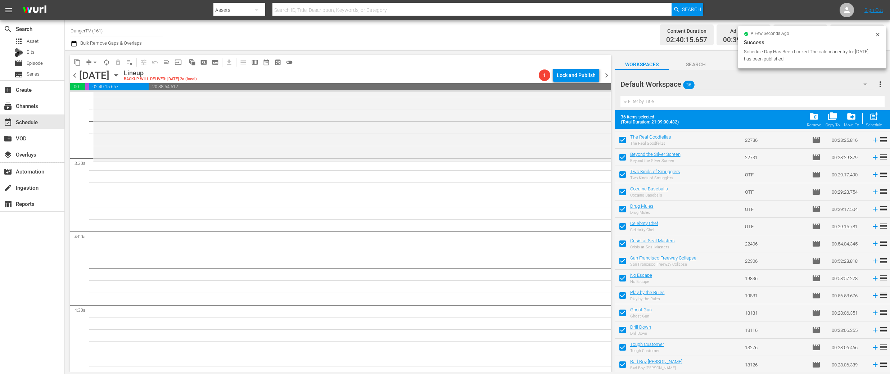
checkbox input "false"
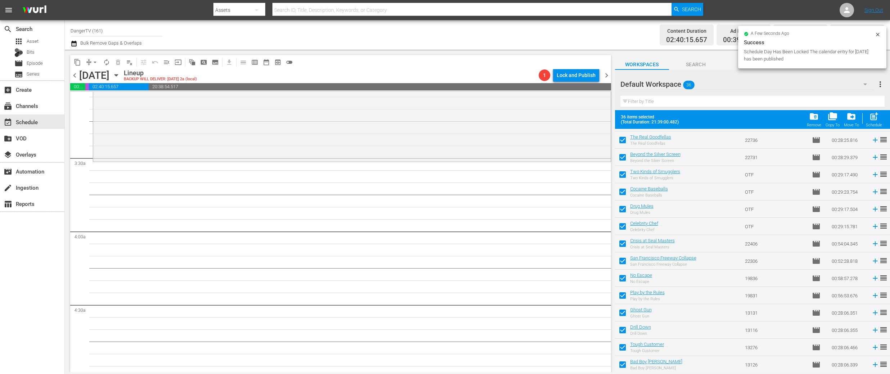
checkbox input "false"
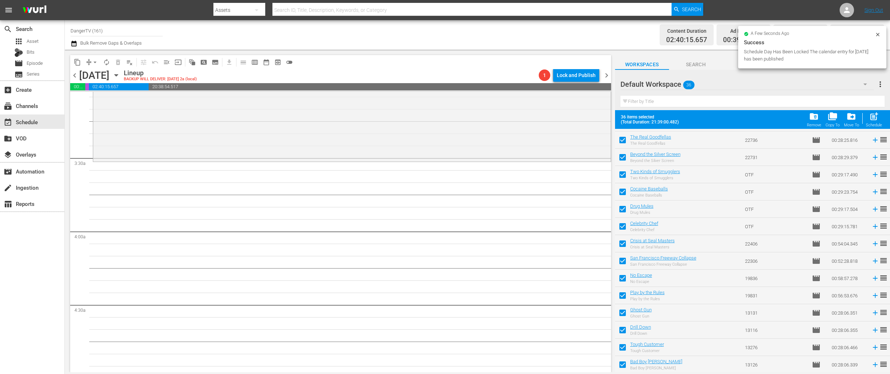
checkbox input "false"
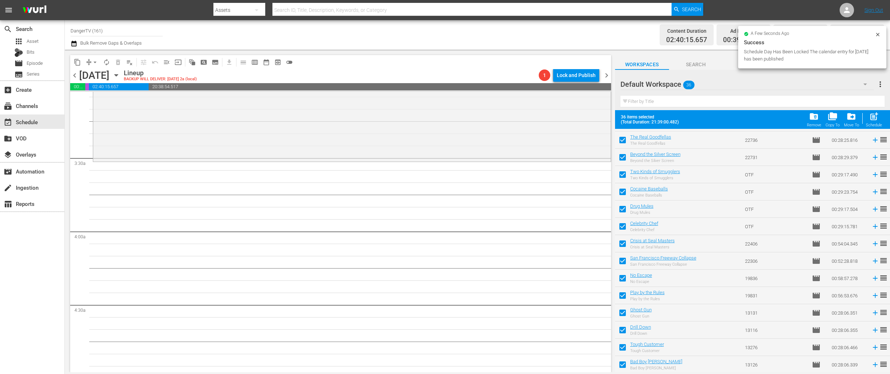
checkbox input "false"
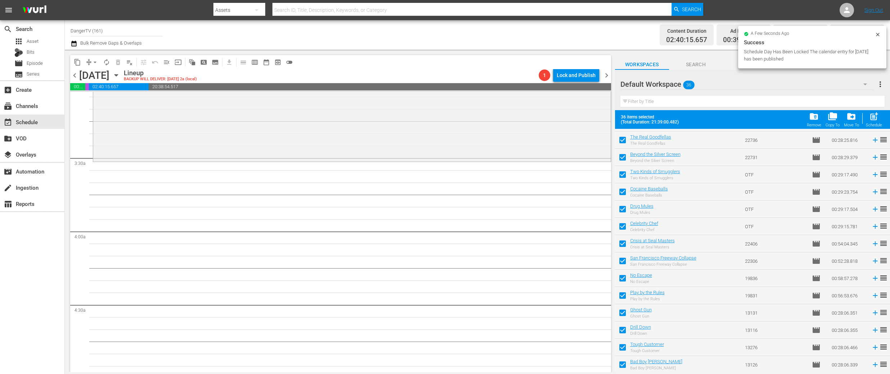
checkbox input "false"
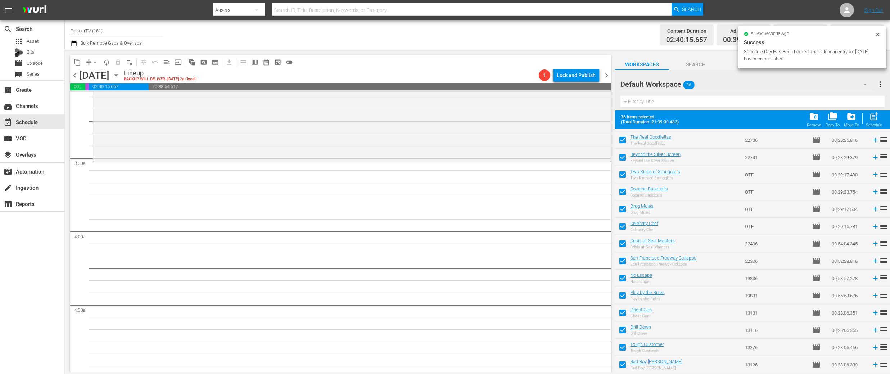
checkbox input "false"
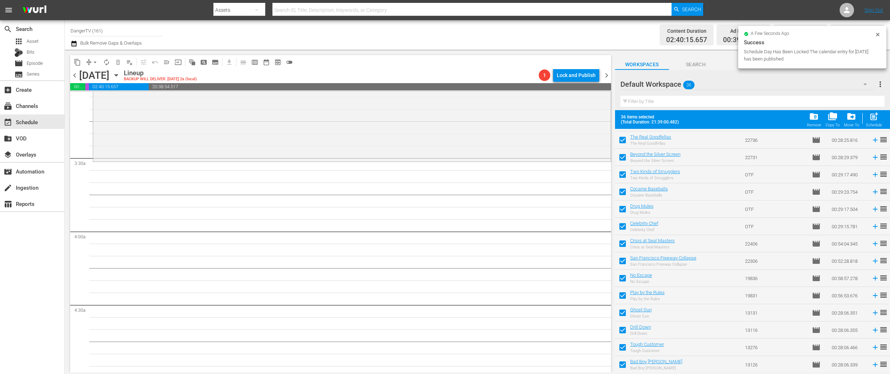
checkbox input "false"
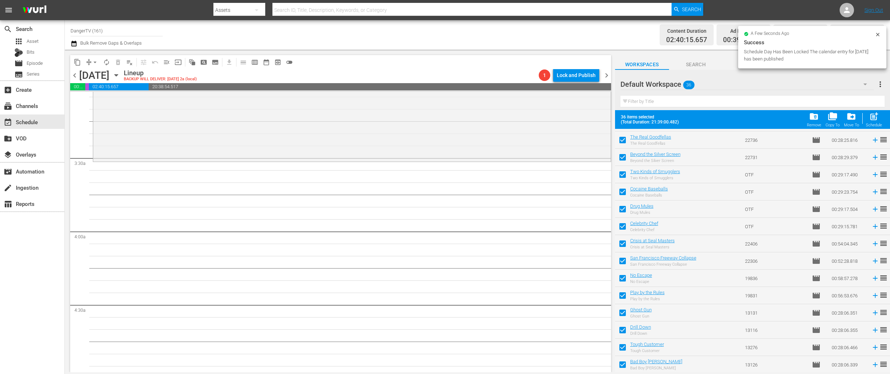
checkbox input "false"
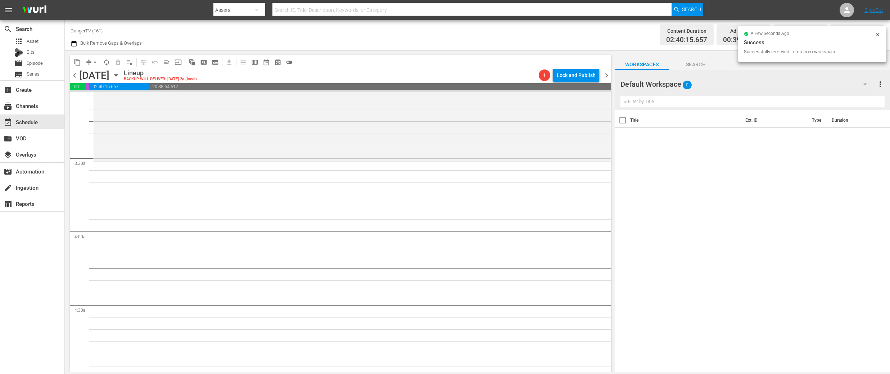
scroll to position [0, 0]
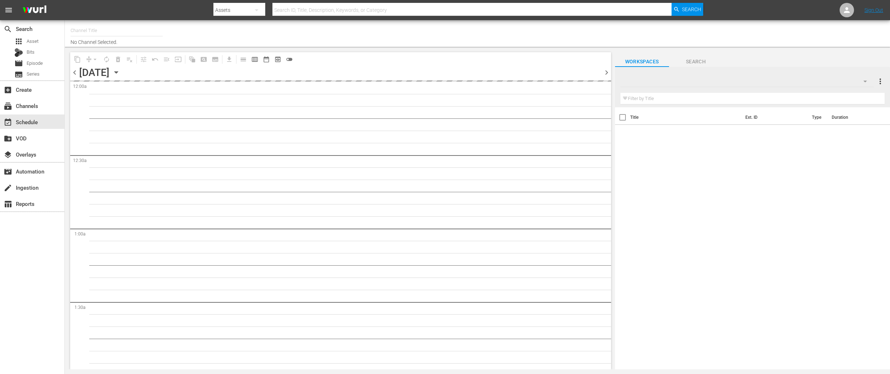
type input "DangerTV (161)"
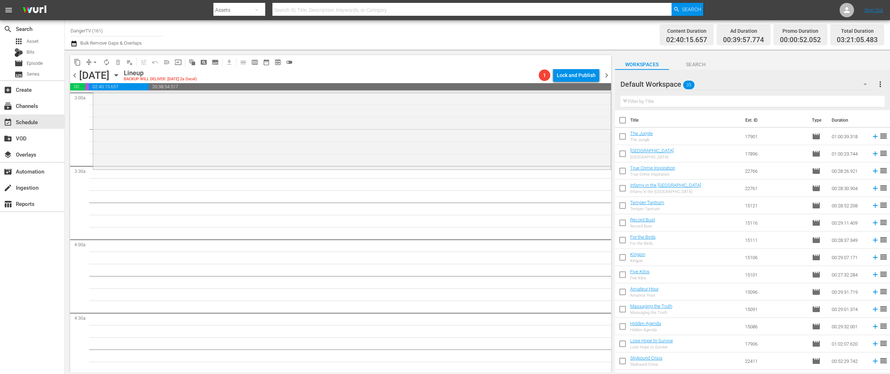
click at [625, 120] on input "checkbox" at bounding box center [622, 121] width 15 height 15
checkbox input "true"
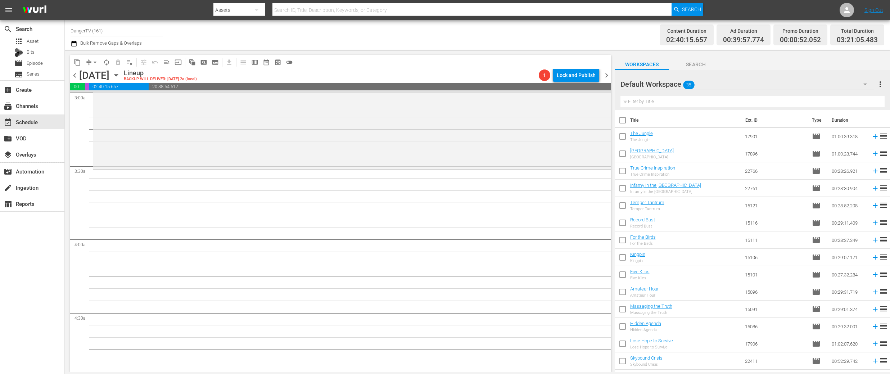
checkbox input "true"
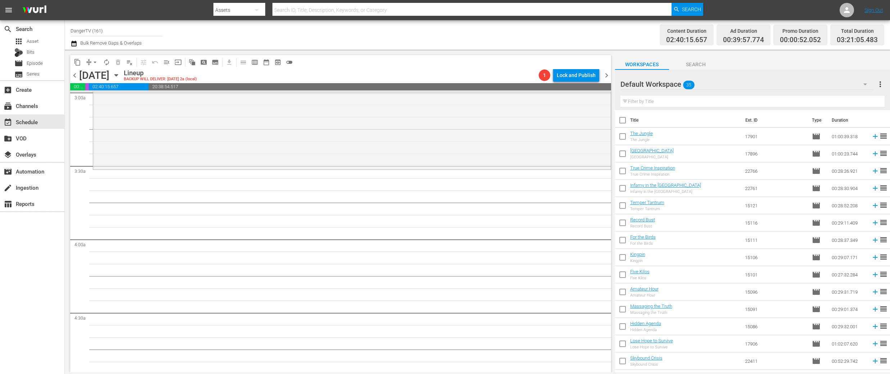
checkbox input "true"
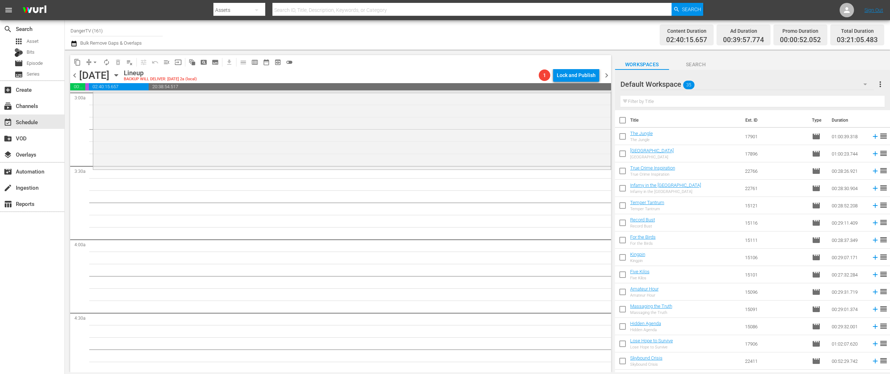
checkbox input "true"
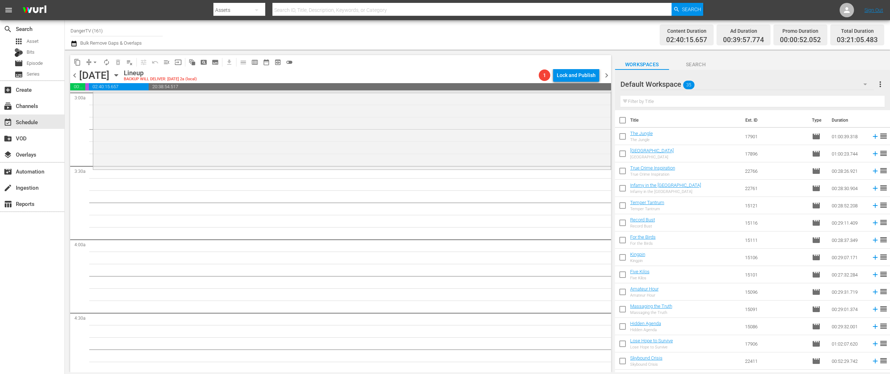
checkbox input "true"
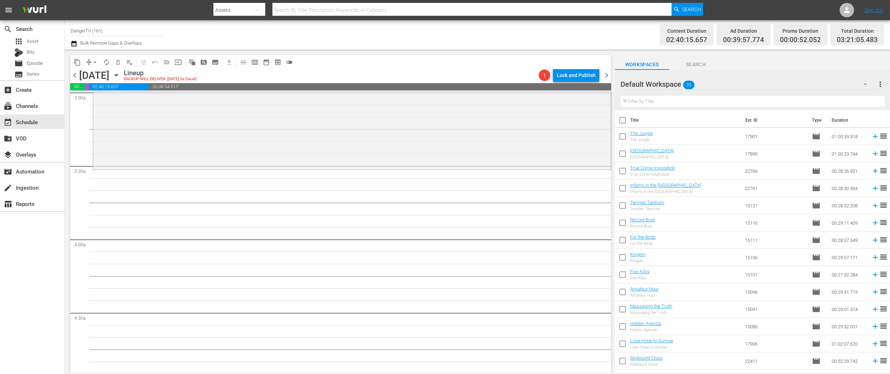
checkbox input "true"
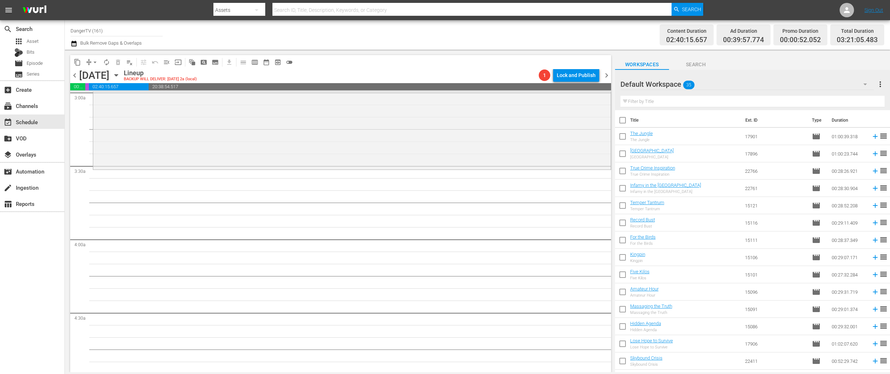
checkbox input "true"
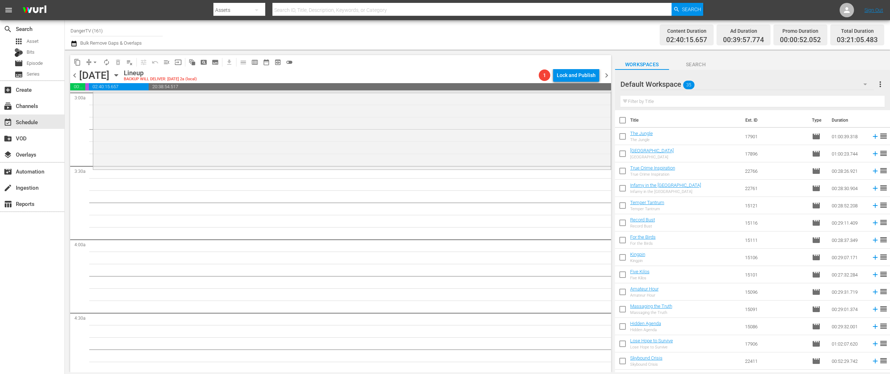
checkbox input "true"
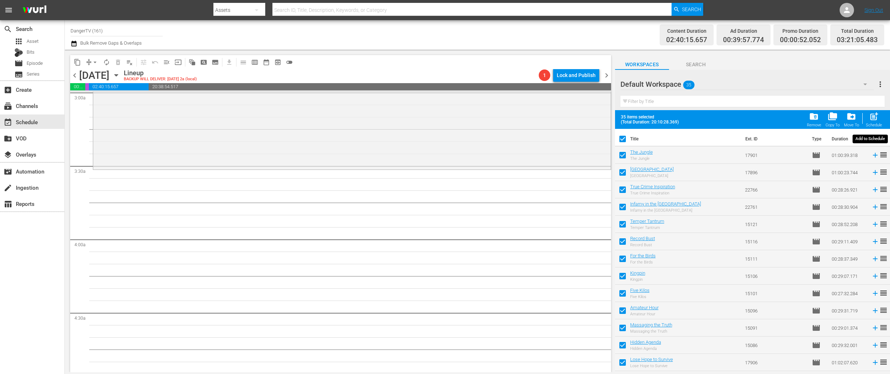
click at [874, 118] on span "post_add" at bounding box center [874, 117] width 10 height 10
checkbox input "false"
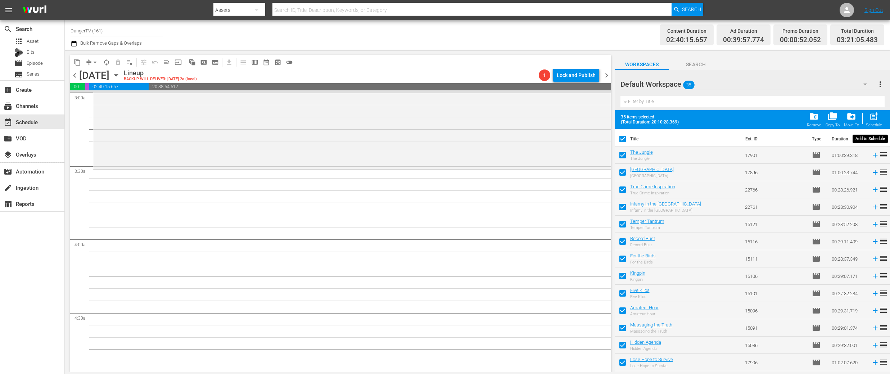
checkbox input "false"
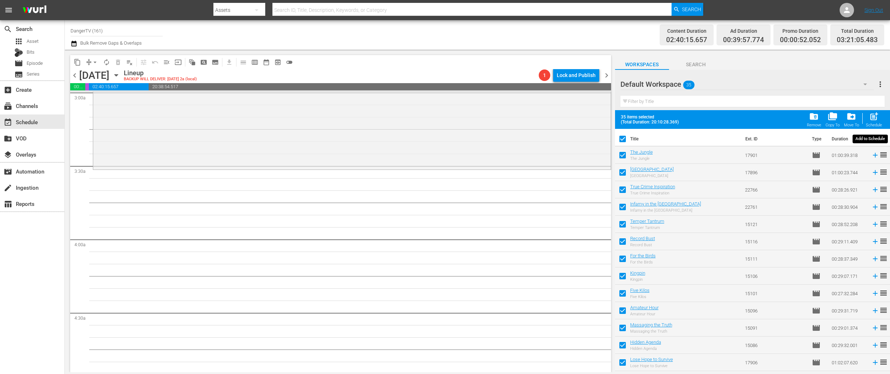
checkbox input "false"
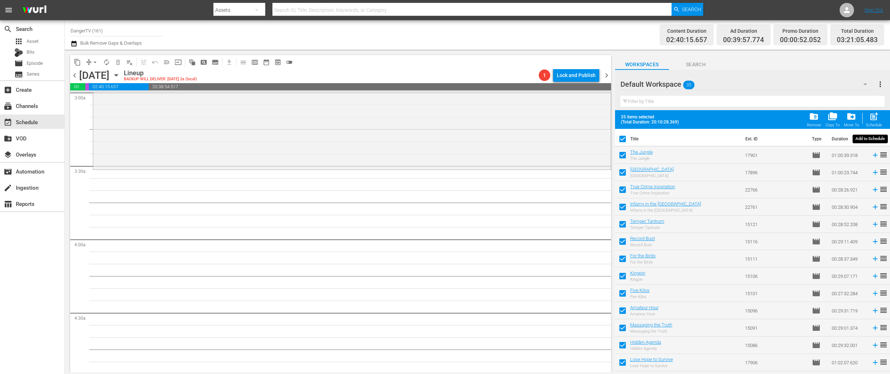
checkbox input "false"
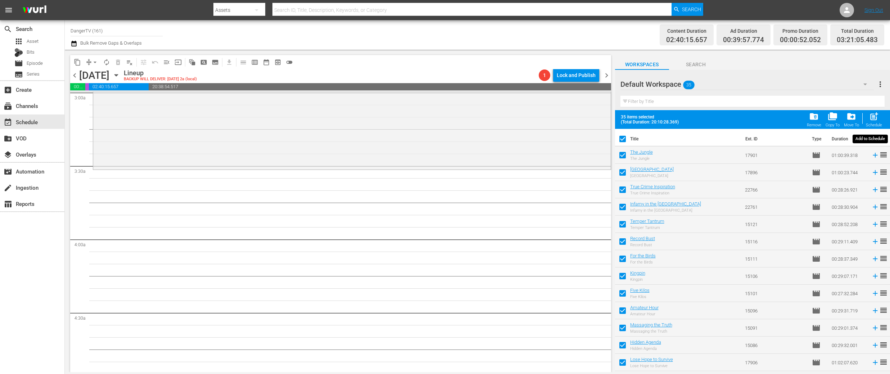
checkbox input "false"
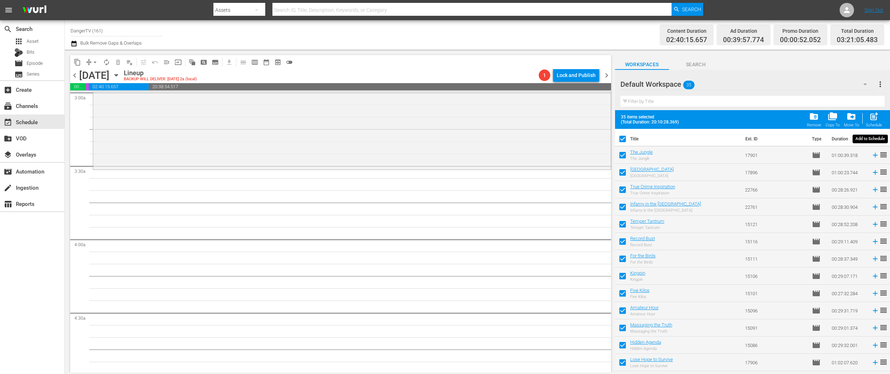
checkbox input "false"
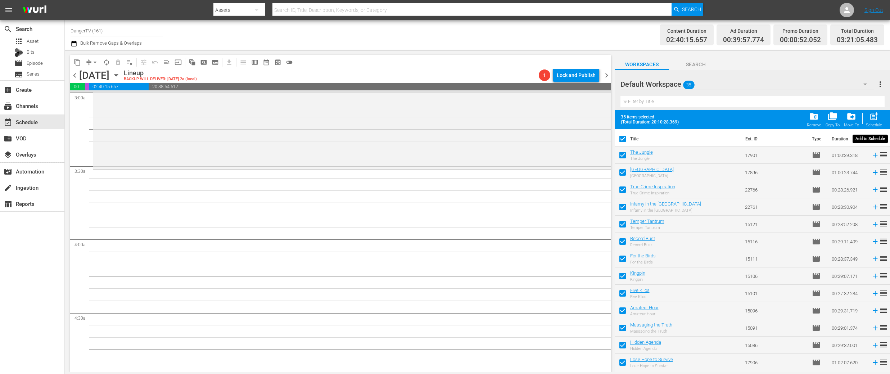
checkbox input "false"
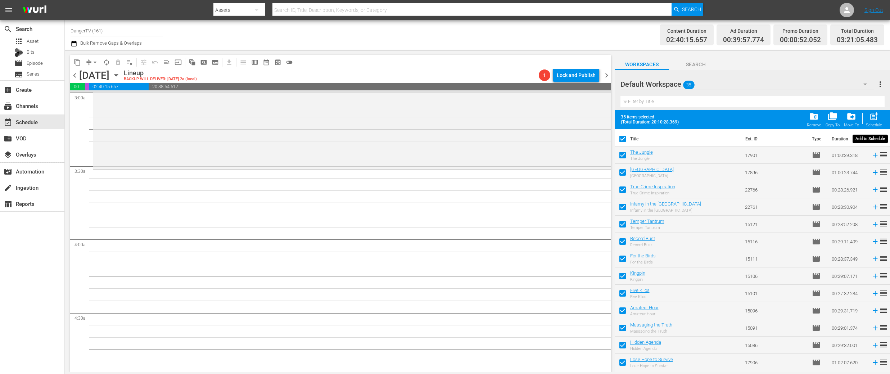
checkbox input "false"
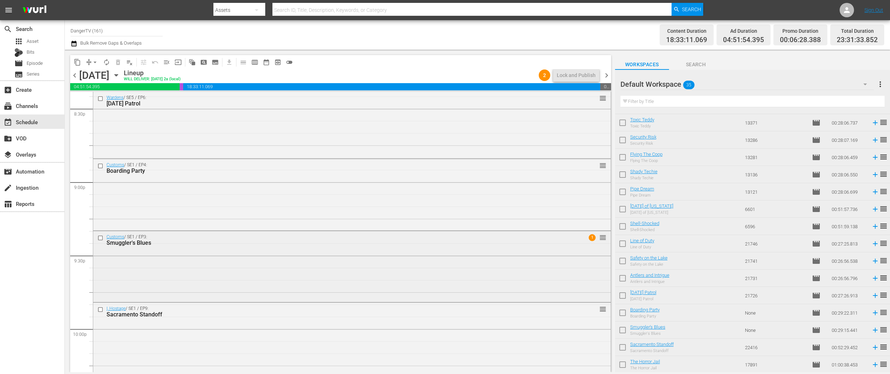
scroll to position [2988, 0]
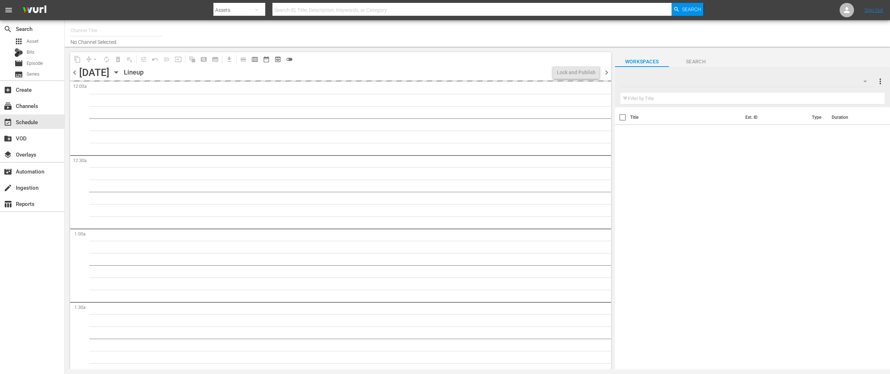
type input "DangerTV (161)"
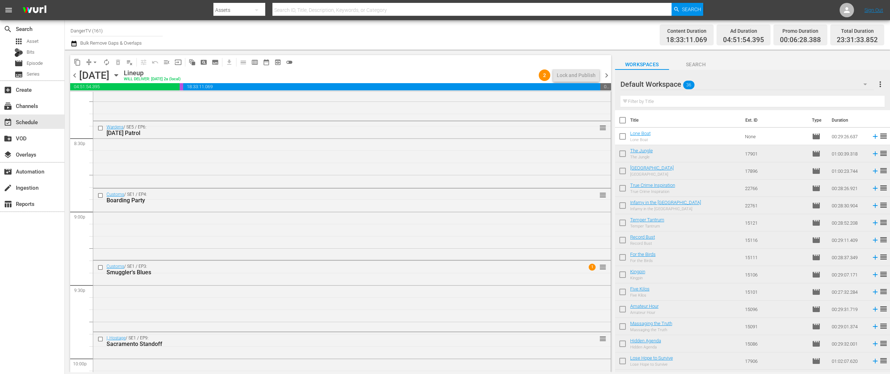
scroll to position [2967, 0]
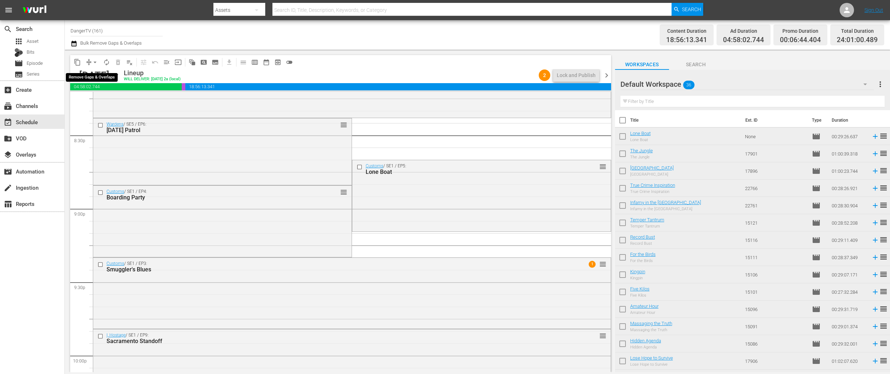
click at [96, 62] on span "arrow_drop_down" at bounding box center [94, 62] width 7 height 7
click at [98, 102] on li "Align to End of Previous Day" at bounding box center [96, 101] width 76 height 12
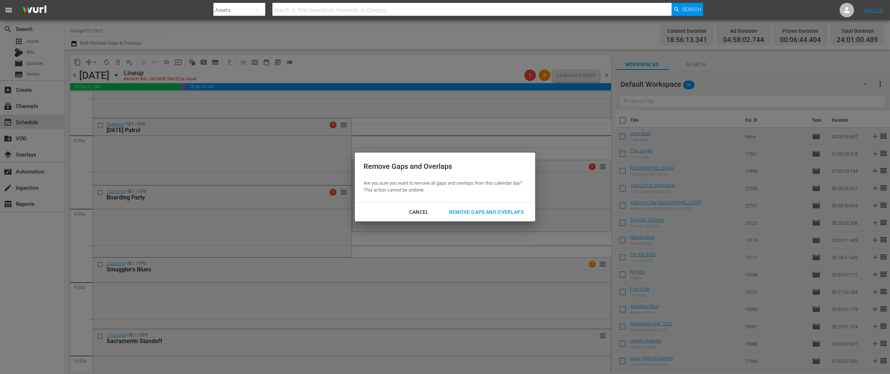
click at [468, 209] on div "Remove Gaps and Overlaps" at bounding box center [486, 212] width 86 height 9
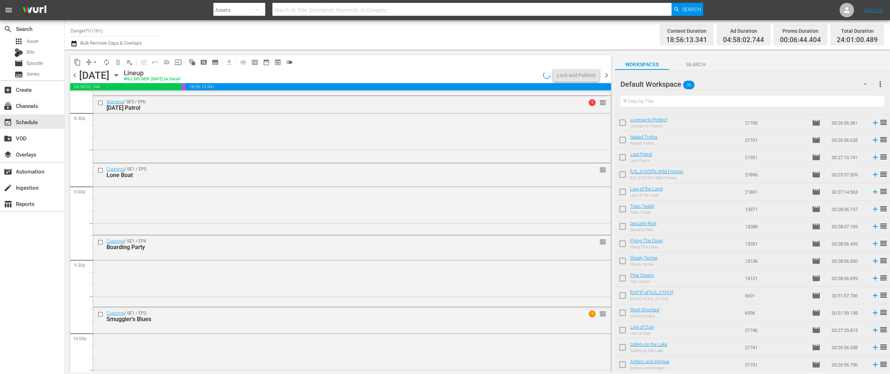
scroll to position [377, 0]
click at [623, 313] on input "checkbox" at bounding box center [622, 314] width 15 height 15
checkbox input "true"
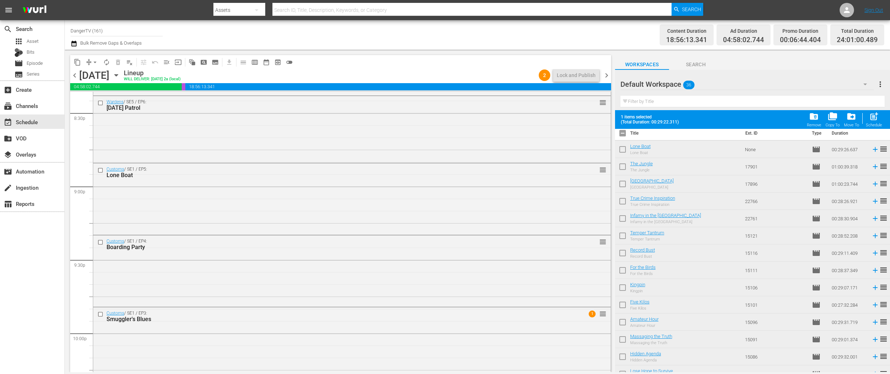
scroll to position [0, 0]
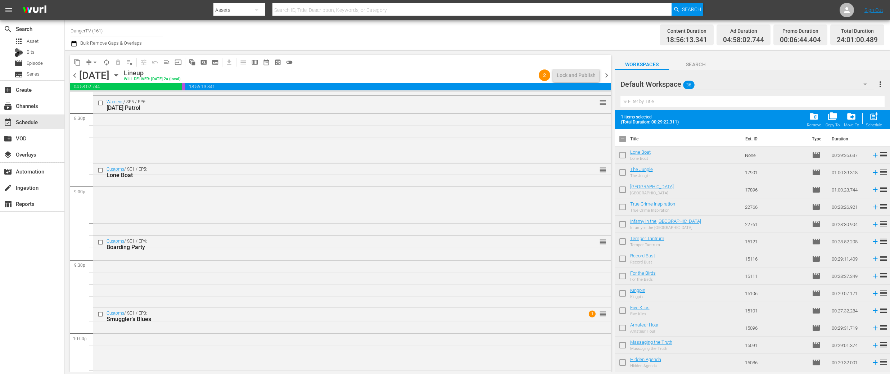
click at [623, 153] on input "checkbox" at bounding box center [622, 156] width 15 height 15
checkbox input "true"
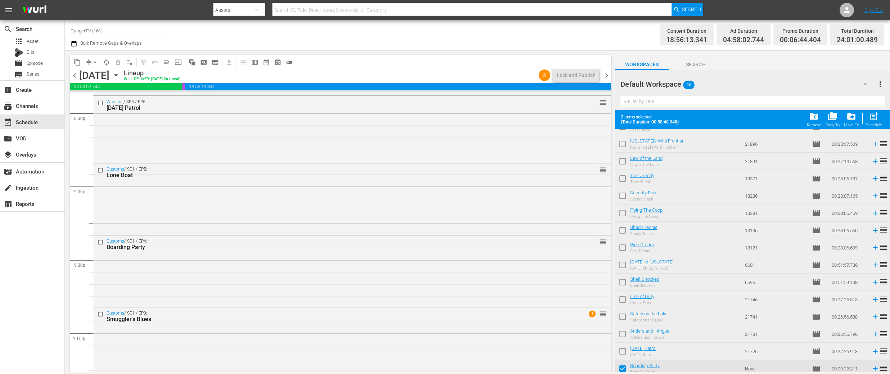
scroll to position [395, 0]
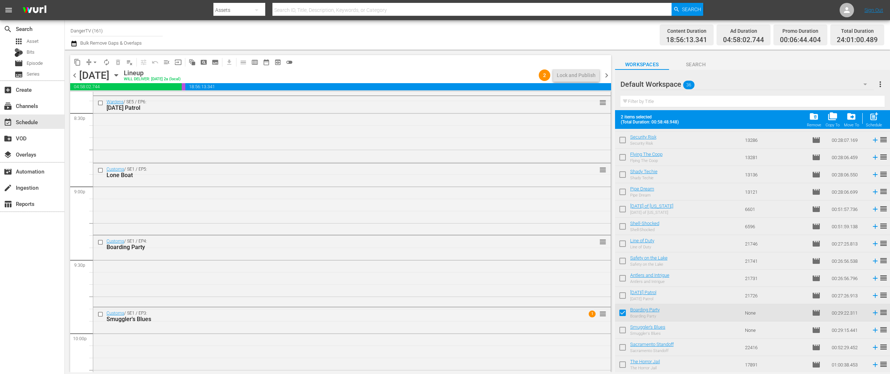
click at [625, 330] on input "checkbox" at bounding box center [622, 331] width 15 height 15
checkbox input "true"
click at [625, 349] on input "checkbox" at bounding box center [622, 348] width 15 height 15
checkbox input "true"
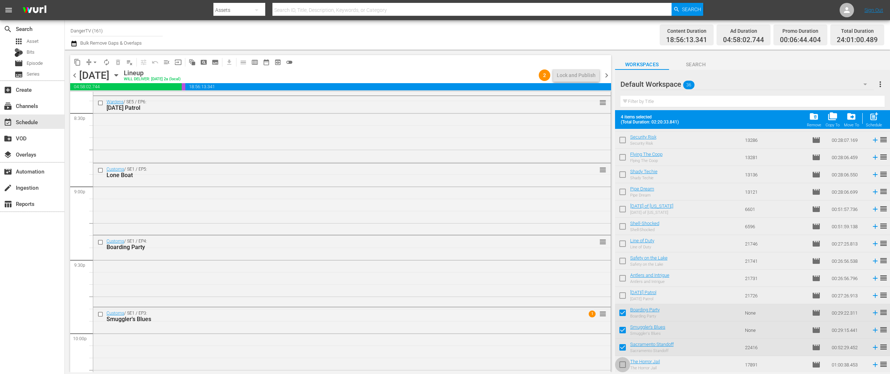
click at [623, 363] on input "checkbox" at bounding box center [622, 366] width 15 height 15
checkbox input "true"
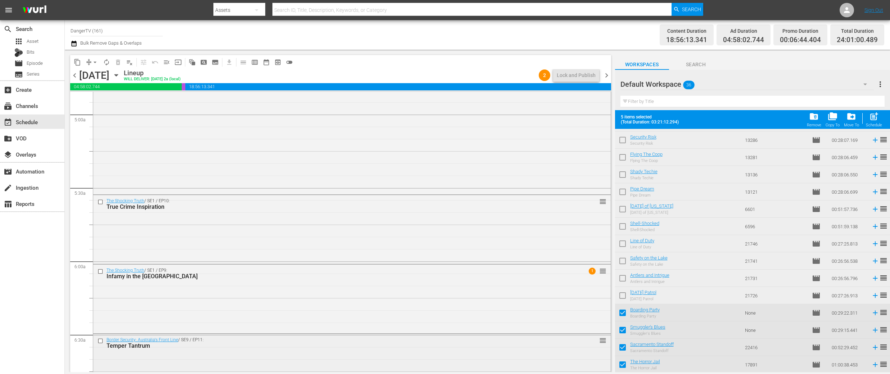
scroll to position [753, 0]
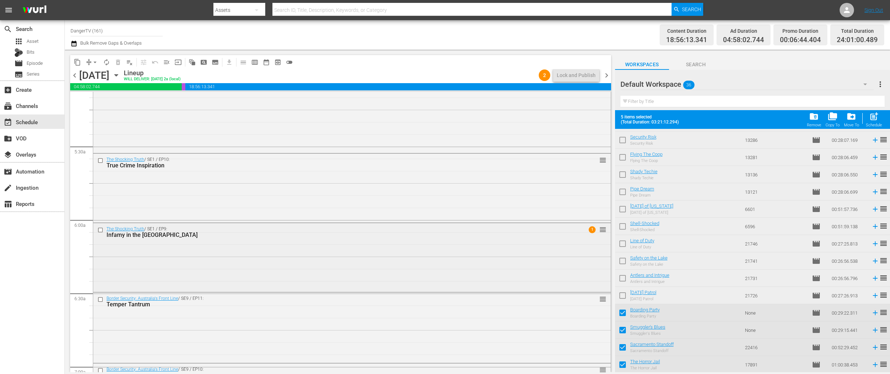
click at [371, 247] on div "The Shocking Truth / SE1 / EP9: Infamy in the Heartland 1 reorder" at bounding box center [352, 257] width 518 height 68
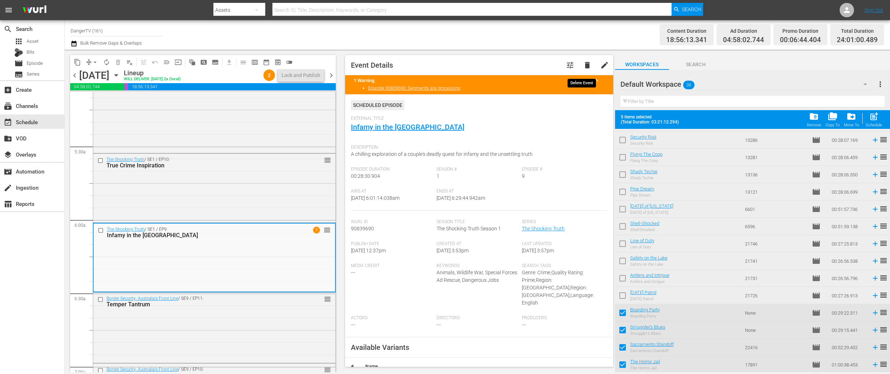
click at [583, 65] on span "delete" at bounding box center [587, 65] width 9 height 9
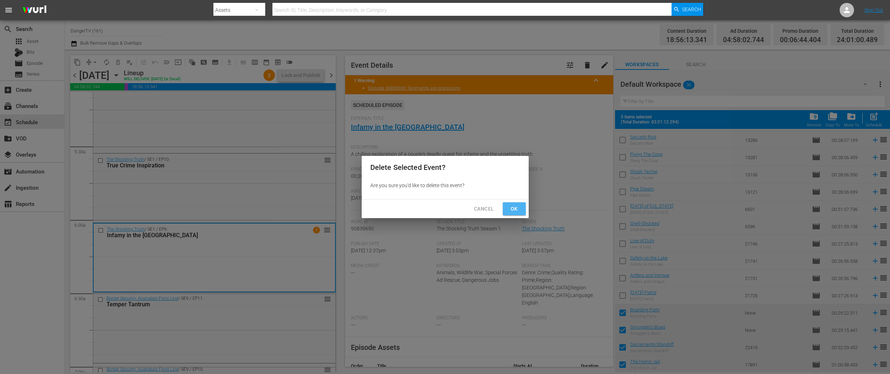
click at [517, 208] on span "Ok" at bounding box center [515, 208] width 12 height 9
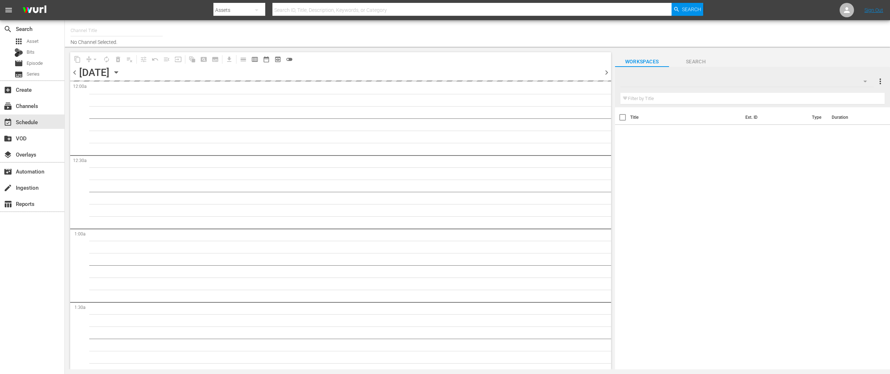
type input "DangerTV (161)"
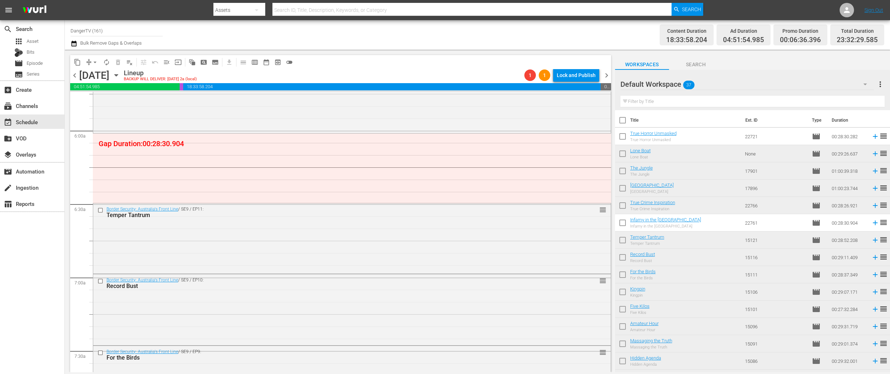
scroll to position [734, 0]
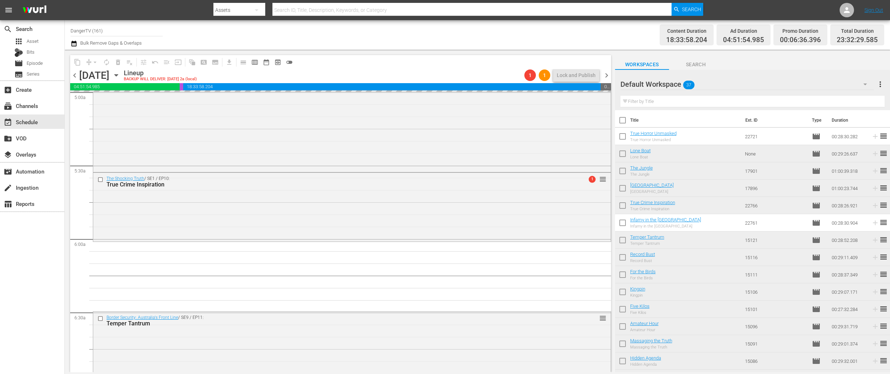
click at [625, 154] on input "checkbox" at bounding box center [622, 155] width 15 height 15
checkbox input "true"
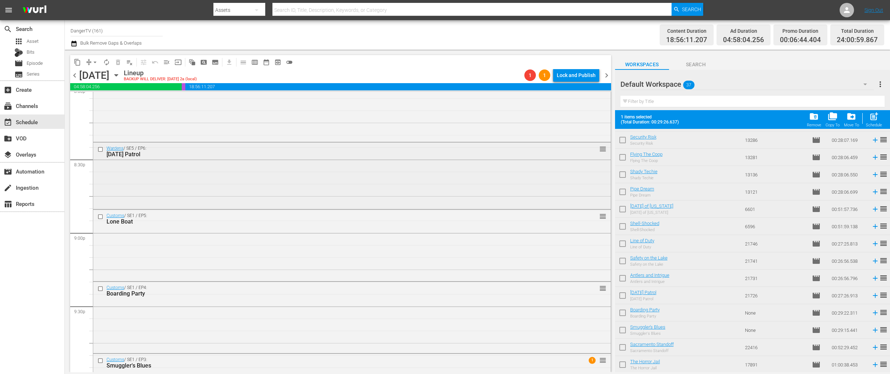
scroll to position [2944, 0]
click at [625, 314] on input "checkbox" at bounding box center [622, 314] width 15 height 15
checkbox input "true"
click at [626, 333] on input "checkbox" at bounding box center [622, 331] width 15 height 15
checkbox input "true"
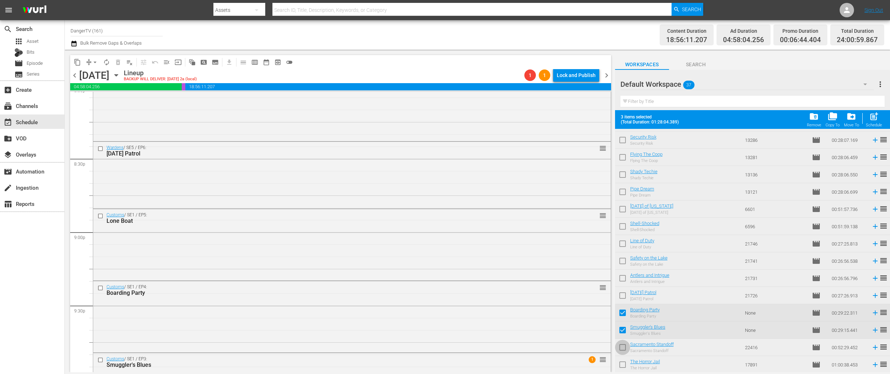
drag, startPoint x: 623, startPoint y: 347, endPoint x: 622, endPoint y: 361, distance: 14.8
click at [623, 347] on input "checkbox" at bounding box center [622, 348] width 15 height 15
checkbox input "true"
drag, startPoint x: 621, startPoint y: 367, endPoint x: 639, endPoint y: 356, distance: 20.5
click at [622, 366] on input "checkbox" at bounding box center [622, 366] width 15 height 15
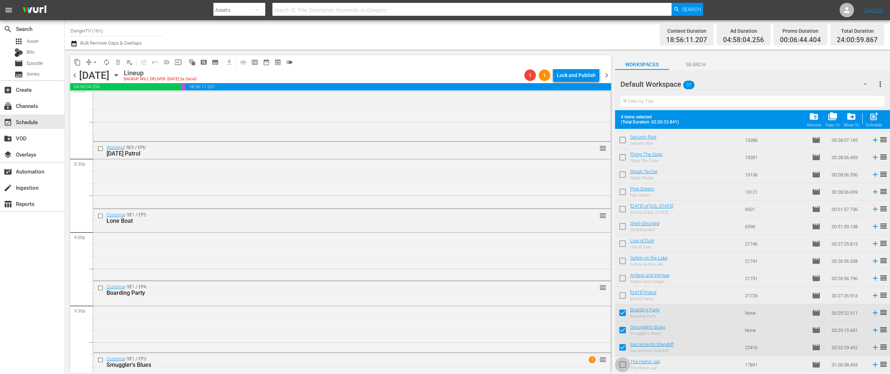
checkbox input "true"
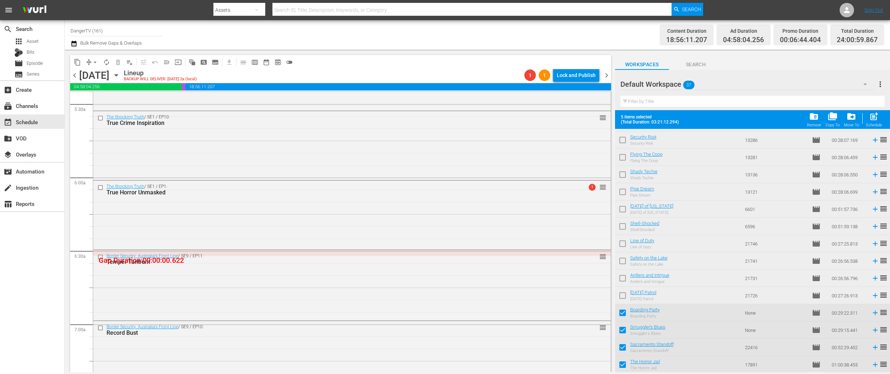
scroll to position [794, 0]
click at [95, 64] on span "arrow_drop_down" at bounding box center [94, 62] width 7 height 7
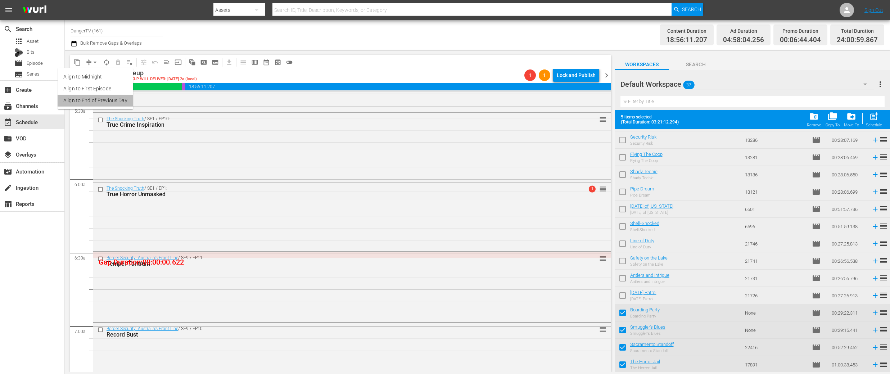
click at [108, 102] on li "Align to End of Previous Day" at bounding box center [96, 101] width 76 height 12
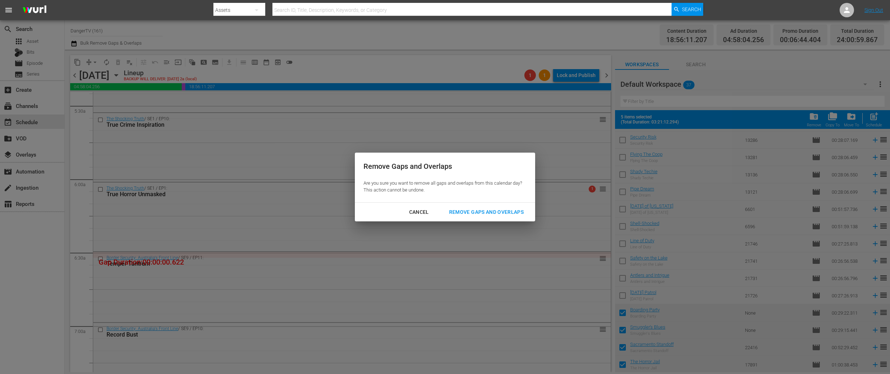
click at [469, 208] on div "Remove Gaps and Overlaps" at bounding box center [486, 212] width 86 height 9
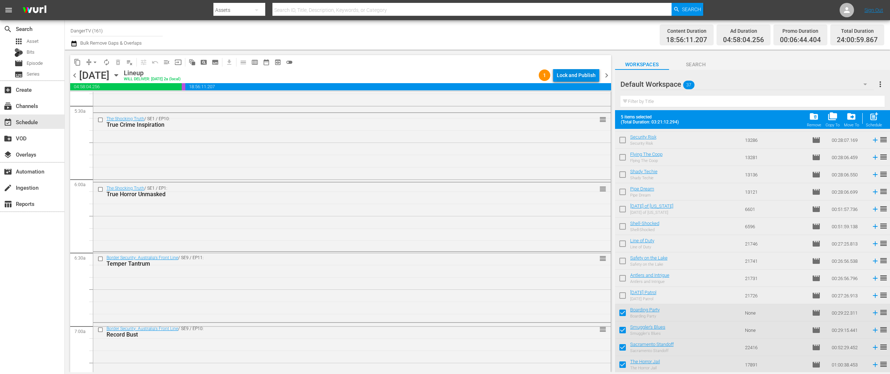
click at [583, 75] on div "Lock and Publish" at bounding box center [576, 75] width 39 height 13
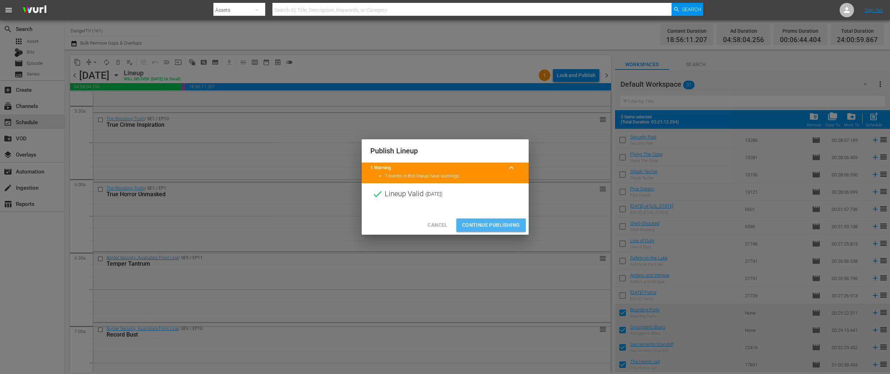
click at [493, 227] on span "Continue Publishing" at bounding box center [491, 225] width 58 height 9
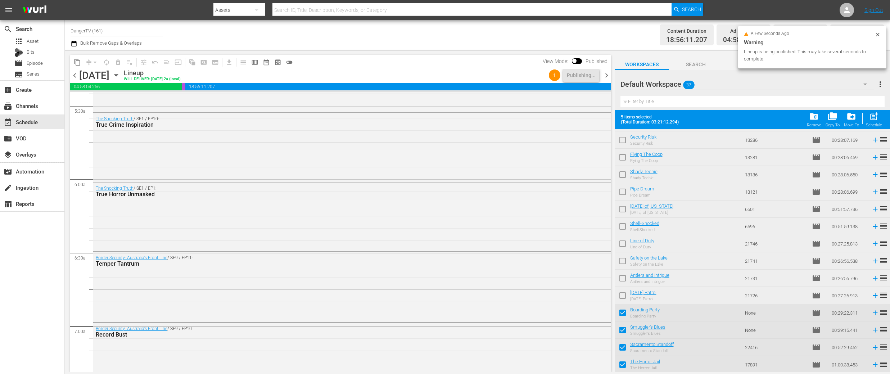
click at [607, 76] on span "chevron_right" at bounding box center [606, 75] width 9 height 9
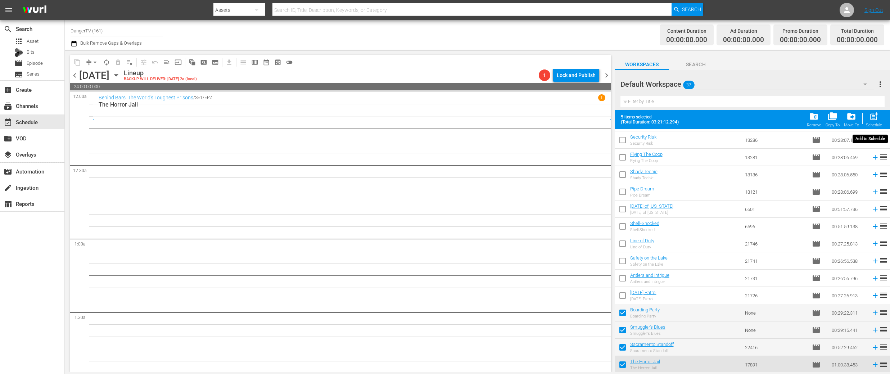
click at [875, 119] on span "post_add" at bounding box center [874, 117] width 10 height 10
checkbox input "false"
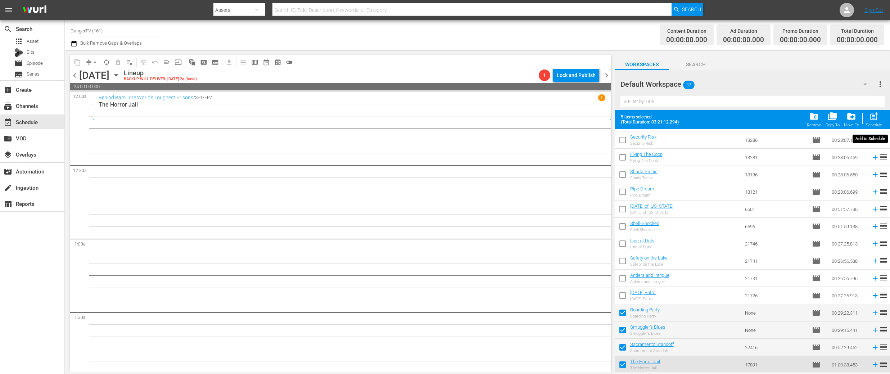
checkbox input "false"
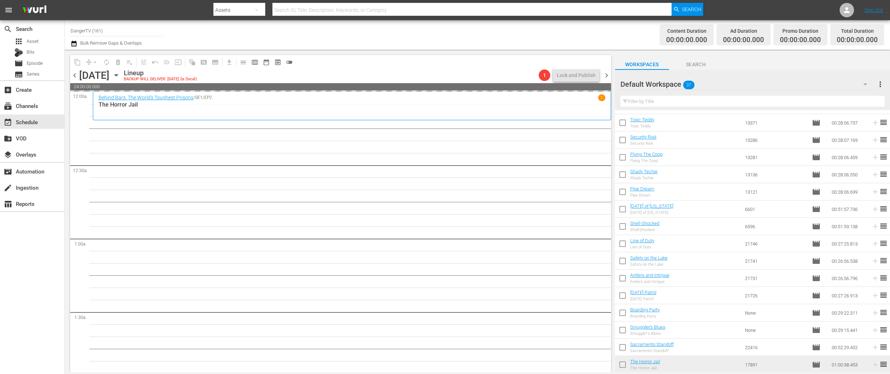
scroll to position [394, 0]
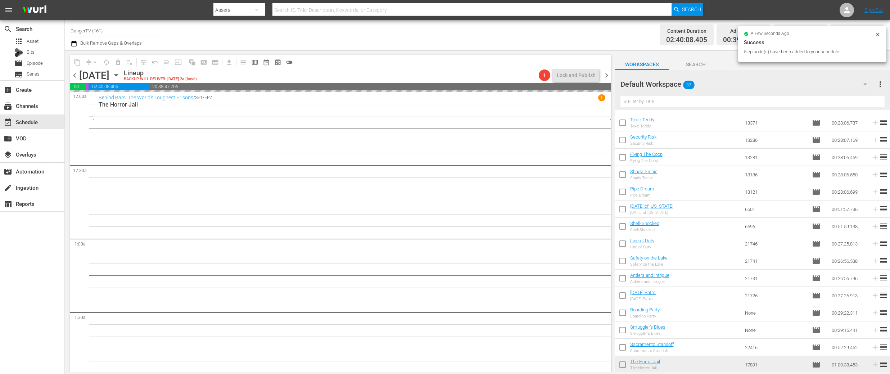
drag, startPoint x: 879, startPoint y: 35, endPoint x: 870, endPoint y: 66, distance: 32.0
click at [879, 35] on icon at bounding box center [878, 35] width 6 height 6
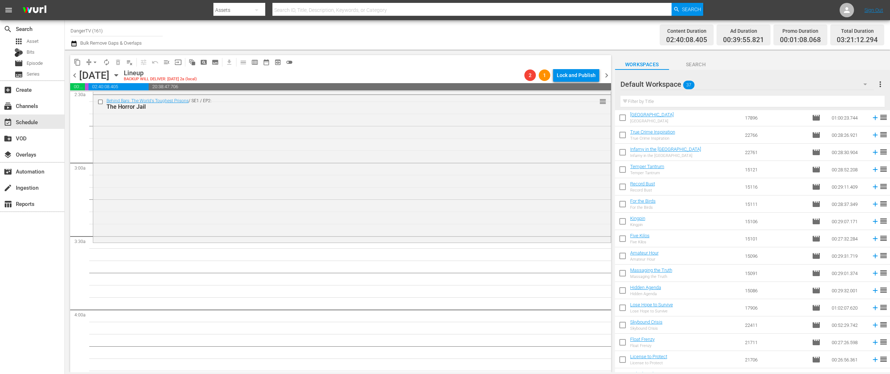
scroll to position [0, 0]
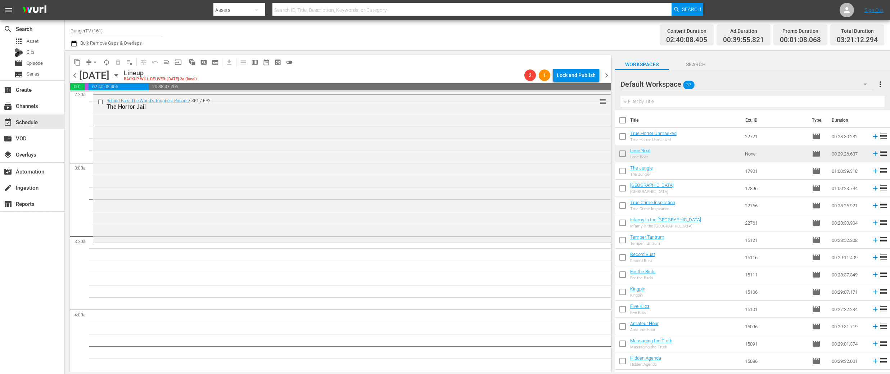
click at [622, 119] on input "checkbox" at bounding box center [622, 121] width 15 height 15
checkbox input "true"
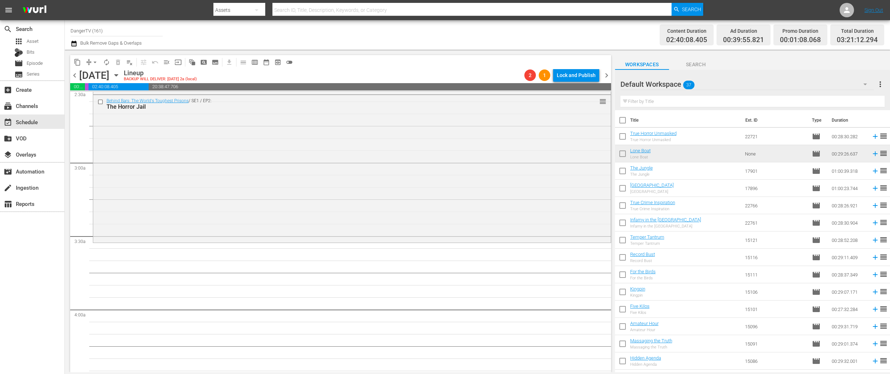
checkbox input "true"
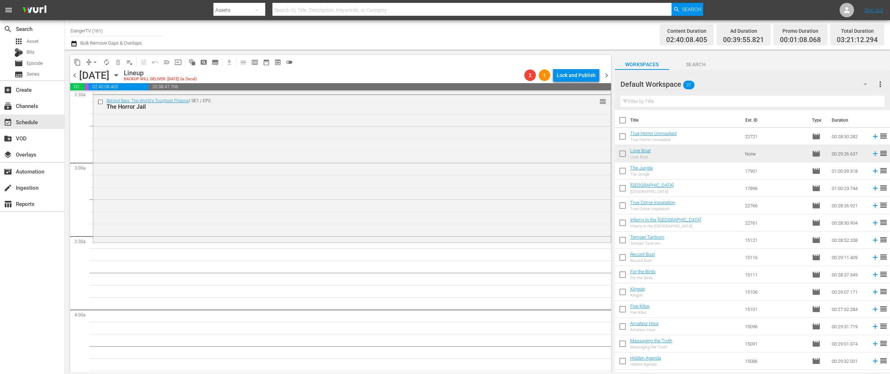
checkbox input "true"
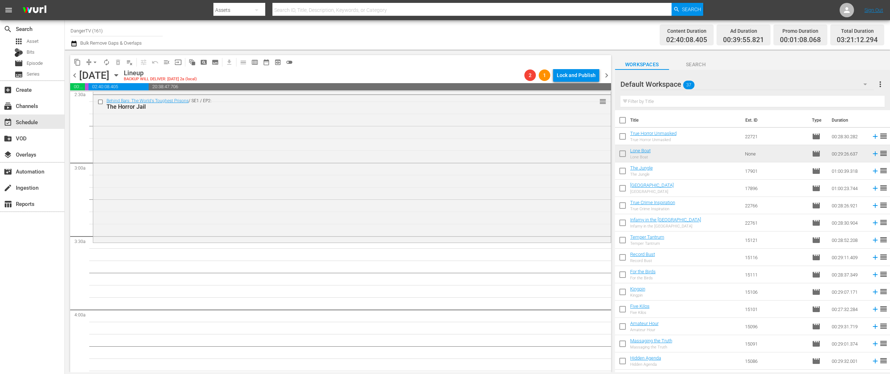
checkbox input "true"
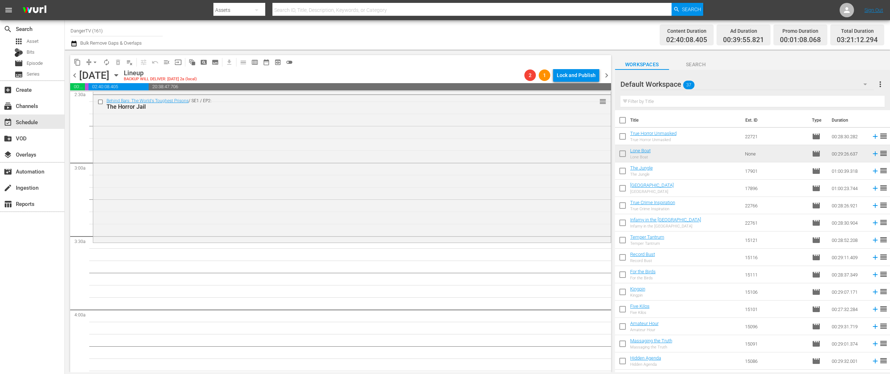
checkbox input "true"
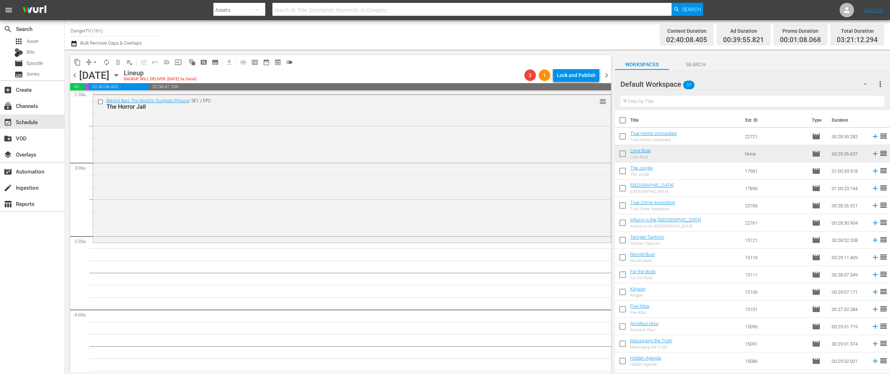
checkbox input "true"
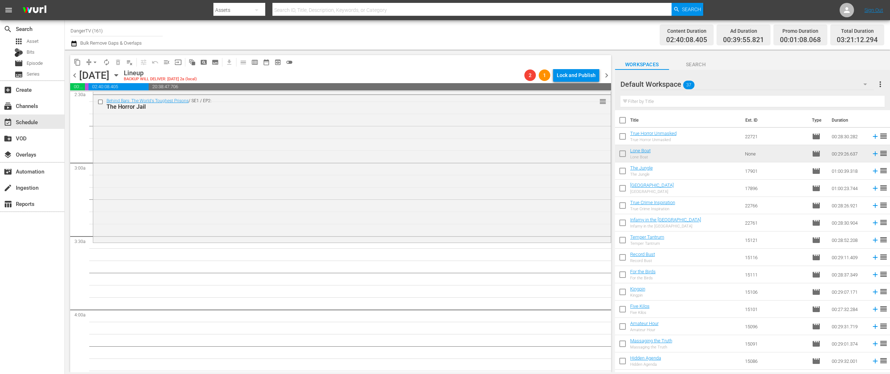
checkbox input "true"
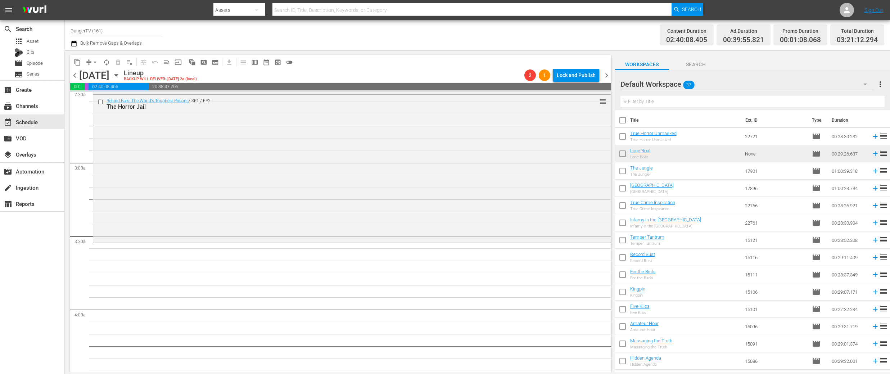
checkbox input "true"
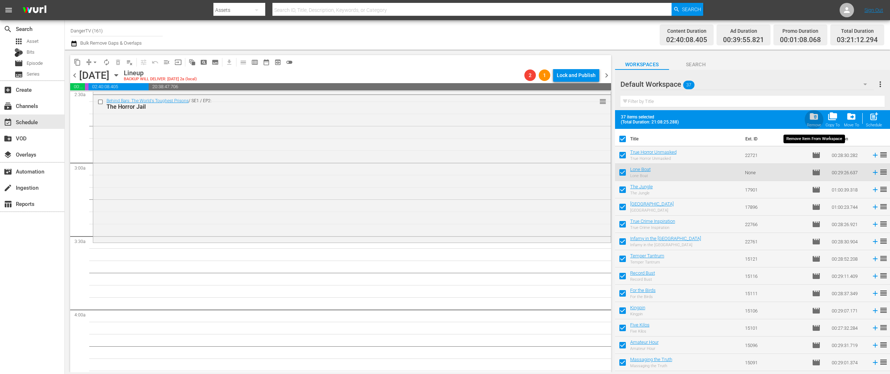
click at [814, 116] on span "folder_delete" at bounding box center [814, 117] width 10 height 10
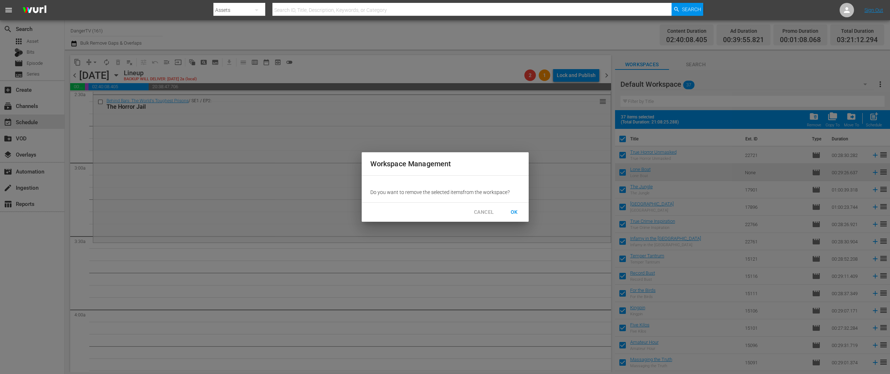
click at [516, 212] on span "OK" at bounding box center [515, 212] width 12 height 9
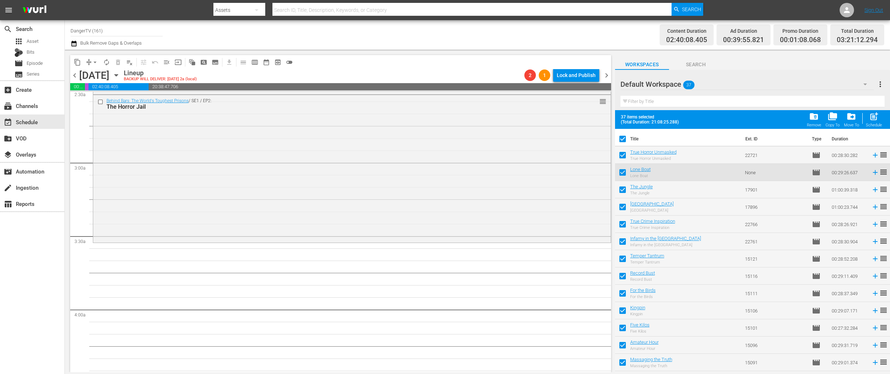
checkbox input "false"
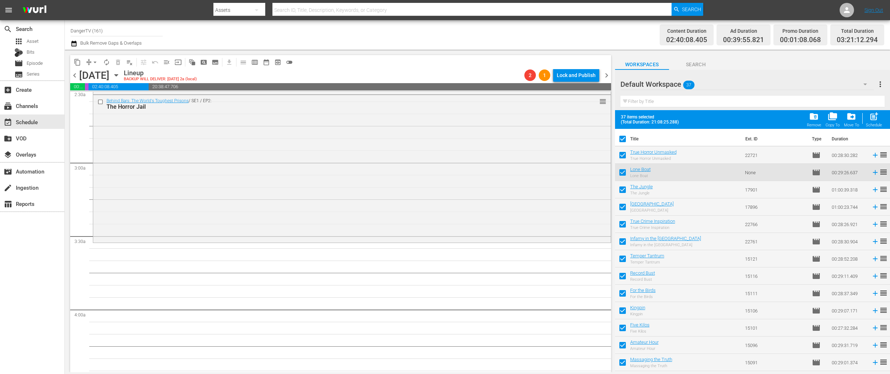
checkbox input "false"
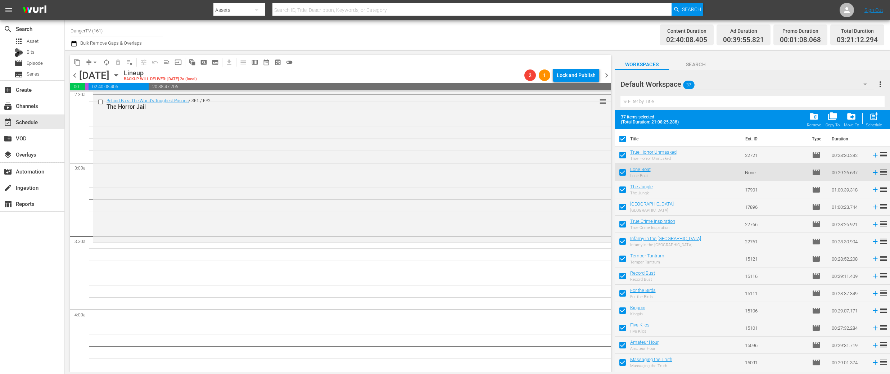
checkbox input "false"
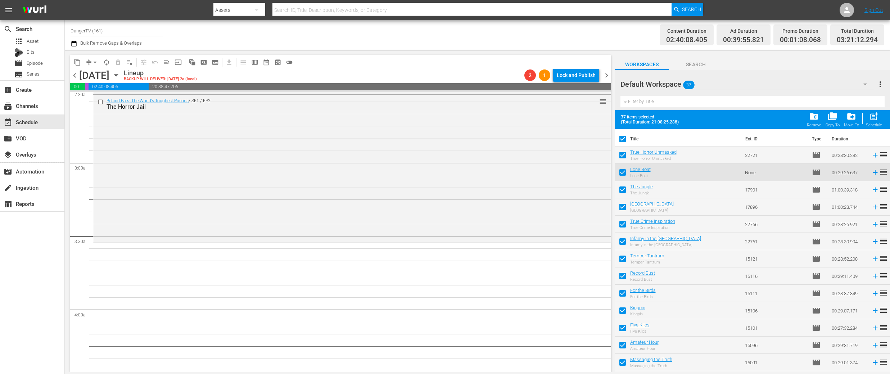
checkbox input "false"
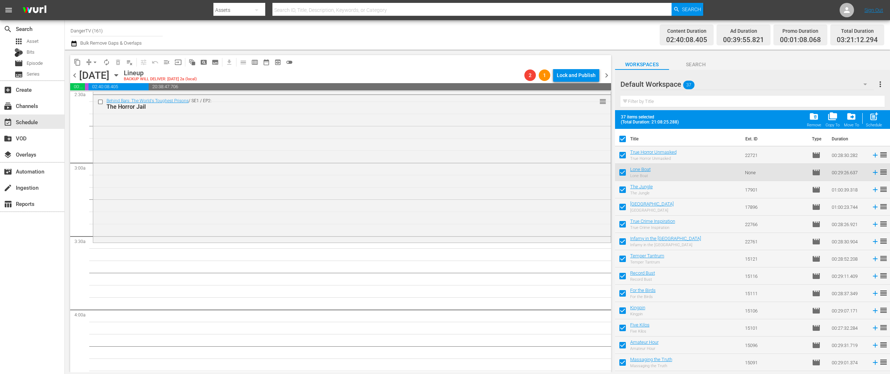
checkbox input "false"
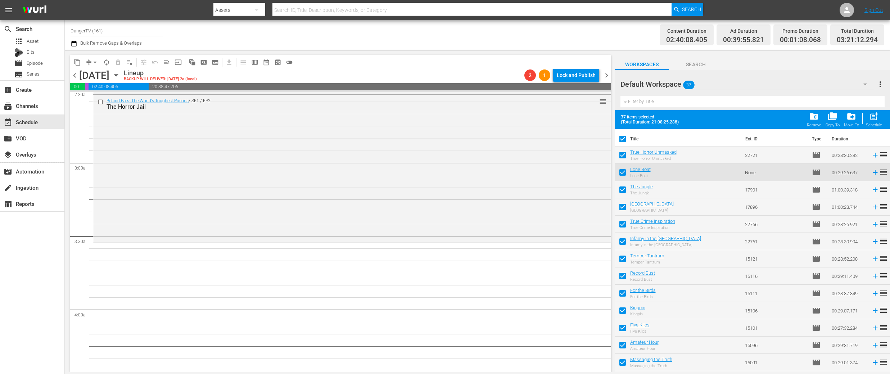
checkbox input "false"
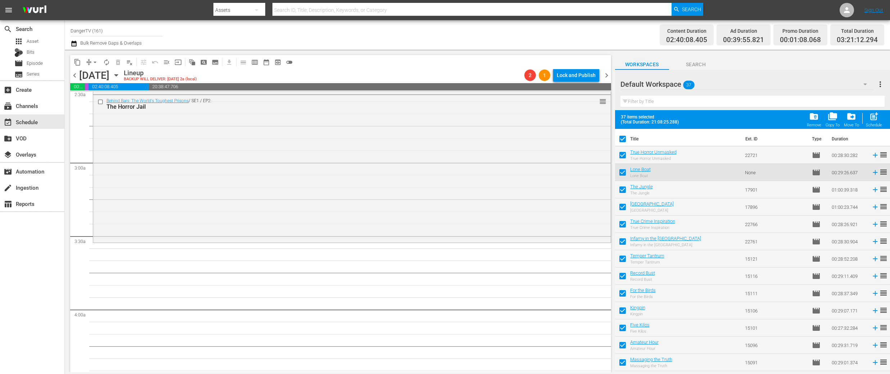
checkbox input "false"
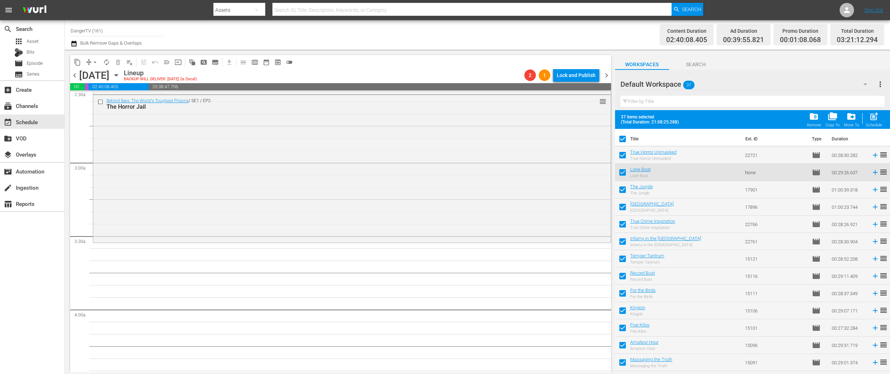
checkbox input "false"
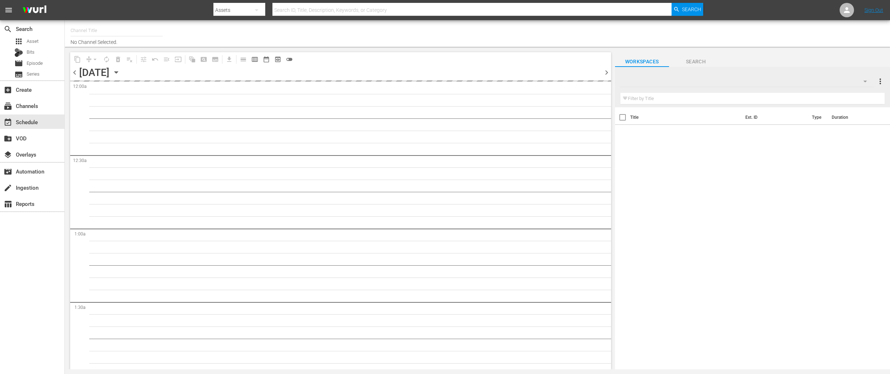
type input "DangerTV (161)"
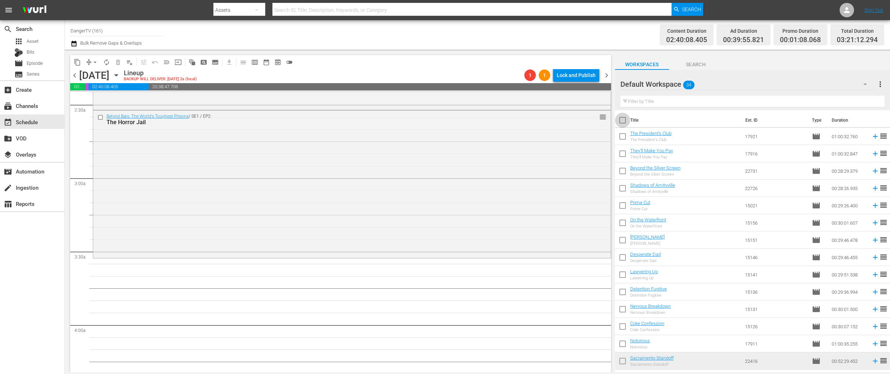
click at [621, 118] on input "checkbox" at bounding box center [622, 121] width 15 height 15
checkbox input "true"
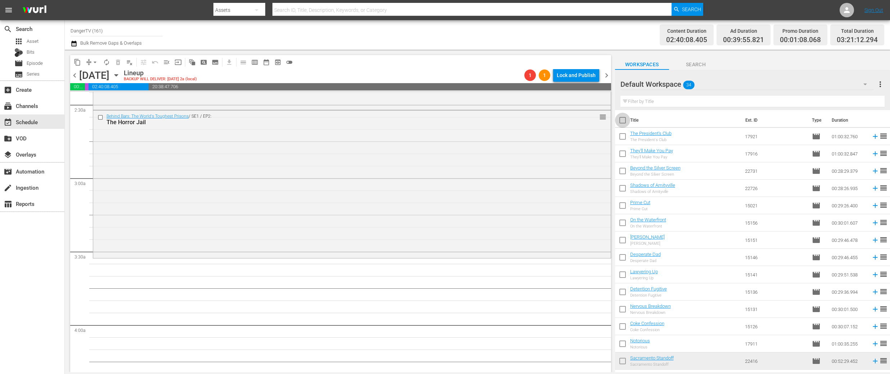
checkbox input "true"
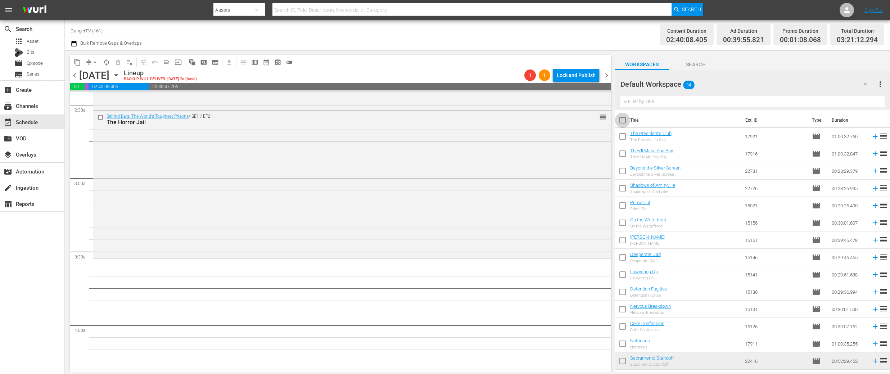
checkbox input "true"
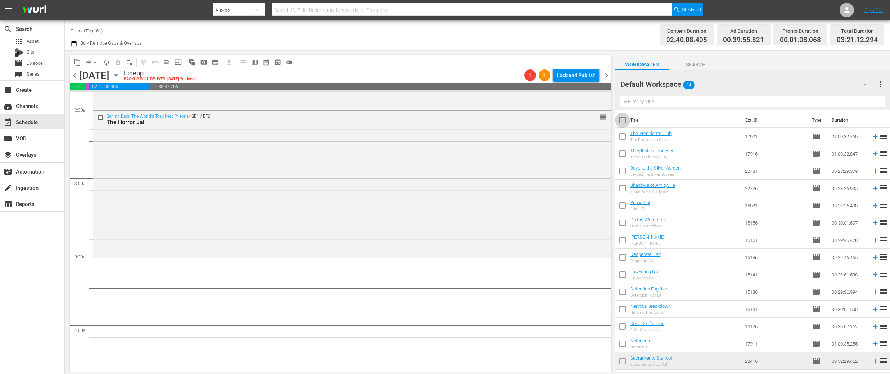
checkbox input "true"
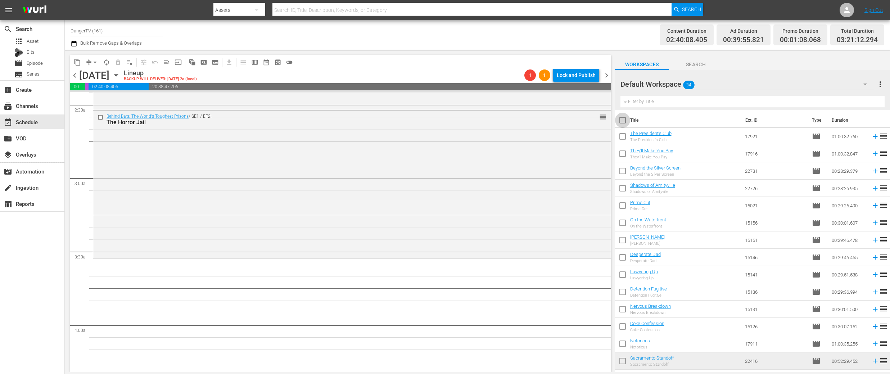
checkbox input "true"
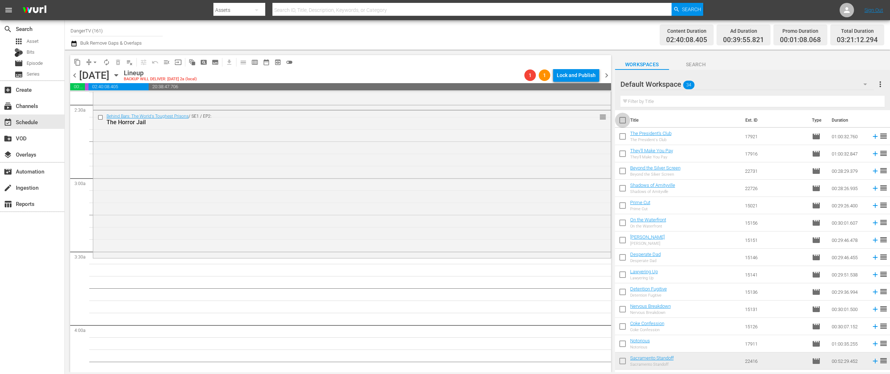
checkbox input "true"
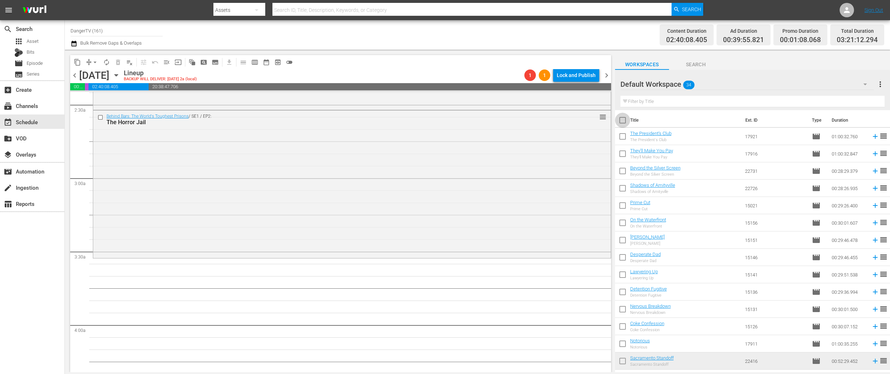
checkbox input "true"
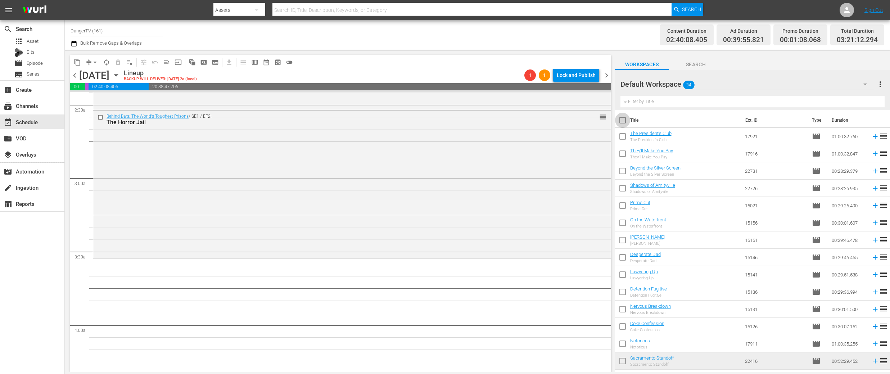
checkbox input "true"
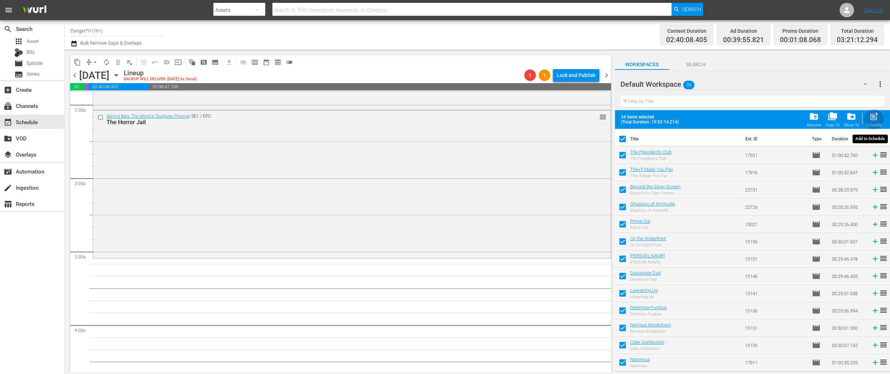
click at [875, 119] on span "post_add" at bounding box center [874, 117] width 10 height 10
checkbox input "false"
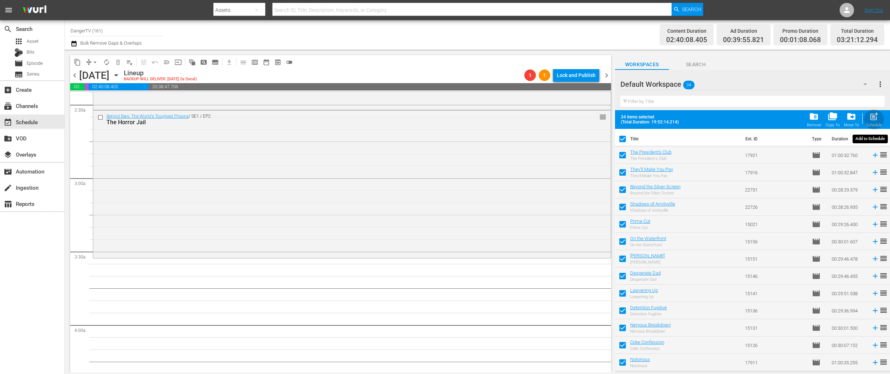
checkbox input "false"
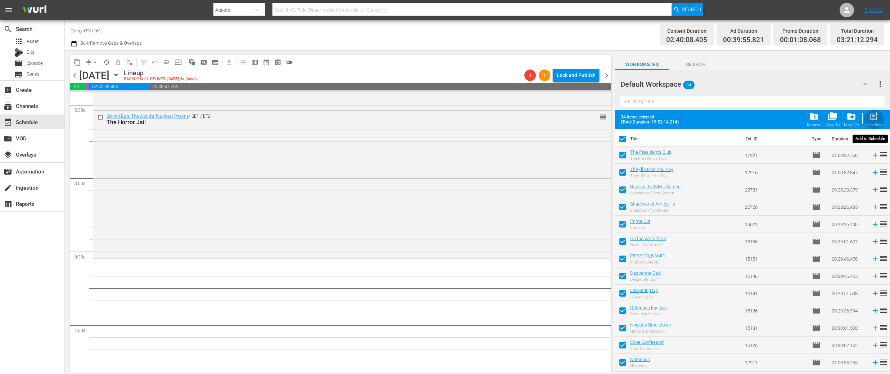
checkbox input "false"
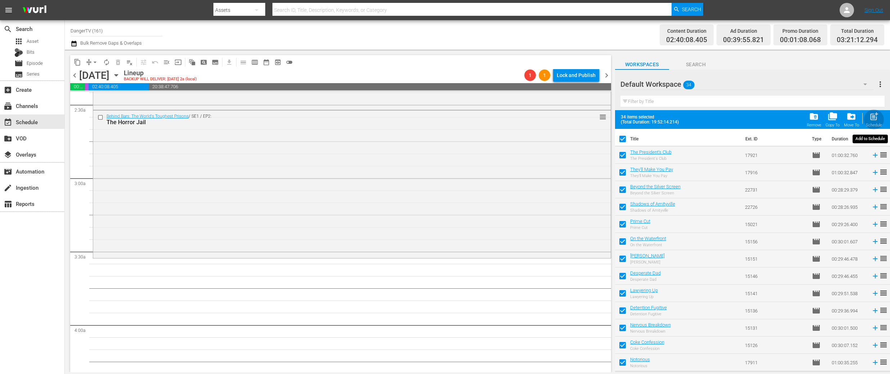
checkbox input "false"
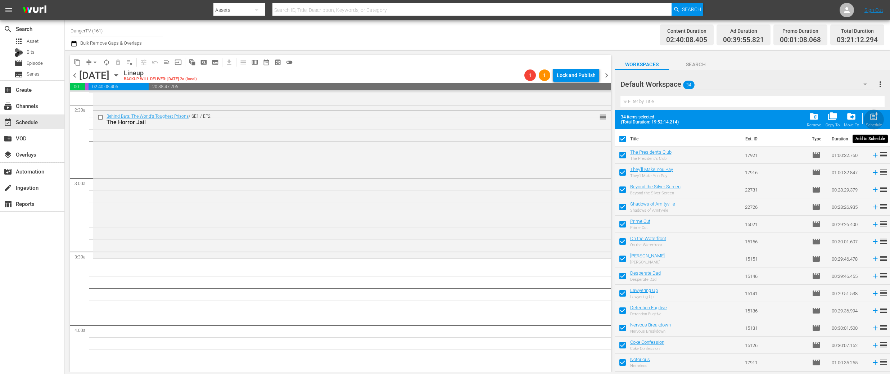
checkbox input "false"
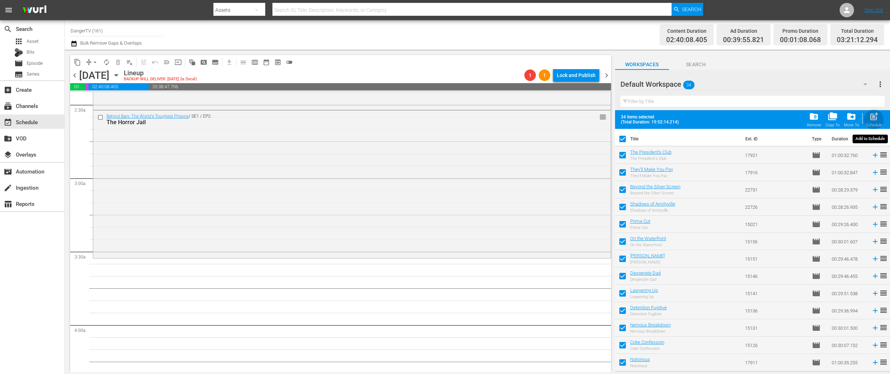
checkbox input "false"
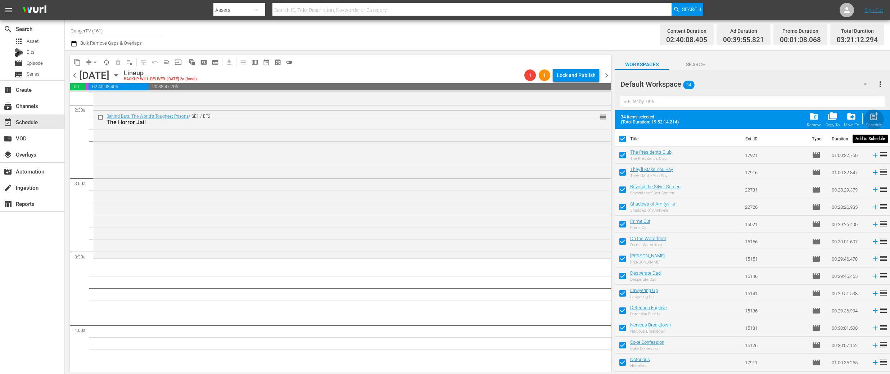
checkbox input "false"
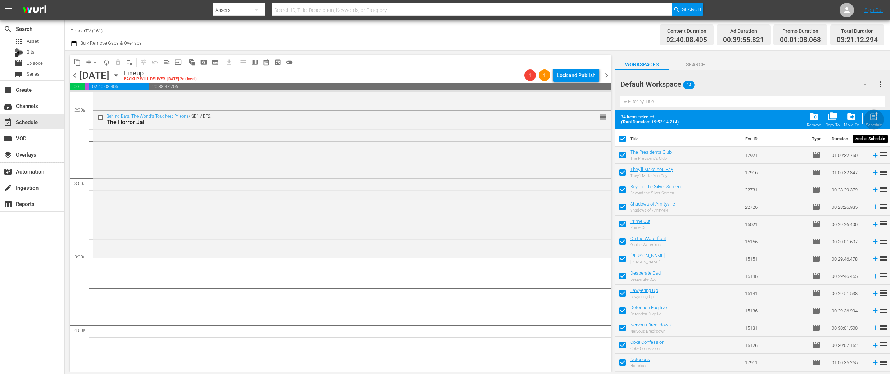
checkbox input "false"
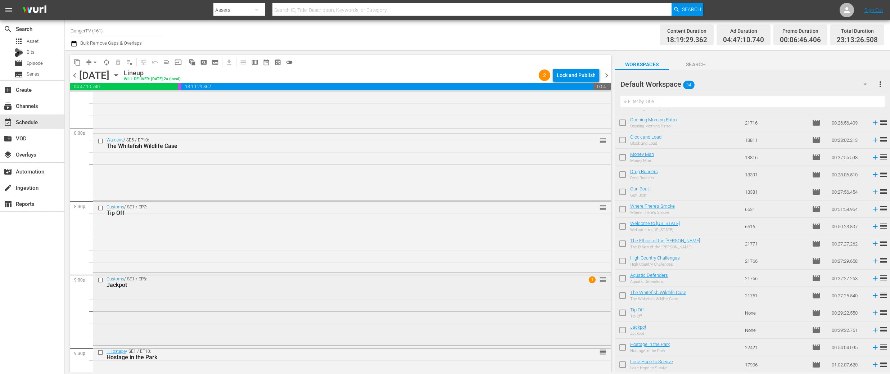
scroll to position [2918, 0]
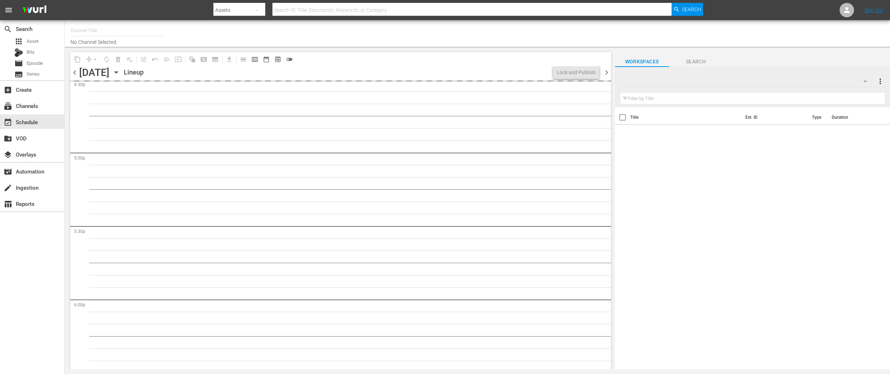
type input "DangerTV (161)"
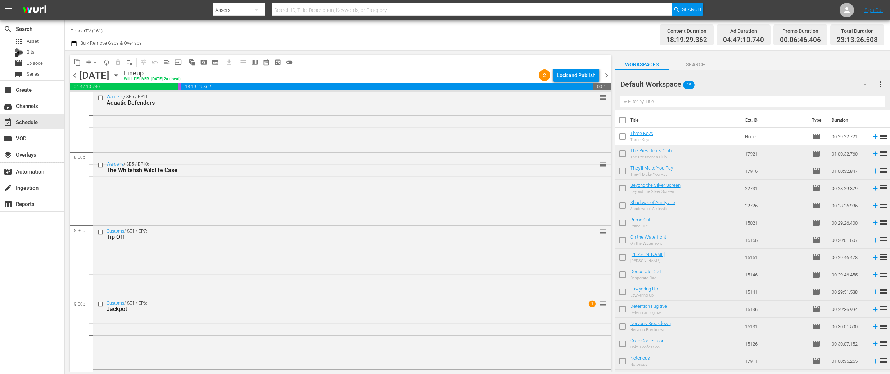
scroll to position [2893, 0]
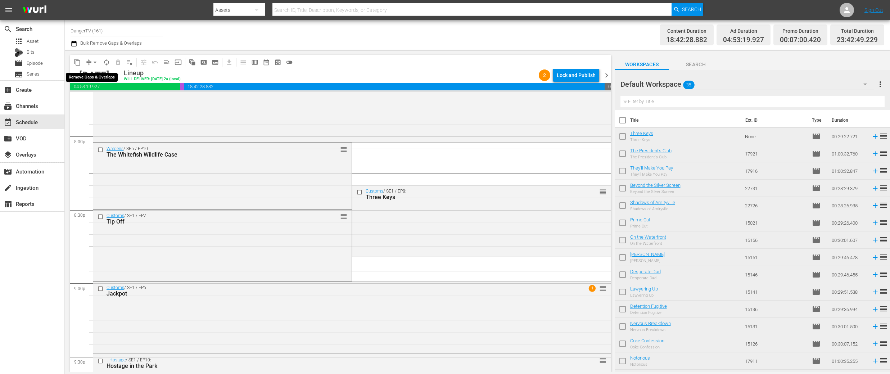
click at [95, 62] on span "arrow_drop_down" at bounding box center [94, 62] width 7 height 7
click at [114, 102] on li "Align to End of Previous Day" at bounding box center [96, 101] width 76 height 12
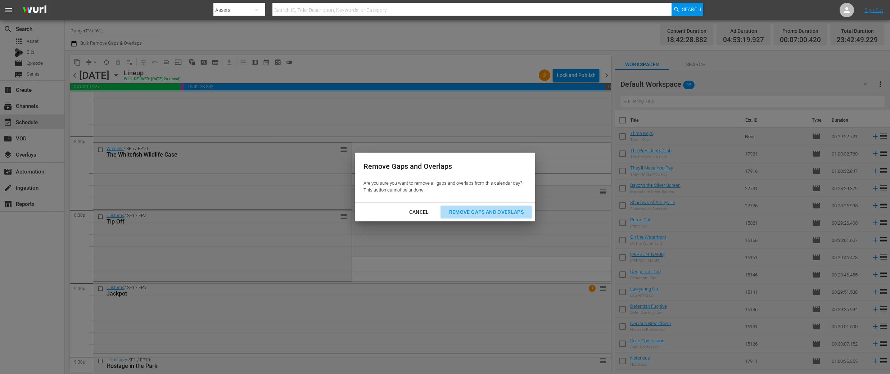
click at [493, 212] on div "Remove Gaps and Overlaps" at bounding box center [486, 212] width 86 height 9
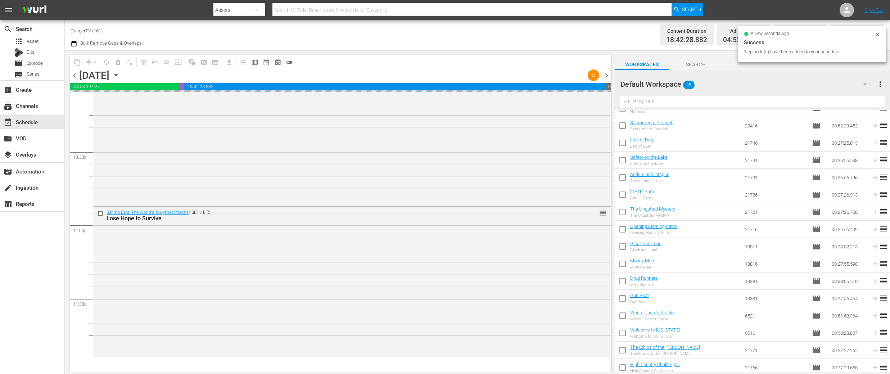
scroll to position [359, 0]
click at [624, 313] on input "checkbox" at bounding box center [622, 314] width 15 height 15
checkbox input "true"
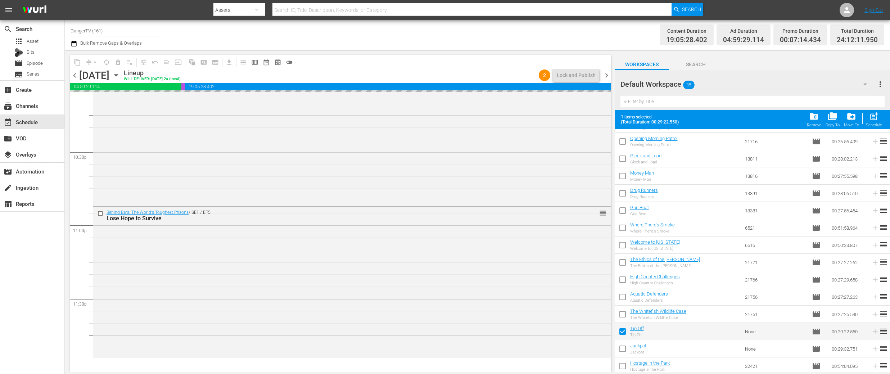
scroll to position [378, 0]
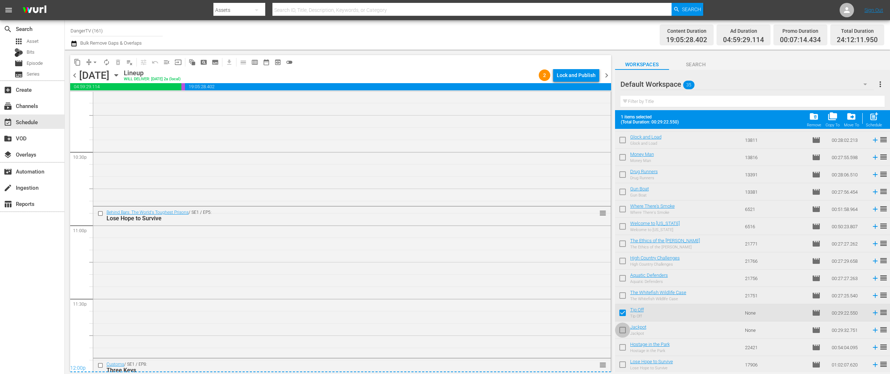
click at [624, 330] on input "checkbox" at bounding box center [622, 331] width 15 height 15
checkbox input "true"
click at [623, 345] on input "checkbox" at bounding box center [622, 348] width 15 height 15
checkbox input "true"
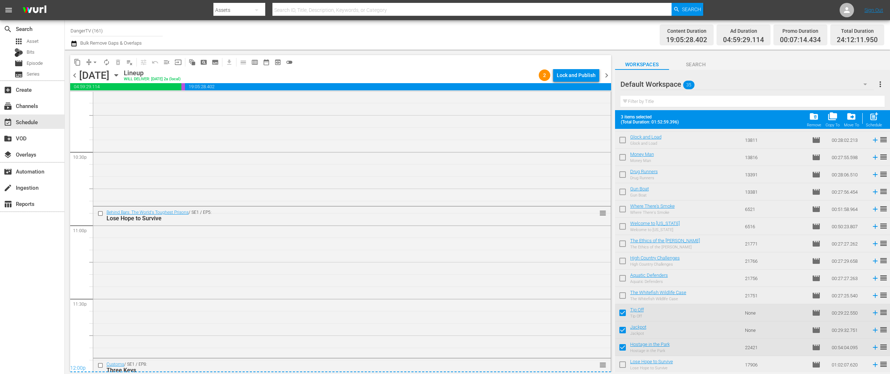
click at [622, 365] on input "checkbox" at bounding box center [622, 366] width 15 height 15
checkbox input "true"
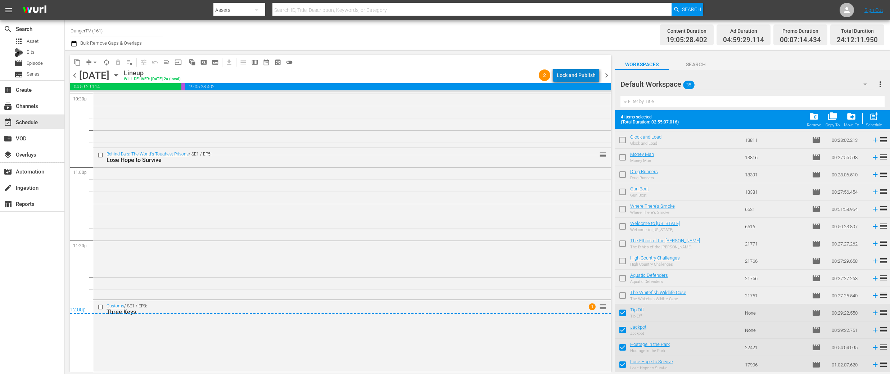
click at [587, 77] on div "Lock and Publish" at bounding box center [576, 75] width 39 height 13
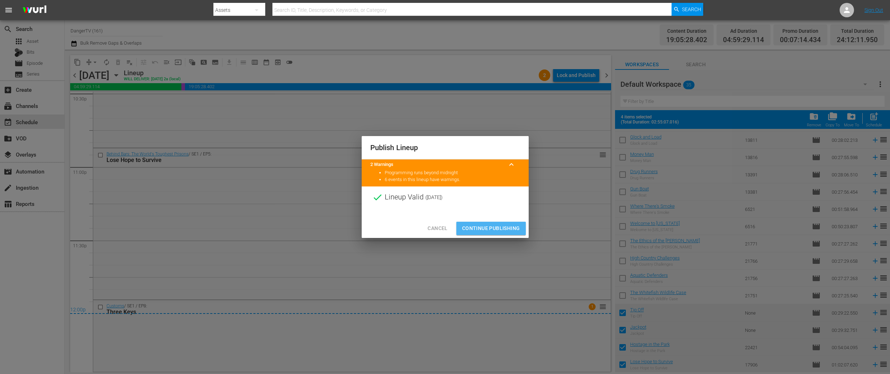
click at [491, 227] on span "Continue Publishing" at bounding box center [491, 228] width 58 height 9
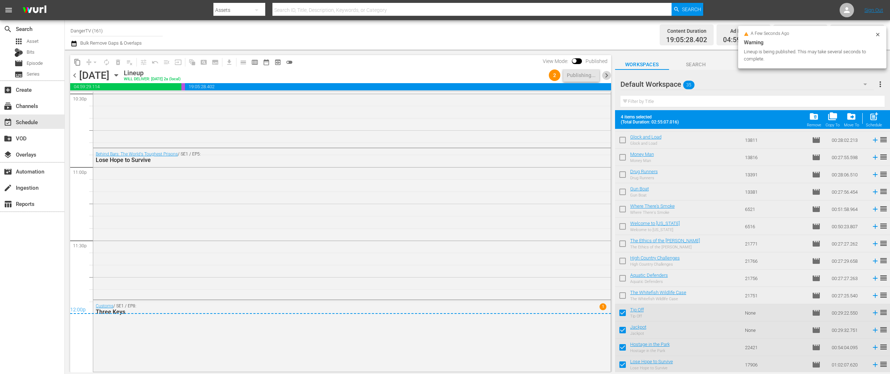
click at [604, 75] on span "chevron_right" at bounding box center [606, 75] width 9 height 9
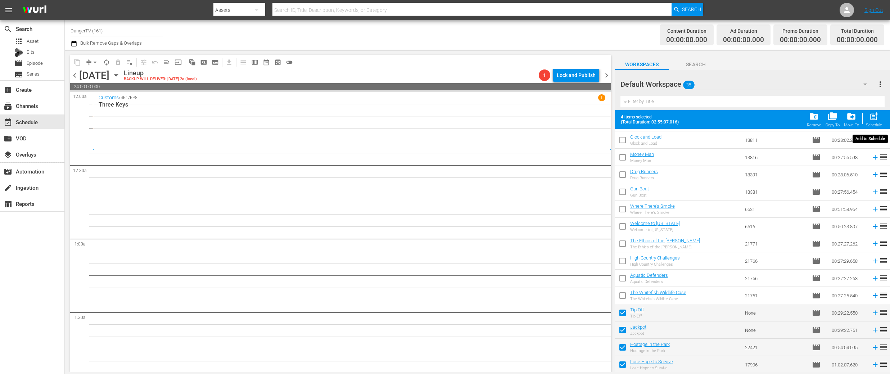
click at [874, 117] on span "post_add" at bounding box center [874, 117] width 10 height 10
checkbox input "false"
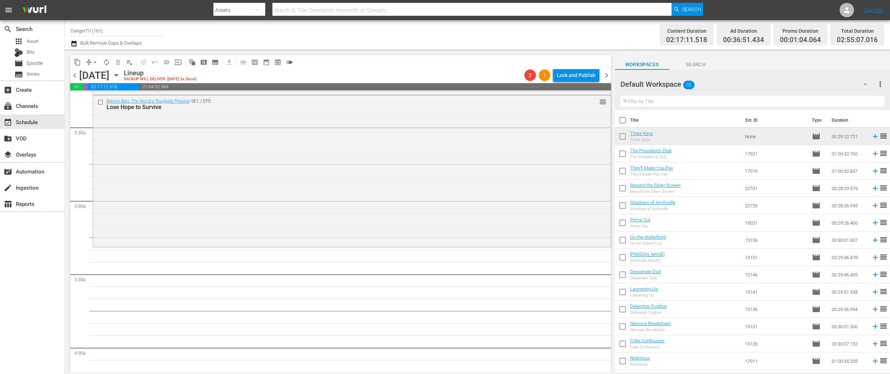
click at [622, 120] on input "checkbox" at bounding box center [622, 121] width 15 height 15
checkbox input "true"
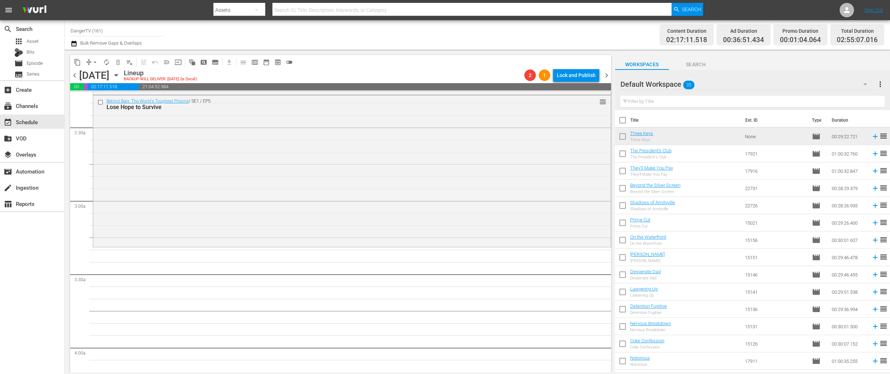
checkbox input "true"
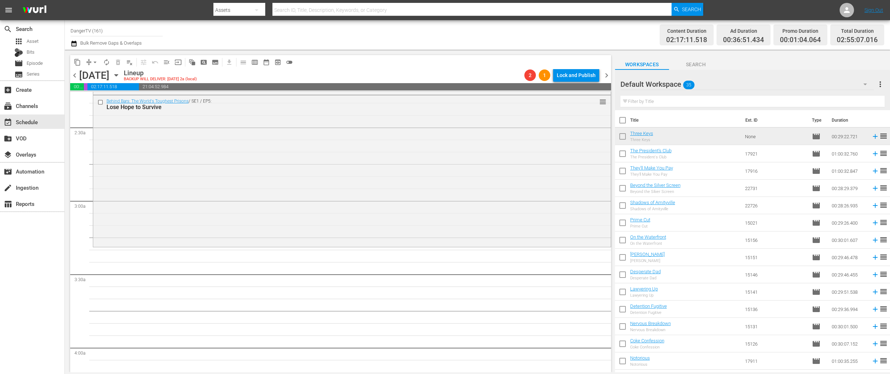
checkbox input "true"
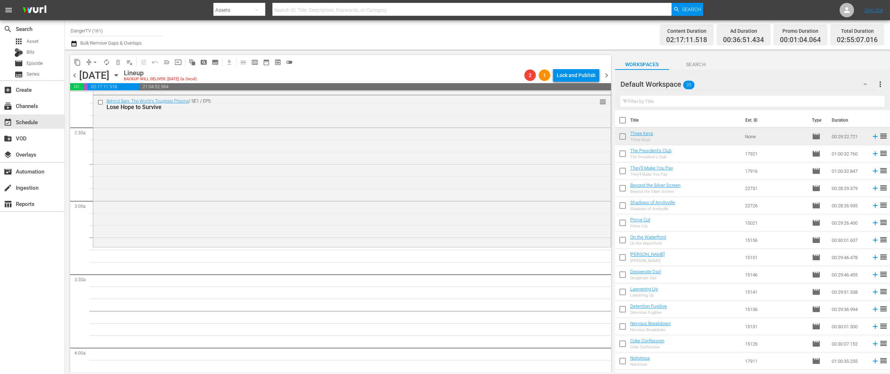
checkbox input "true"
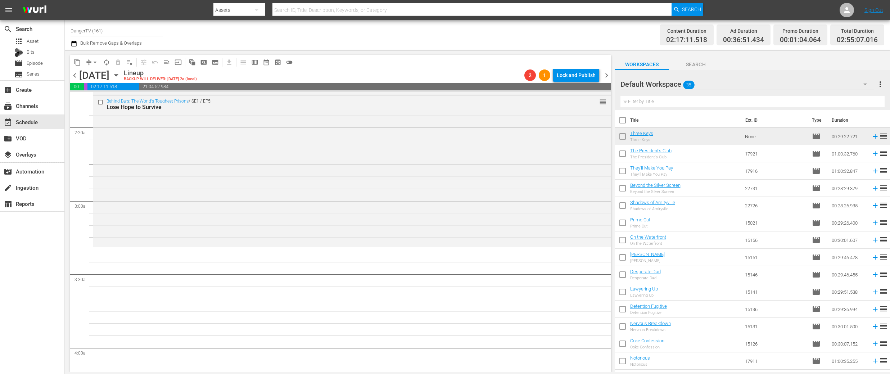
checkbox input "true"
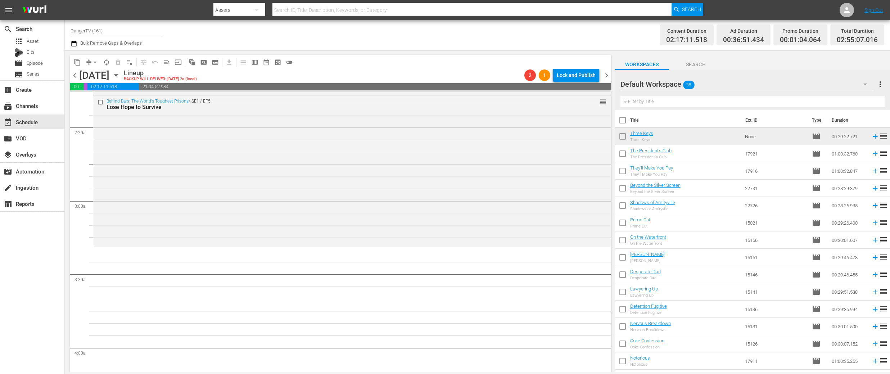
checkbox input "true"
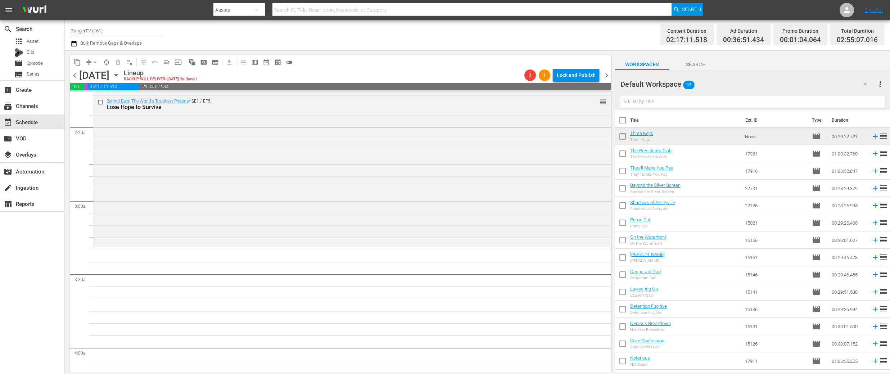
checkbox input "true"
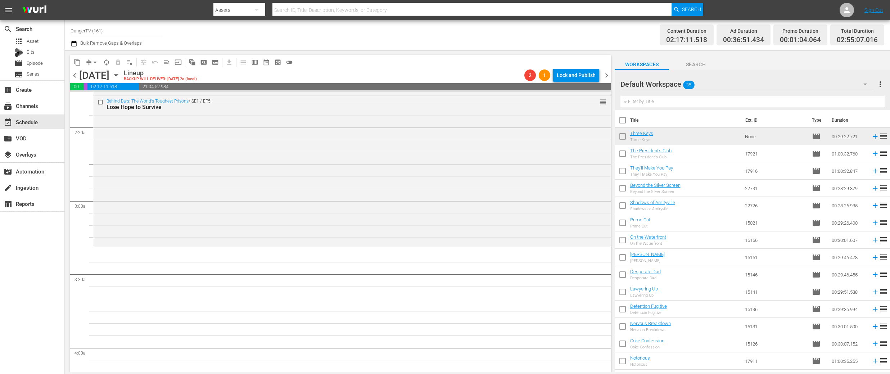
checkbox input "true"
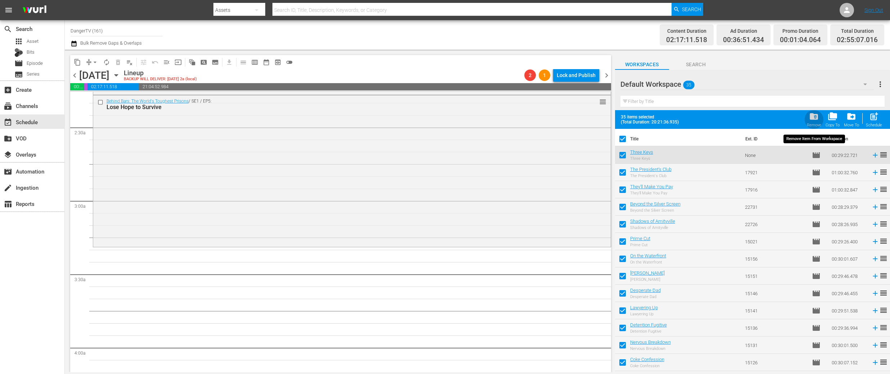
click at [814, 117] on span "folder_delete" at bounding box center [814, 117] width 10 height 10
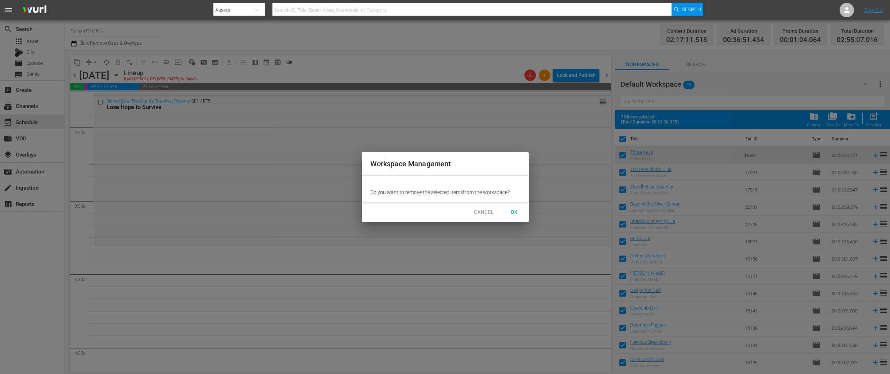
click at [515, 211] on span "OK" at bounding box center [515, 212] width 12 height 9
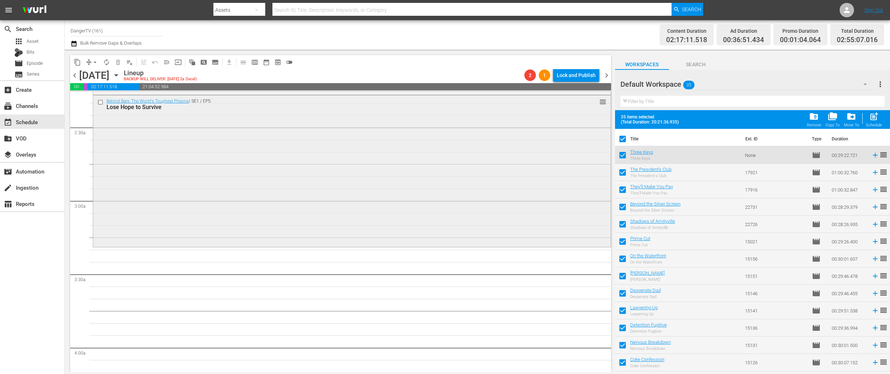
checkbox input "false"
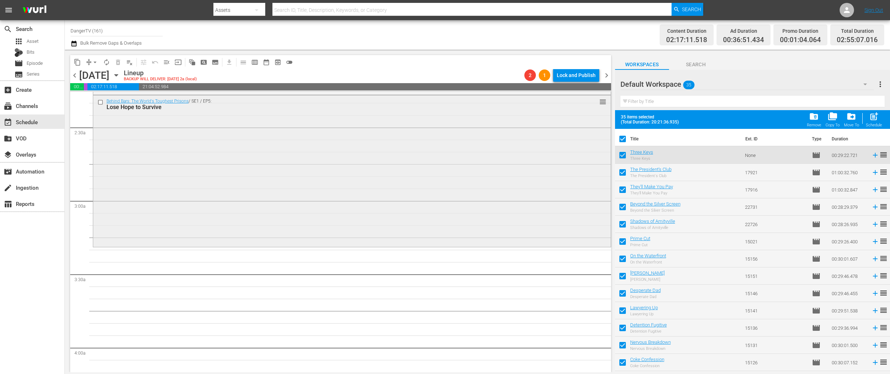
checkbox input "false"
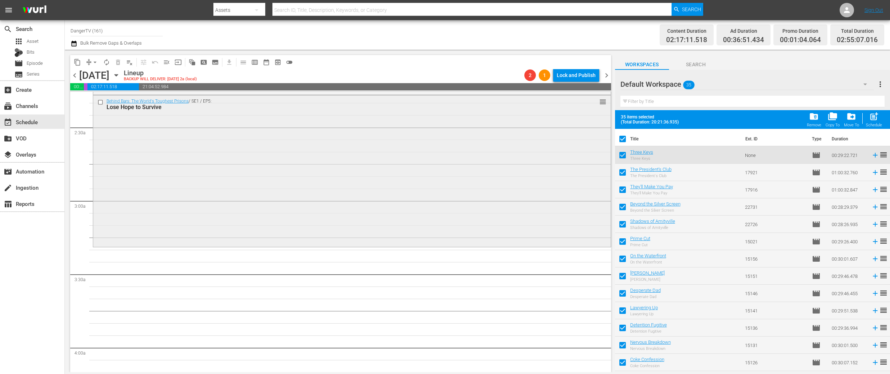
checkbox input "false"
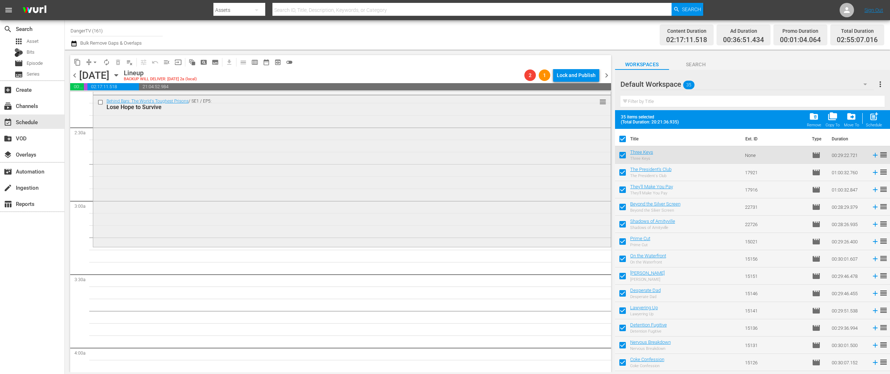
checkbox input "false"
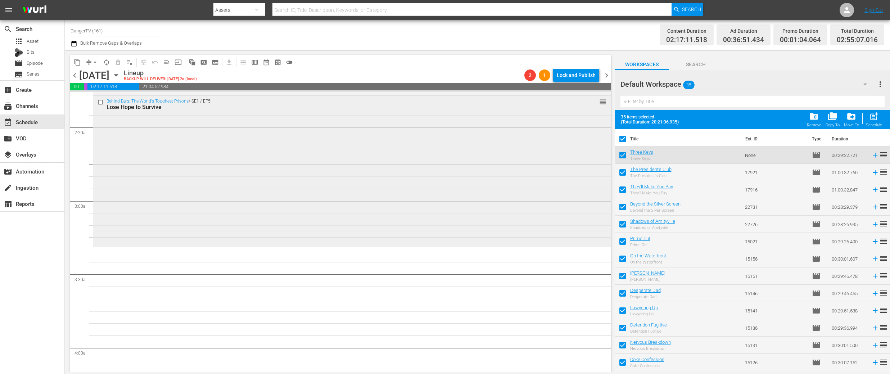
checkbox input "false"
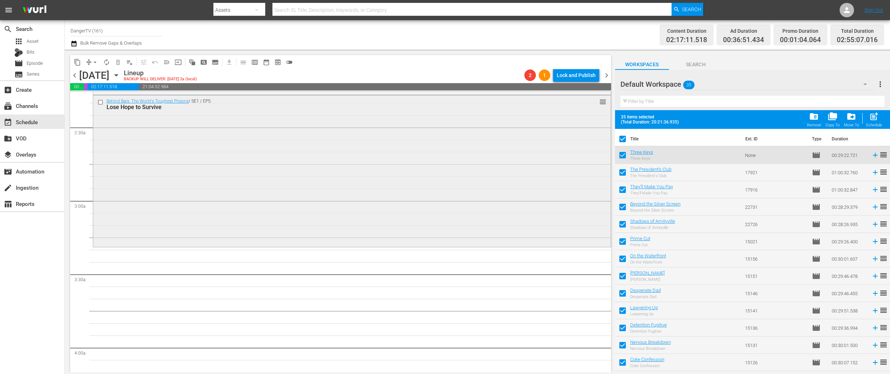
checkbox input "false"
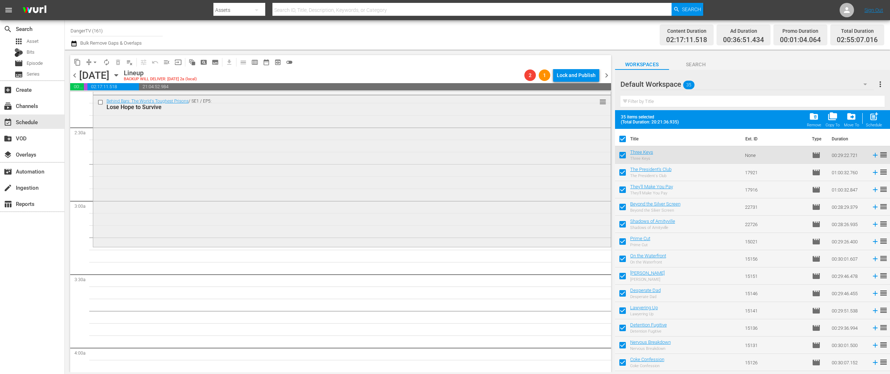
checkbox input "false"
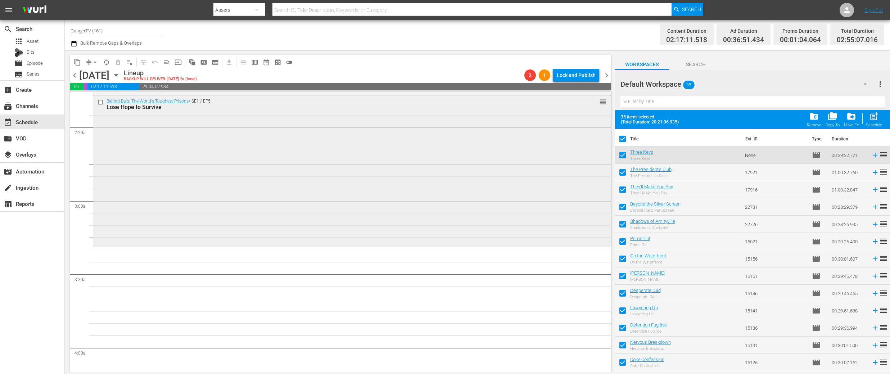
checkbox input "false"
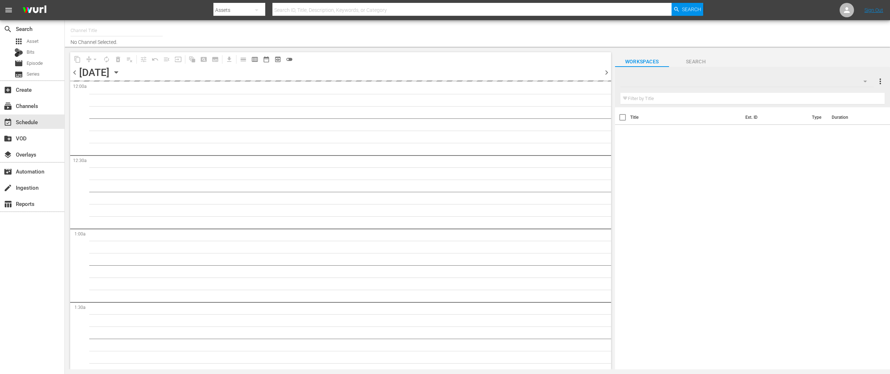
type input "DangerTV (161)"
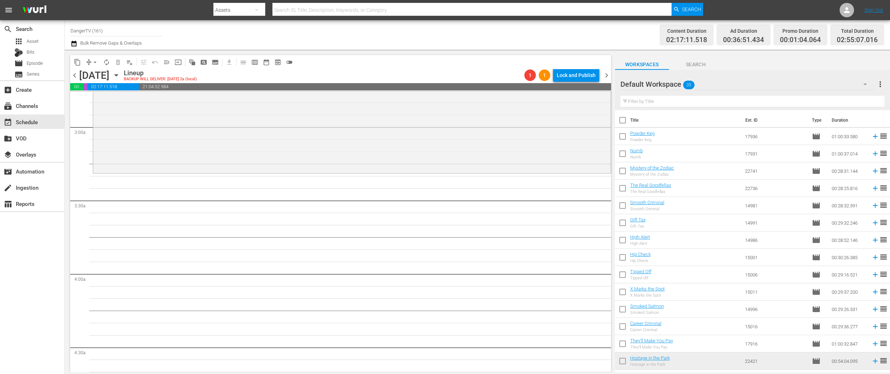
click at [623, 119] on input "checkbox" at bounding box center [622, 121] width 15 height 15
checkbox input "true"
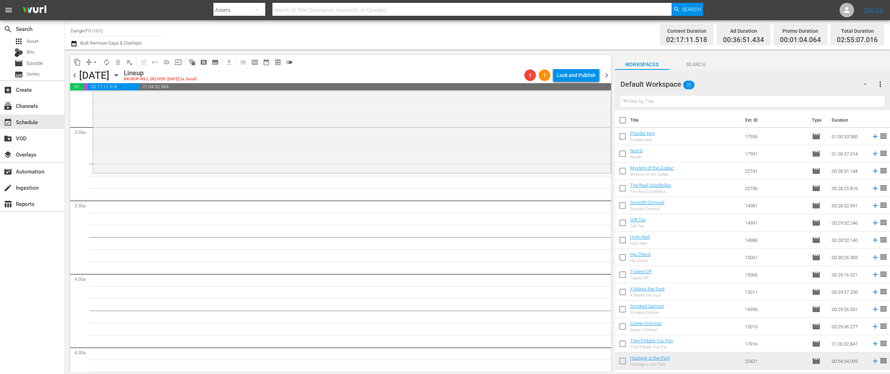
checkbox input "true"
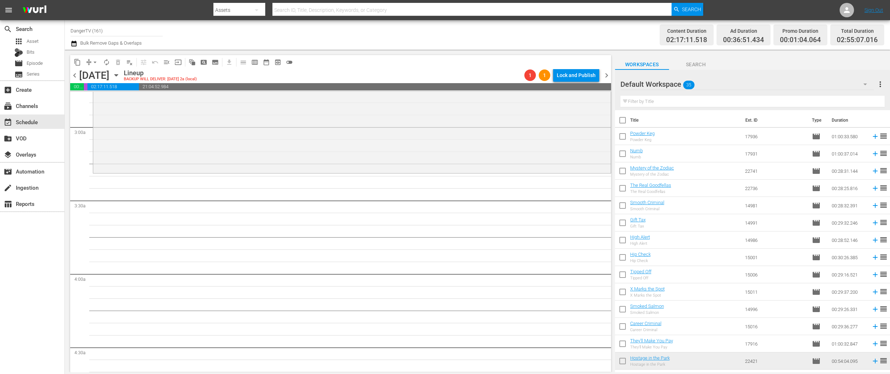
checkbox input "true"
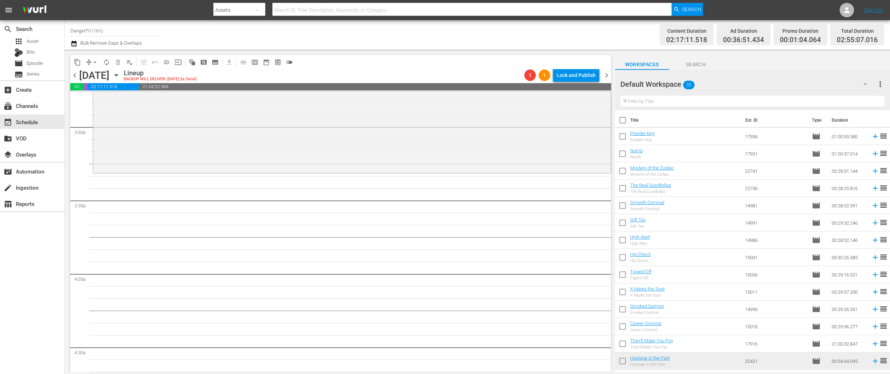
checkbox input "true"
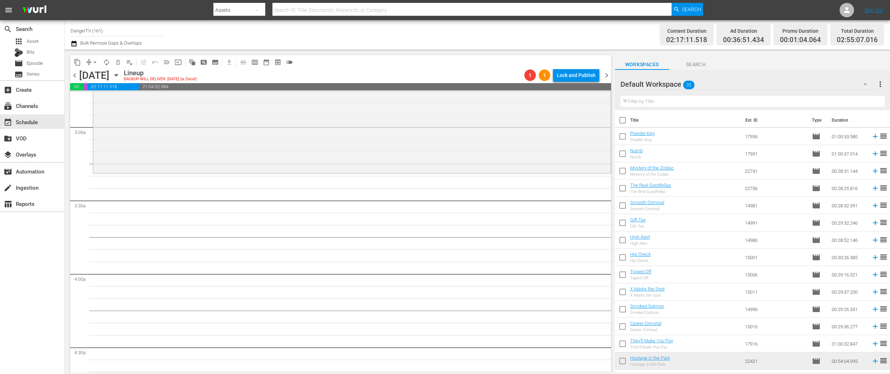
checkbox input "true"
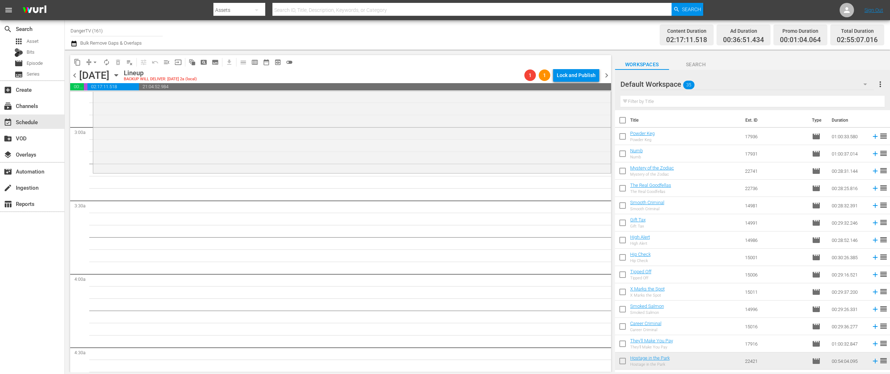
checkbox input "true"
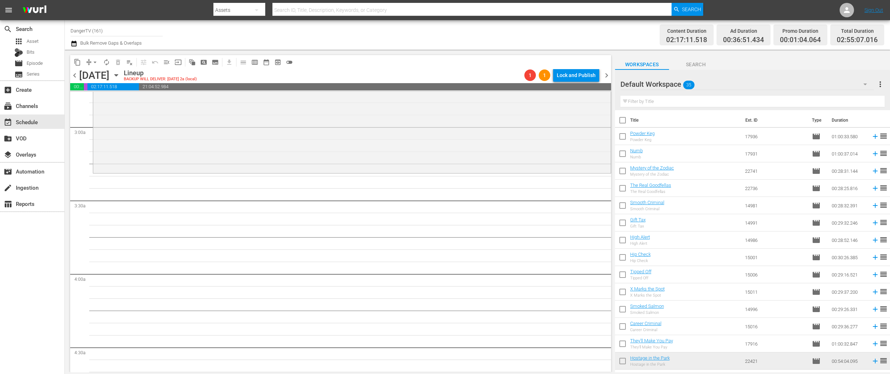
checkbox input "true"
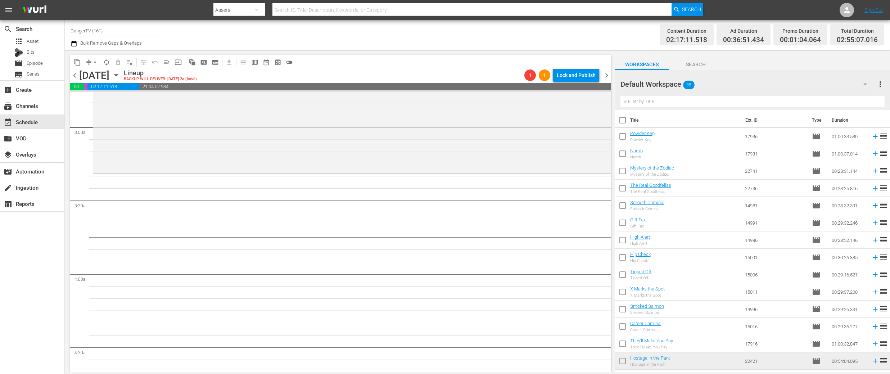
checkbox input "true"
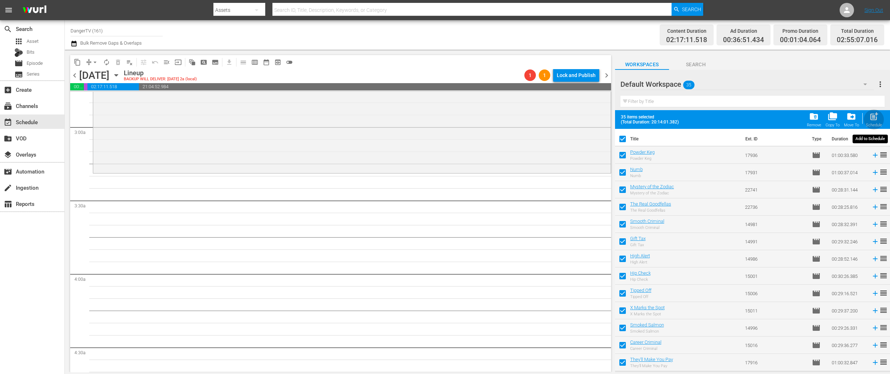
click at [874, 120] on span "post_add" at bounding box center [874, 117] width 10 height 10
checkbox input "false"
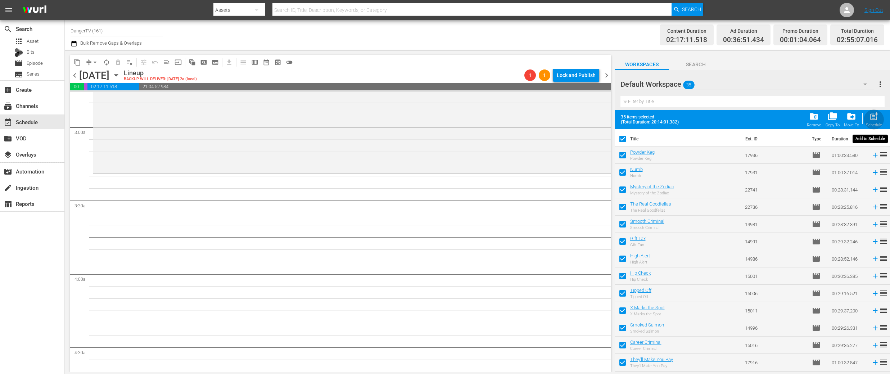
checkbox input "false"
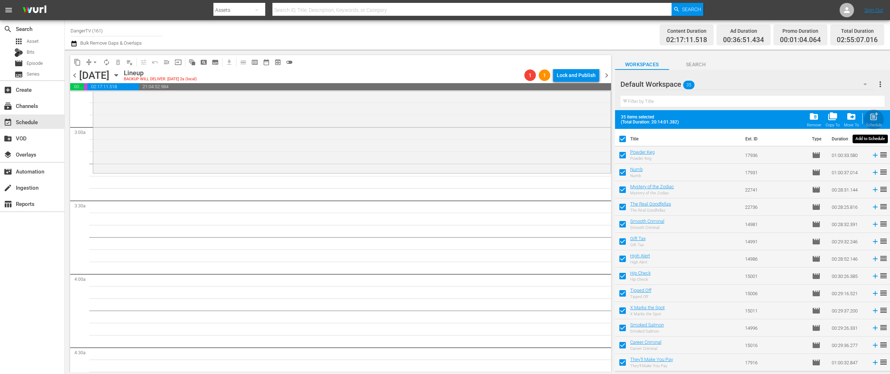
checkbox input "false"
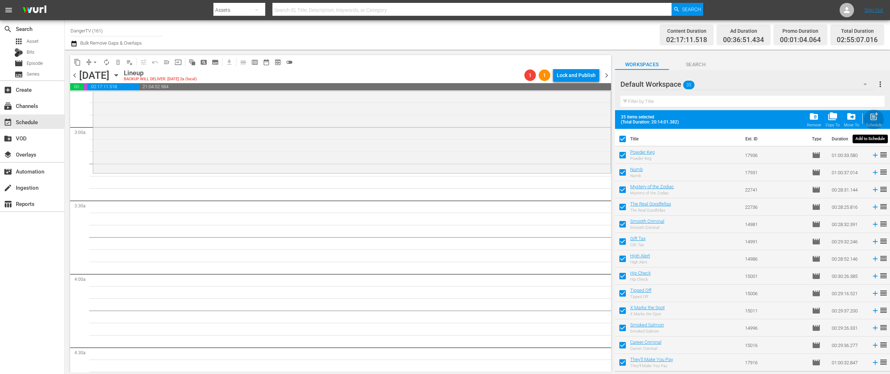
checkbox input "false"
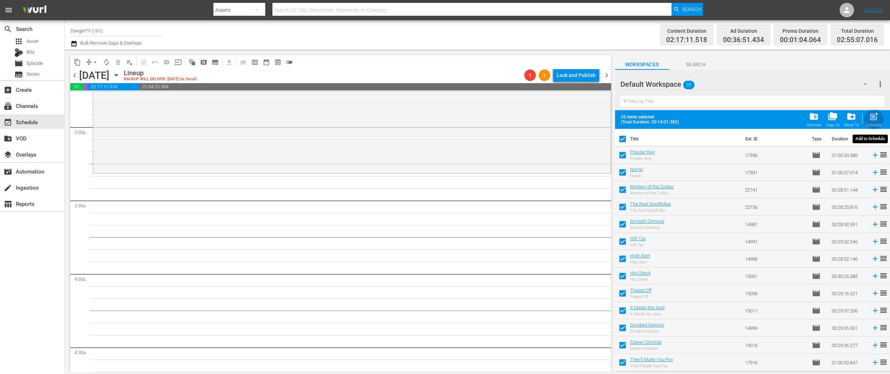
checkbox input "false"
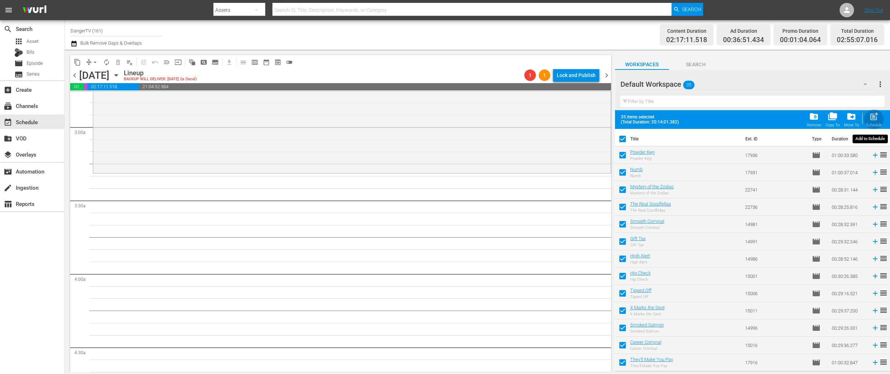
checkbox input "false"
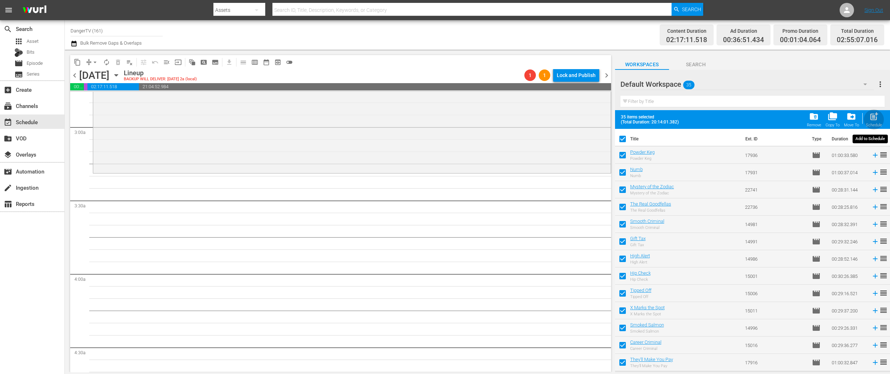
checkbox input "false"
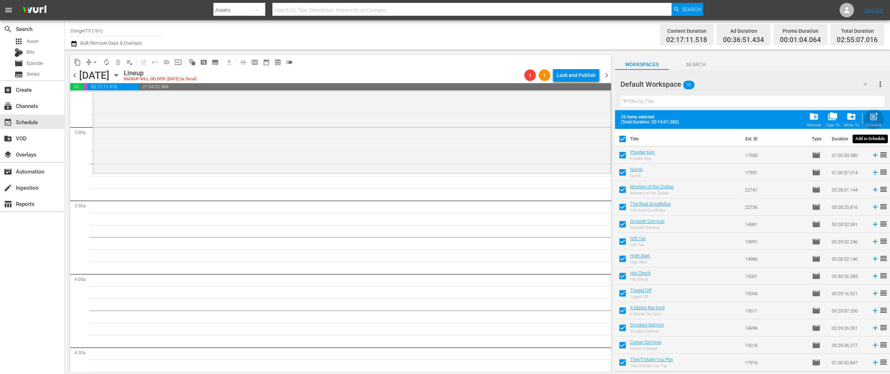
checkbox input "false"
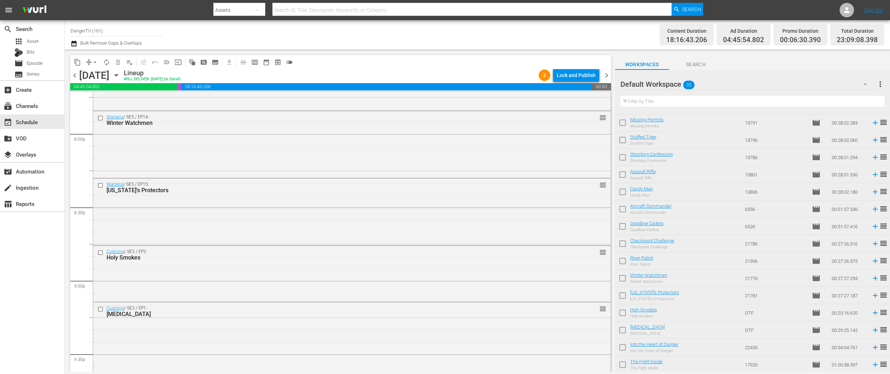
scroll to position [2867, 0]
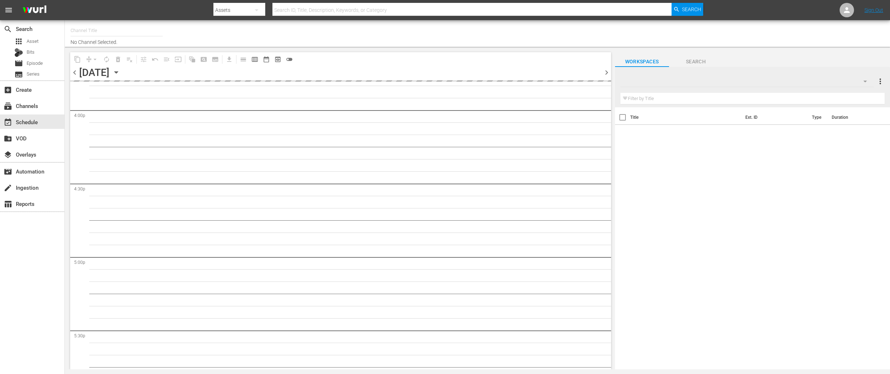
type input "DangerTV (161)"
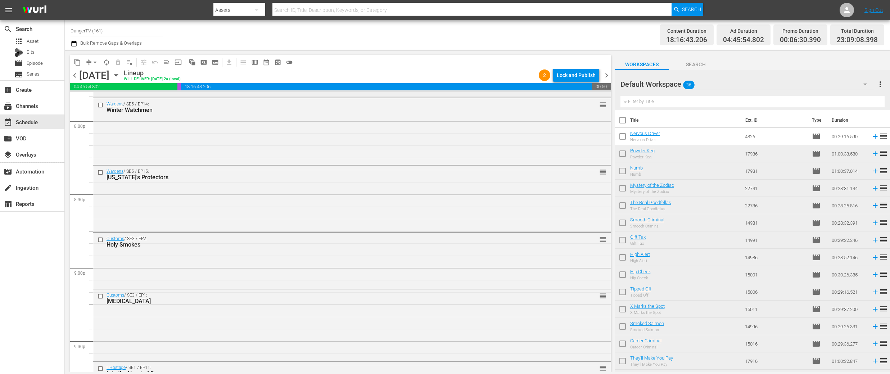
scroll to position [2921, 0]
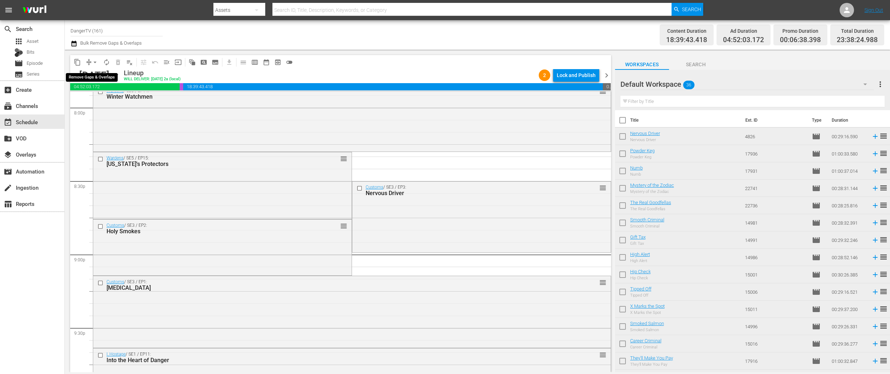
click at [95, 62] on span "arrow_drop_down" at bounding box center [94, 62] width 7 height 7
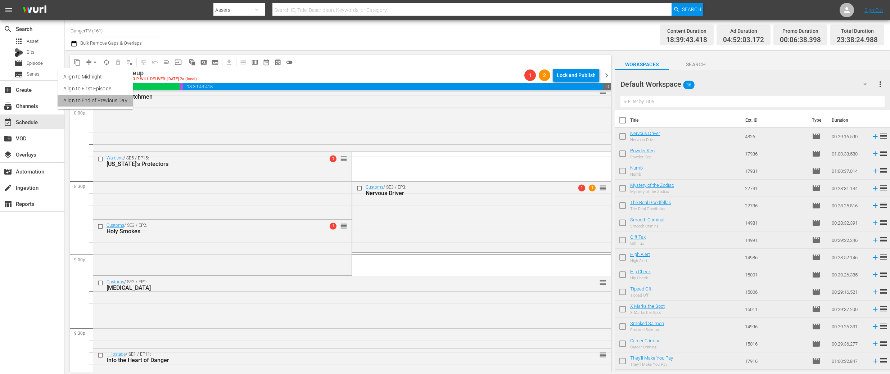
click at [100, 101] on li "Align to End of Previous Day" at bounding box center [96, 101] width 76 height 12
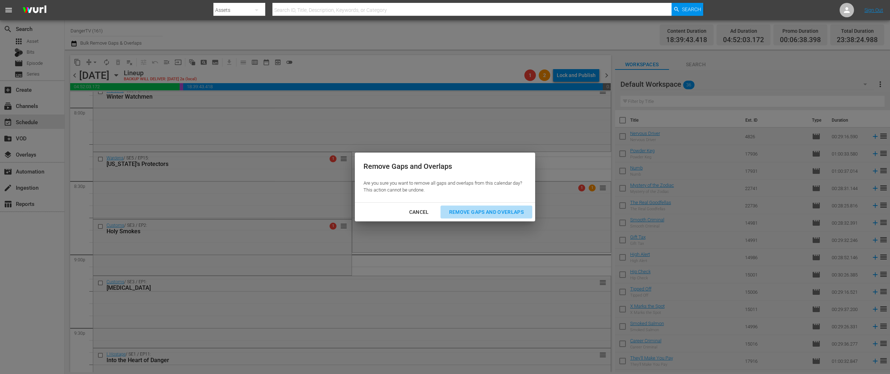
click at [517, 210] on div "Remove Gaps and Overlaps" at bounding box center [486, 212] width 86 height 9
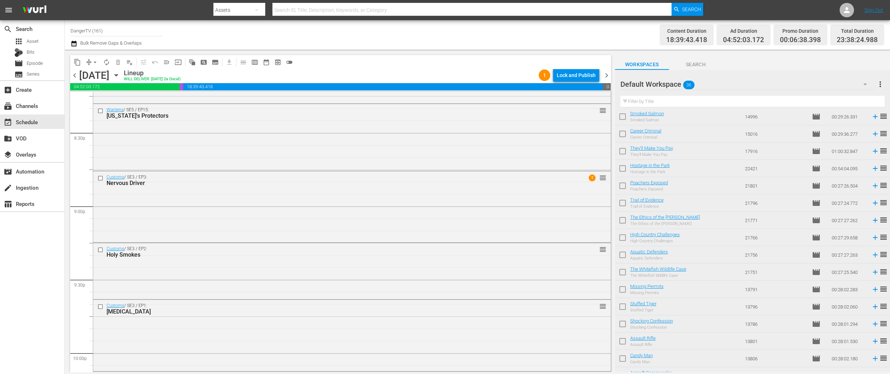
scroll to position [0, 0]
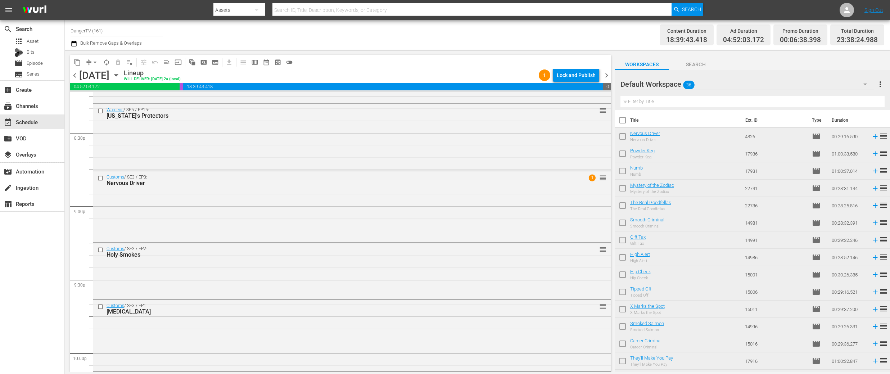
click at [624, 138] on input "checkbox" at bounding box center [622, 137] width 15 height 15
checkbox input "true"
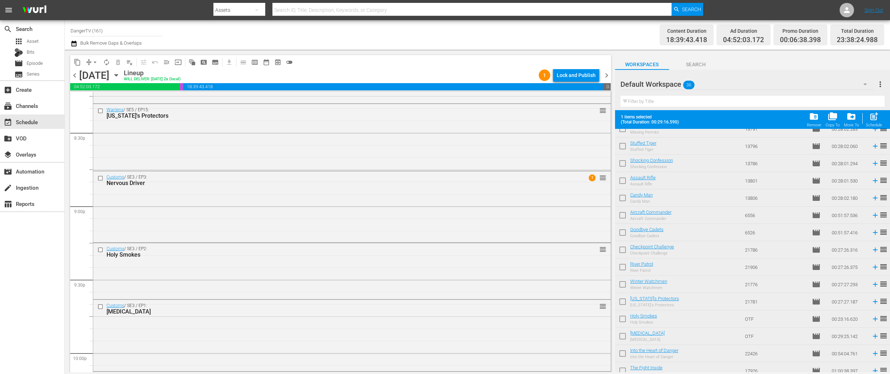
scroll to position [395, 0]
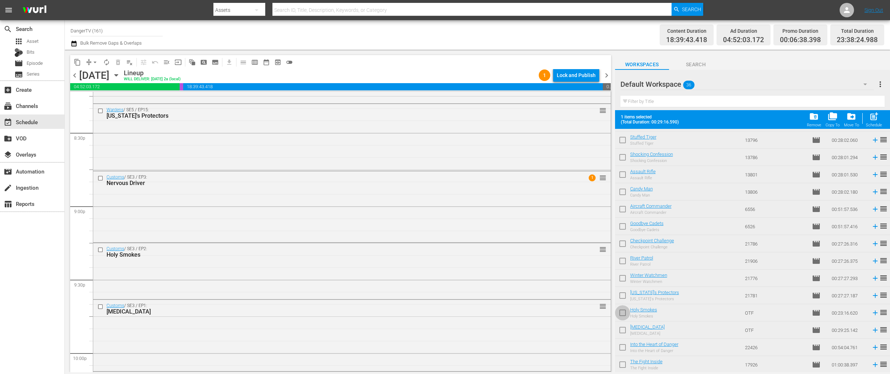
click at [625, 314] on input "checkbox" at bounding box center [622, 314] width 15 height 15
checkbox input "true"
click at [625, 329] on input "checkbox" at bounding box center [622, 331] width 15 height 15
checkbox input "true"
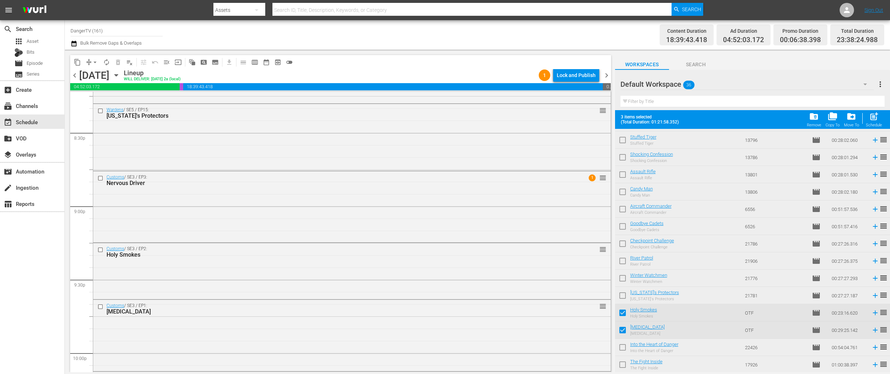
drag, startPoint x: 625, startPoint y: 344, endPoint x: 625, endPoint y: 357, distance: 12.3
click at [625, 344] on input "checkbox" at bounding box center [622, 348] width 15 height 15
checkbox input "true"
click at [624, 366] on input "checkbox" at bounding box center [622, 366] width 15 height 15
checkbox input "true"
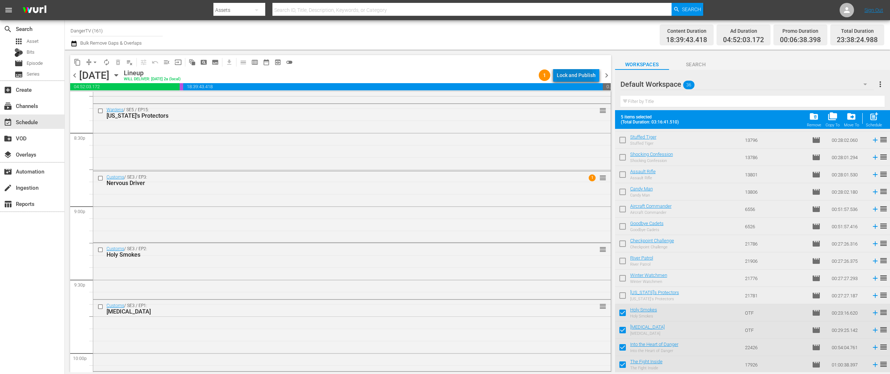
click at [570, 80] on div "Lock and Publish" at bounding box center [576, 75] width 39 height 13
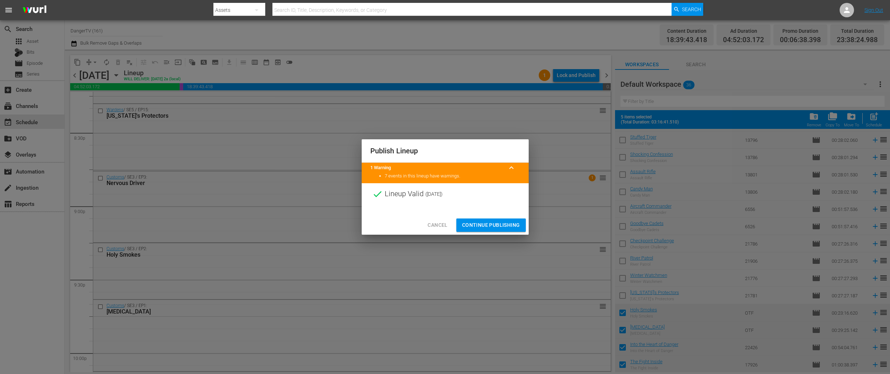
click at [494, 229] on span "Continue Publishing" at bounding box center [491, 225] width 58 height 9
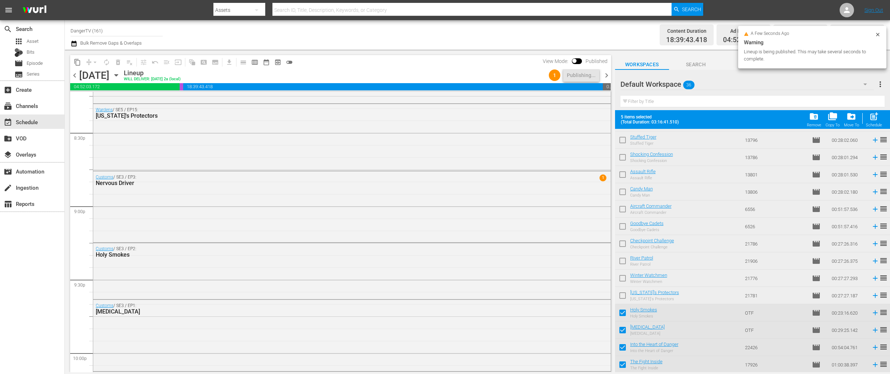
click at [608, 77] on span "chevron_right" at bounding box center [606, 75] width 9 height 9
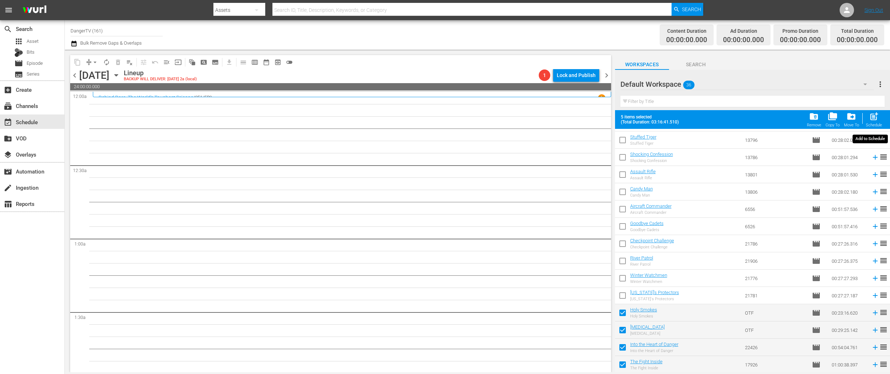
click at [876, 118] on span "post_add" at bounding box center [874, 117] width 10 height 10
checkbox input "false"
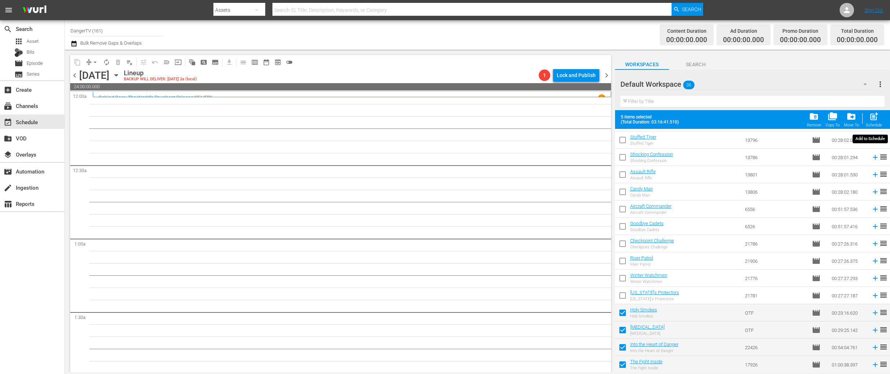
checkbox input "false"
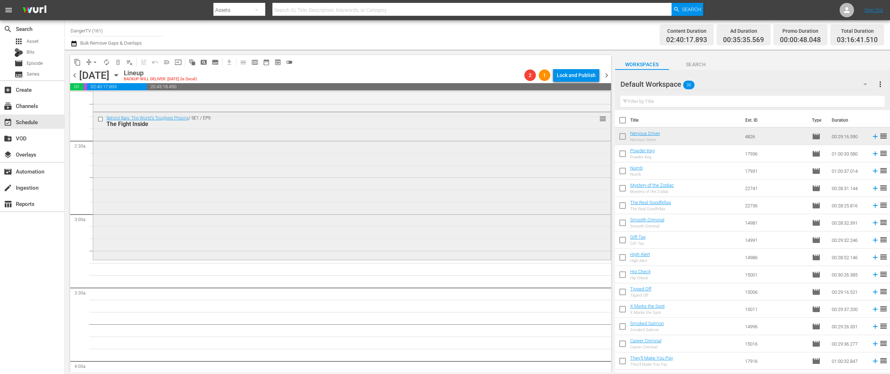
scroll to position [319, 0]
click at [620, 120] on input "checkbox" at bounding box center [622, 121] width 15 height 15
checkbox input "true"
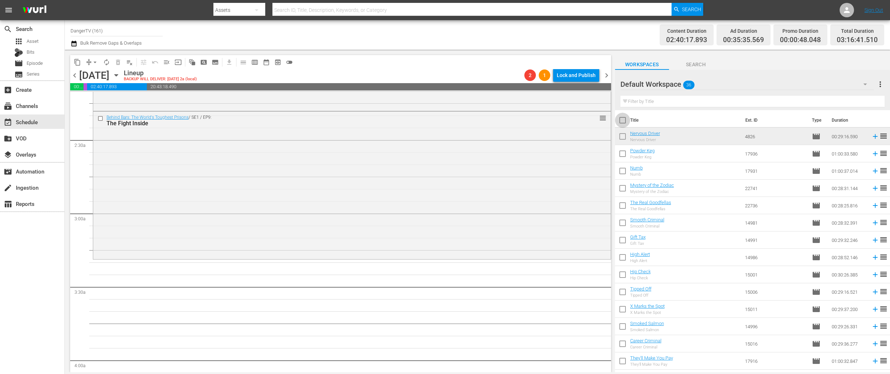
checkbox input "true"
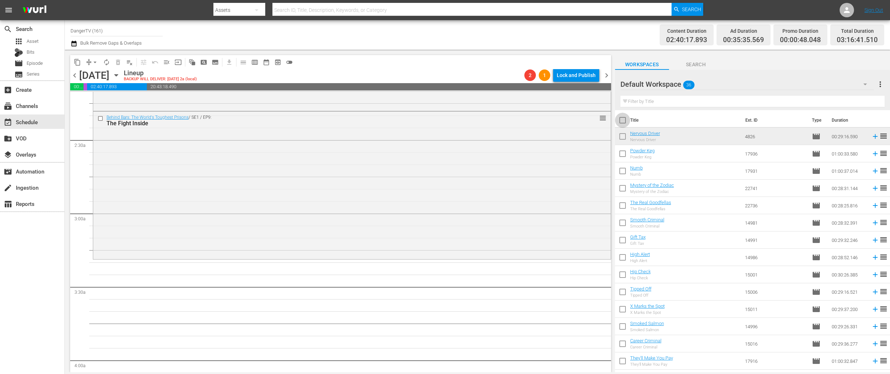
checkbox input "true"
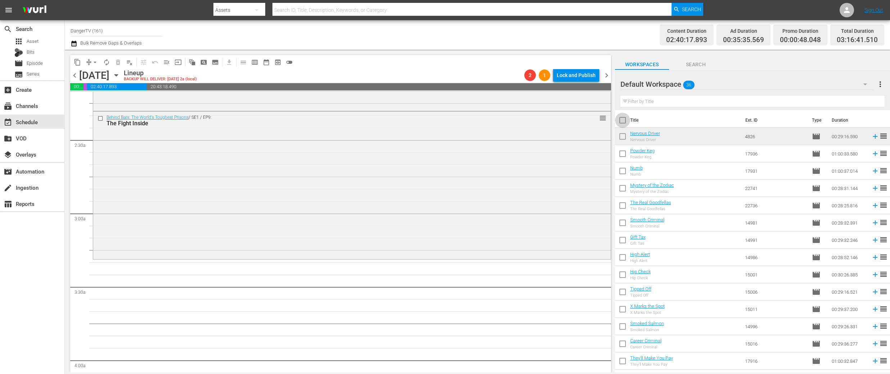
checkbox input "true"
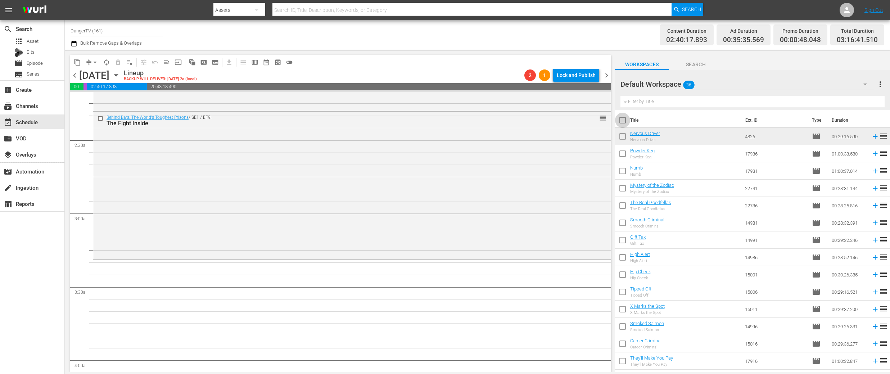
checkbox input "true"
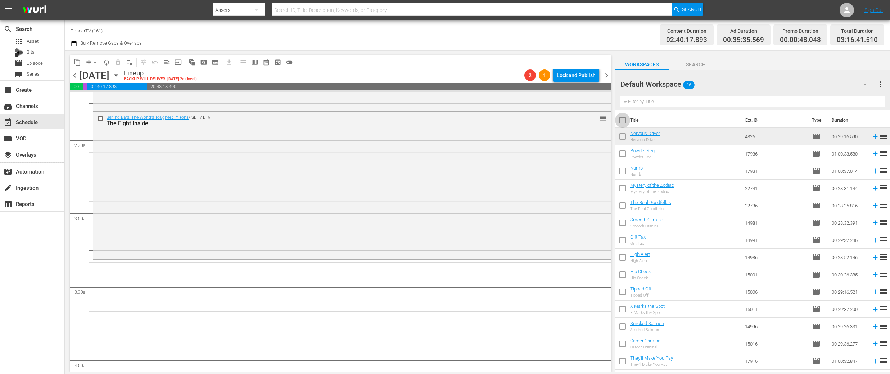
checkbox input "true"
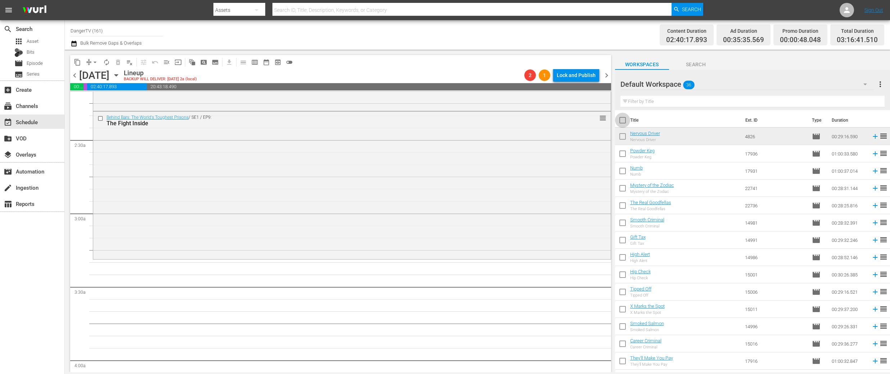
checkbox input "true"
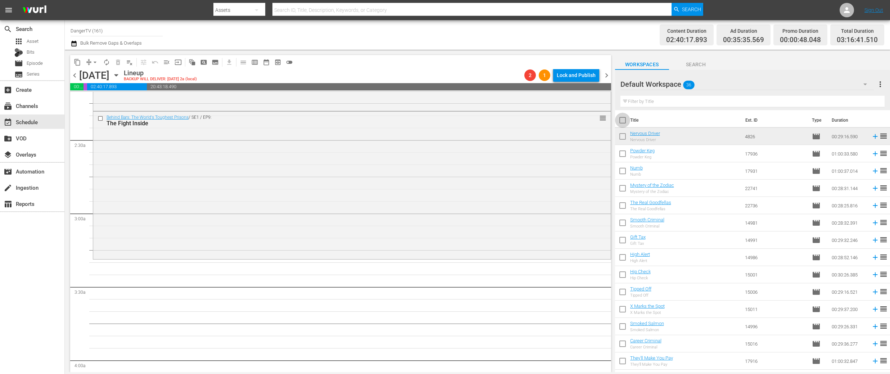
checkbox input "true"
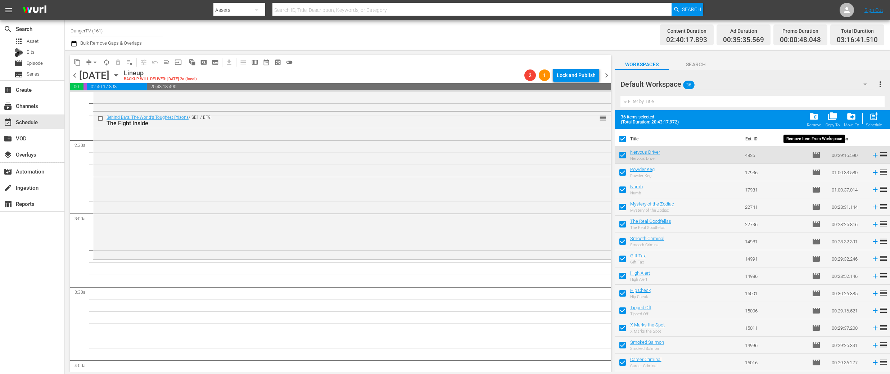
click at [814, 115] on span "folder_delete" at bounding box center [814, 117] width 10 height 10
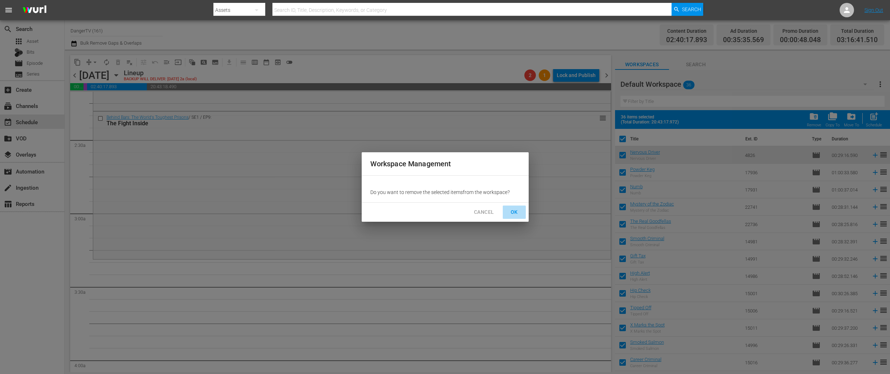
click at [510, 211] on span "OK" at bounding box center [515, 212] width 12 height 9
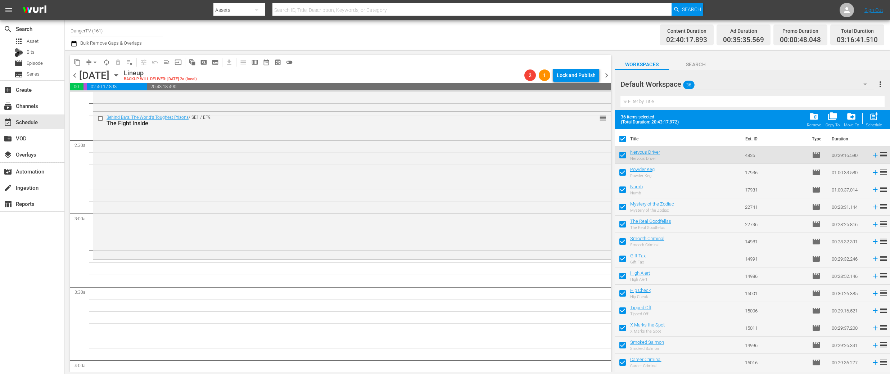
checkbox input "false"
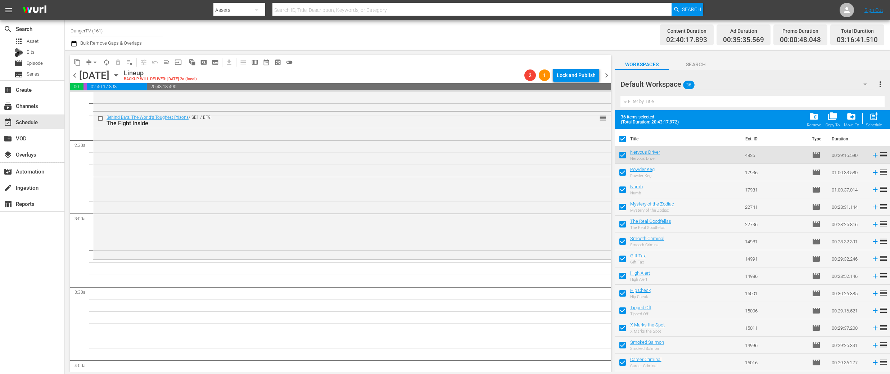
checkbox input "false"
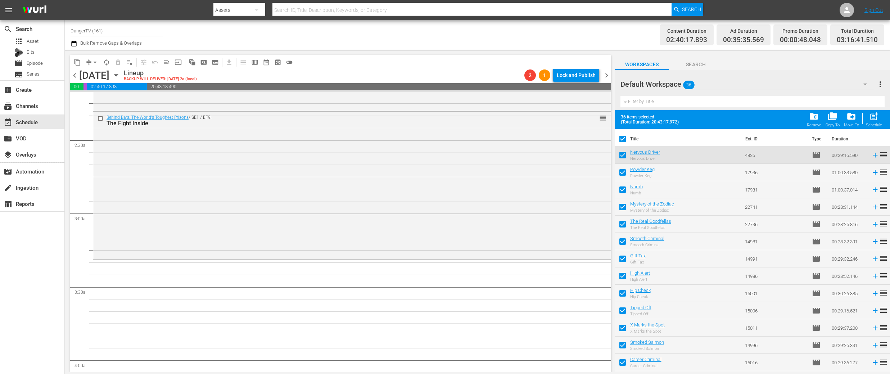
checkbox input "false"
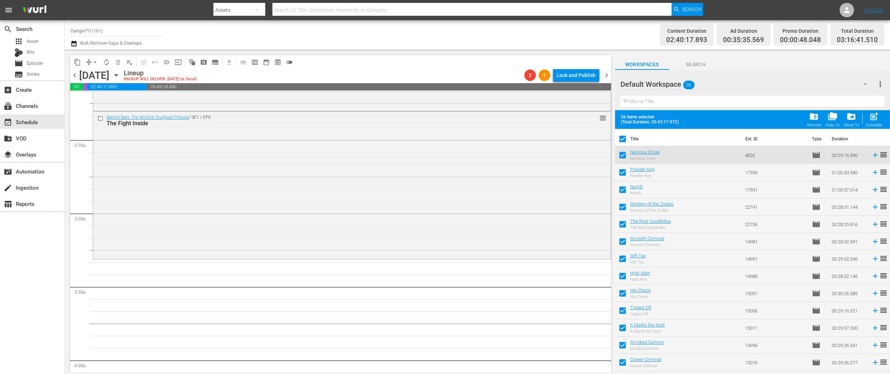
checkbox input "false"
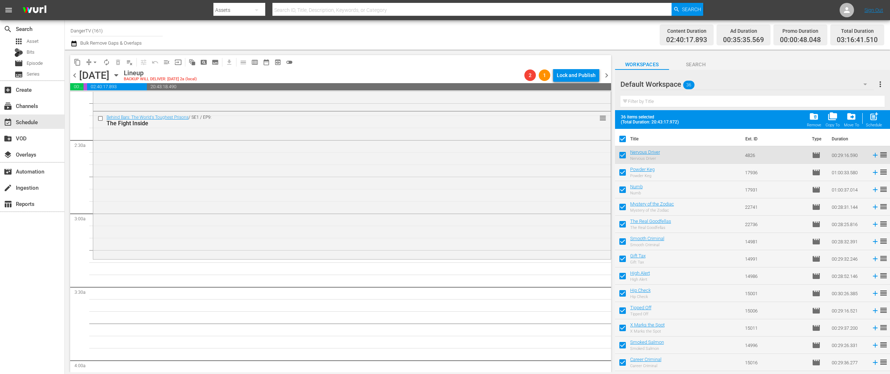
checkbox input "false"
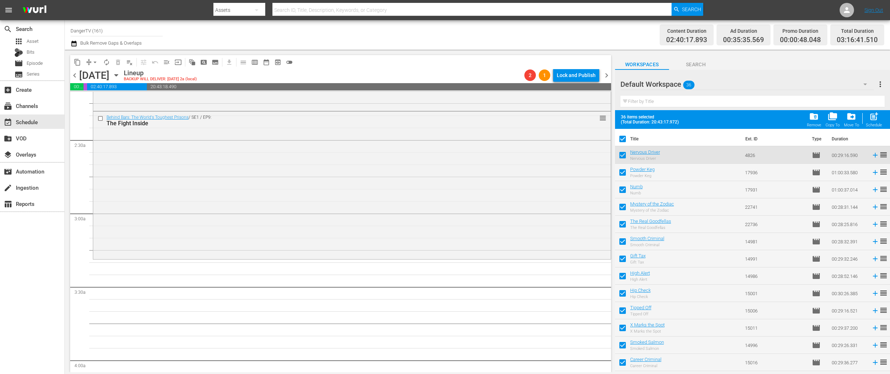
checkbox input "false"
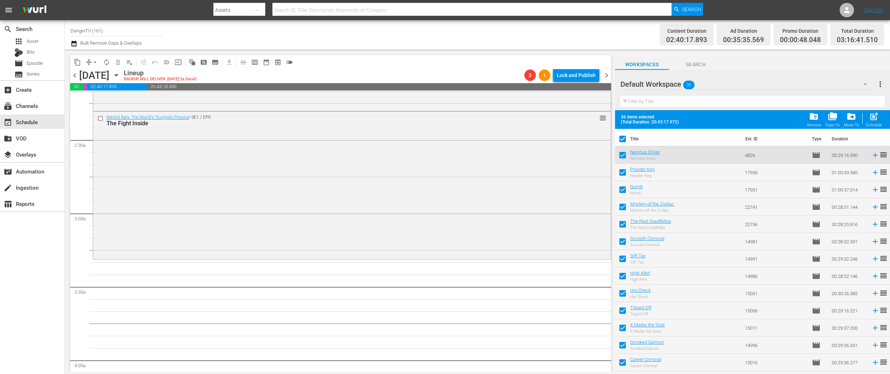
checkbox input "false"
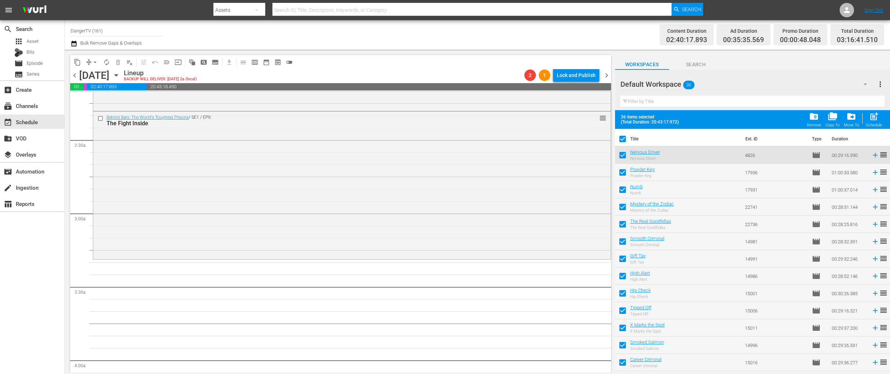
checkbox input "false"
